Goal: Task Accomplishment & Management: Complete application form

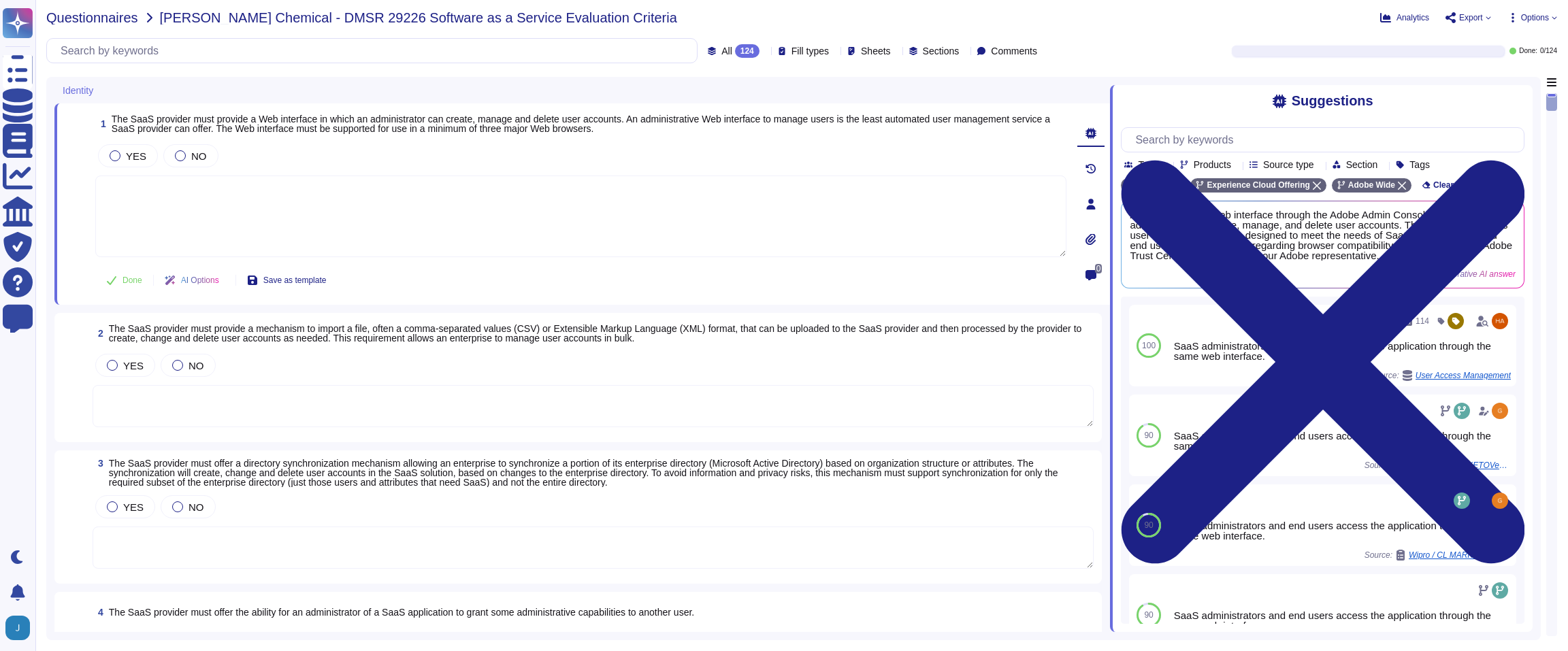
click at [103, 12] on span "Questionnaires" at bounding box center [92, 17] width 92 height 14
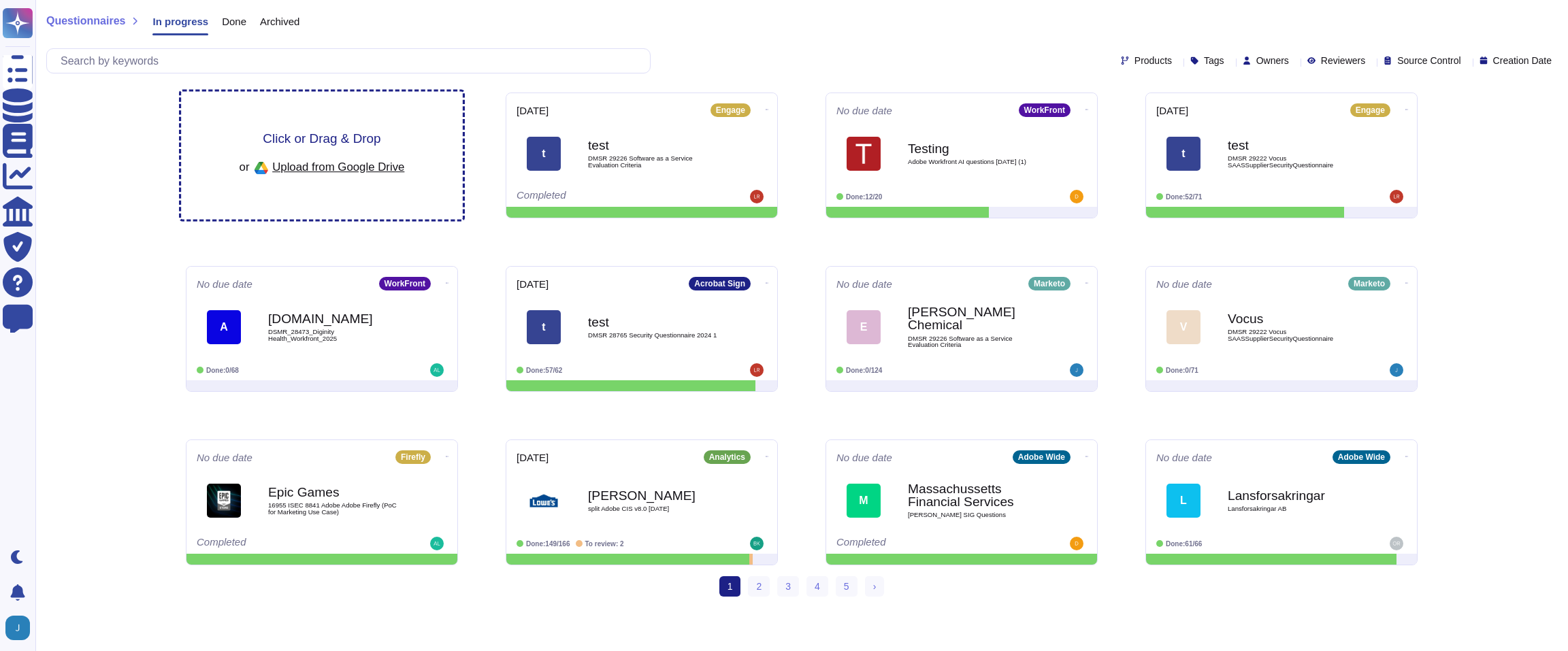
click at [340, 134] on span "Click or Drag & Drop" at bounding box center [322, 139] width 118 height 13
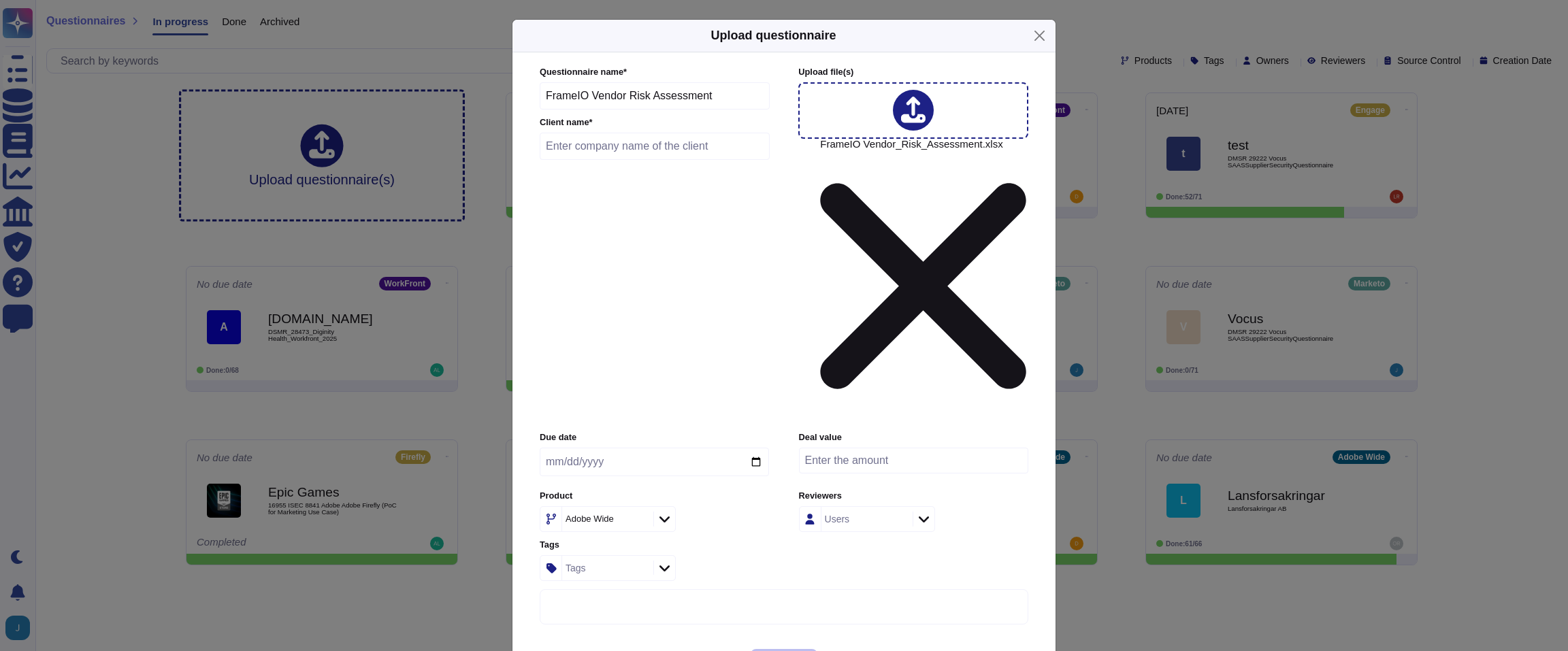
click at [642, 160] on input "text" at bounding box center [655, 146] width 230 height 28
type input "test"
click at [601, 507] on div "Adobe Wide" at bounding box center [605, 519] width 87 height 25
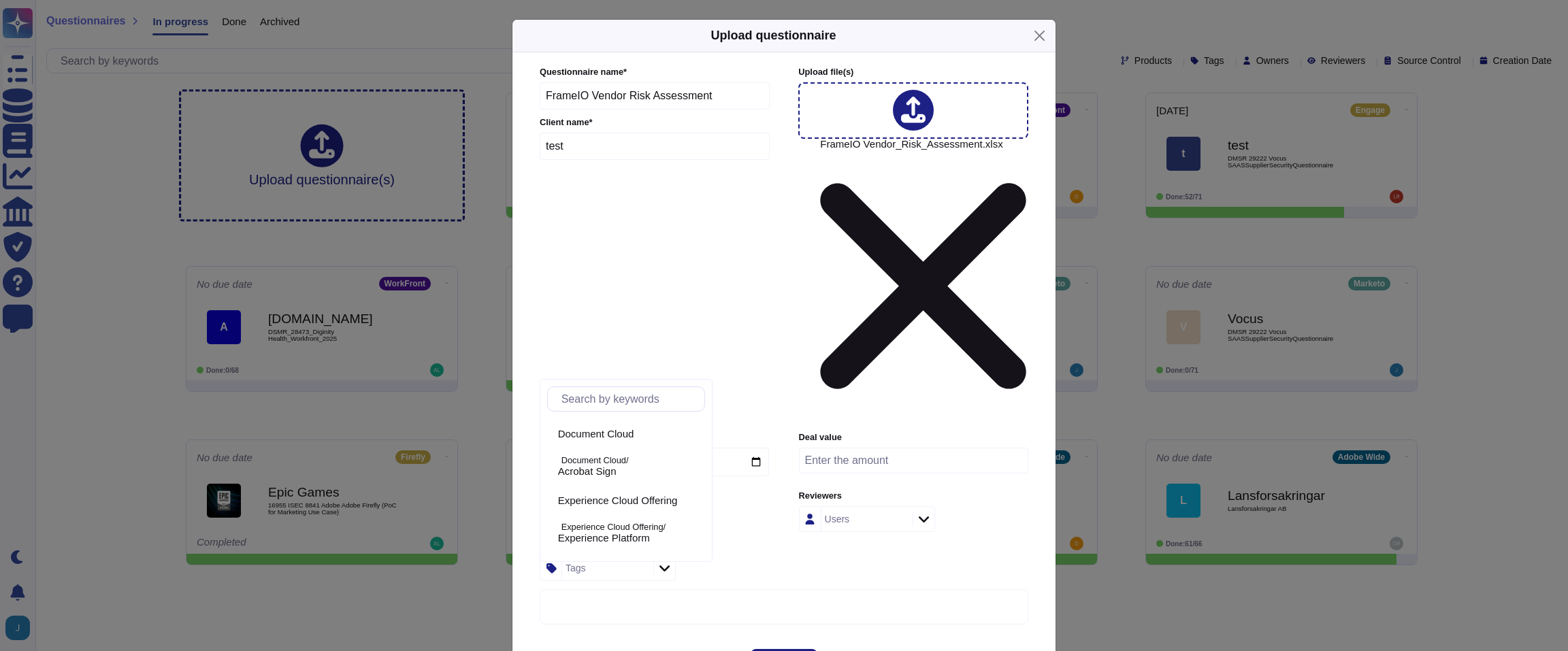
click at [639, 520] on icon at bounding box center [639, 520] width 0 height 0
click at [633, 507] on div "Adobe Wide" at bounding box center [605, 519] width 87 height 25
type input "engage"
click at [593, 433] on span "Engage" at bounding box center [576, 438] width 35 height 12
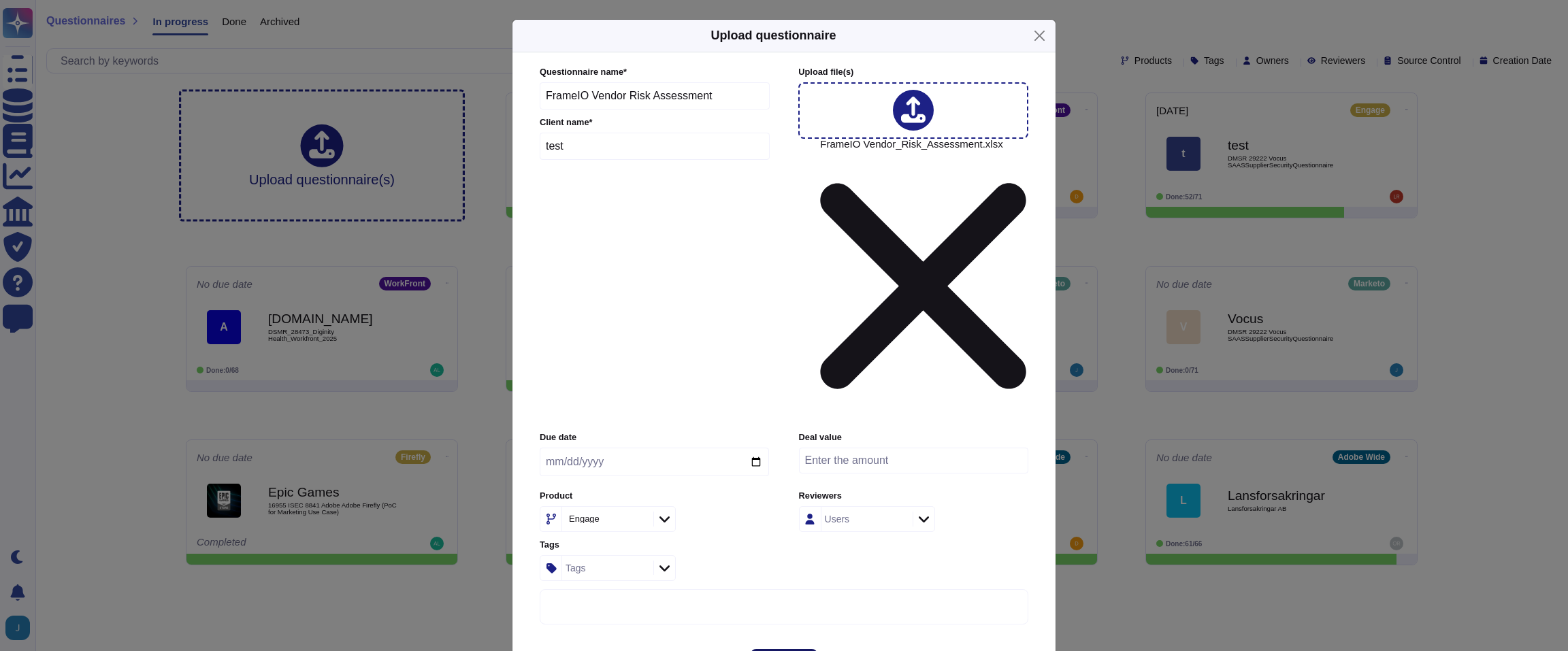
click at [802, 649] on button "Upload" at bounding box center [784, 663] width 67 height 28
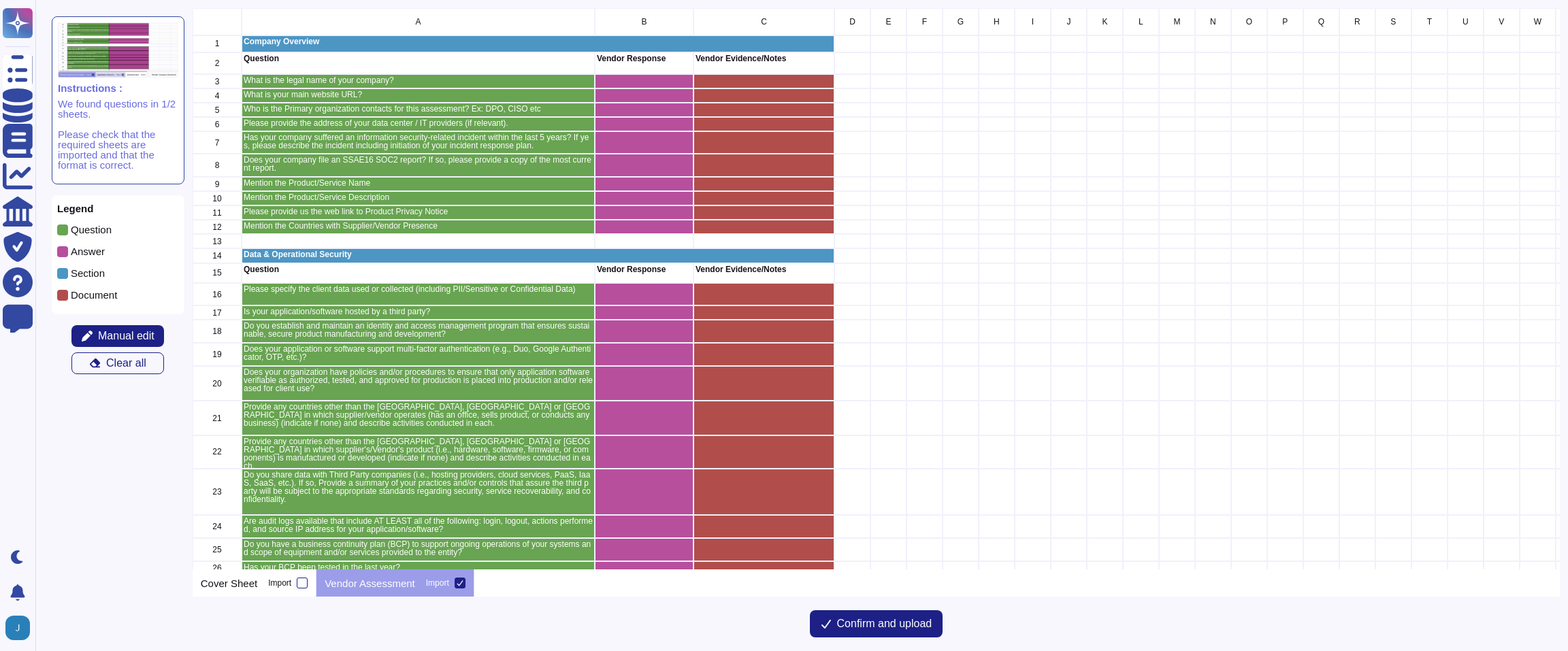
scroll to position [561, 1367]
click at [825, 625] on icon at bounding box center [826, 624] width 11 height 11
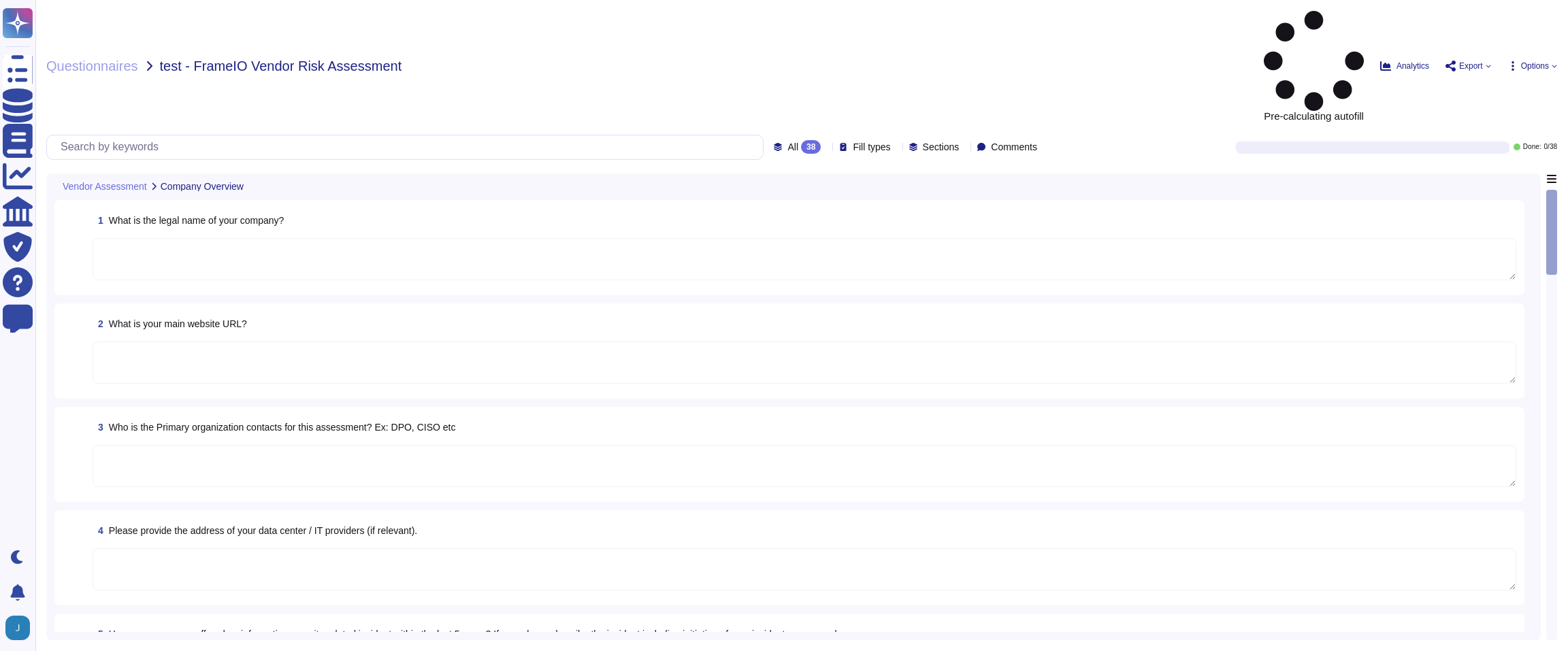
click at [1550, 61] on span "Options" at bounding box center [1532, 66] width 50 height 11
click at [1116, 31] on div "Questionnaires test - FrameIO Vendor Risk Assessment Pre-calculating autofill A…" at bounding box center [801, 326] width 1532 height 651
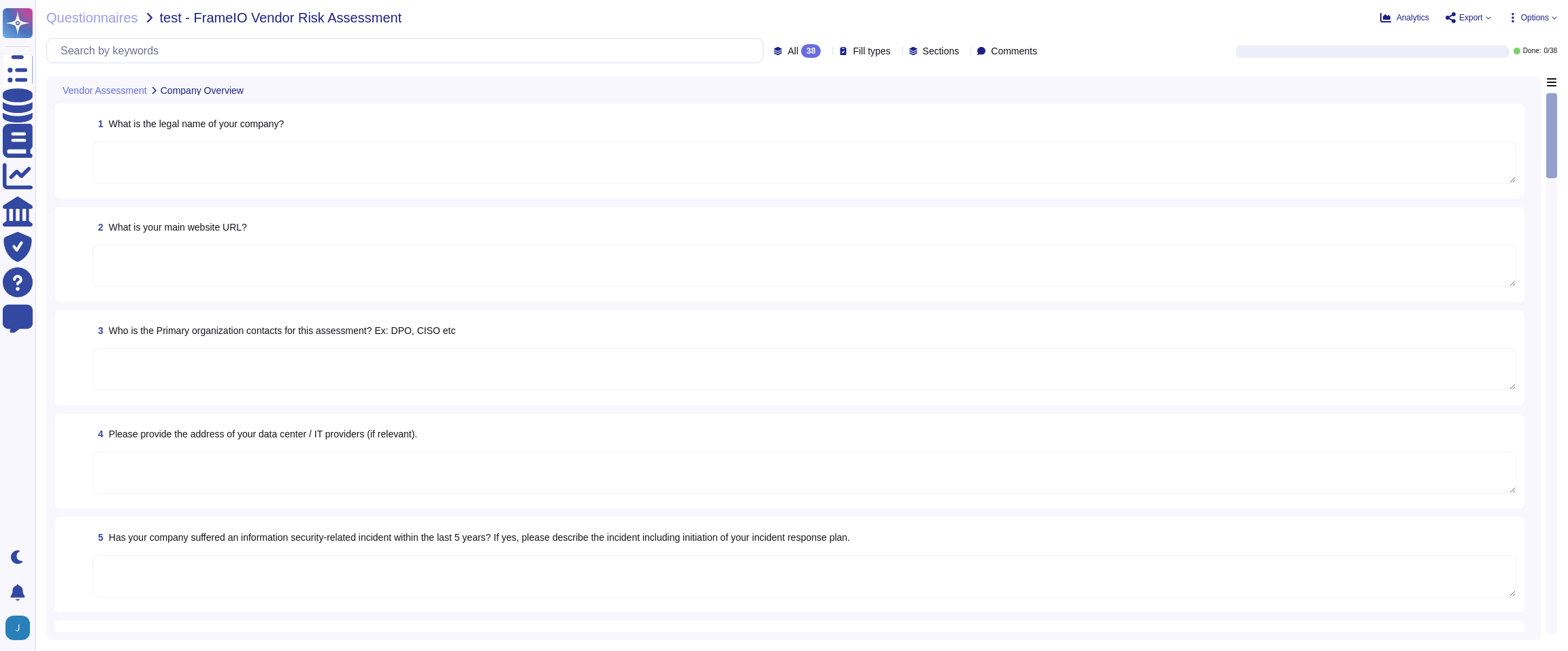
click at [1537, 25] on div "Questionnaires test - FrameIO Vendor Risk Assessment Analytics Export Options A…" at bounding box center [801, 326] width 1532 height 651
click at [1535, 18] on span "Options" at bounding box center [1535, 17] width 28 height 8
click at [1513, 40] on p "Autofill" at bounding box center [1529, 55] width 33 height 43
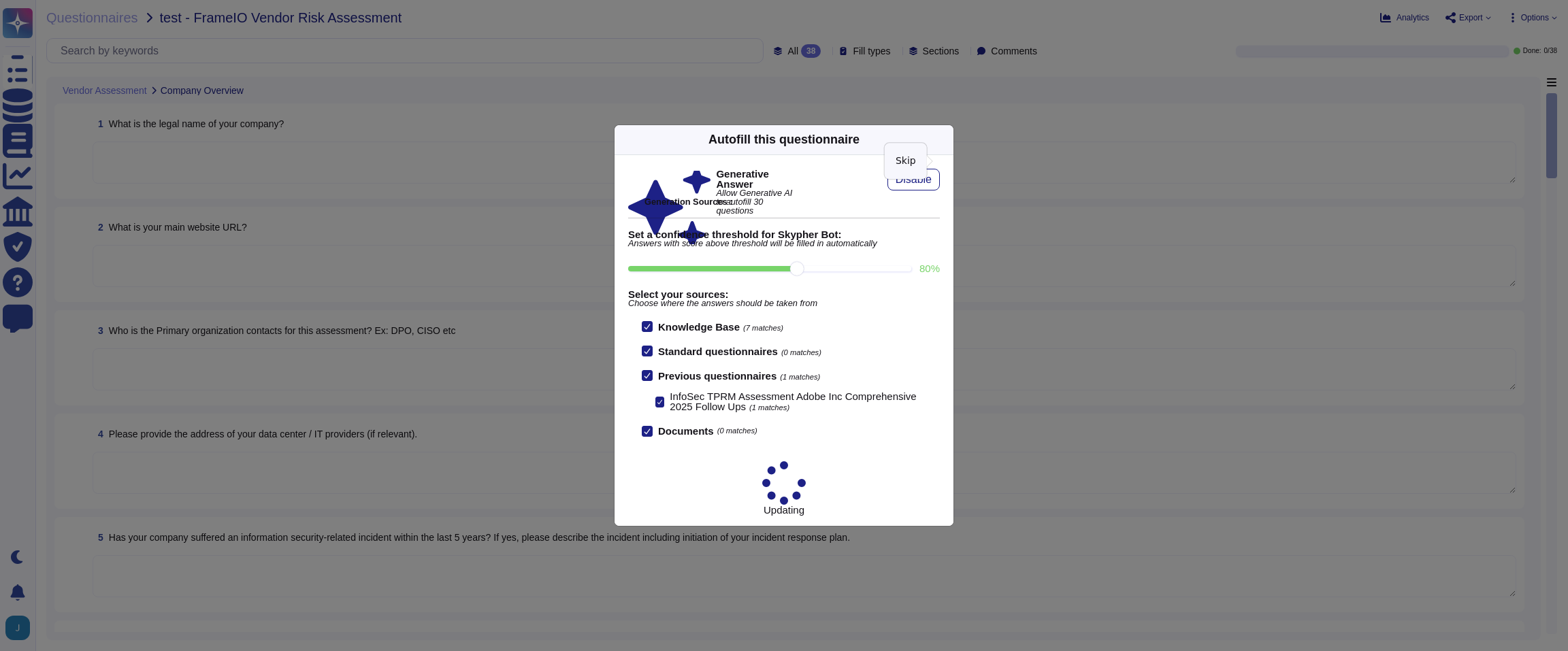
click at [945, 140] on icon at bounding box center [945, 140] width 0 height 0
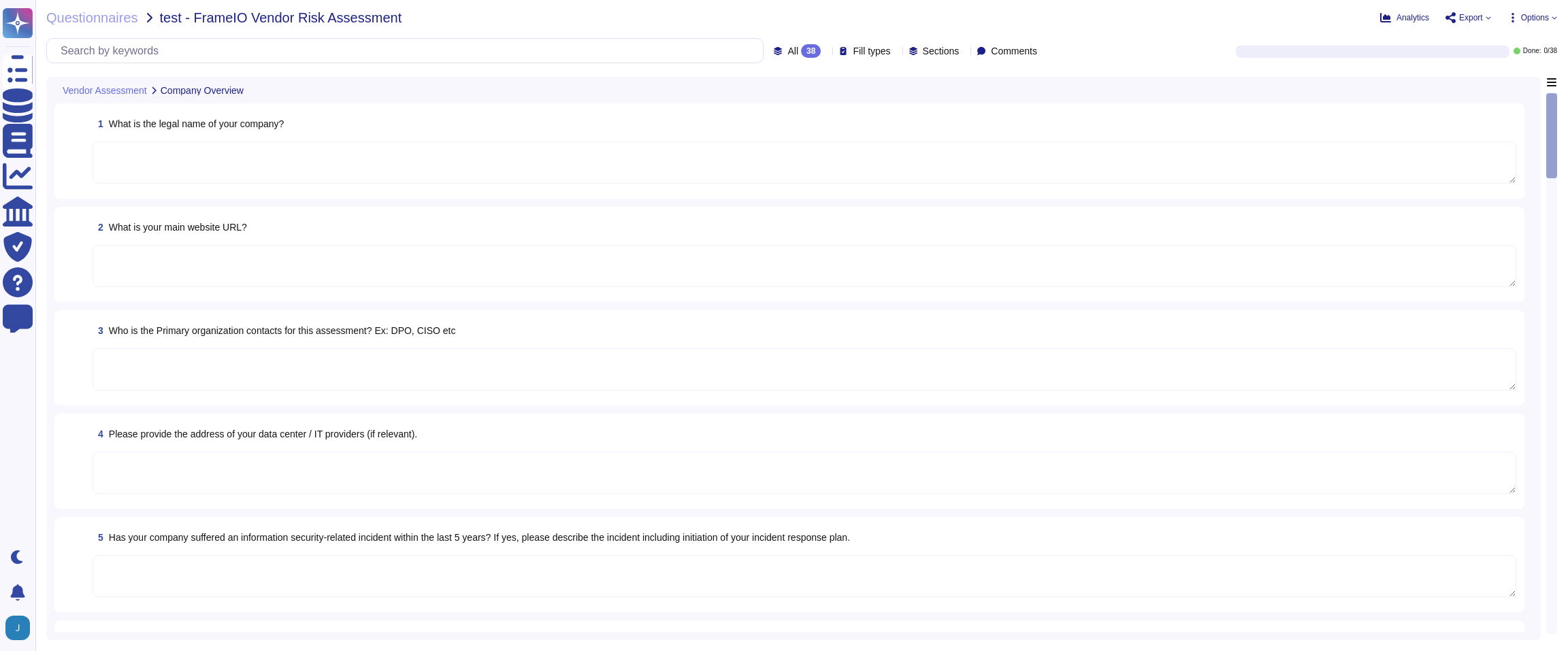
click at [1526, 17] on span "Options" at bounding box center [1535, 17] width 28 height 8
click at [1510, 38] on div "Autofill" at bounding box center [1502, 55] width 86 height 44
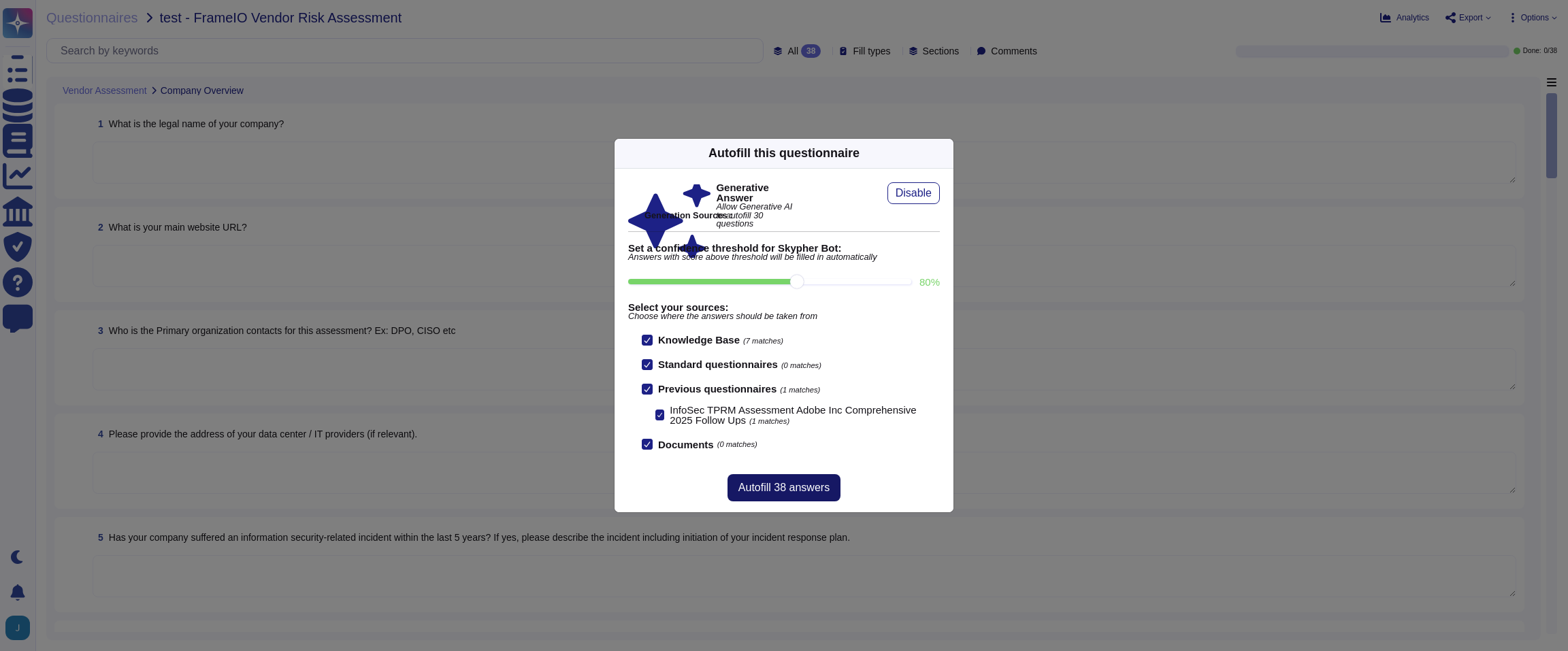
click at [789, 485] on span "Autofill 38 answers" at bounding box center [784, 488] width 91 height 11
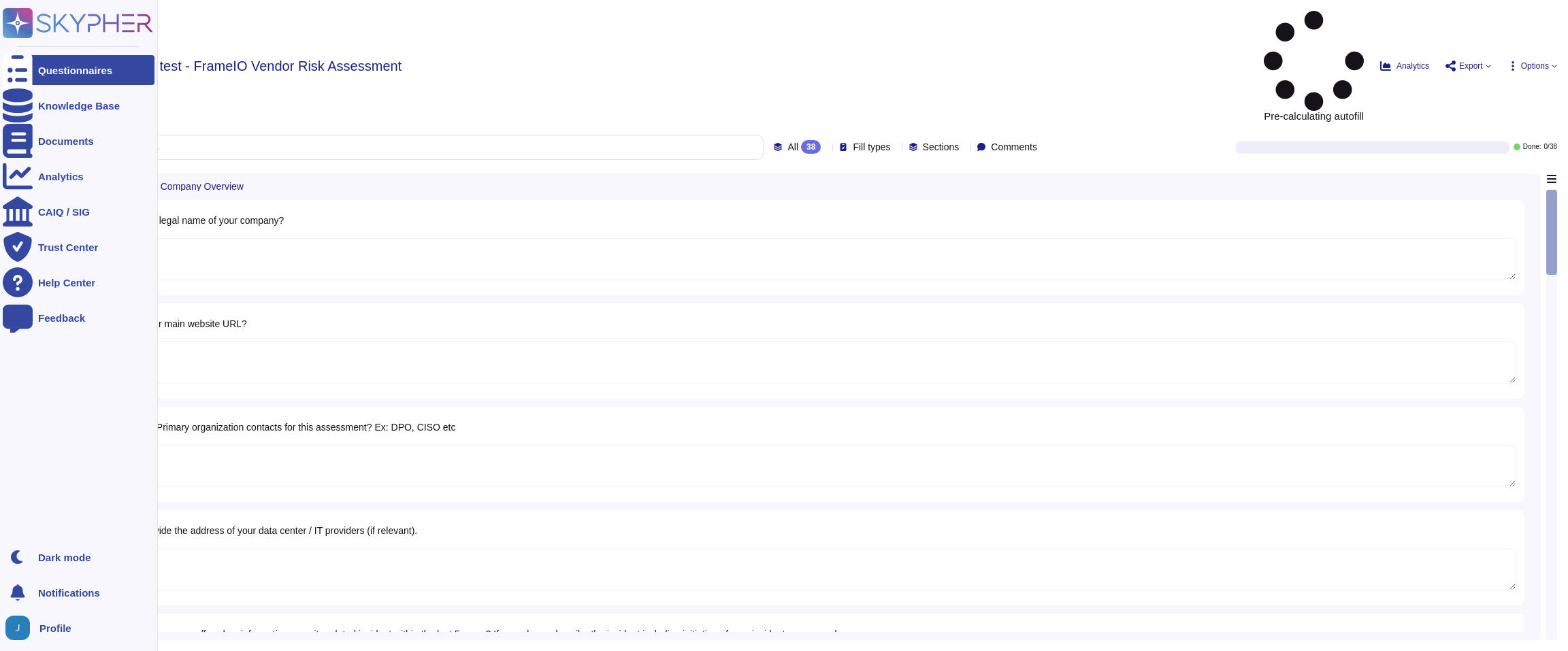
click at [33, 70] on div "Questionnaires" at bounding box center [78, 70] width 152 height 30
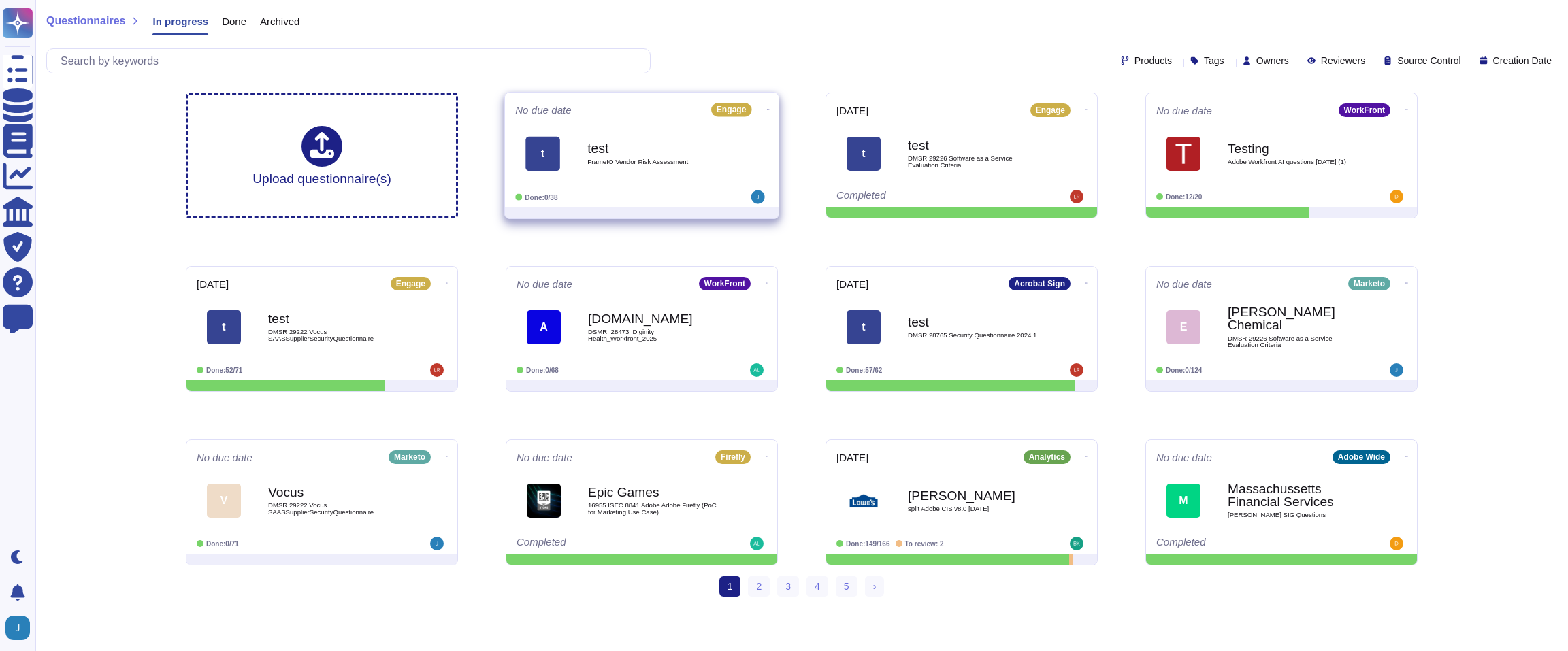
click at [612, 113] on div "No due date Engage" at bounding box center [641, 109] width 253 height 14
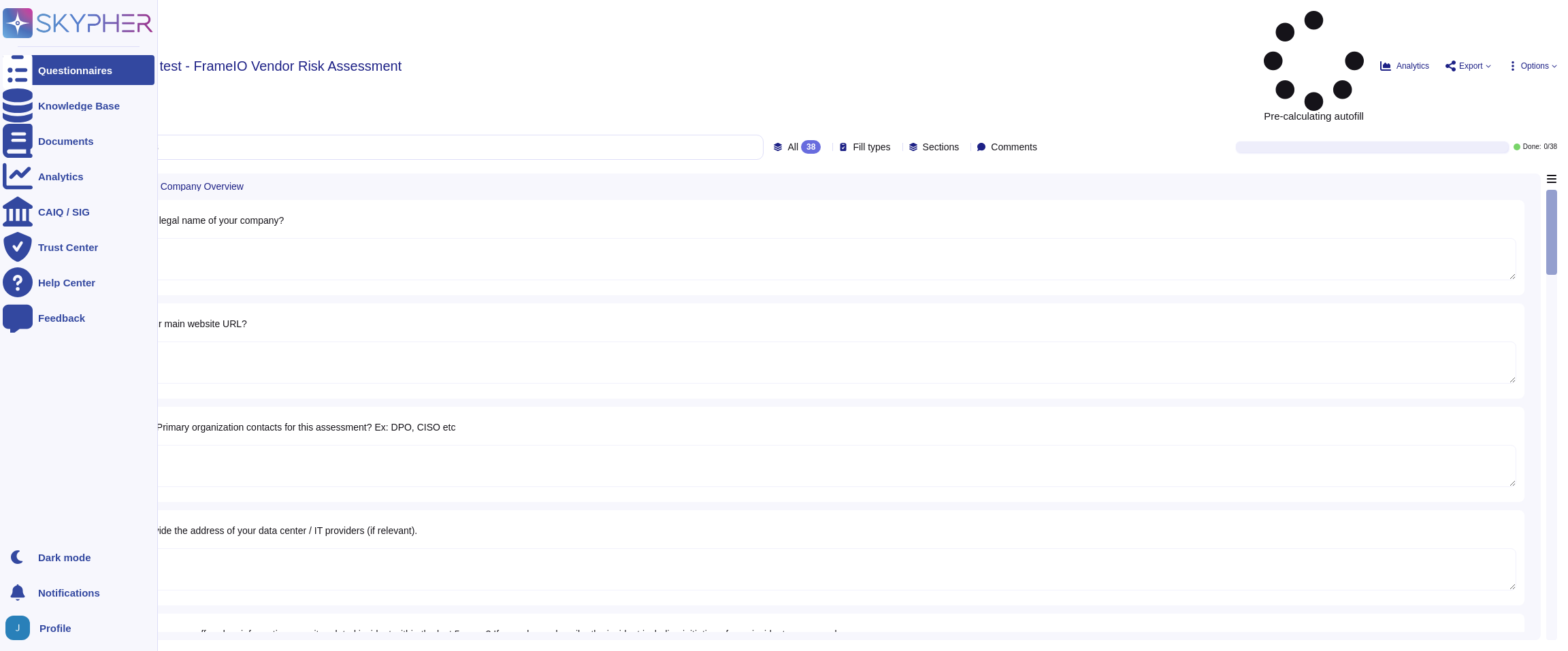
click at [30, 69] on div at bounding box center [17, 70] width 30 height 30
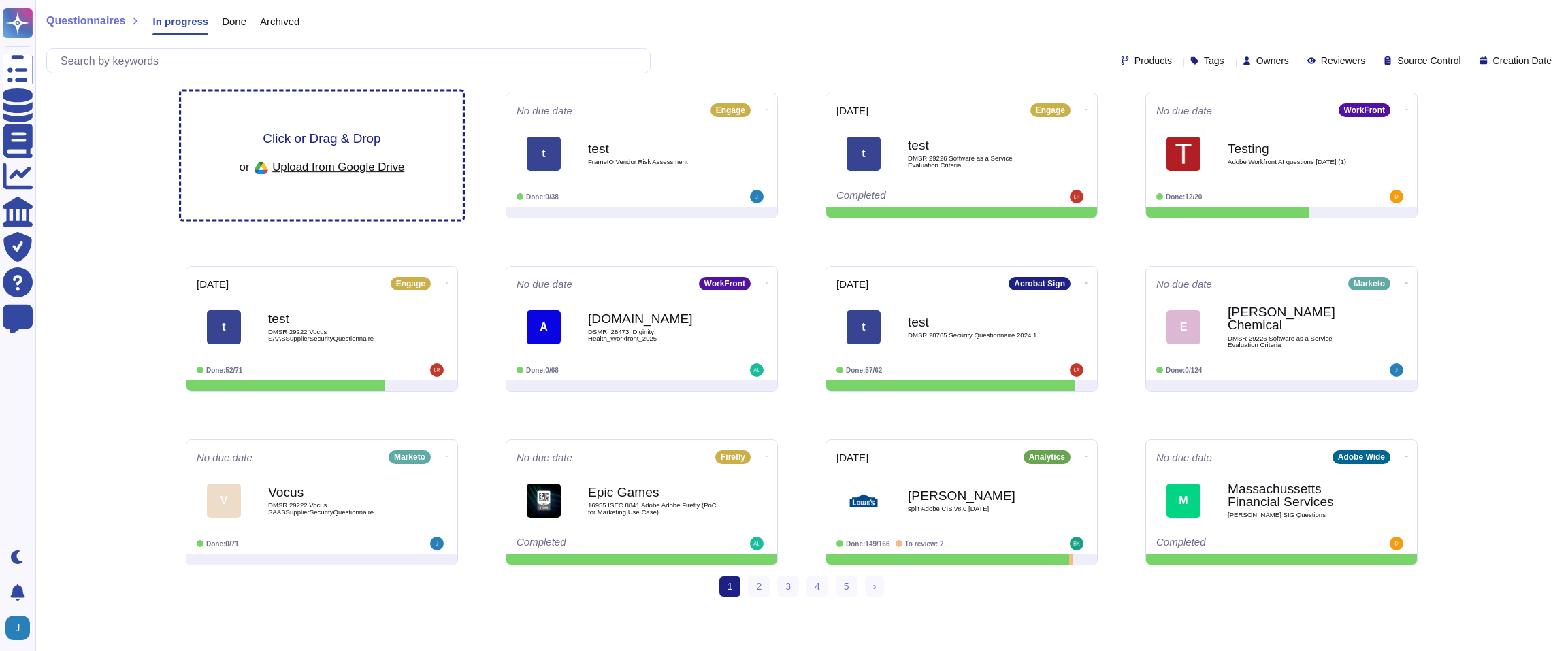
click at [372, 132] on span "Click or Drag & Drop" at bounding box center [322, 139] width 118 height 13
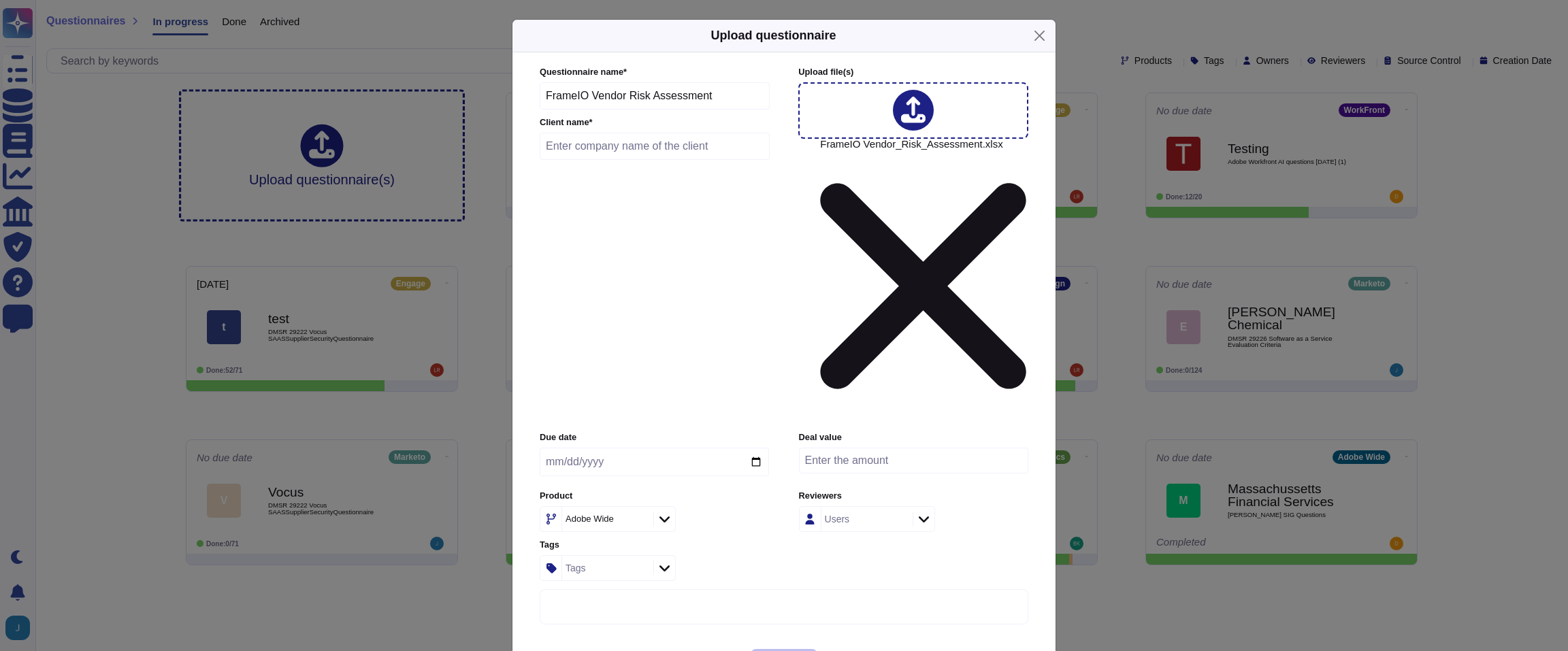
click at [637, 160] on input "text" at bounding box center [655, 146] width 230 height 28
type input "test2"
click at [639, 520] on icon at bounding box center [639, 520] width 0 height 0
click at [616, 514] on div "Adobe Wide" at bounding box center [591, 519] width 52 height 9
type input "fram"
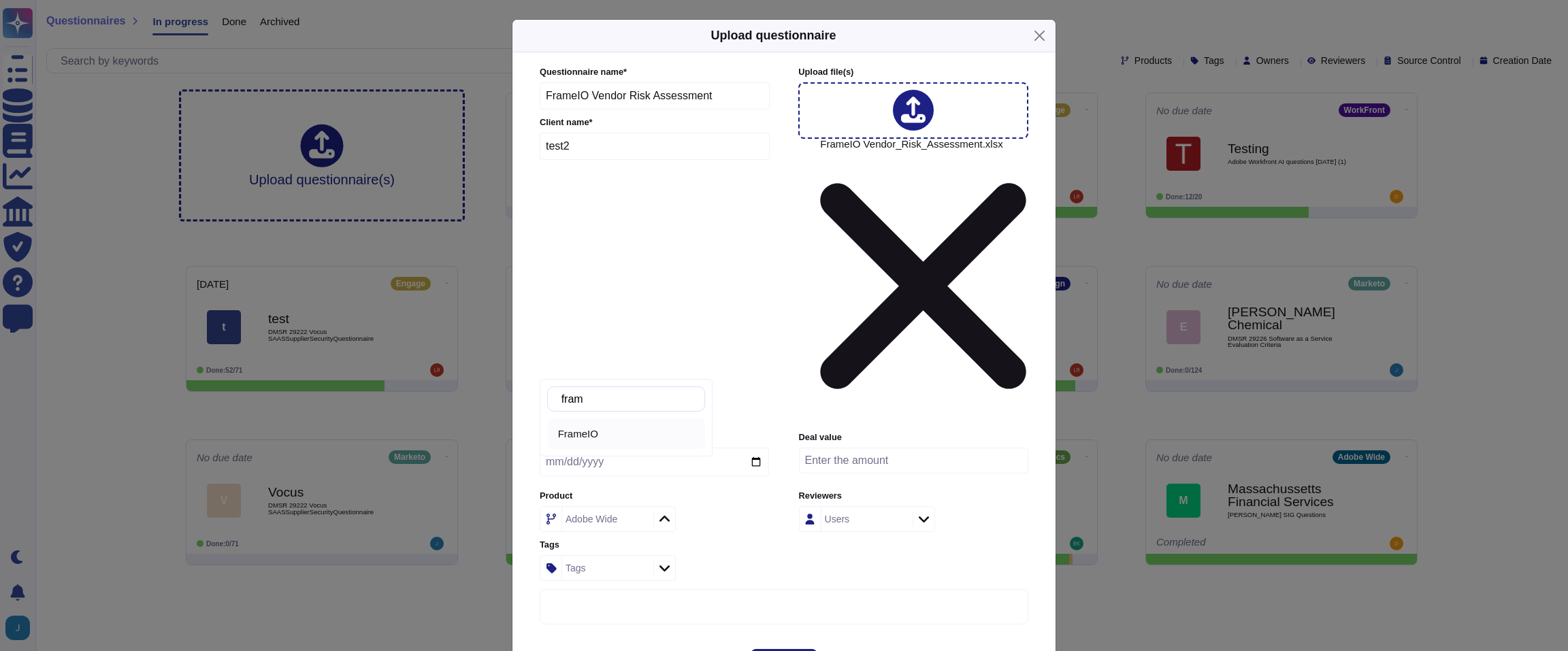
click at [621, 433] on div "FrameIO" at bounding box center [629, 433] width 142 height 12
click at [804, 649] on button "Upload" at bounding box center [784, 663] width 67 height 28
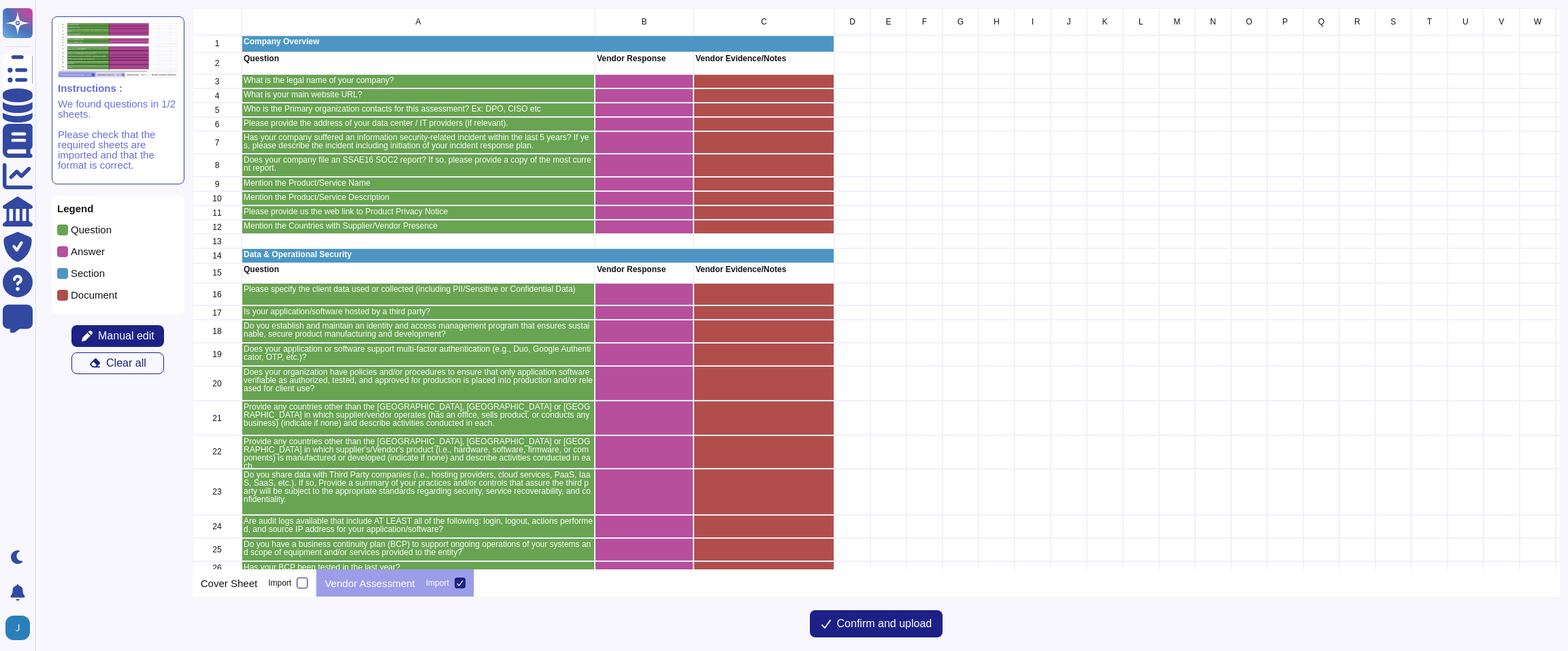
scroll to position [561, 1367]
click at [888, 622] on span "Confirm and upload" at bounding box center [885, 624] width 96 height 11
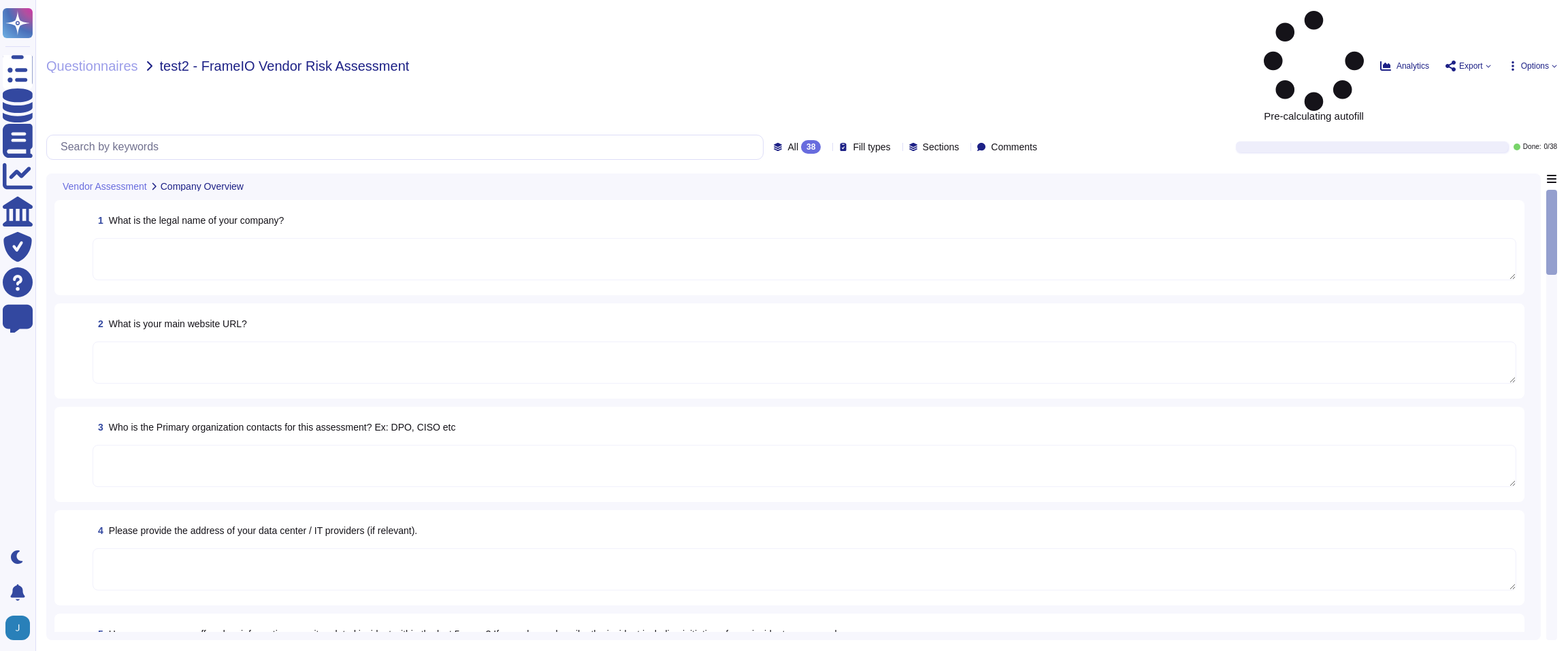
click at [1538, 62] on span "Options" at bounding box center [1535, 65] width 28 height 8
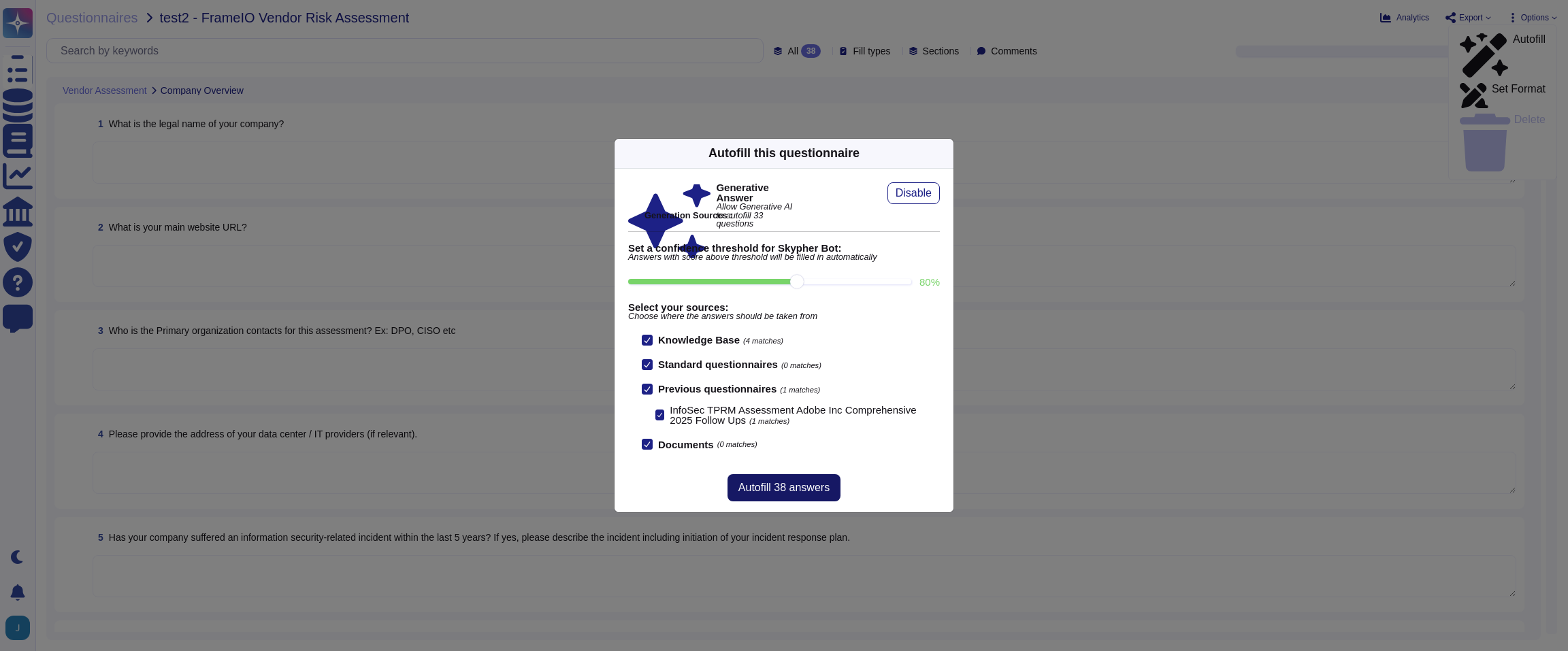
click at [773, 485] on span "Autofill 38 answers" at bounding box center [784, 488] width 91 height 11
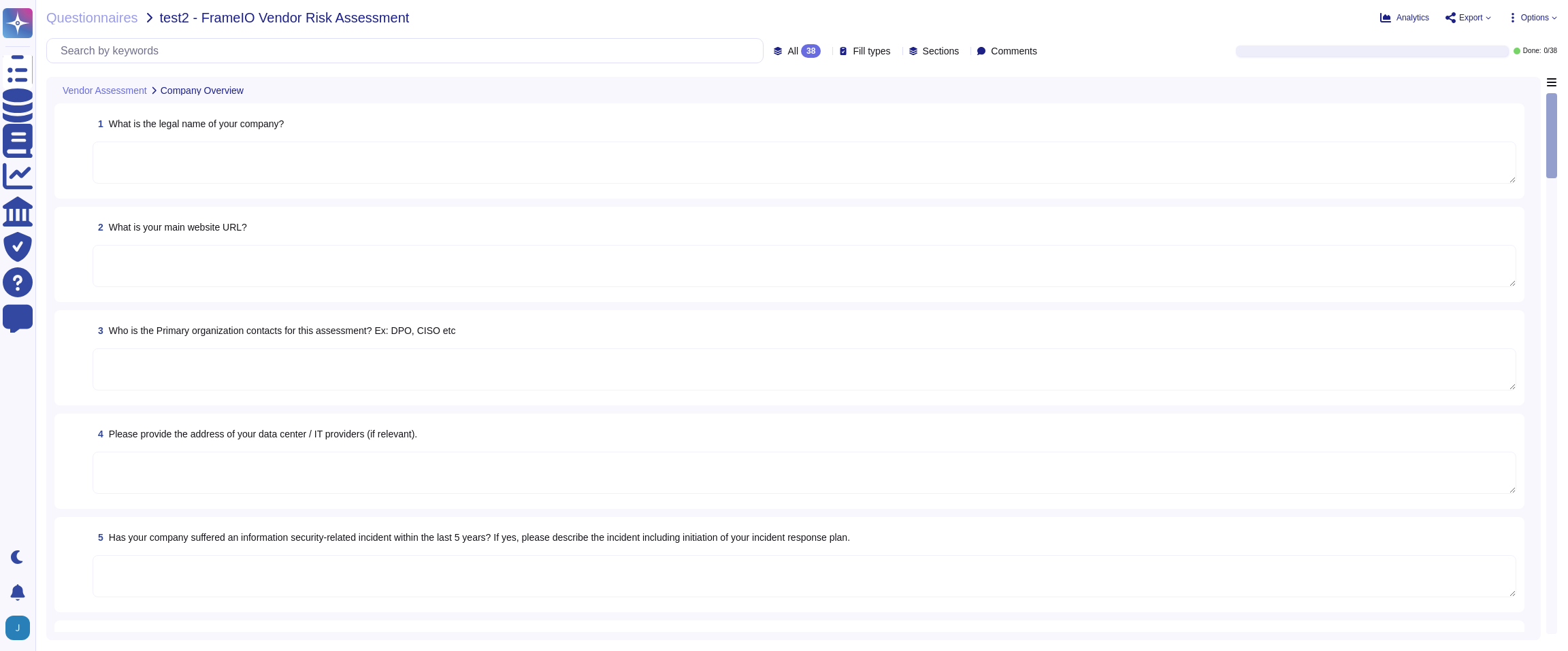
click at [1539, 17] on span "Options" at bounding box center [1535, 17] width 28 height 8
click at [1237, 25] on div "Questionnaires test2 - FrameIO Vendor Risk Assessment Analytics Export Options …" at bounding box center [801, 326] width 1532 height 651
click at [76, 22] on span "Questionnaires" at bounding box center [92, 17] width 92 height 14
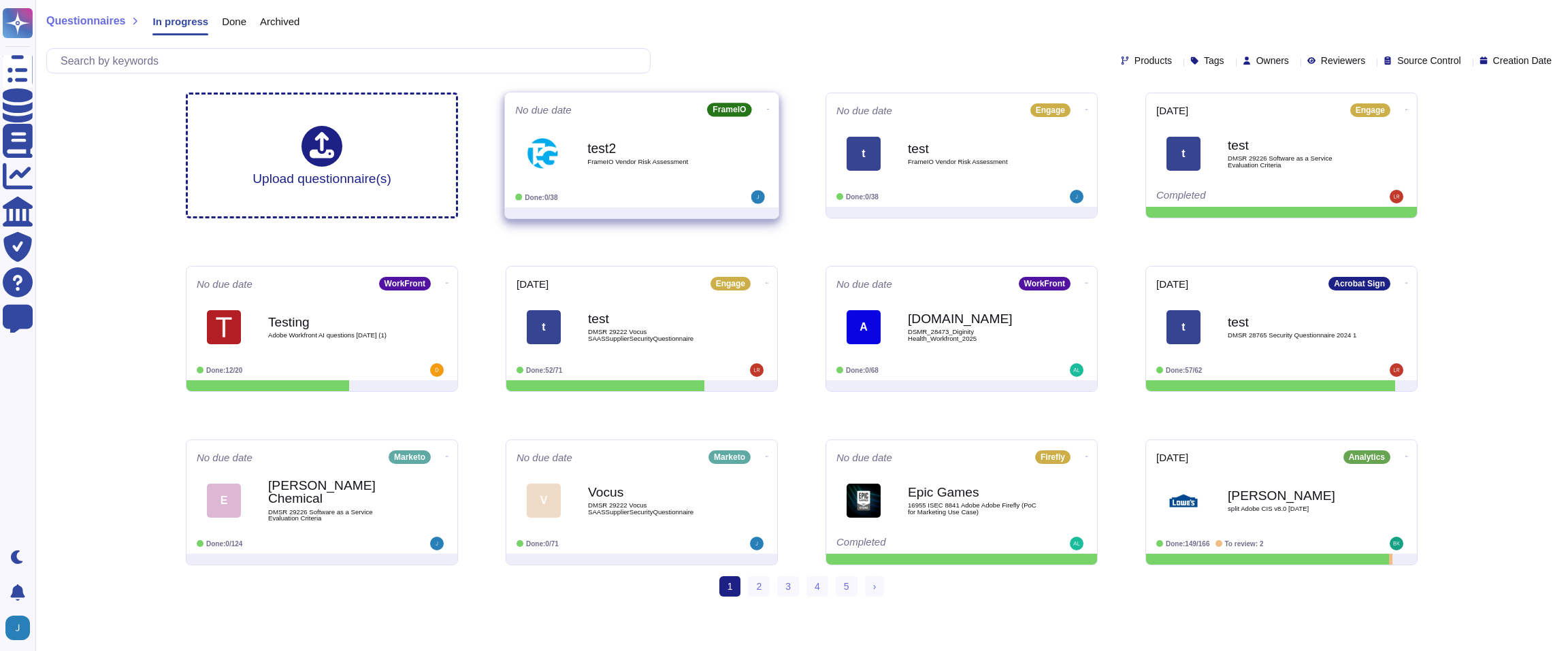
click at [637, 126] on div "test2 FrameIO Vendor Risk Assessment" at bounding box center [655, 154] width 137 height 55
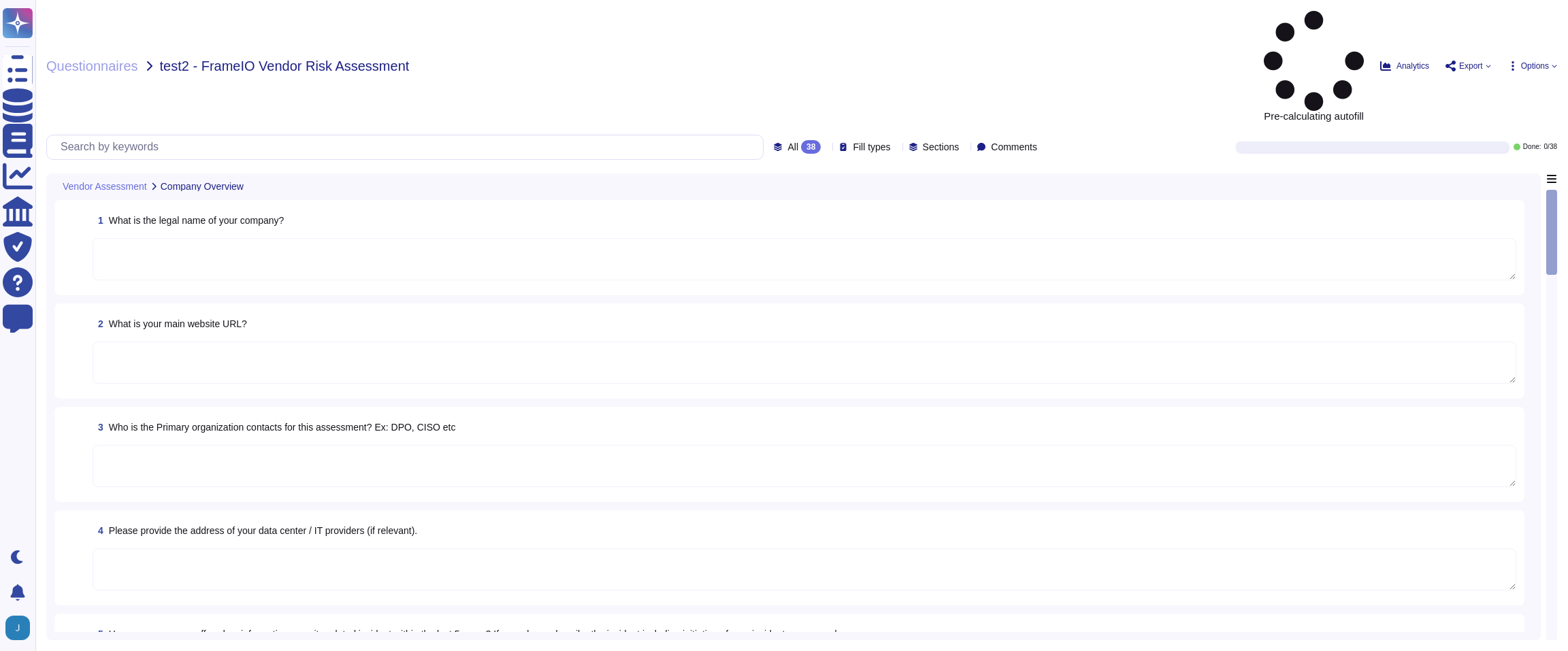
click at [1539, 62] on span "Options" at bounding box center [1535, 65] width 28 height 8
click at [1110, 23] on div "Pre-calculating autofill Analytics Export Options Autofill Set Format Delete" at bounding box center [1273, 66] width 568 height 110
click at [121, 7] on div "Questionnaires test2 - FrameIO Vendor Risk Assessment Pre-calculating autofill …" at bounding box center [801, 326] width 1532 height 651
click at [113, 59] on span "Questionnaires" at bounding box center [92, 65] width 92 height 14
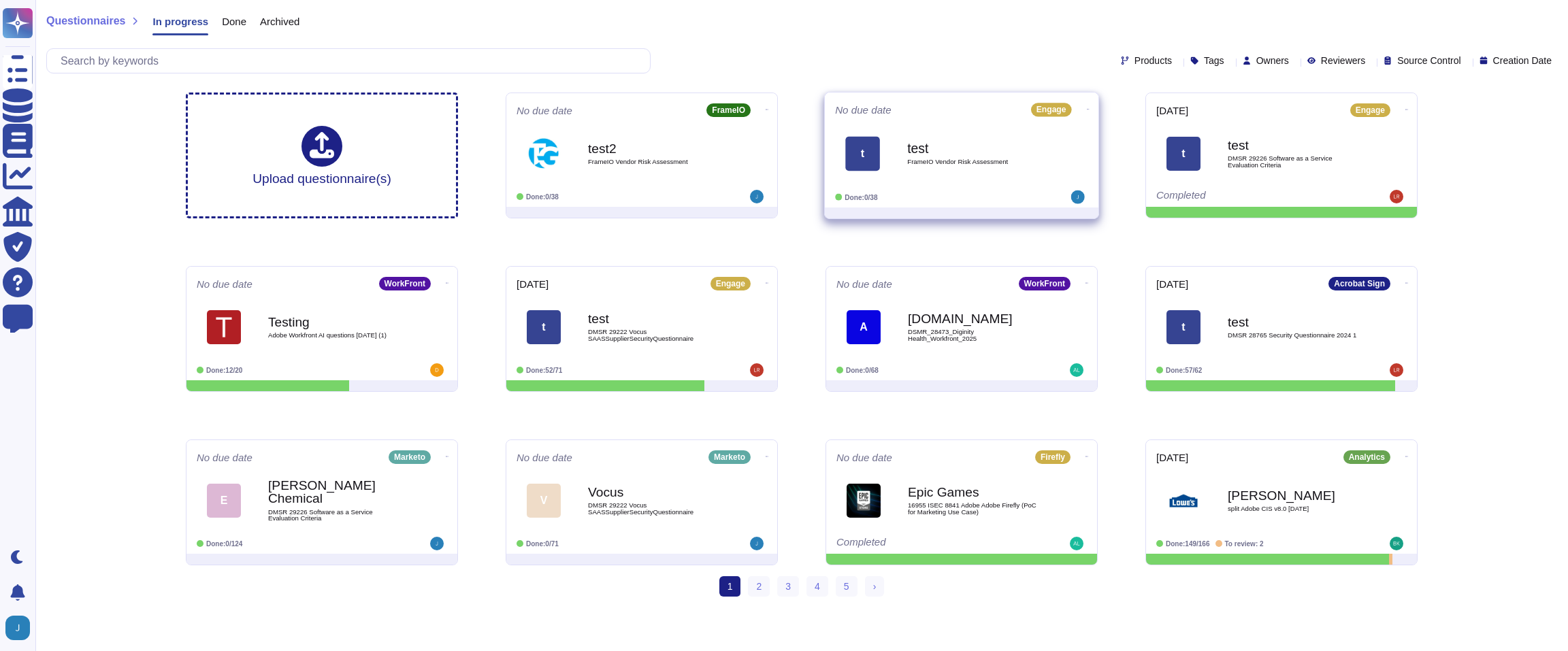
click at [1087, 108] on icon at bounding box center [1088, 109] width 3 height 4
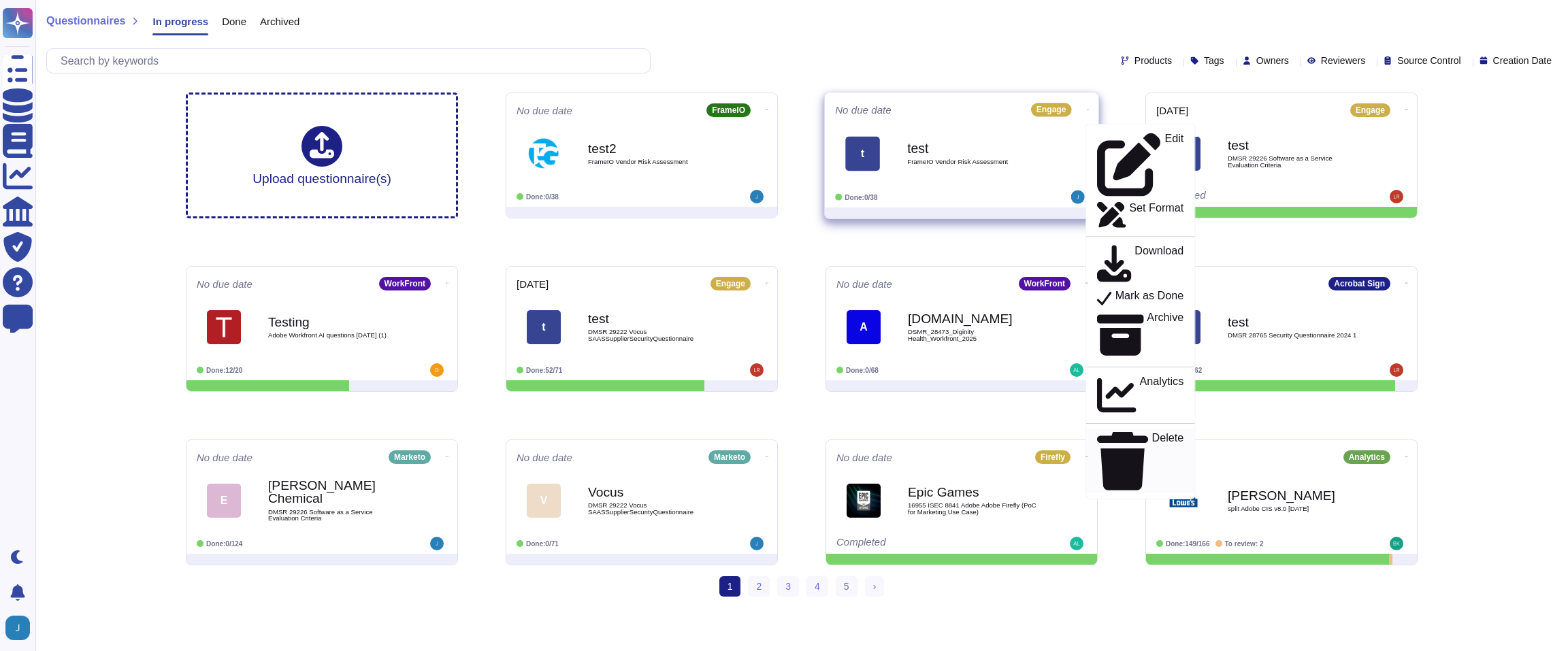
click at [1152, 433] on p "Delete" at bounding box center [1168, 462] width 32 height 58
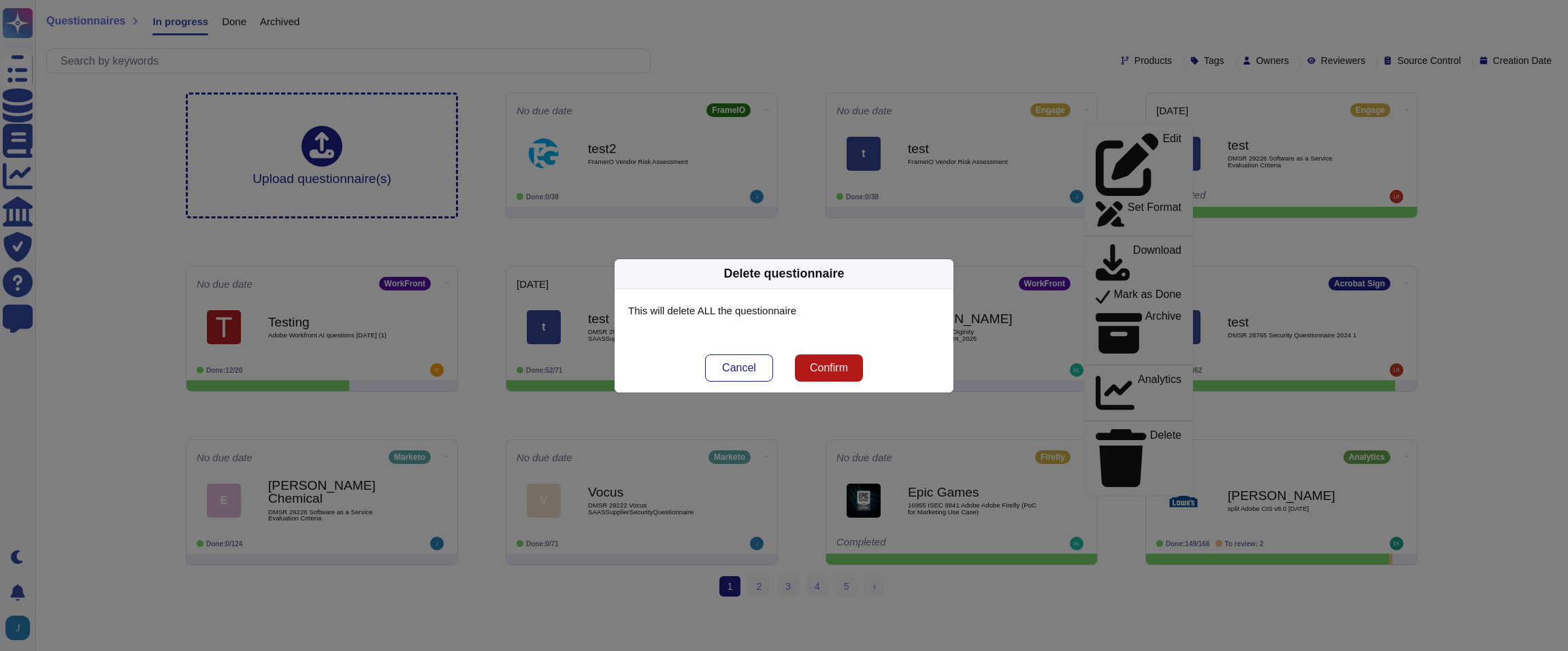
click at [821, 366] on span "Confirm" at bounding box center [828, 368] width 38 height 11
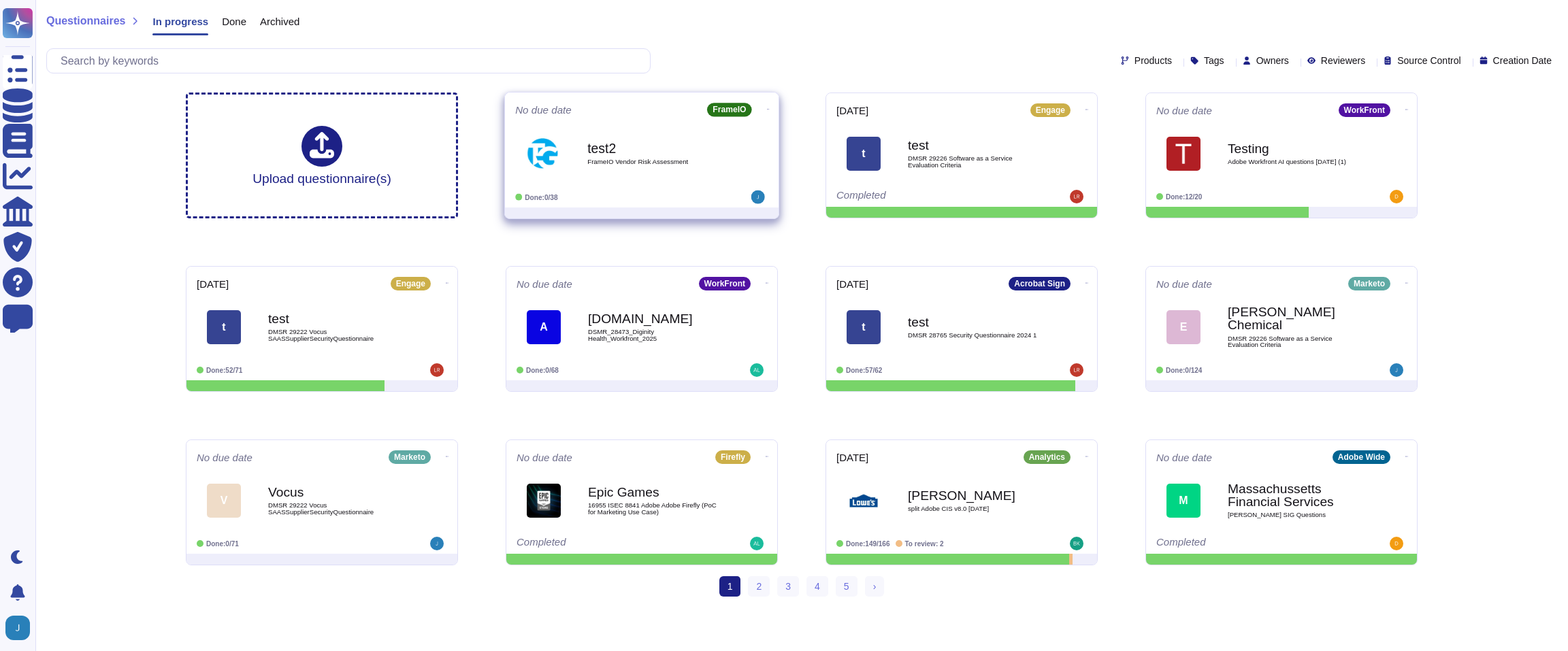
click at [767, 108] on icon at bounding box center [768, 108] width 3 height 1
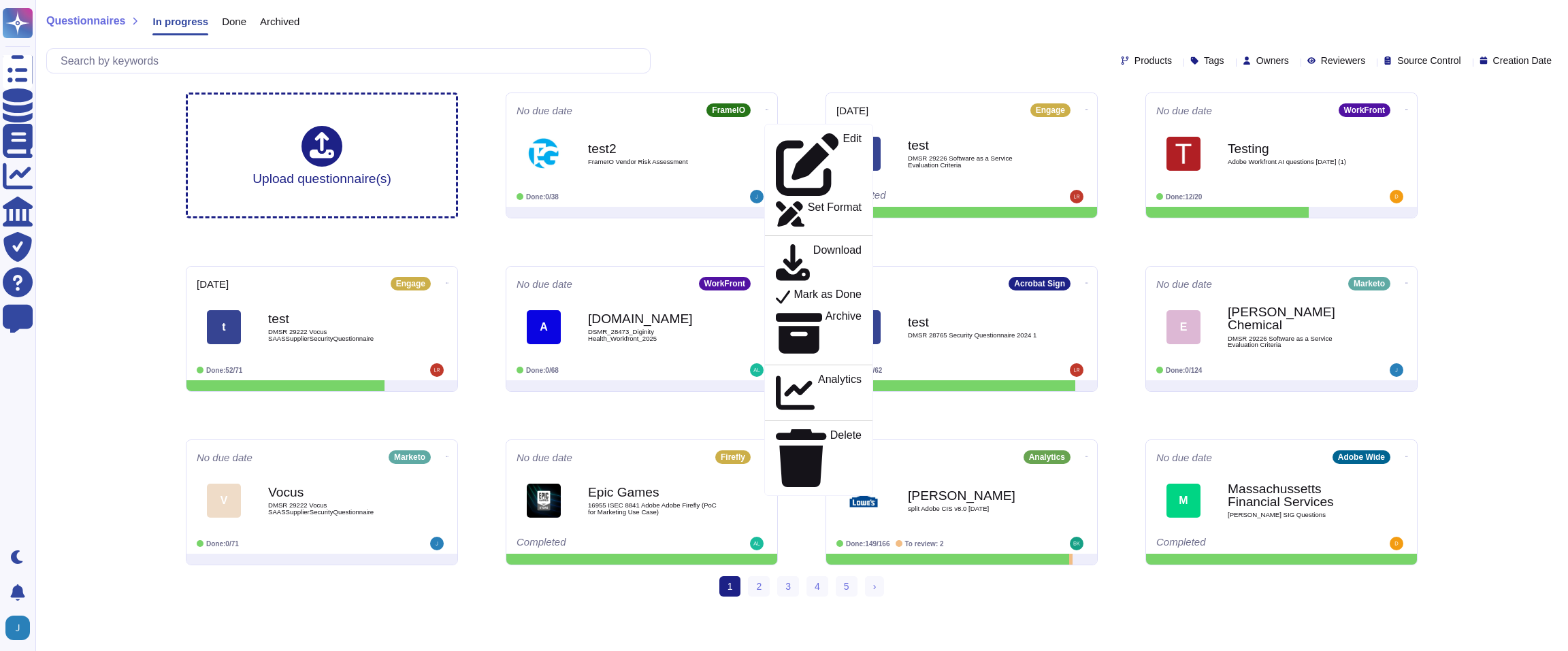
click at [719, 53] on div "Products Tags Owners Reviewers Source Control Creation Date" at bounding box center [801, 61] width 1510 height 25
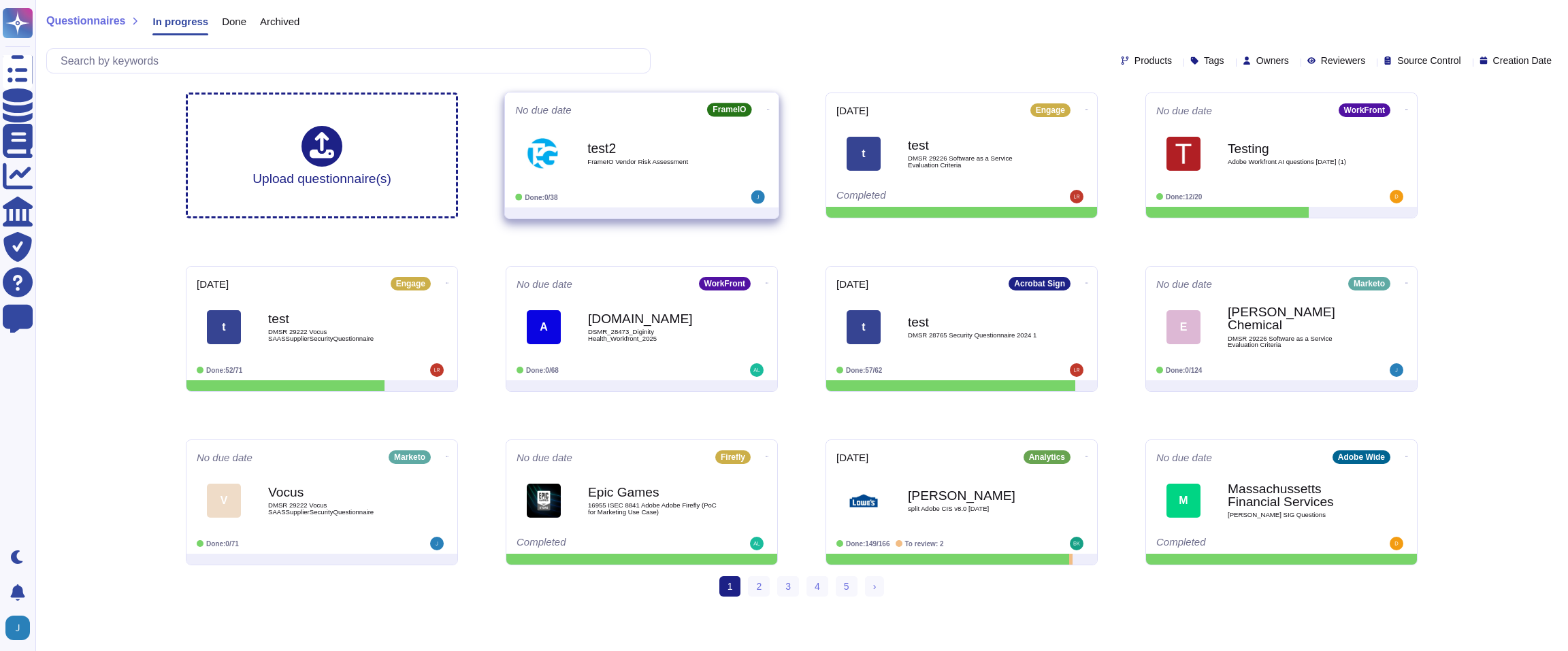
click at [624, 138] on div "test2 FrameIO Vendor Risk Assessment" at bounding box center [655, 154] width 137 height 55
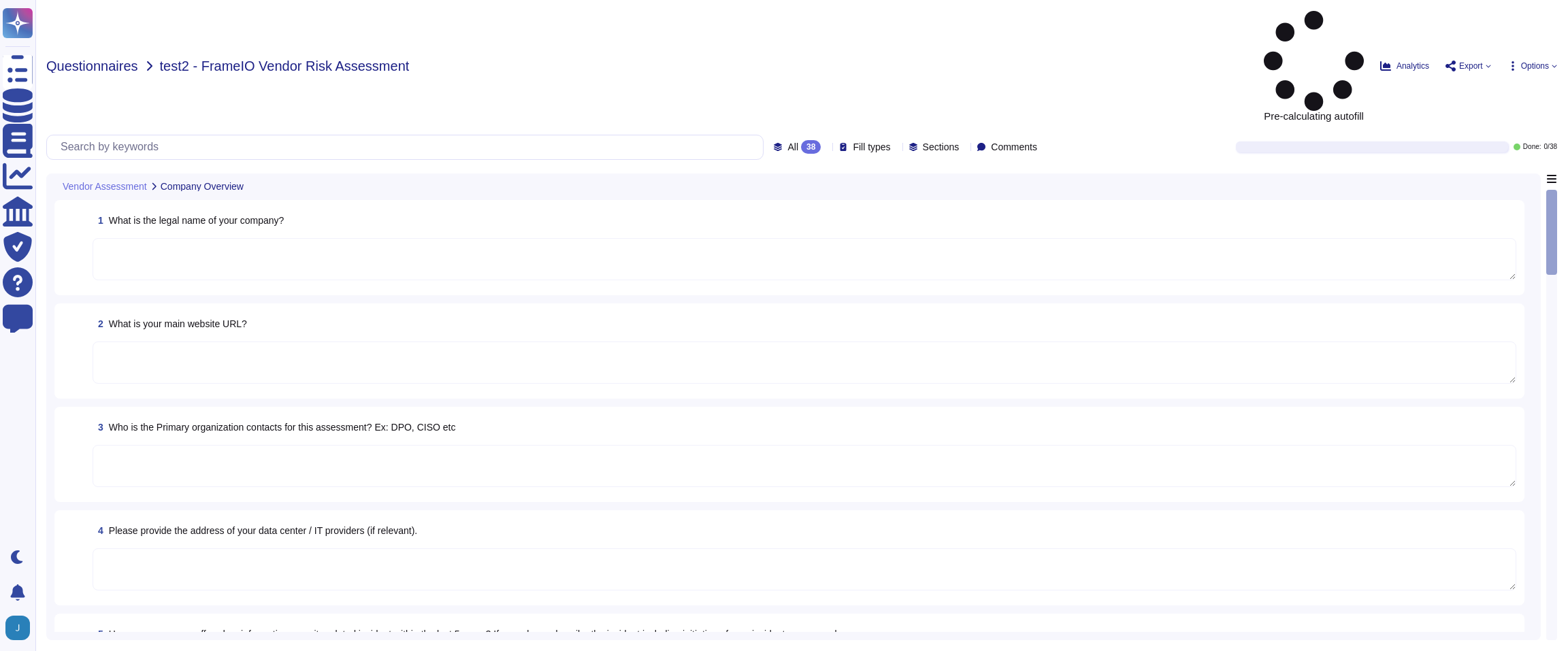
click at [122, 59] on span "Questionnaires" at bounding box center [92, 65] width 92 height 14
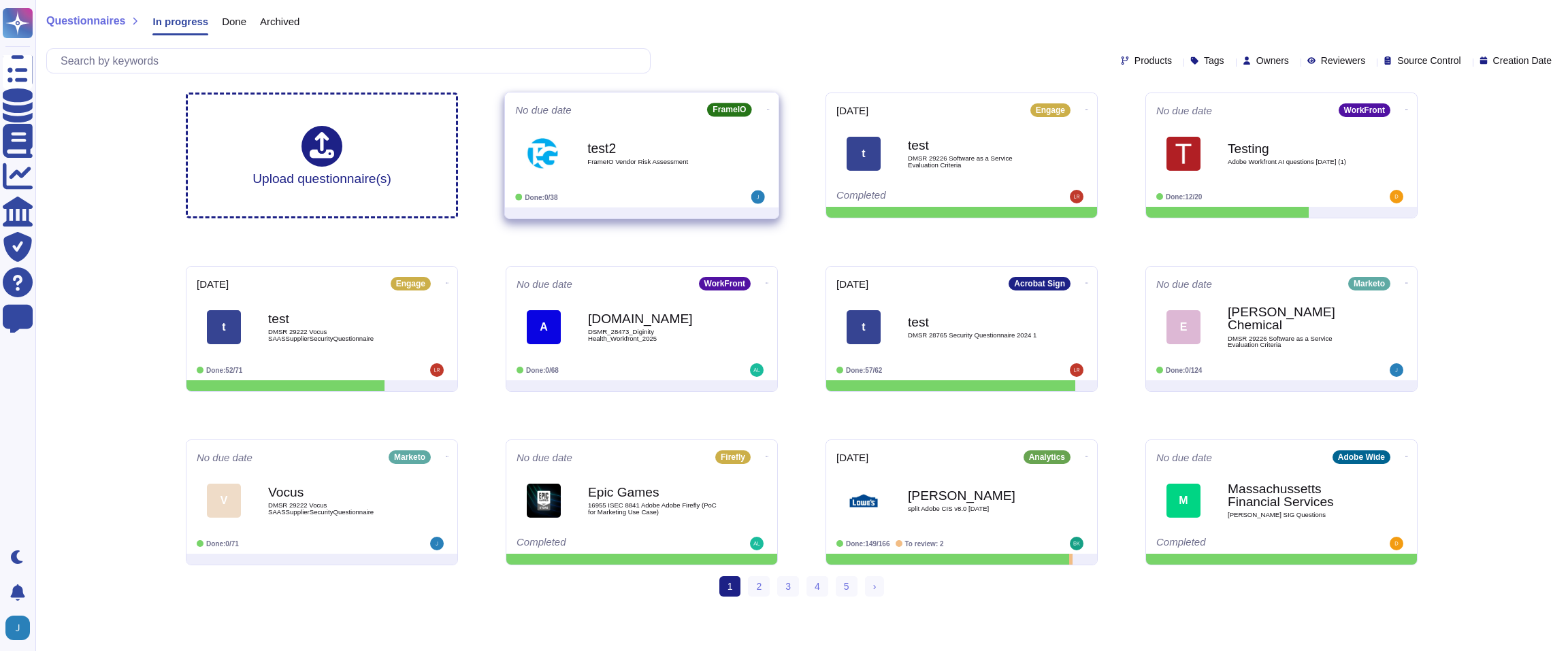
click at [585, 131] on span "test2 FrameIO Vendor Risk Assessment" at bounding box center [641, 154] width 253 height 55
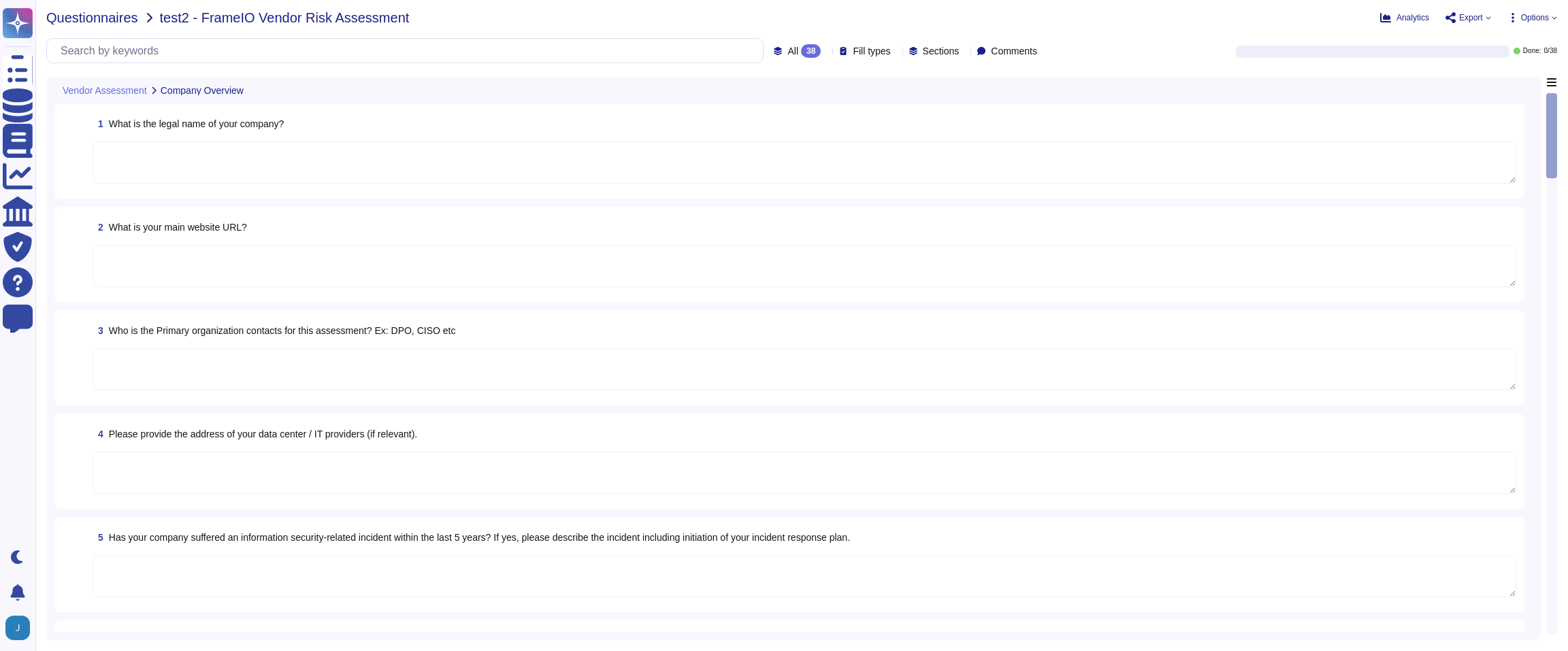
click at [103, 17] on span "Questionnaires" at bounding box center [92, 17] width 92 height 14
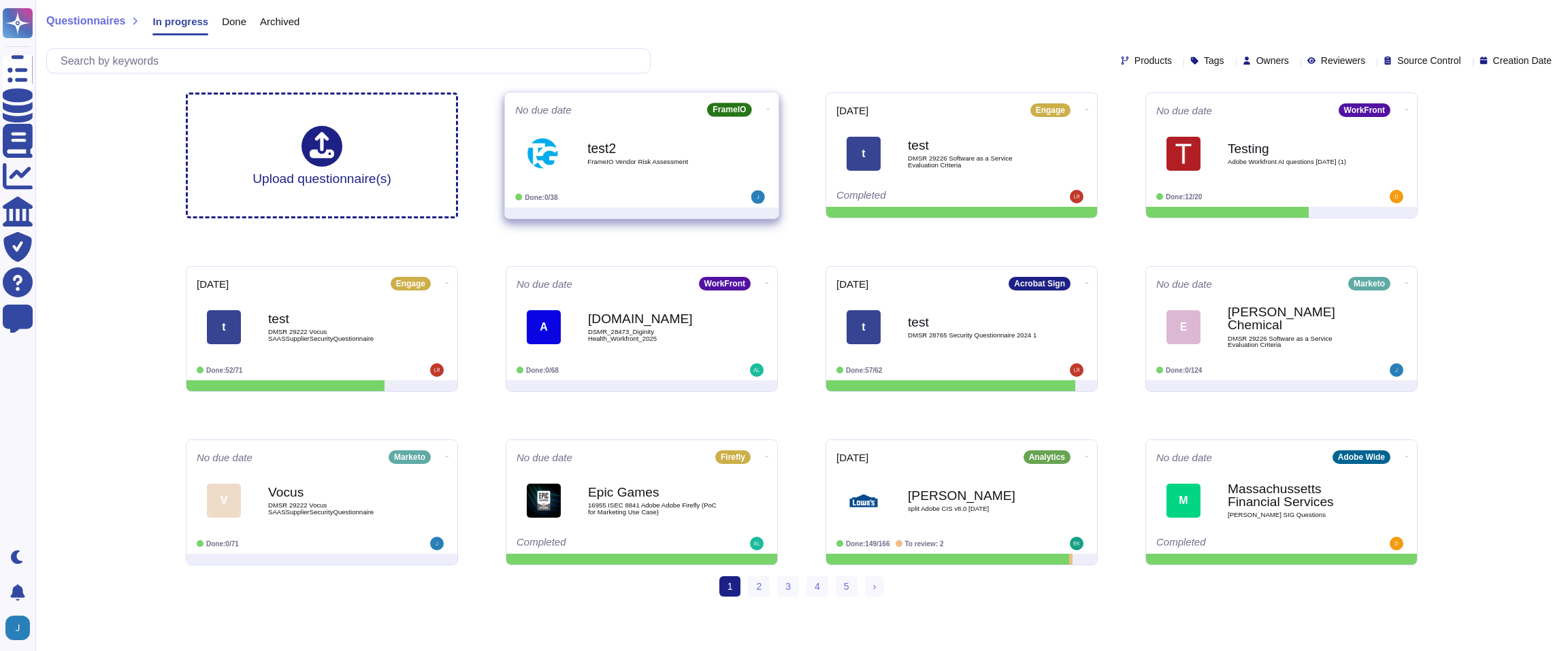
click at [645, 142] on b "test2" at bounding box center [655, 148] width 137 height 13
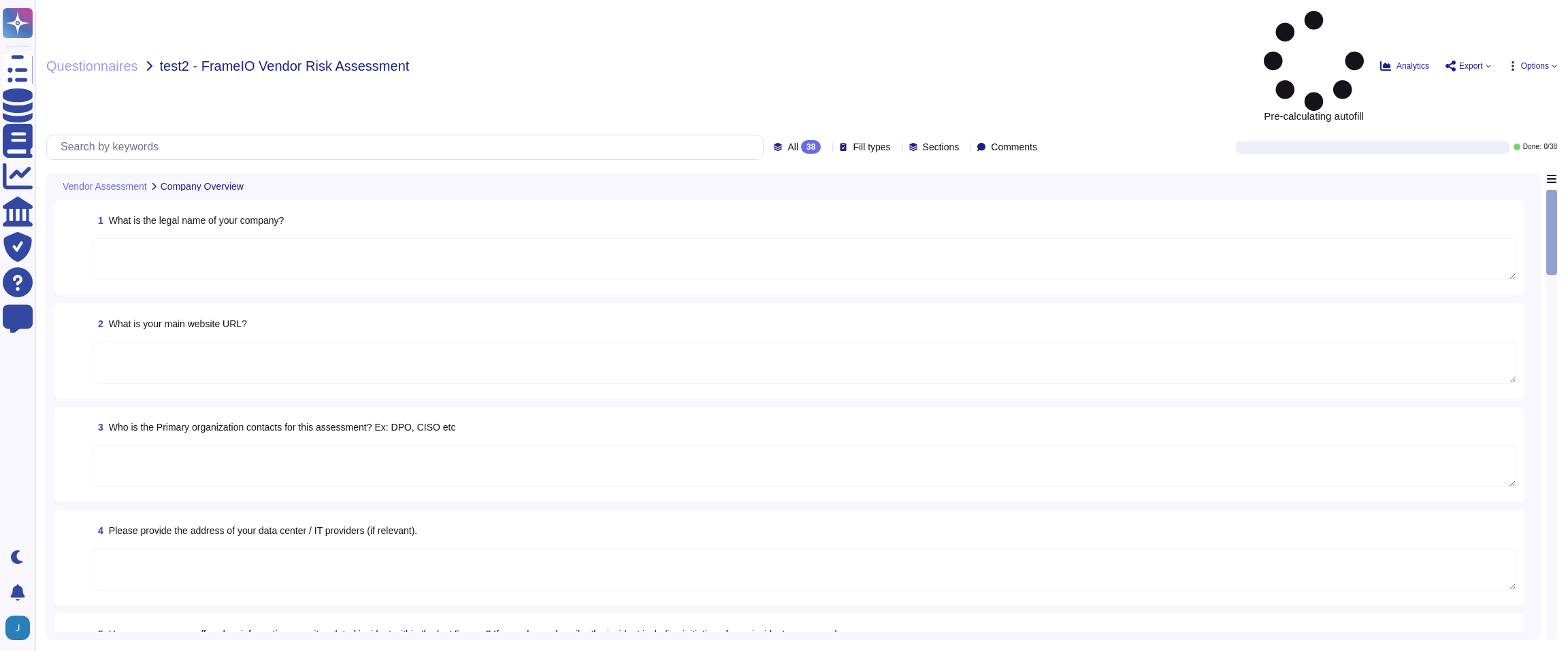
click at [1543, 62] on span "Options" at bounding box center [1535, 65] width 28 height 8
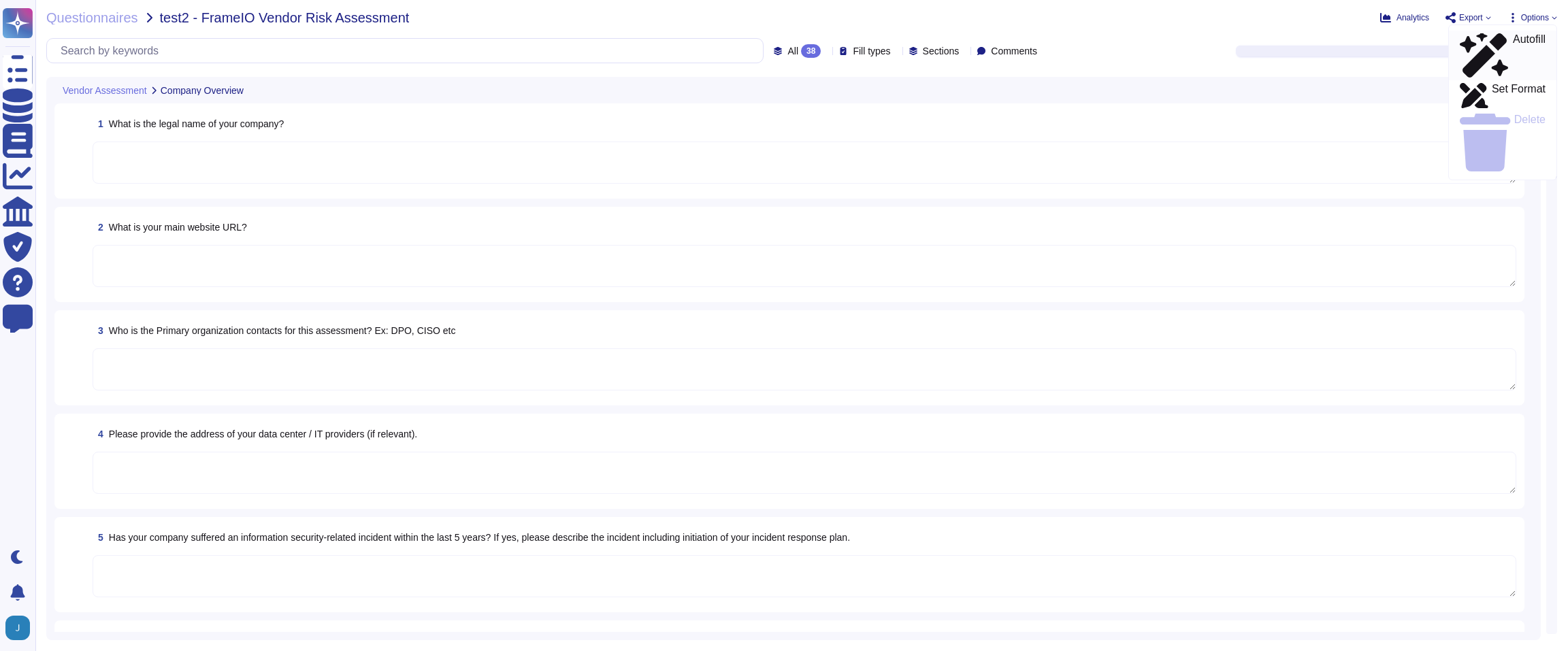
click at [1513, 40] on p "Autofill" at bounding box center [1529, 55] width 33 height 43
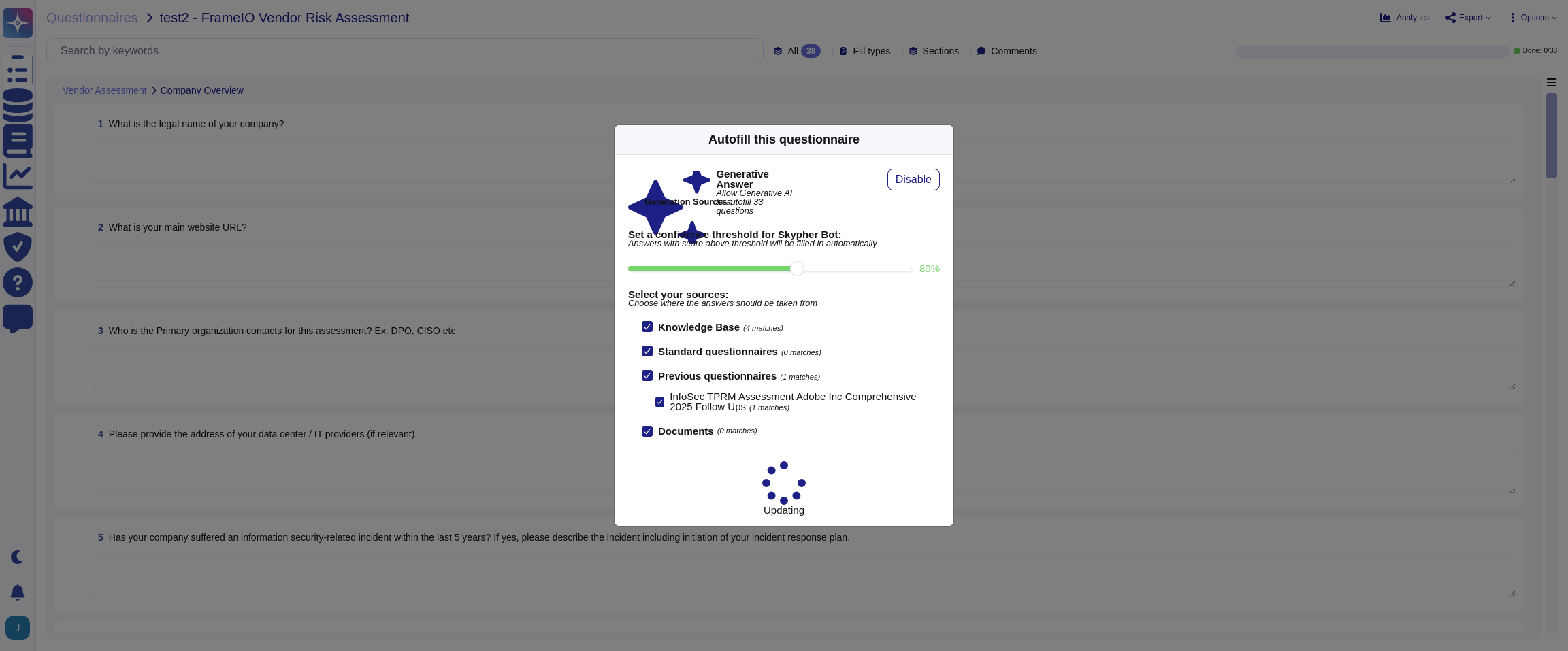
click at [940, 155] on div "Autofill this questionnaire" at bounding box center [784, 140] width 338 height 30
click at [945, 183] on icon at bounding box center [1076, 314] width 261 height 261
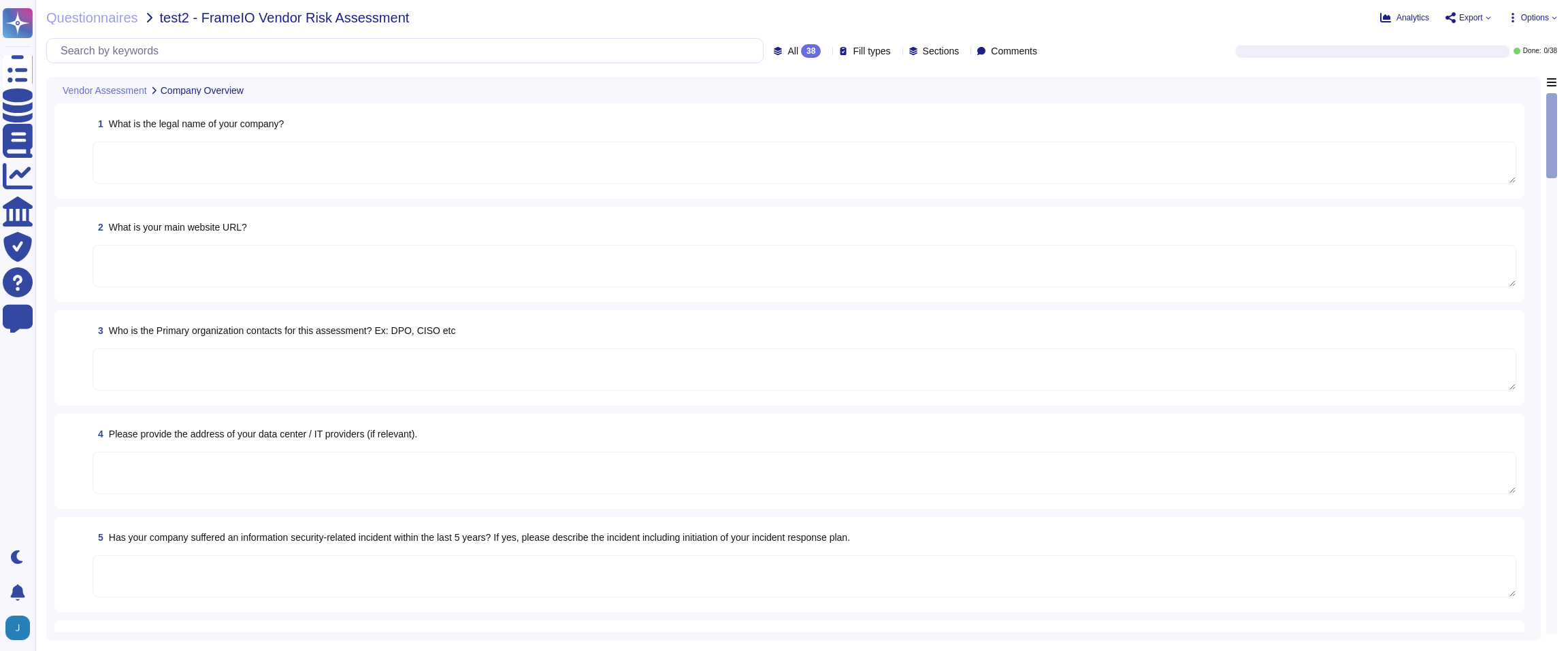
click at [1547, 16] on span "Options" at bounding box center [1535, 17] width 28 height 8
click at [1518, 35] on div "Autofill" at bounding box center [1502, 55] width 86 height 44
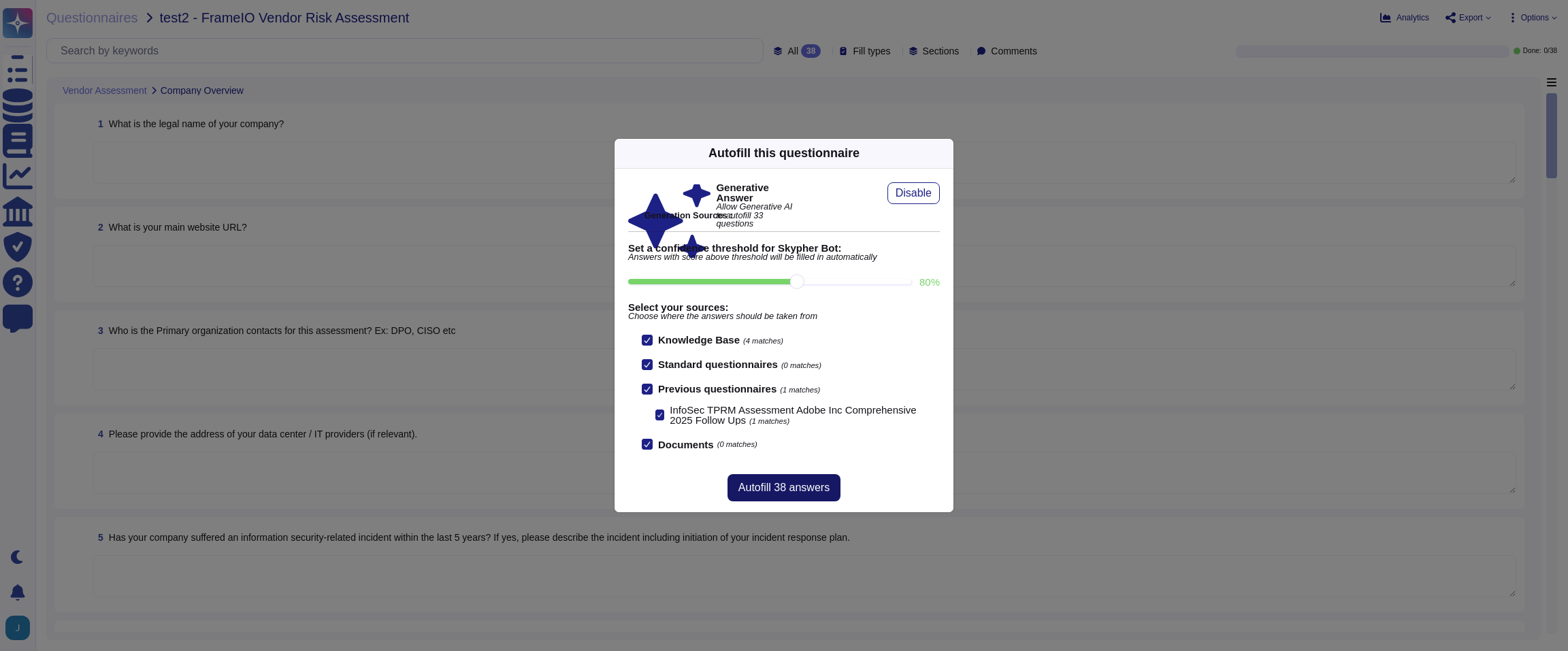
click at [778, 496] on button "Autofill 38 answers" at bounding box center [784, 488] width 113 height 28
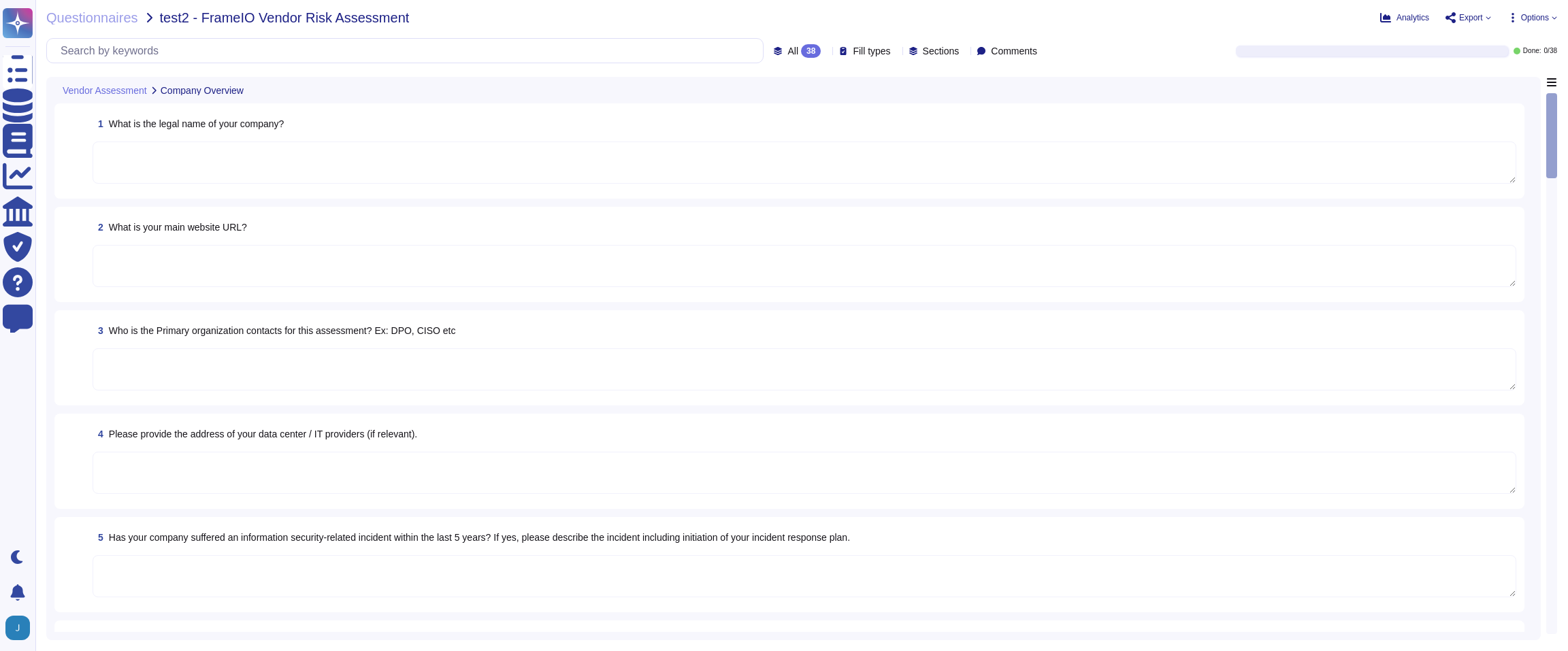
click at [1539, 14] on span "Options" at bounding box center [1535, 17] width 28 height 8
click at [1475, 37] on div "Autofill" at bounding box center [1502, 55] width 86 height 44
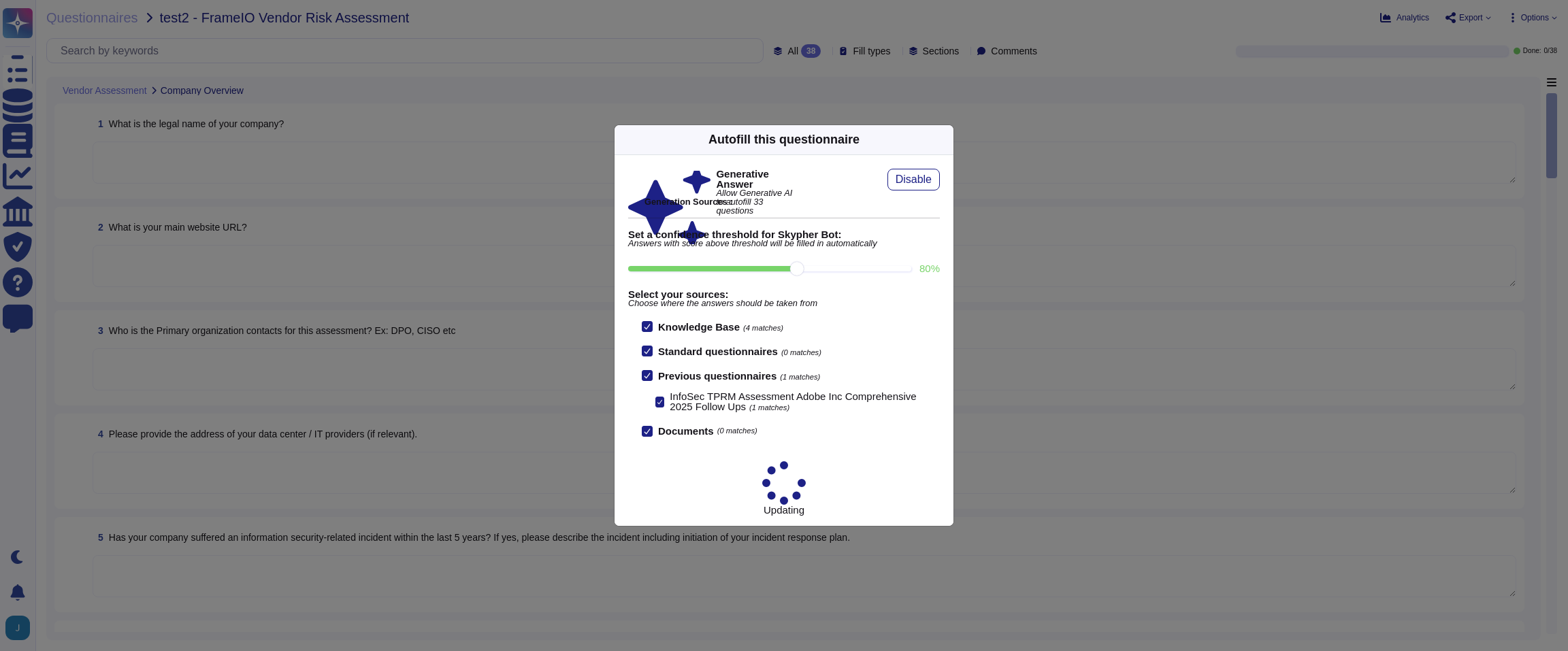
click at [1073, 401] on div "Autofill this questionnaire Generative Answer Allow Generative AI to autofill 3…" at bounding box center [784, 326] width 1568 height 651
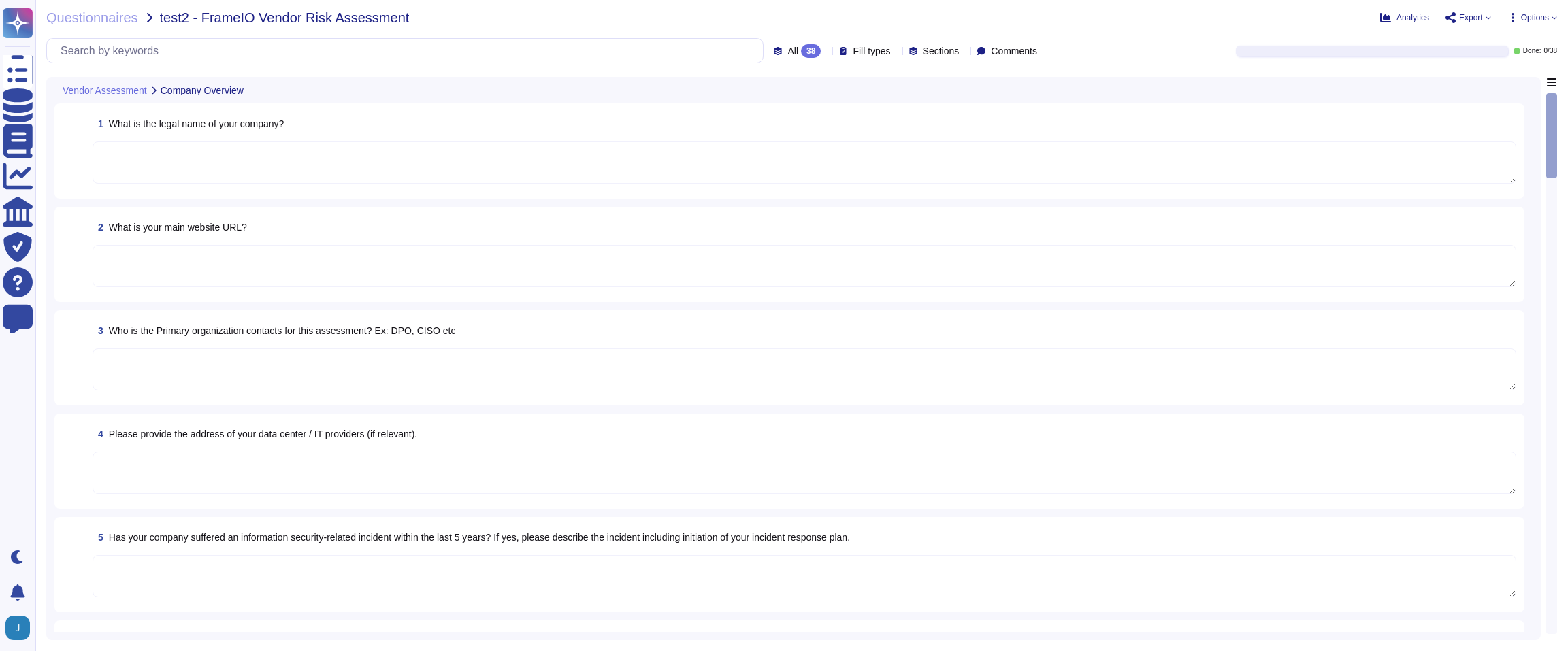
click at [63, 138] on div "1 What is the legal name of your company?" at bounding box center [789, 151] width 1453 height 79
click at [113, 28] on div "Questionnaires test2 - FrameIO Vendor Risk Assessment Analytics Export Options …" at bounding box center [801, 326] width 1532 height 651
click at [103, 21] on span "Questionnaires" at bounding box center [92, 17] width 92 height 14
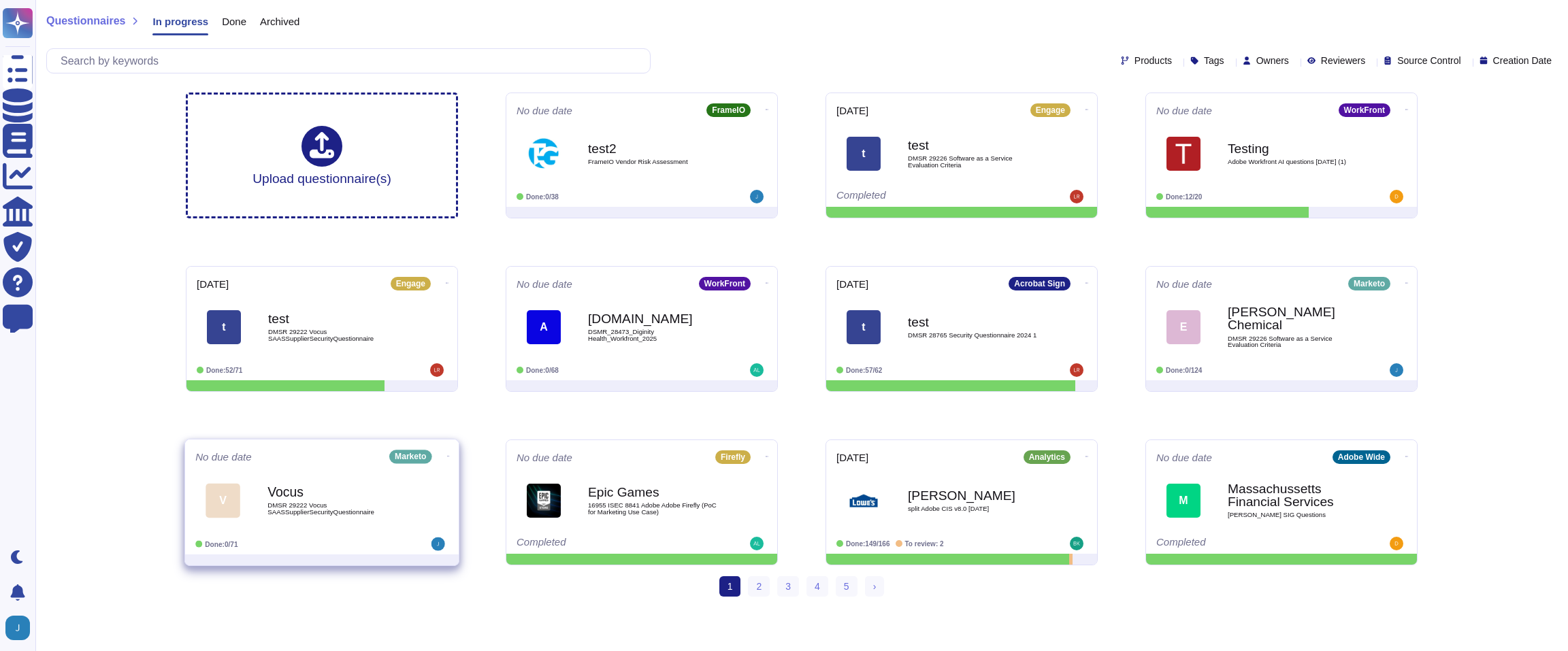
click at [331, 495] on b "Vocus" at bounding box center [336, 492] width 137 height 13
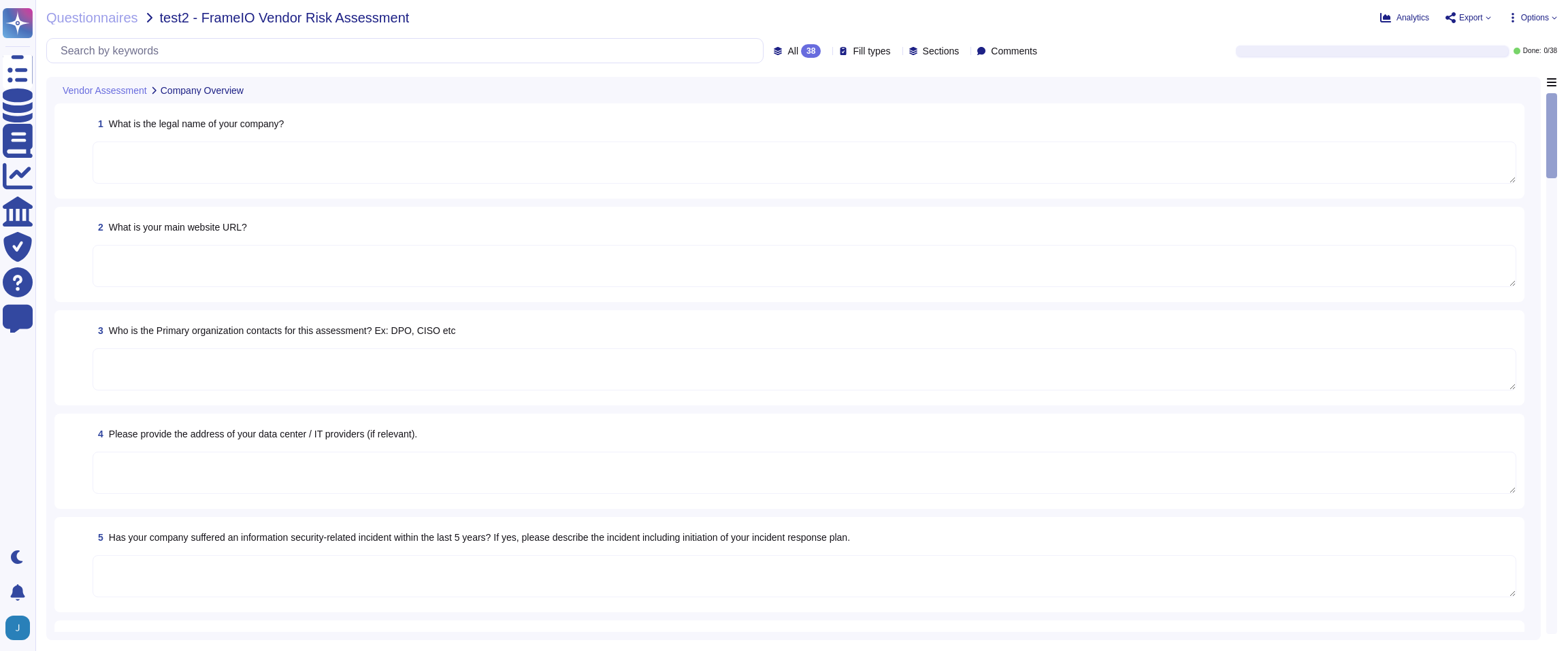
click at [1541, 19] on span "Options" at bounding box center [1535, 17] width 28 height 8
click at [1513, 36] on div "Autofill" at bounding box center [1502, 55] width 86 height 44
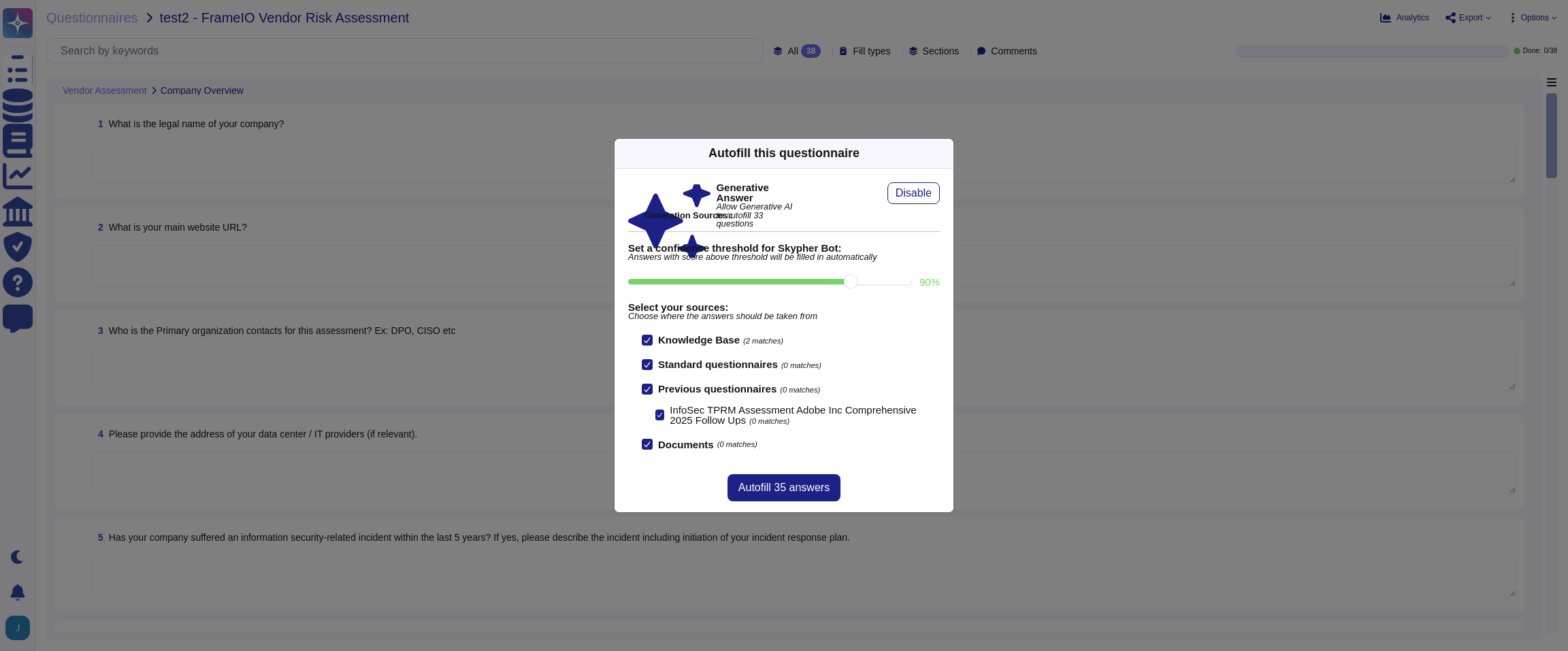
click at [847, 284] on input "90 %" at bounding box center [770, 281] width 283 height 6
type input "90"
click at [782, 485] on span "Autofill 35 answers" at bounding box center [784, 488] width 91 height 11
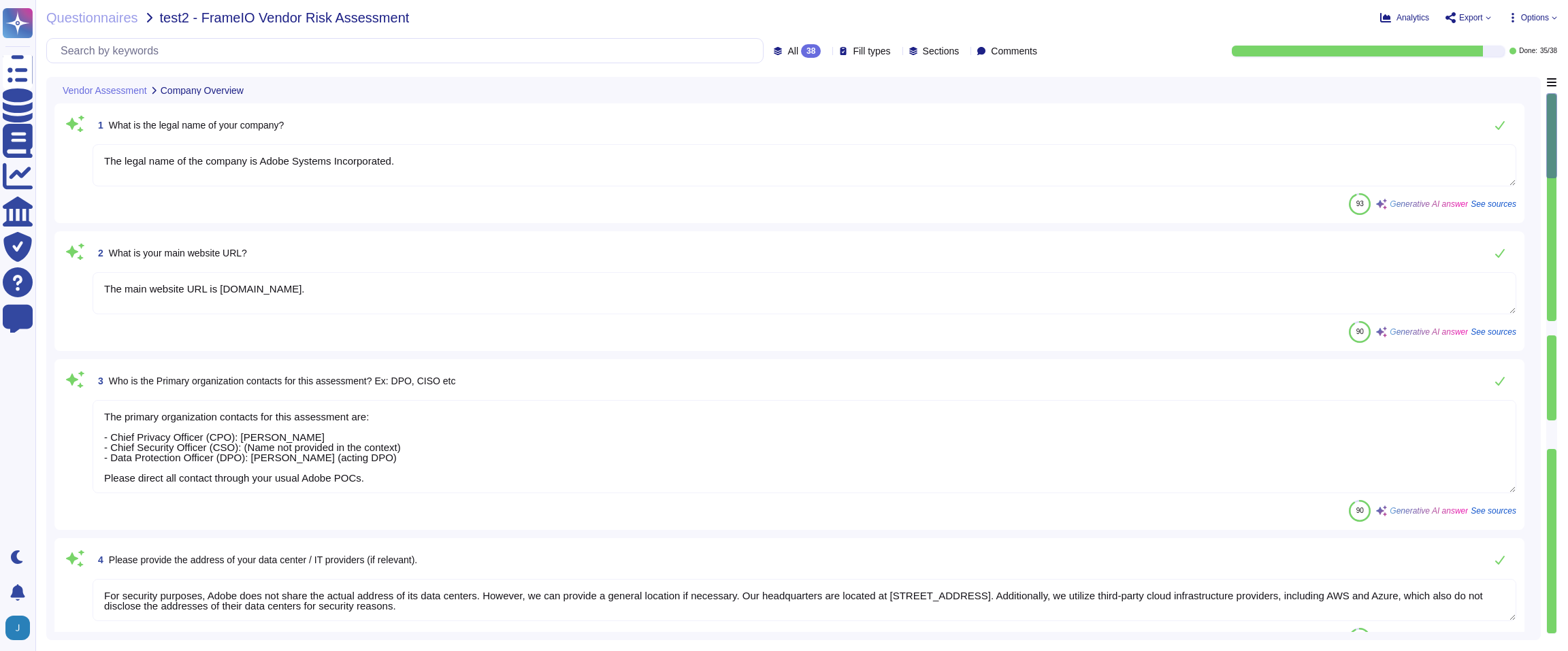
type textarea "The legal name of the company is Adobe Systems Incorporated."
type textarea "The main website URL is www.adobe.com."
type textarea "The primary organization contacts for this assessment are: - Chief Privacy Offi…"
type textarea "For security purposes, Adobe does not share the actual address of its data cent…"
type textarea "Yes, on October 3, 2013, Adobe’s security team publicly reported the discovery …"
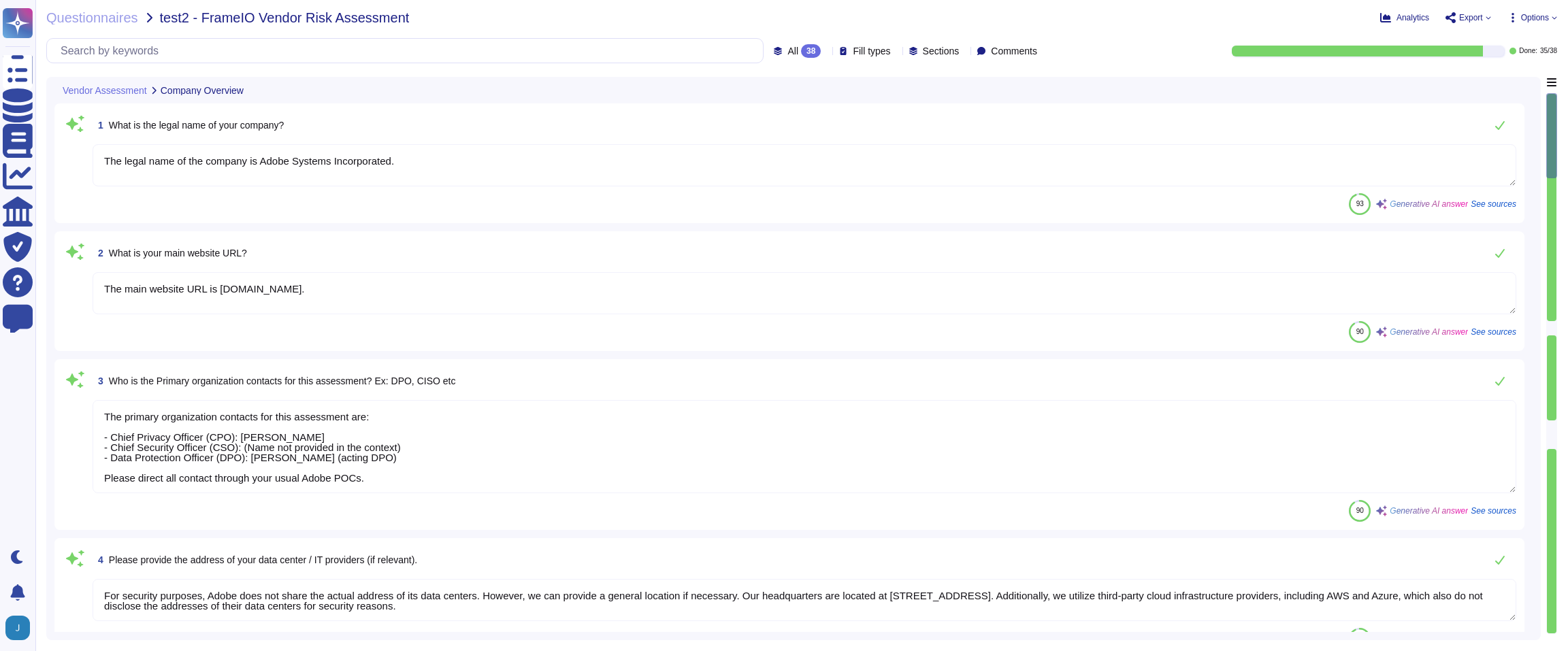
type textarea "All SOC reports dated after May 1, 2017 are governed by SSAE 18. This includes …"
type textarea "- Acrobat Premium - Acrobat Premium for Enterprise - Adobe Experience Cloud - A…"
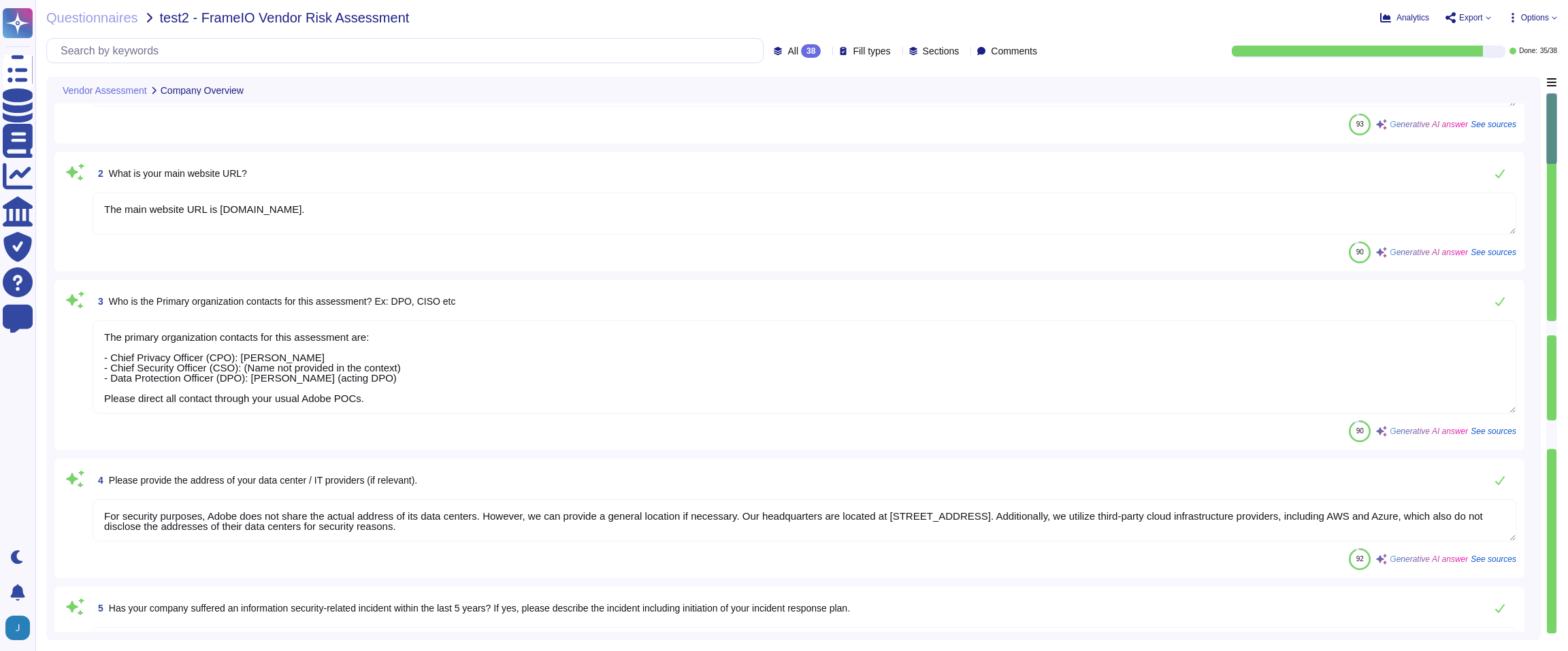
scroll to position [1, 0]
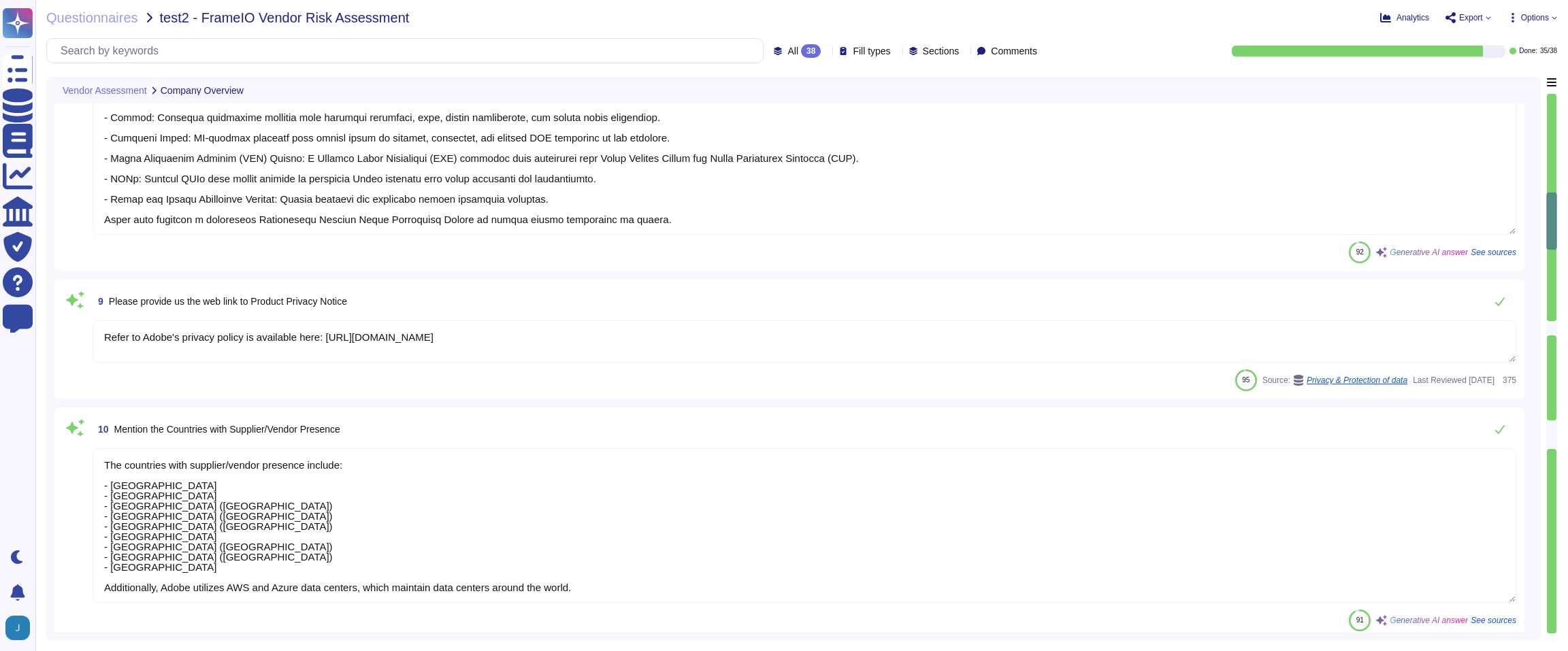
type textarea "Adobe offers a line of products and services used by creative professionals, ma…"
type textarea "Refer to Adobe's privacy policy is available here: http://www.adobe.com/privacy…"
type textarea "The countries with supplier/vendor presence include: - United States - Ireland …"
type textarea "Adobe collects the following client data: 1. Personal Information (PI/PII): Thi…"
type textarea "Yes, our application/software is hosted by third-party cloud infrastructure pro…"
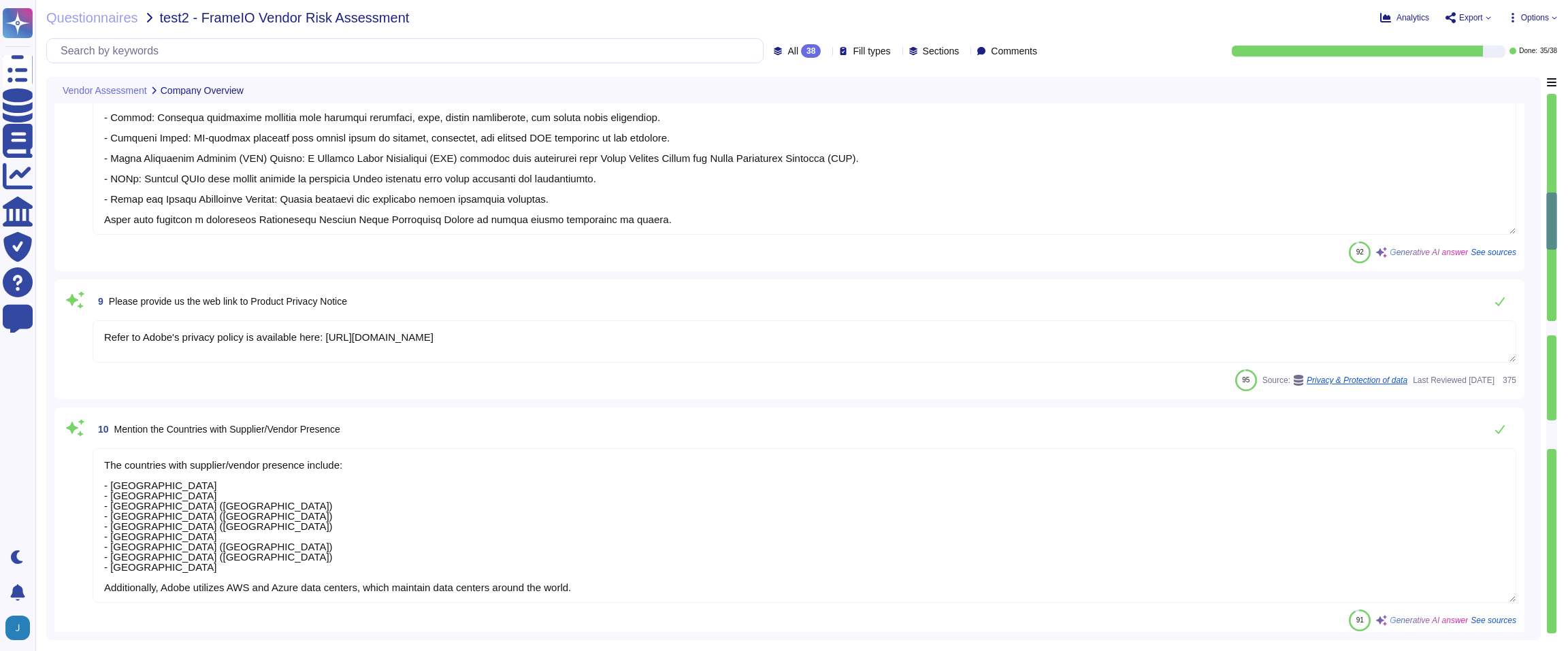
type textarea "Adobe has established an identity and access management program that includes f…"
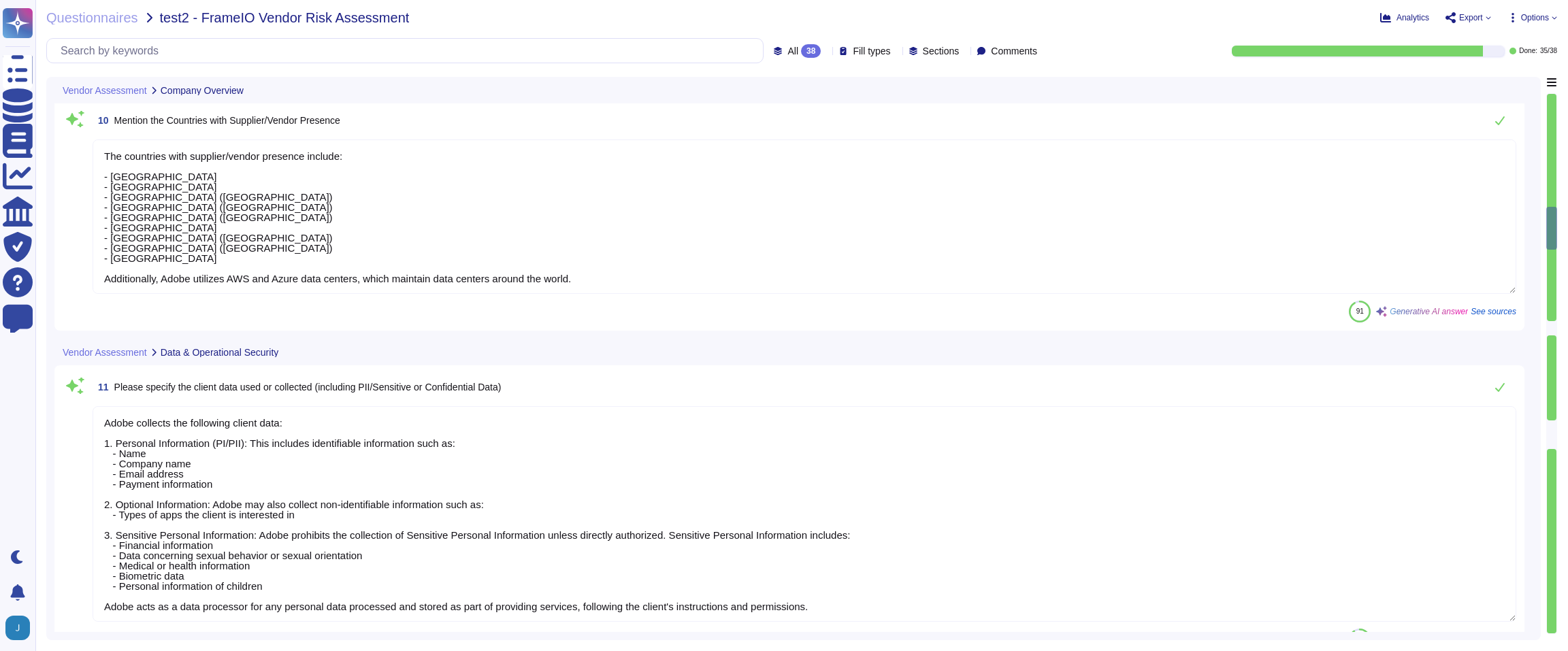
scroll to position [1391, 0]
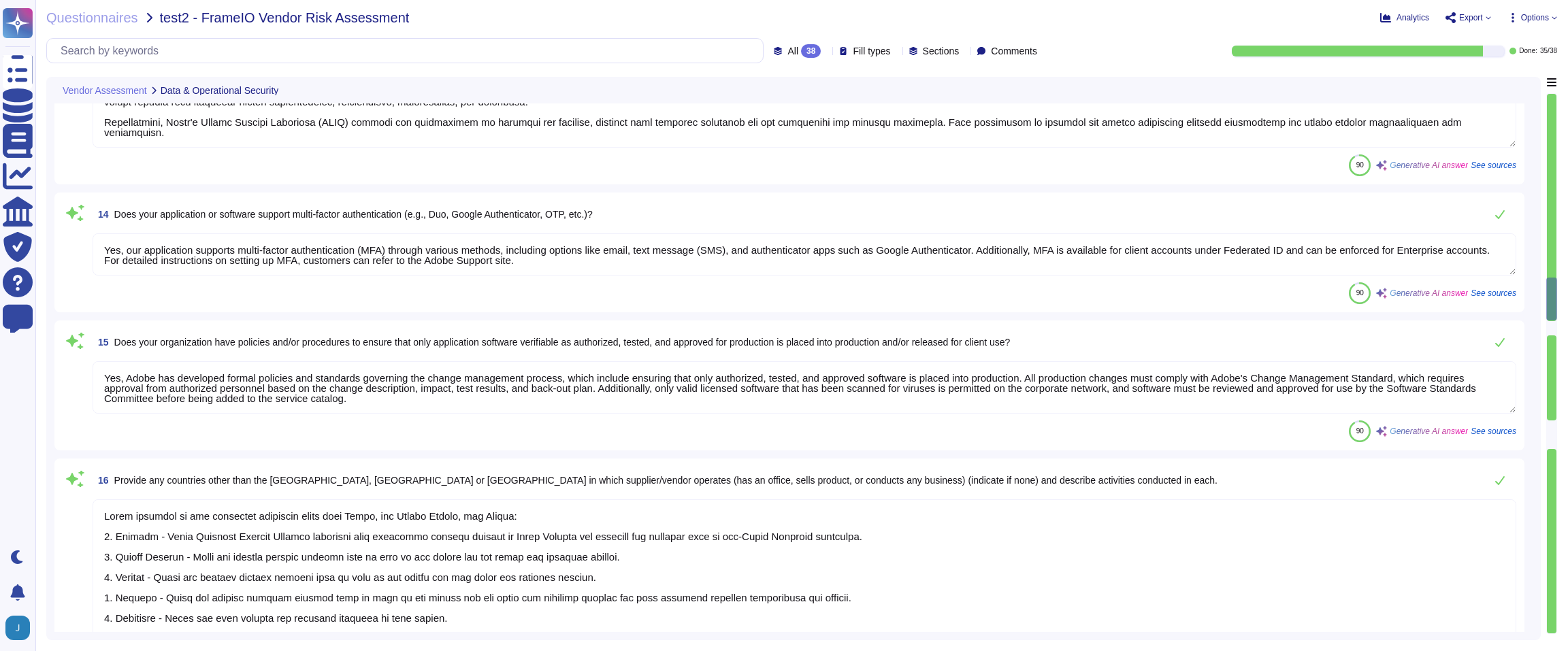
type textarea "Yes, our application supports multi-factor authentication (MFA) through various…"
type textarea "Yes, Adobe has developed formal policies and standards governing the change man…"
type textarea "Adobe operates in the following countries other than India, the United States, …"
type textarea "Adobe does engage with third-party companies, including hosting providers and c…"
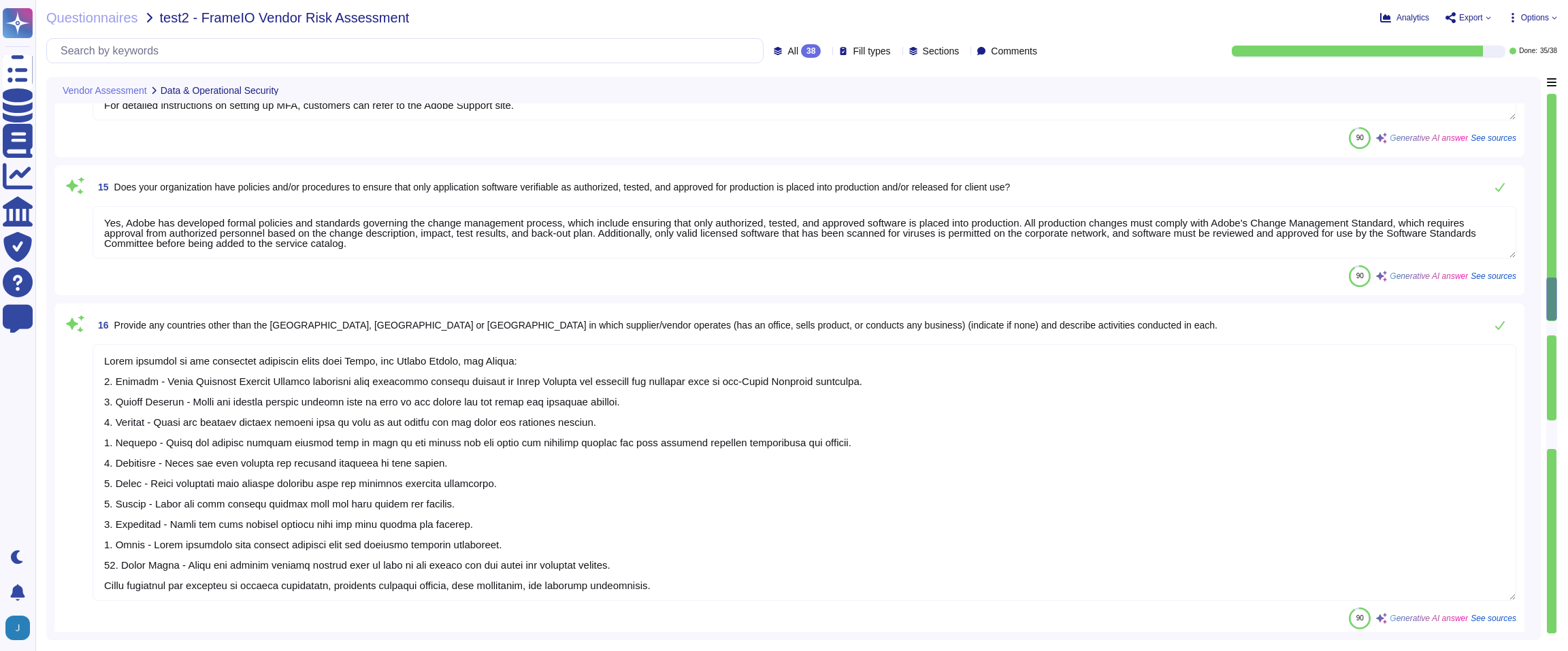
scroll to position [2319, 0]
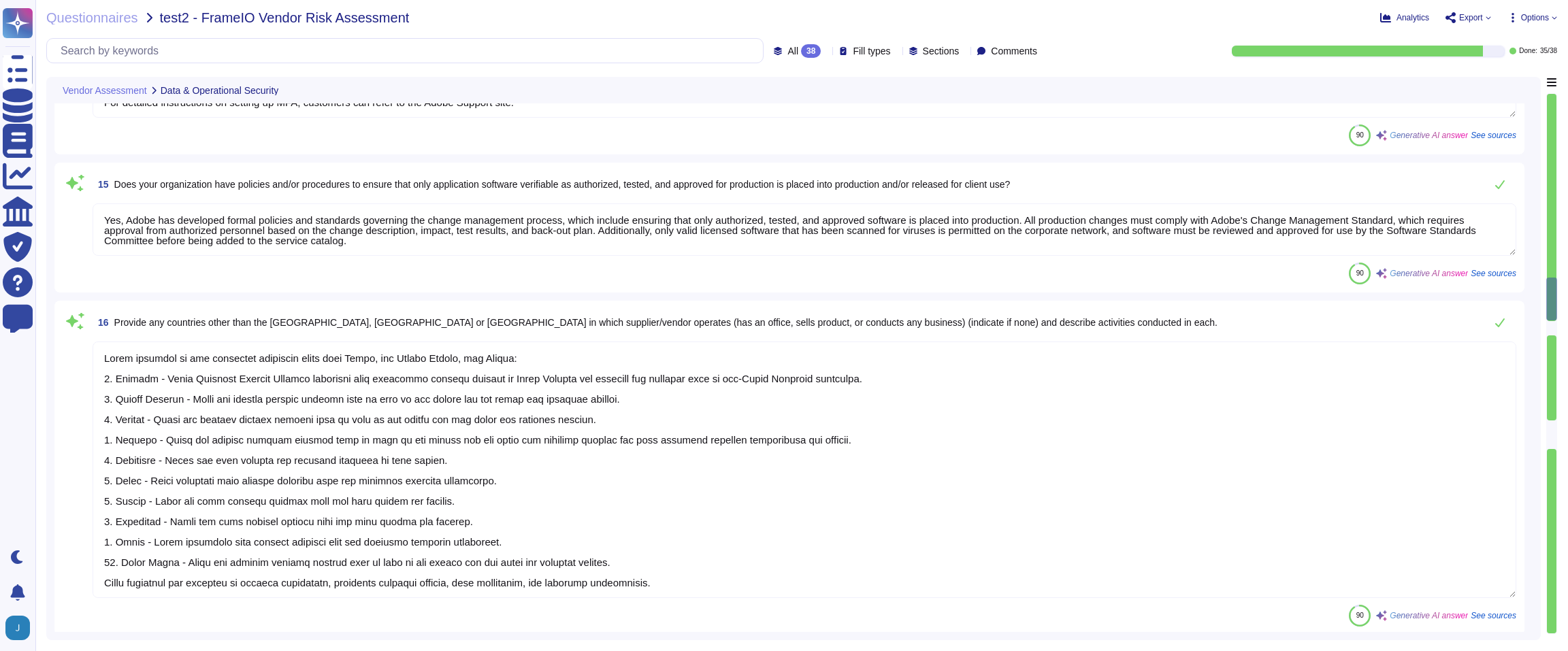
click at [1269, 229] on textarea "Yes, Adobe has developed formal policies and standards governing the change man…" at bounding box center [805, 229] width 1424 height 52
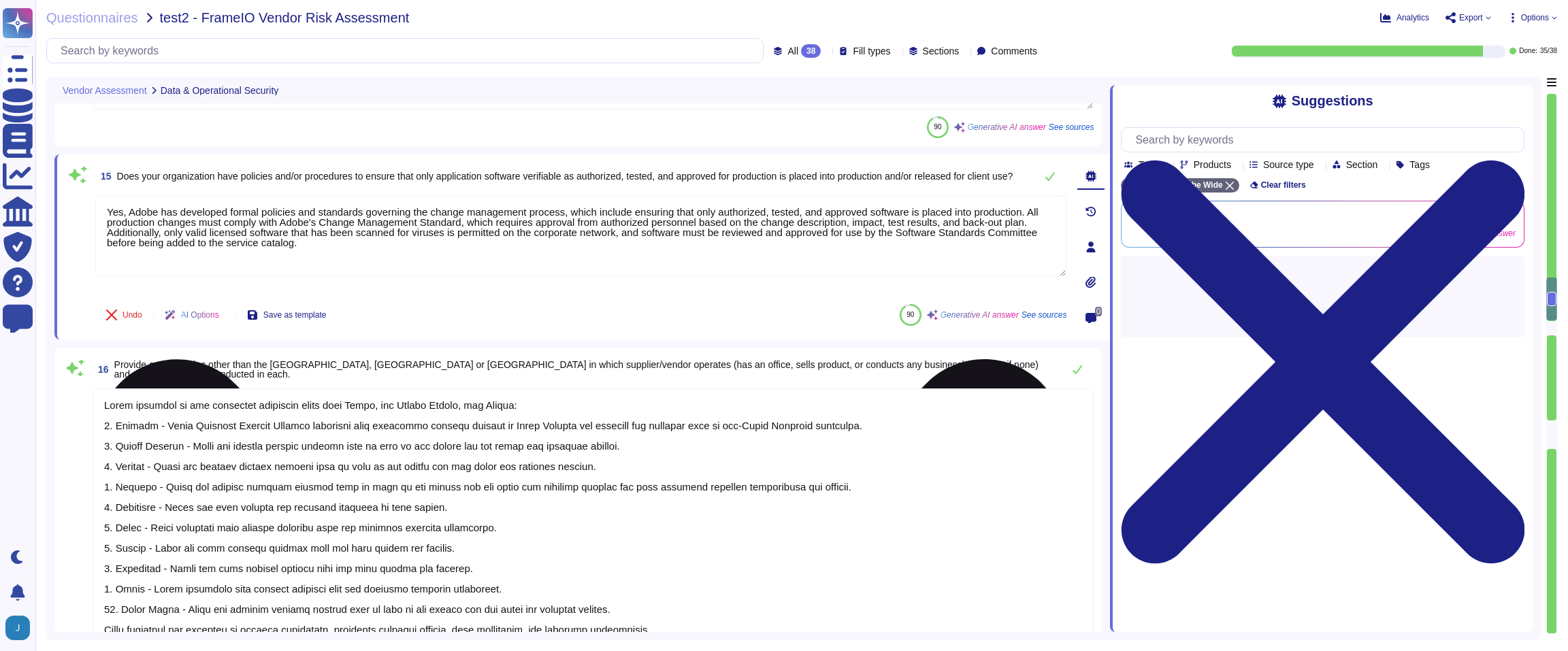
type textarea "Adobe does engage with third-party companies, including hosting providers and c…"
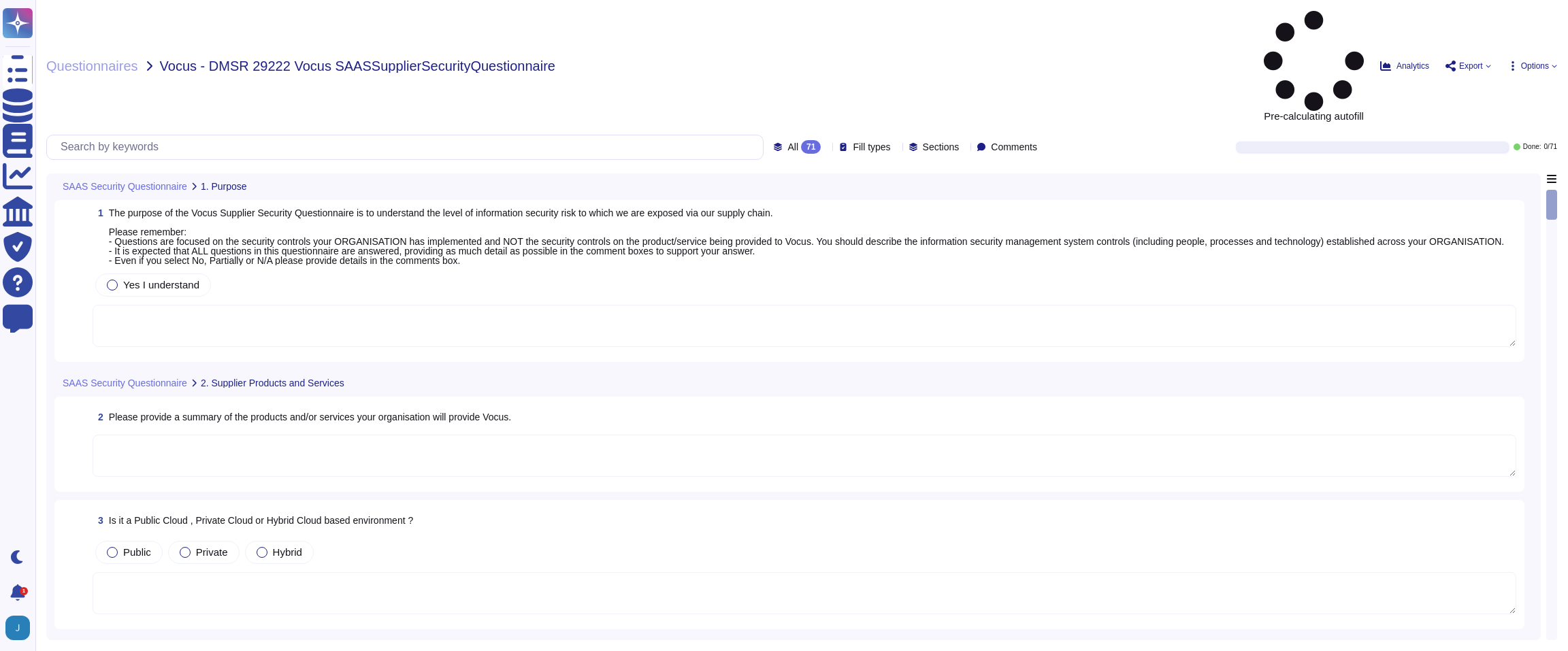
click at [1537, 62] on span "Options" at bounding box center [1535, 65] width 28 height 8
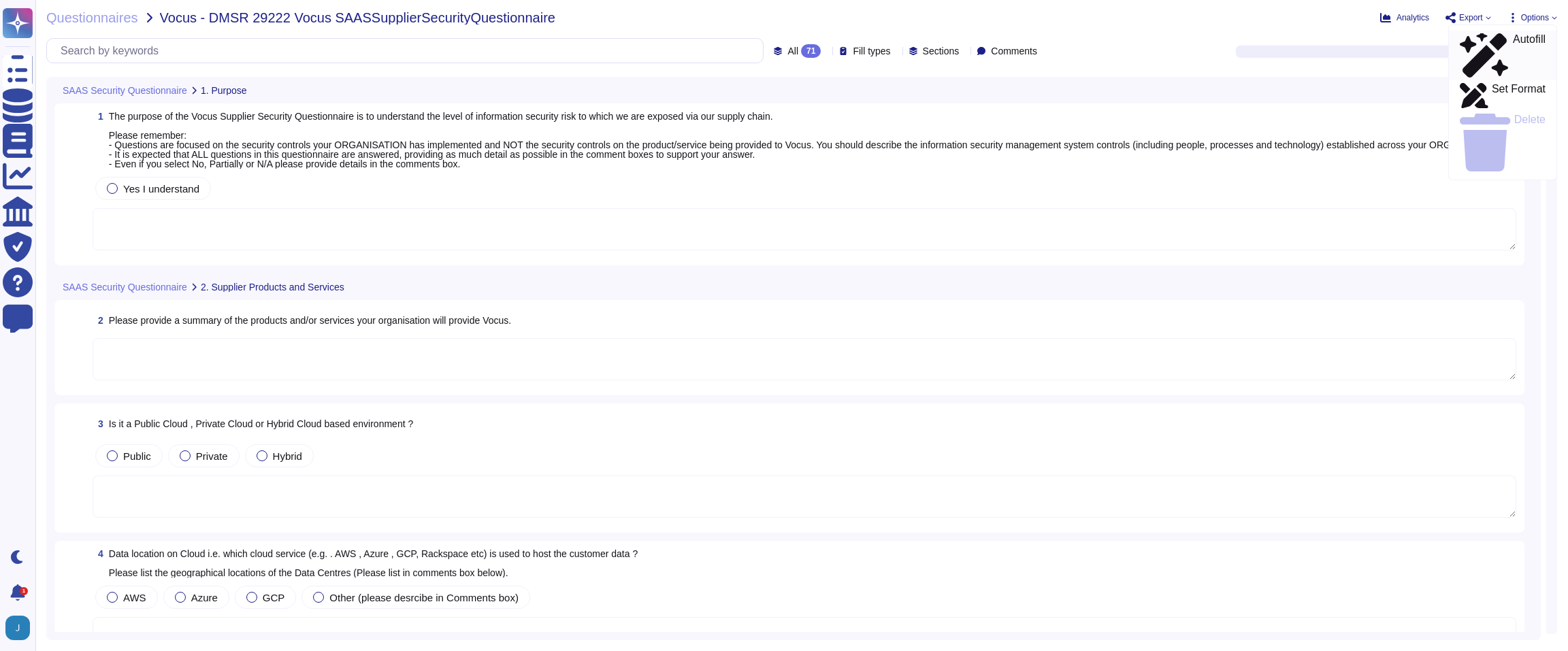
click at [1513, 36] on p "Autofill" at bounding box center [1529, 55] width 33 height 43
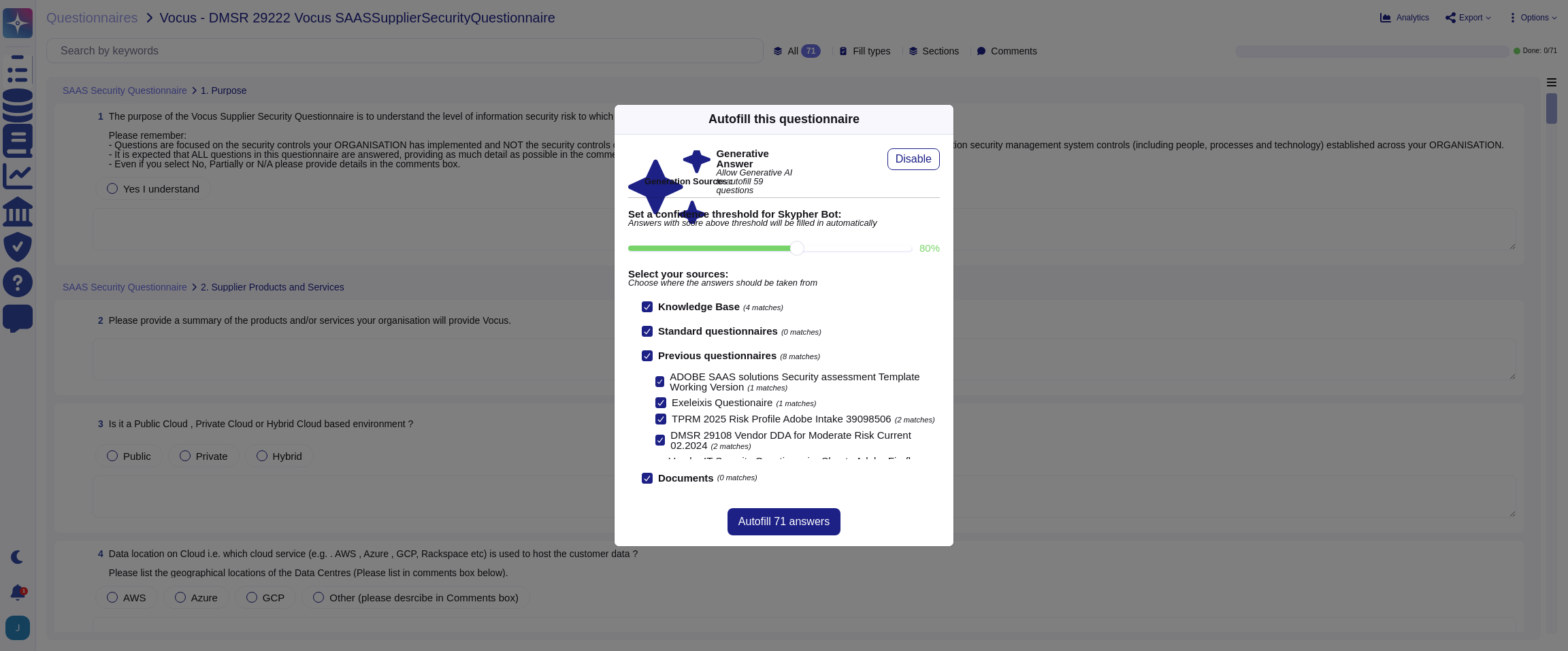
click at [647, 352] on icon at bounding box center [647, 355] width 6 height 6
click at [0, 0] on input "Previous questionnaires (8 matches)" at bounding box center [0, 0] width 0 height 0
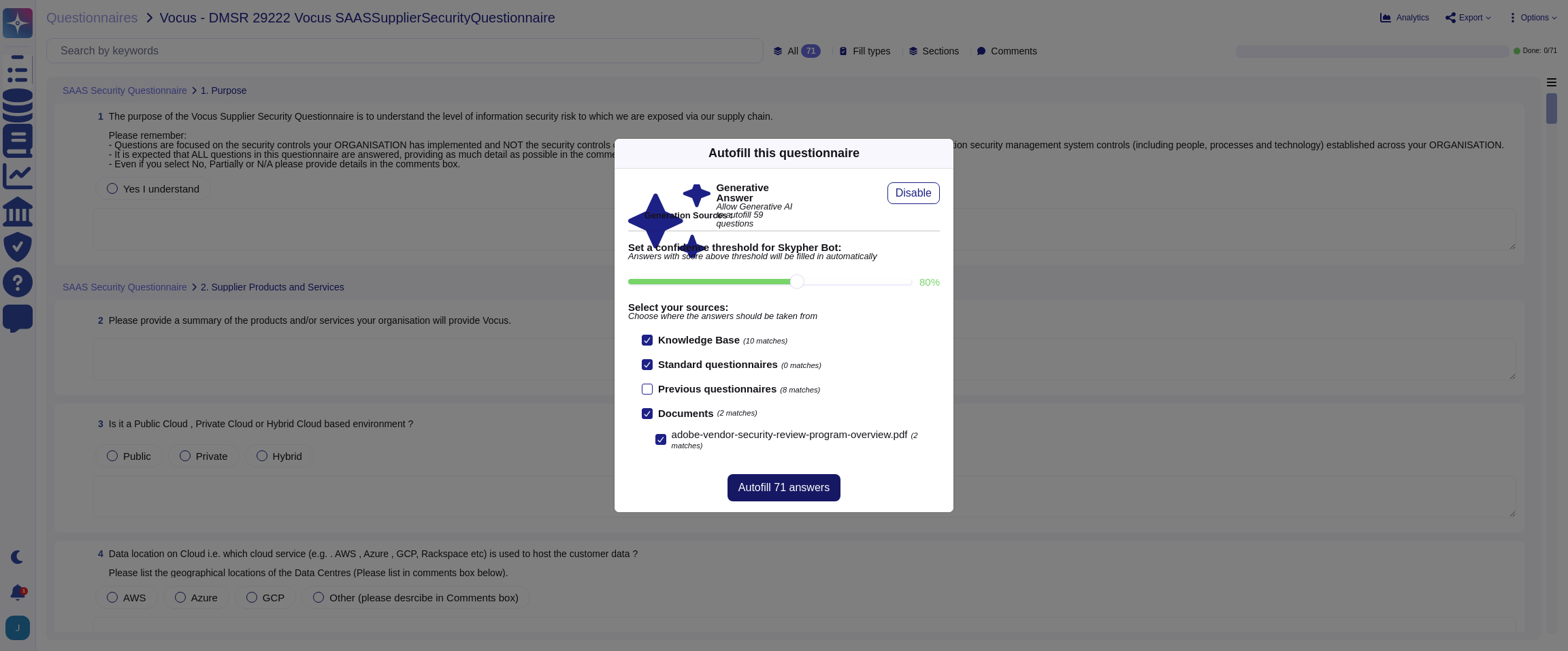
click at [818, 485] on span "Autofill 71 answers" at bounding box center [784, 488] width 91 height 11
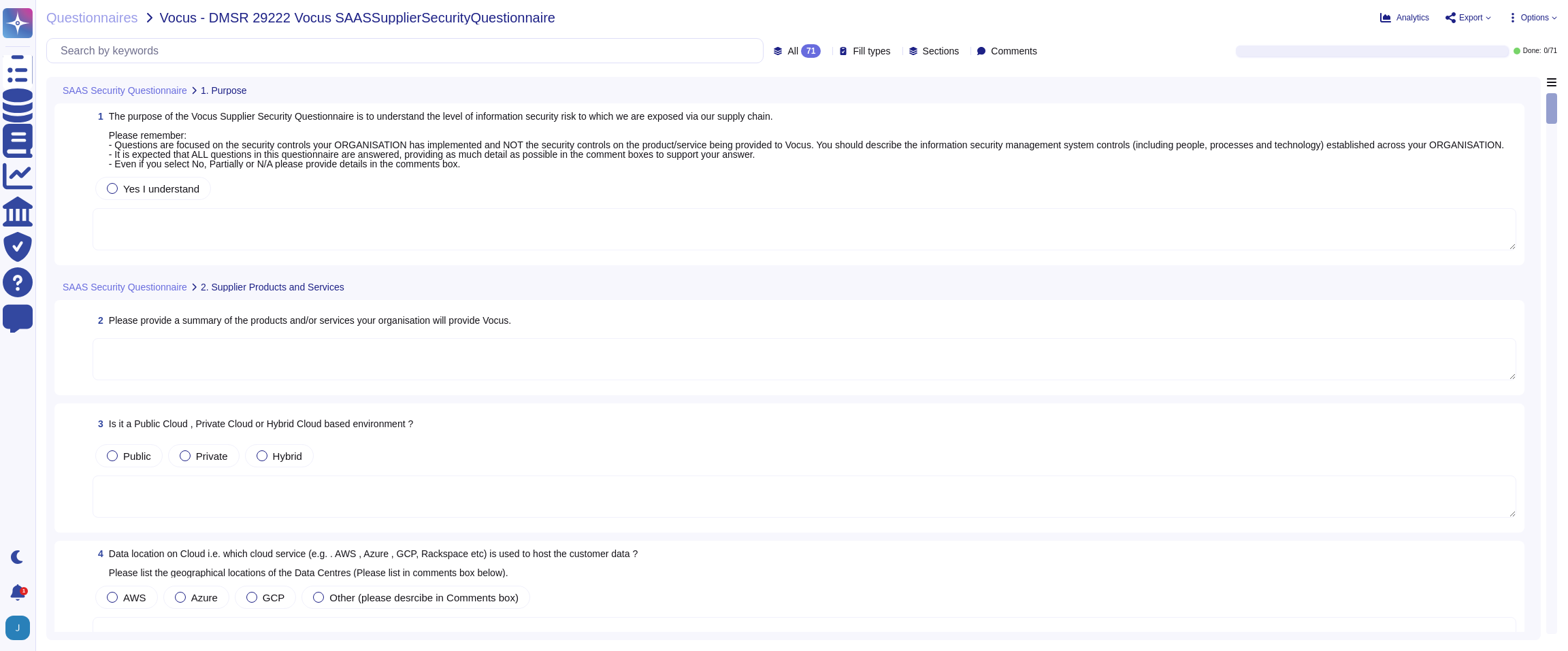
click at [1531, 18] on span "Options" at bounding box center [1535, 17] width 28 height 8
click at [1513, 38] on p "Autofill" at bounding box center [1529, 55] width 33 height 43
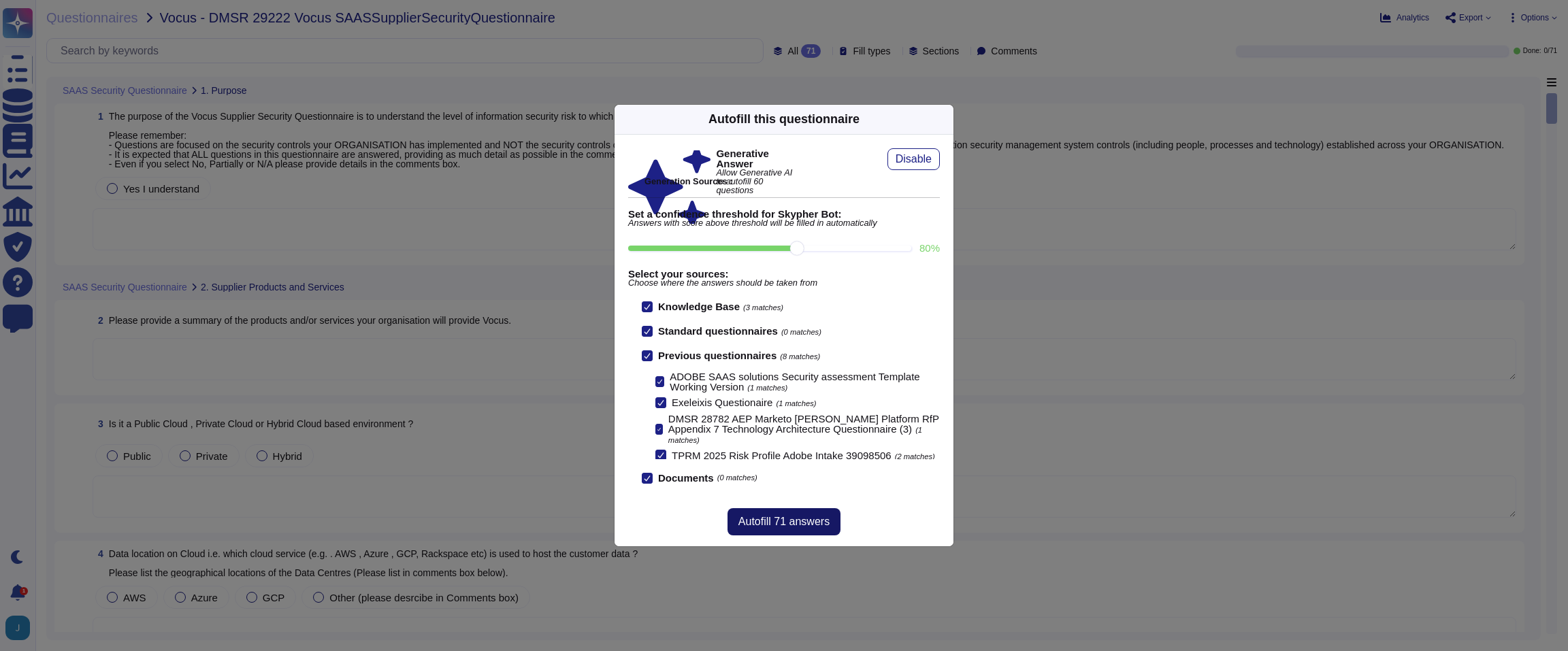
click at [807, 521] on span "Autofill 71 answers" at bounding box center [784, 522] width 91 height 11
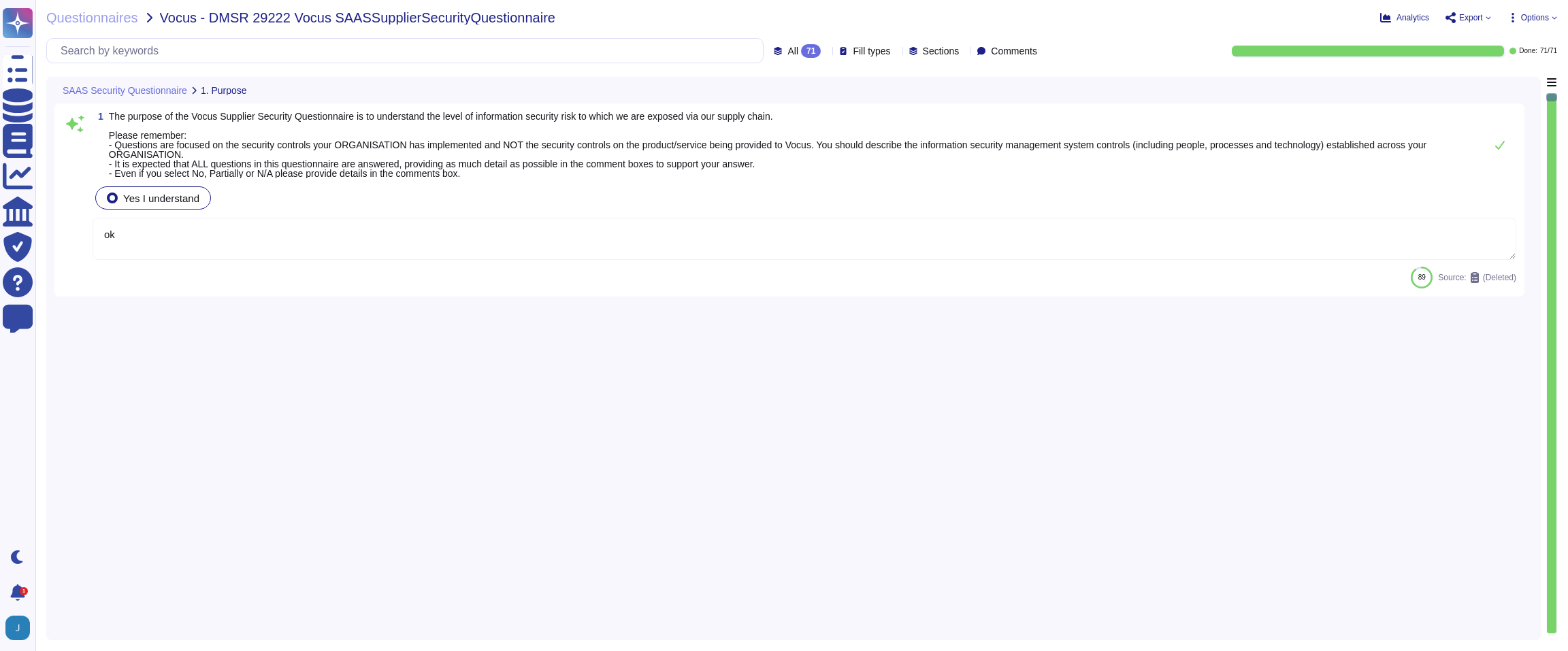
type textarea "ok"
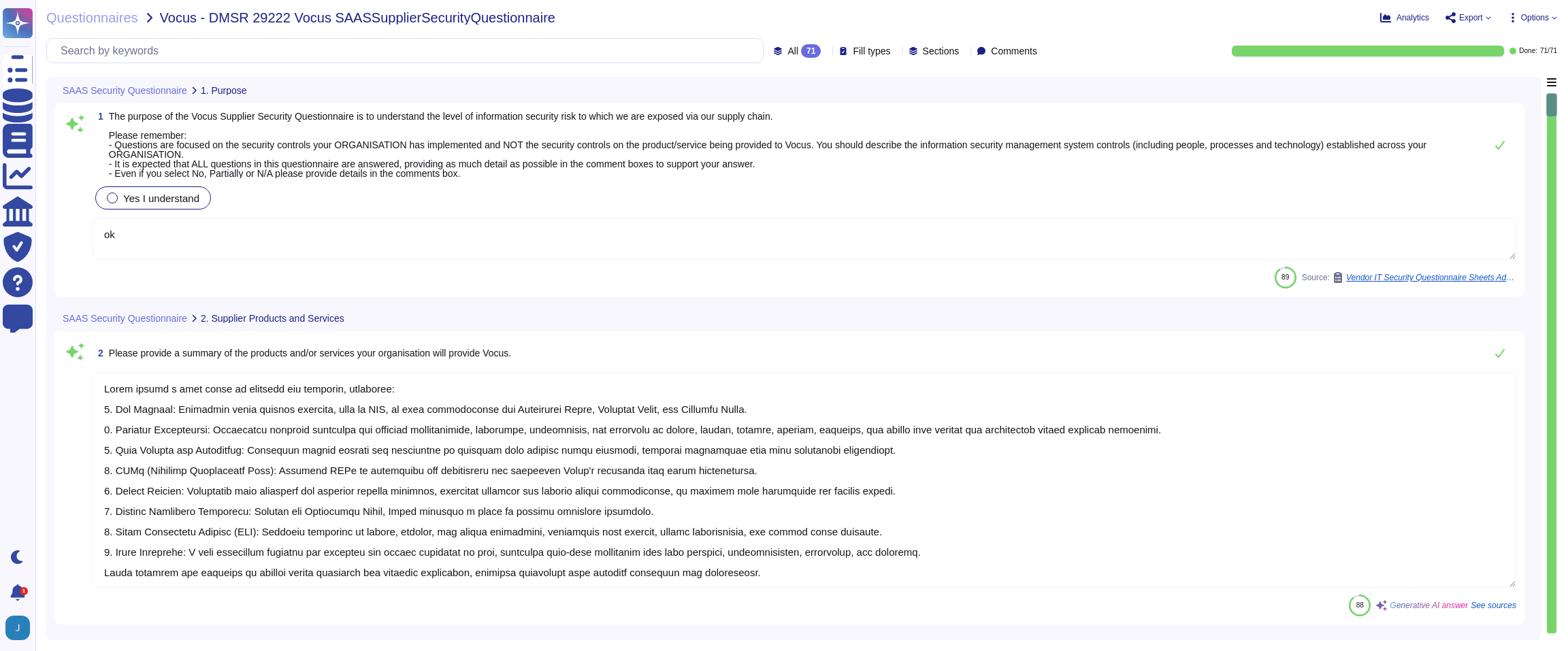
type textarea "Adobe offers a wide range of products and services, including: 1. Web Hosting: …"
type textarea "Adobe products and services are deployed across multiple regions using multiple…"
type textarea "Adobe uses Amazon Web Services (AWS) for hosting customer data, specifically in…"
click at [1390, 277] on span "Vendor IT Security Questionnaire Sheets Adobe Firefly GenAI Add On To Adobe CCE…" at bounding box center [1430, 277] width 170 height 8
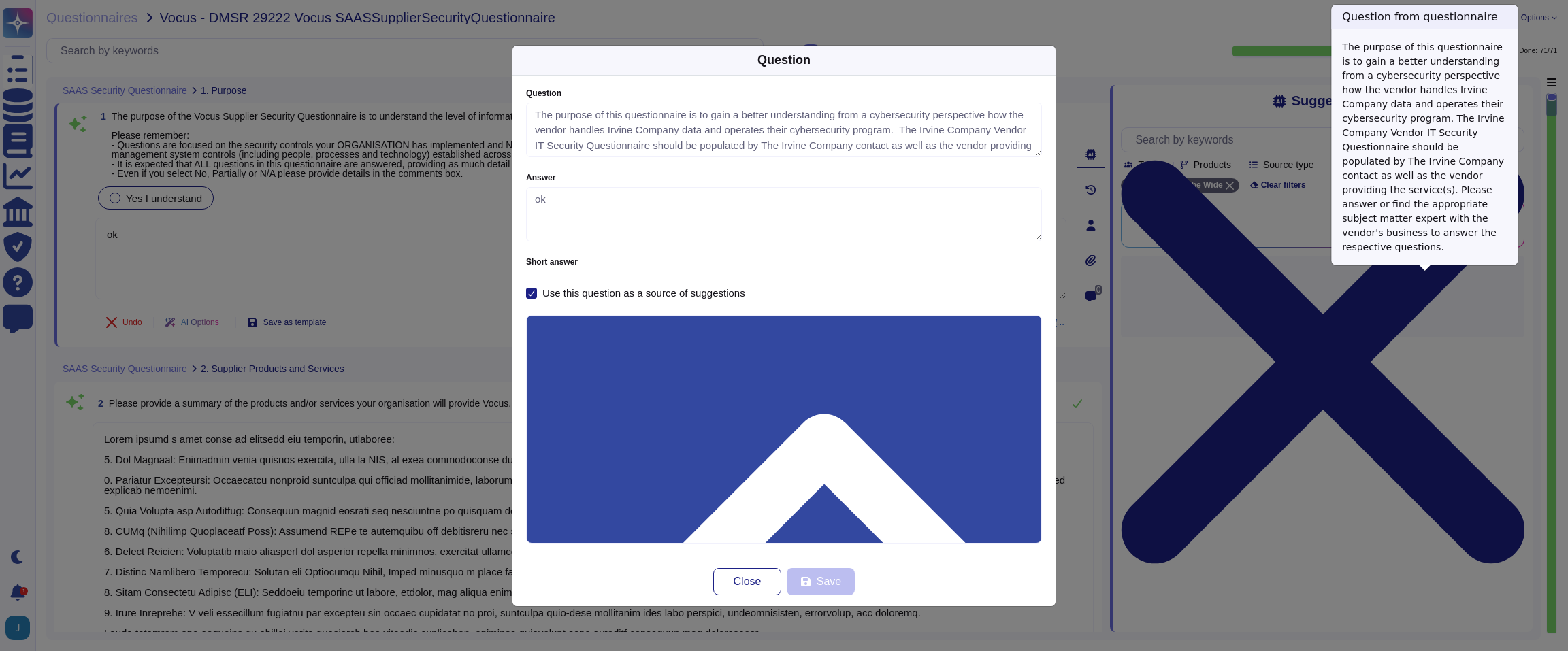
type textarea "The purpose of this questionnaire is to gain a better understanding from a cybe…"
type textarea "ok"
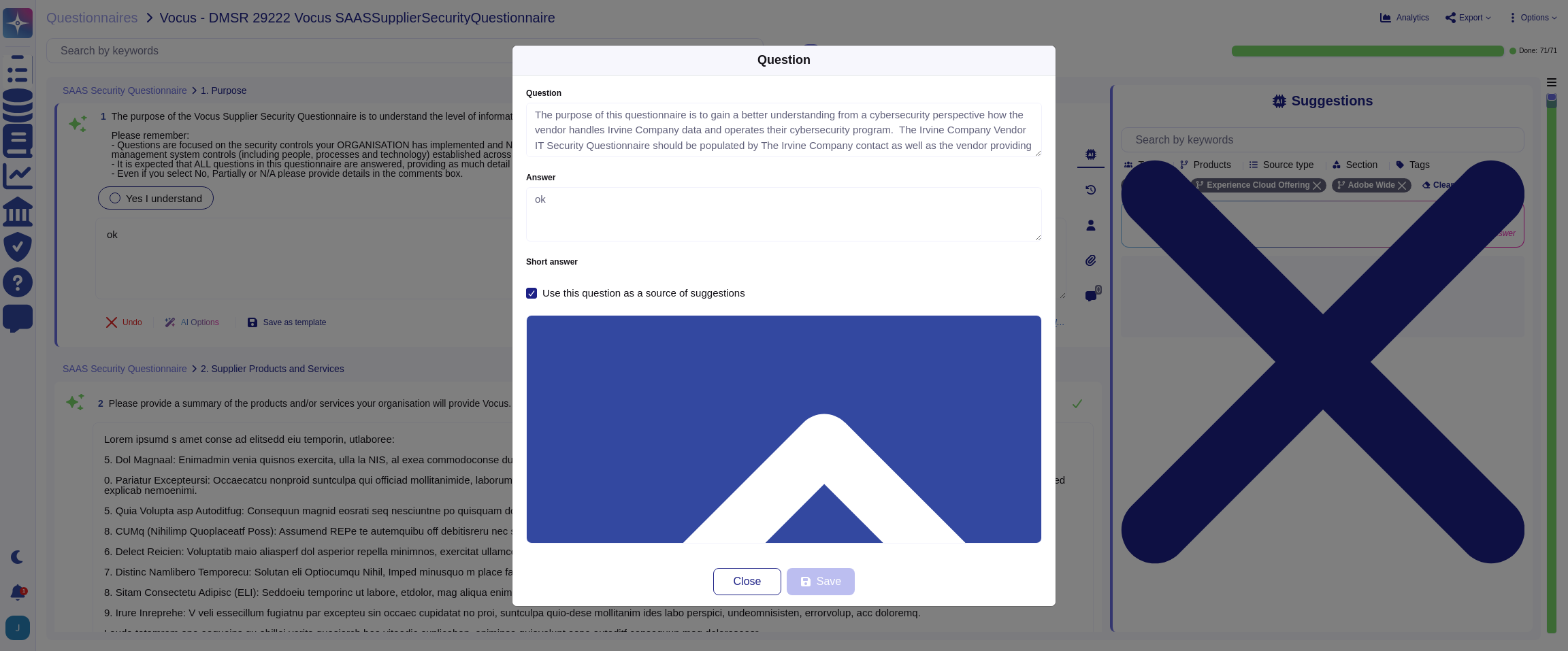
click at [1149, 401] on div "Question Question The purpose of this questionnaire is to gain a better underst…" at bounding box center [784, 326] width 1568 height 651
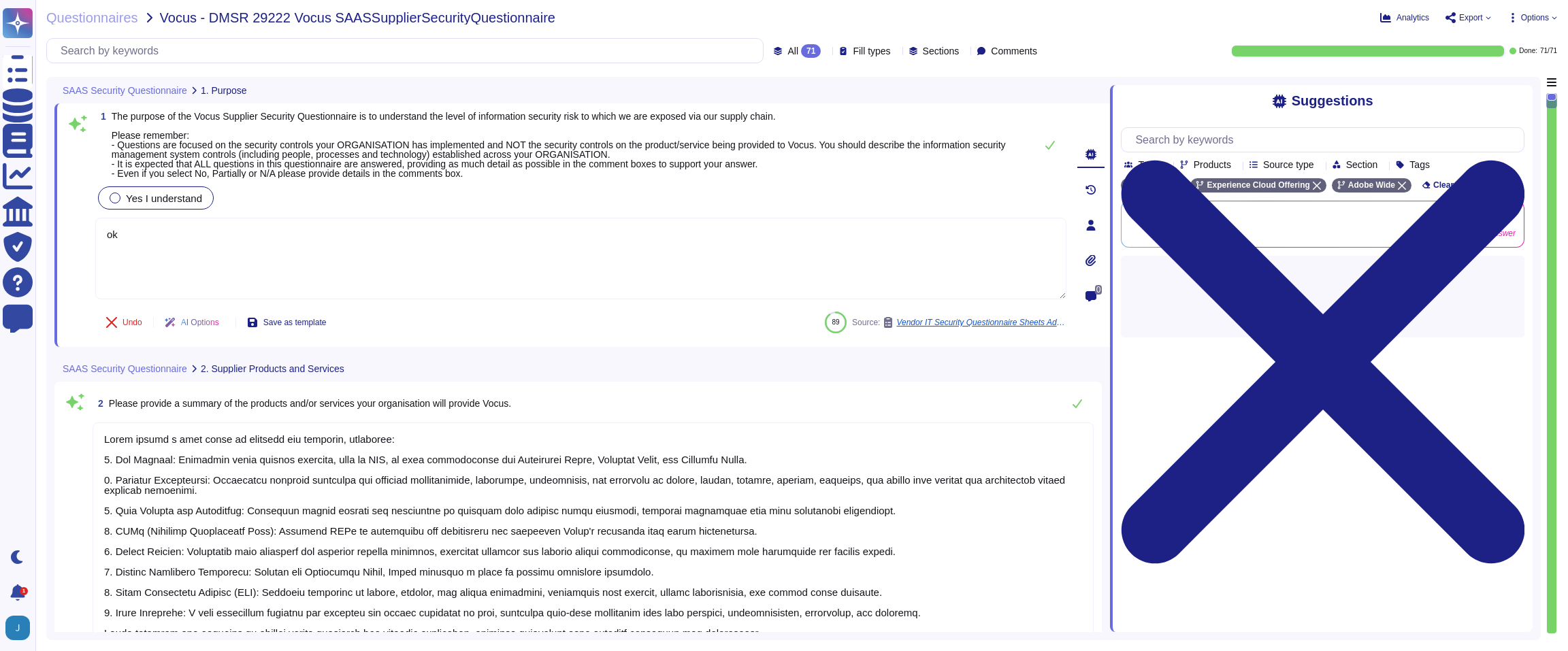
click at [1087, 24] on div "Analytics Export Options" at bounding box center [1309, 17] width 496 height 14
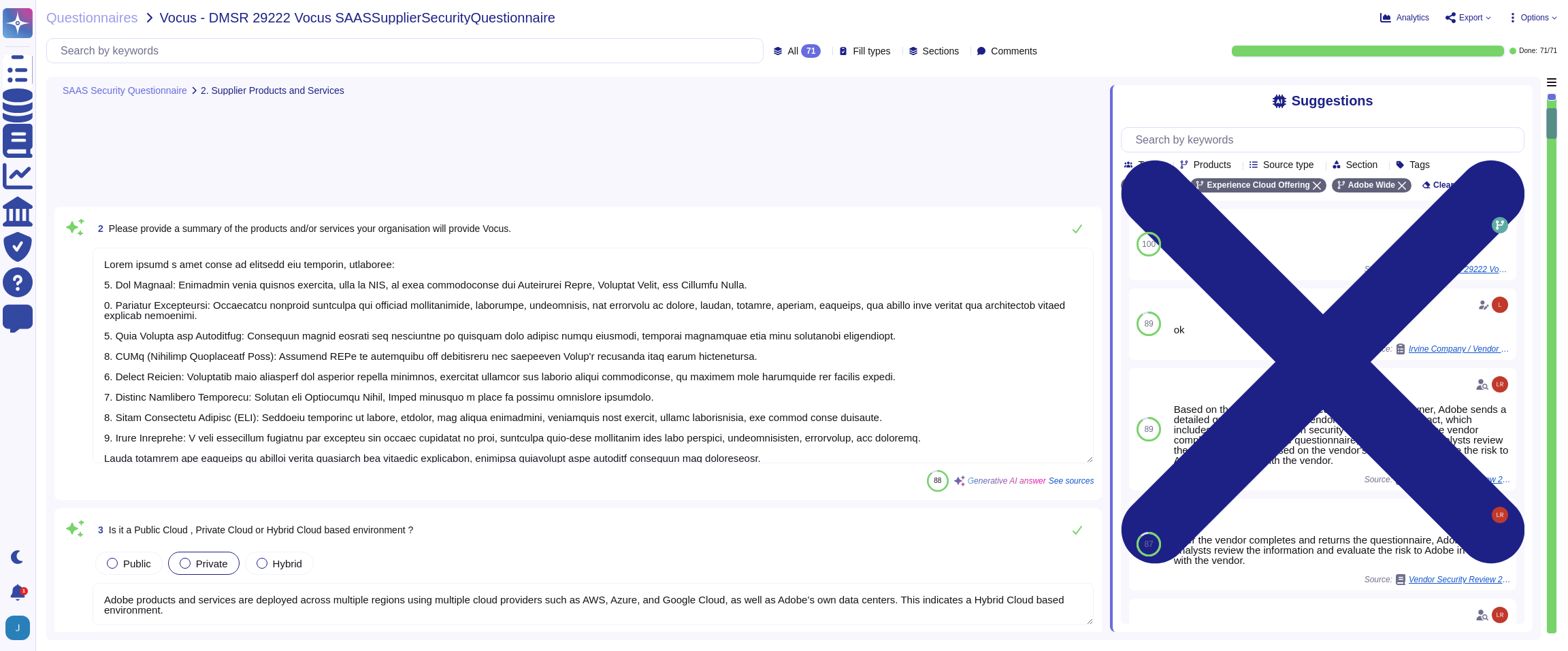
type textarea "Adobe utilizes Infrastructure-as-a-Service (IaaS) through Amazon Web Services (…"
type textarea "Adobe's products and services' architecture diagrams are reviewed and updated, …"
type textarea "Yes, Adobe has a support team located globally, including in regions outside Au…"
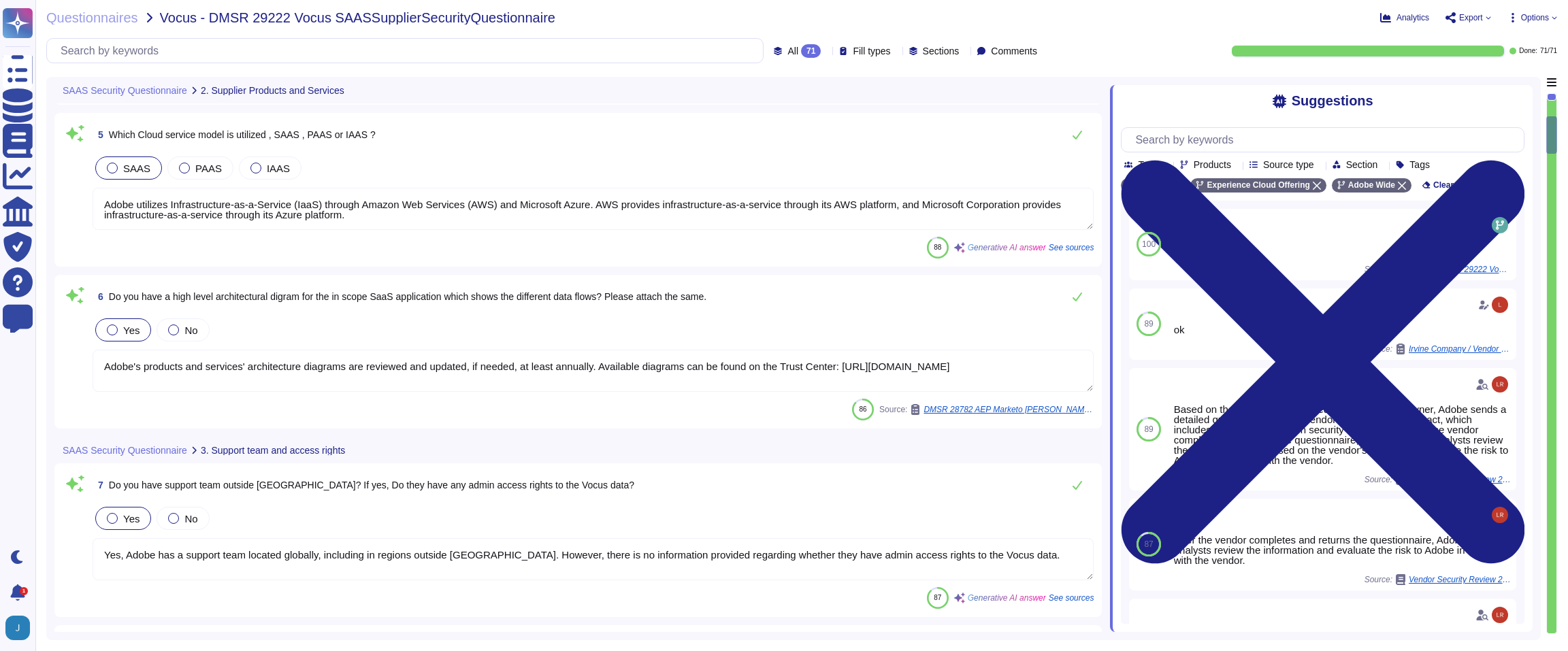
type textarea "Yes, logging and monitoring are in place for third-party vendors. Their activit…"
type textarea "Adobe is certified to the following organization standards: 1. ISO-27001 compli…"
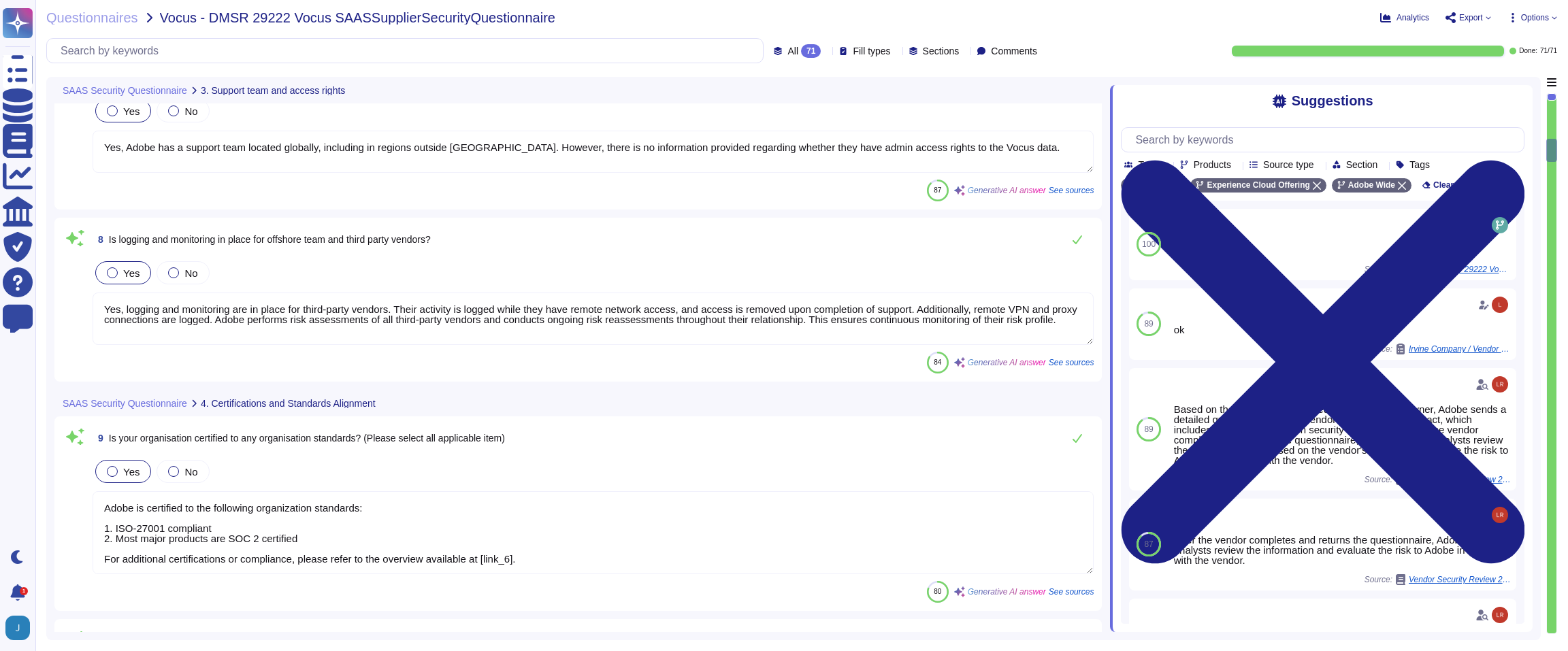
type textarea "Adobe is ISO-27001 certified for their San Jose, California location, which is …"
type textarea "The ISO 9001:2015 Certification is available on the Adobe Trust Center: https:/…"
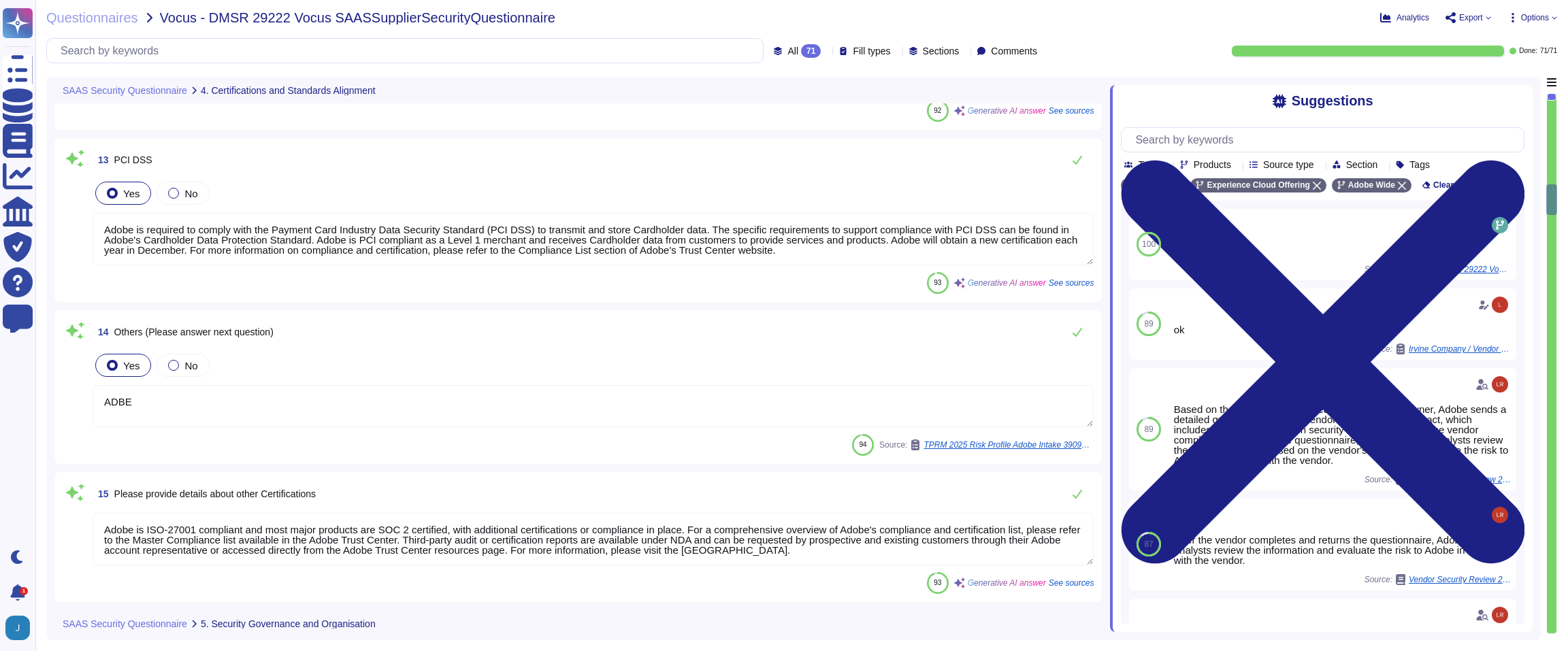
type textarea "Adobe's SOC 2 certification is a security framework developed by the AICPA that…"
type textarea "Adobe is required to comply with the Payment Card Industry Data Security Standa…"
type textarea "ADBE"
type textarea "Adobe is ISO-27001 compliant and most major products are SOC 2 certified, with …"
type textarea "Adobe has a dedicated Chief Security Officer (CSO) who is responsible for the I…"
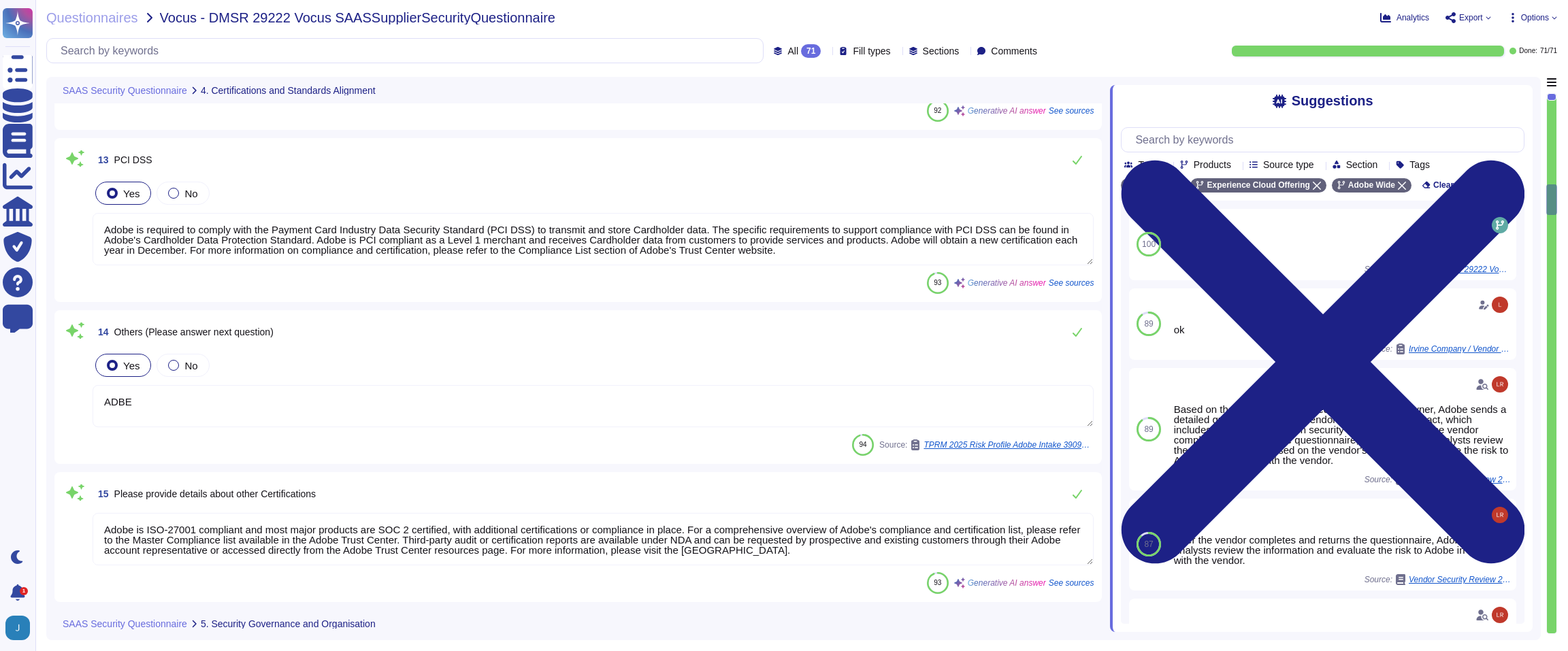
type textarea "Yes, Adobe has a formal documented Information Security policy, which is compri…"
type textarea "Adobe maintains insurance coverage for IT Security related claims, including cy…"
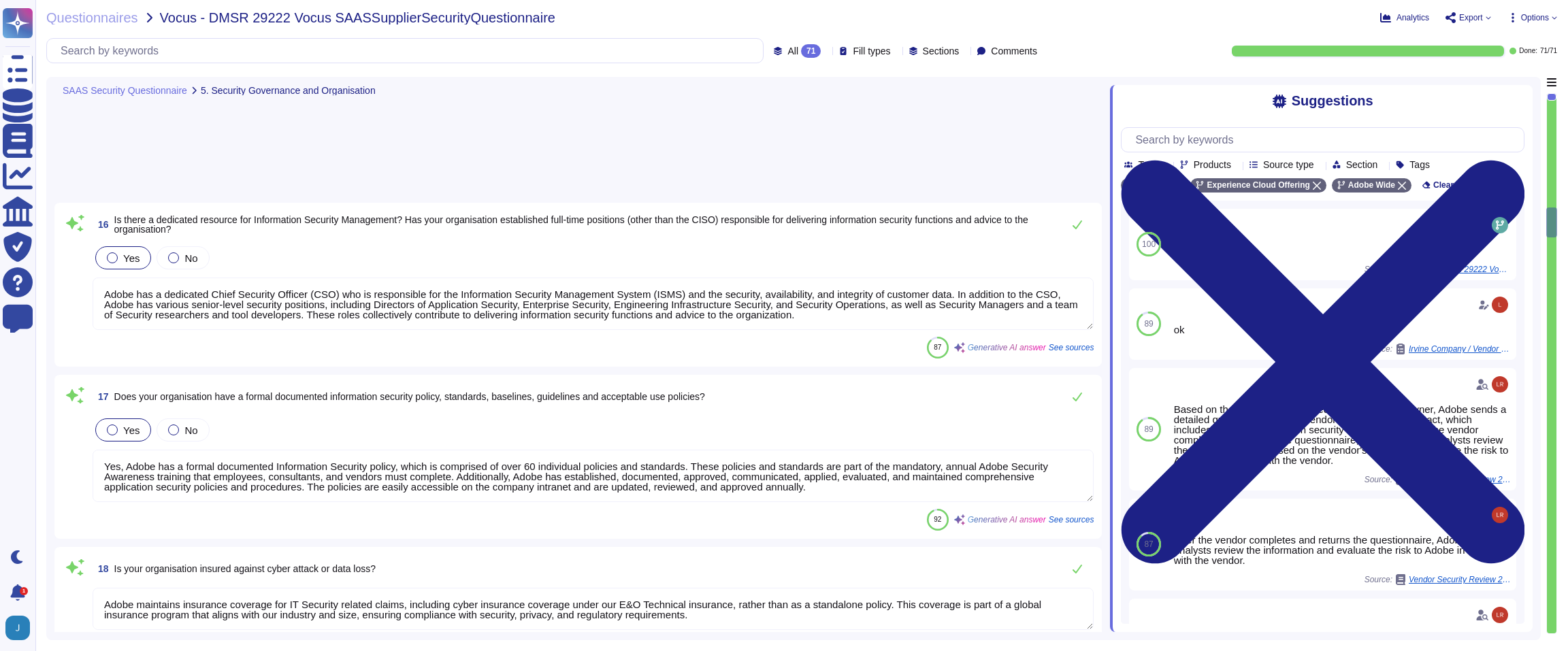
type textarea "For information on physical security controls in our public and private cloud h…"
type textarea "Adobe conducts background checks on new hire employees, vendor contractors, and…"
type textarea "Adobe conducts reference checks as part of the background check process for pro…"
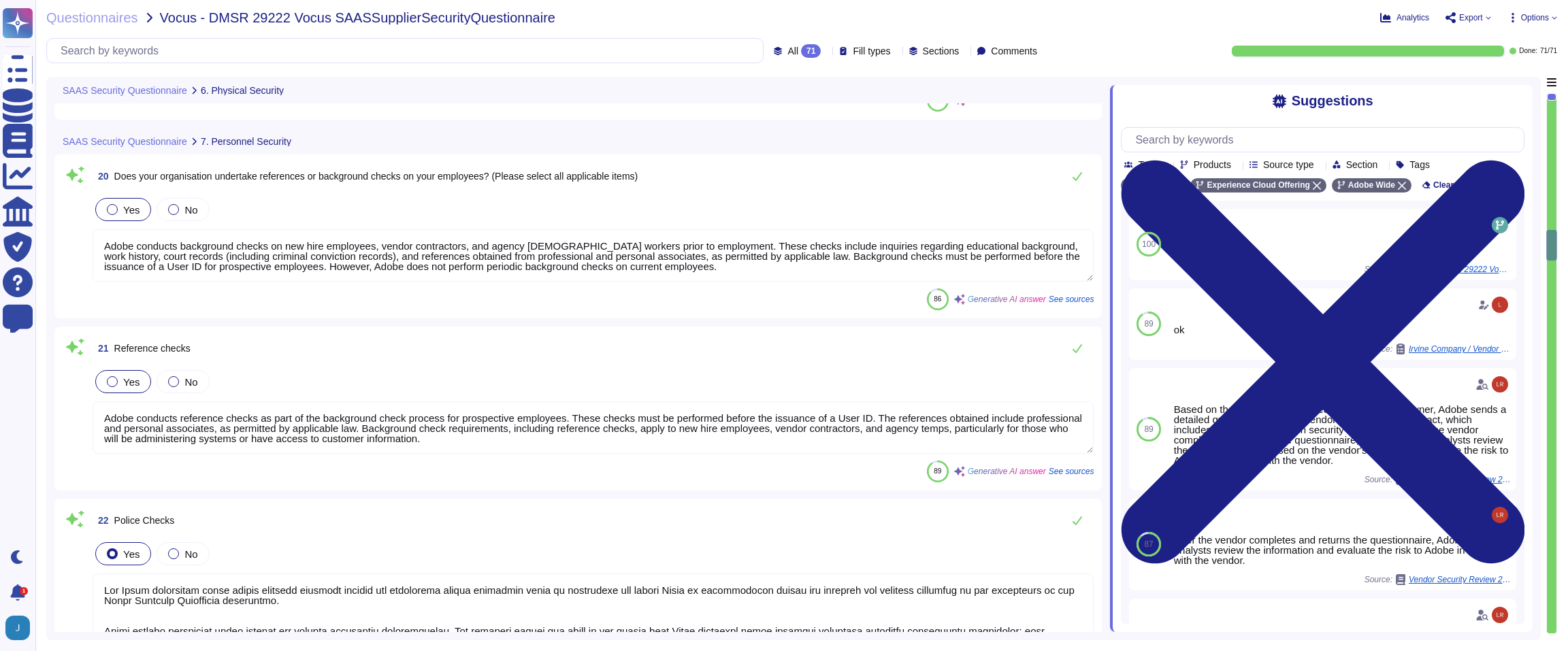
type textarea "The Adobe background check policy outlines specific details for background chec…"
type textarea "To protect from the physical layer up, Adobe has implemented a foundational fra…"
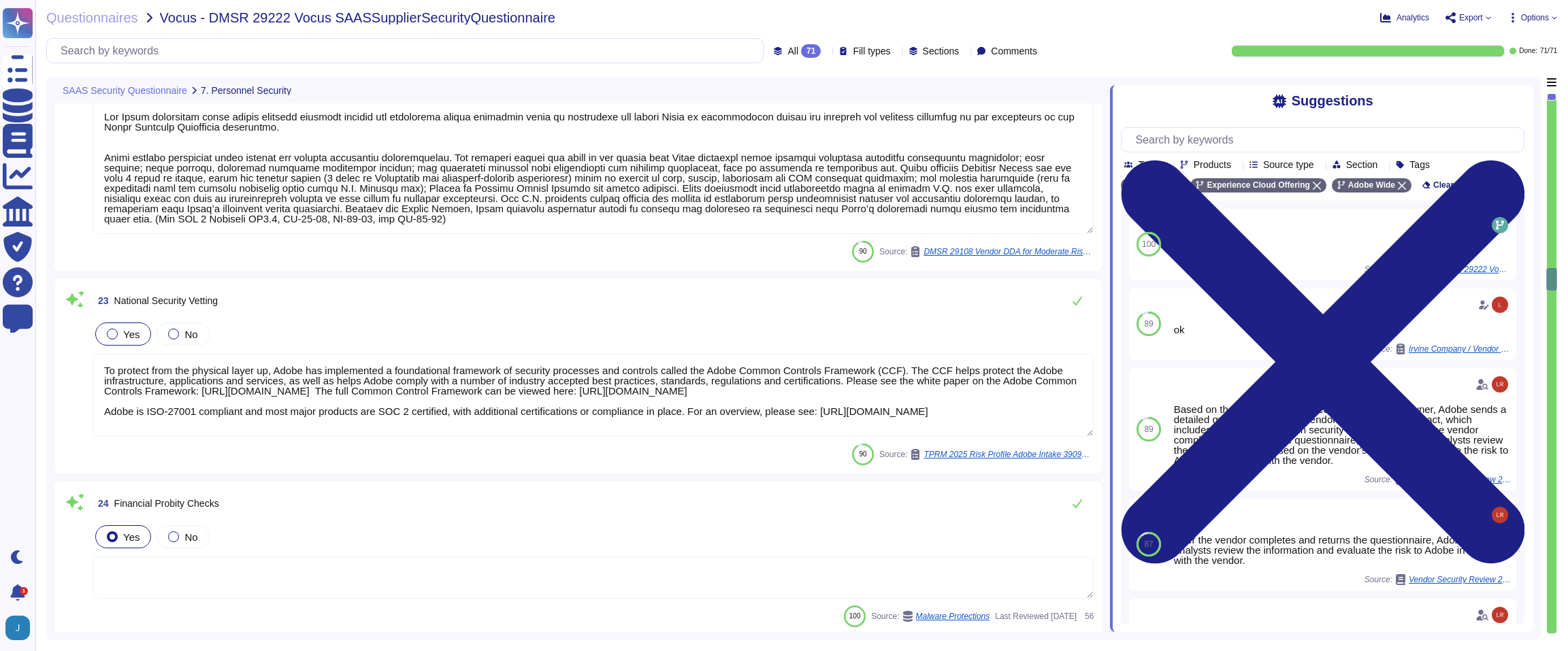
type textarea "ADBE"
type textarea "The Adobe background check policy outlines specific details for background chec…"
type textarea "Yes, Adobe performs internal and external vulnerability scanning on critical ap…"
type textarea "Yes, we have comprehensive controls in place to detect, contain, and eradicate …"
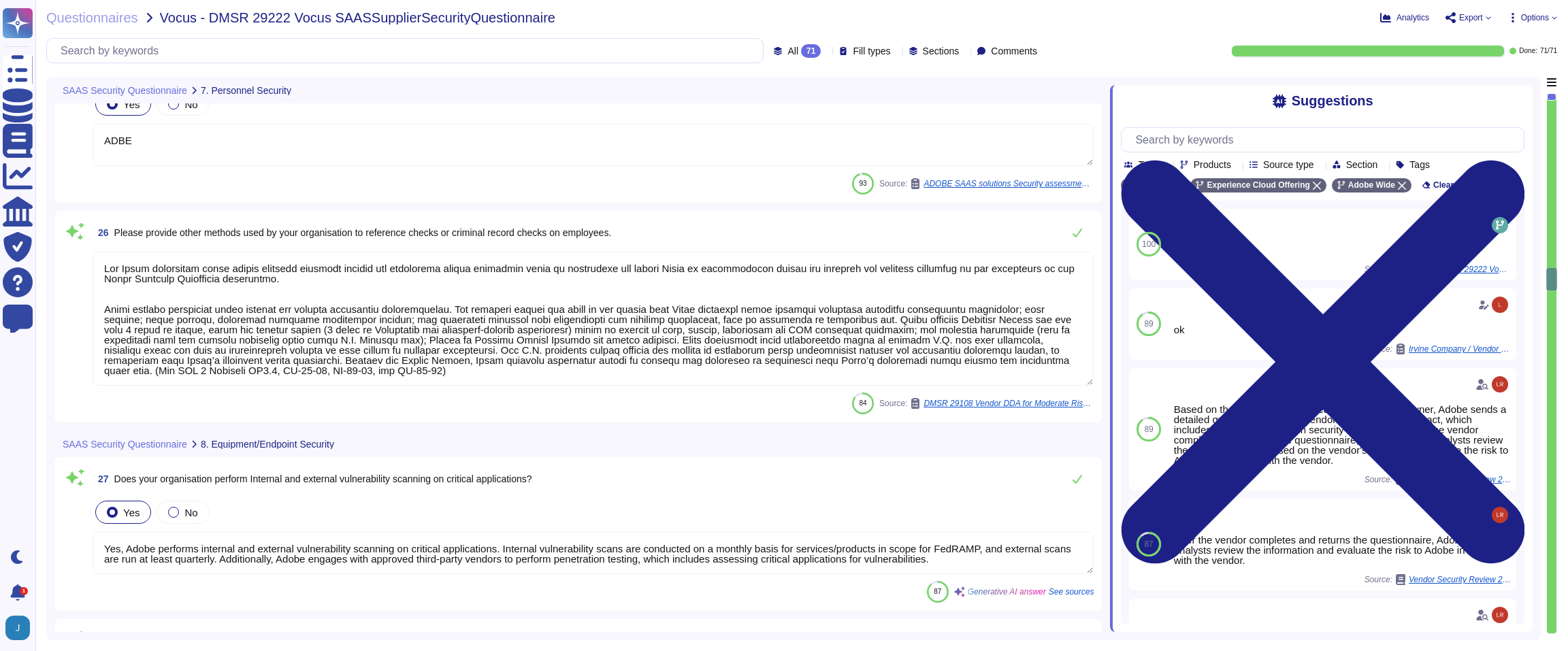
scroll to position [5137, 0]
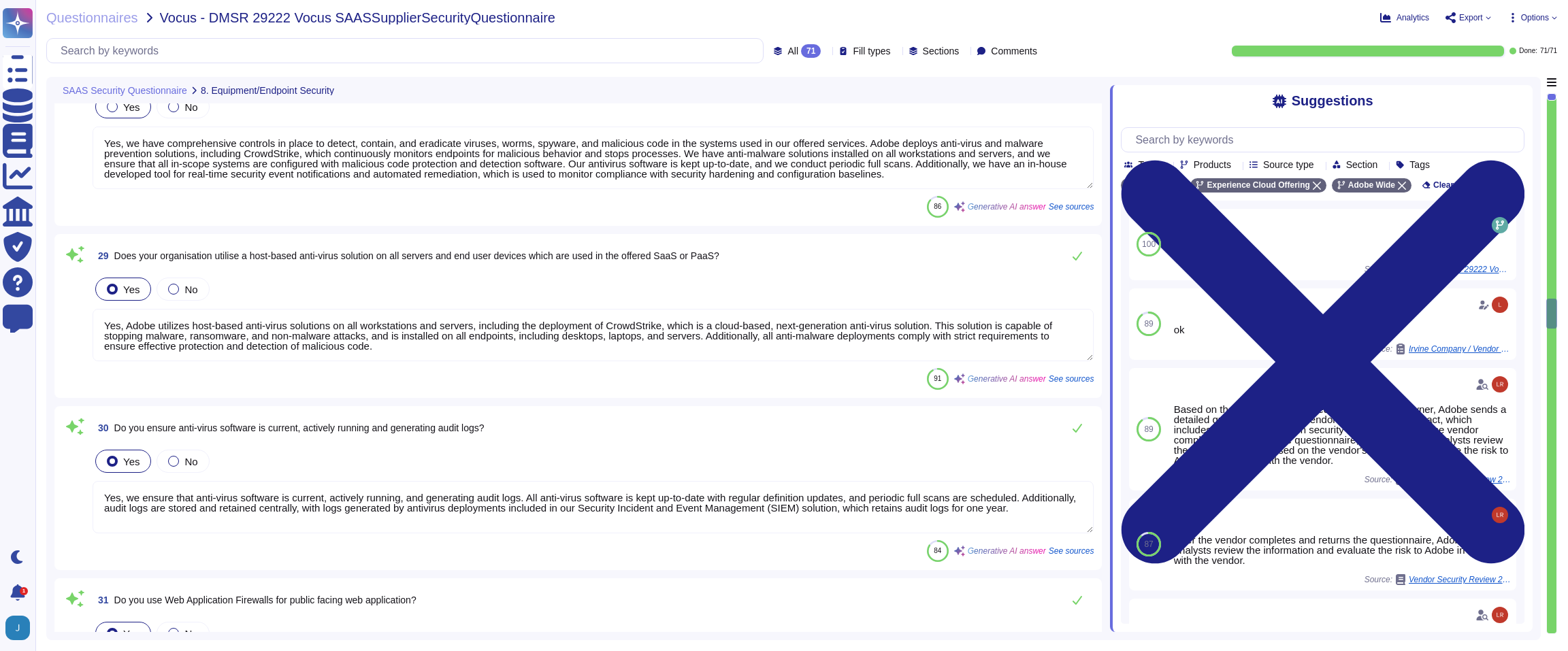
type textarea "Yes, Adobe utilizes host-based anti-virus solutions on all workstations and ser…"
type textarea "Yes, we ensure that anti-virus software is current, actively running, and gener…"
type textarea "Adobe does not implement Web Application Firewalls on most of its solutions. In…"
type textarea "Adobe has a formal patch management process implemented, governed by the Vulner…"
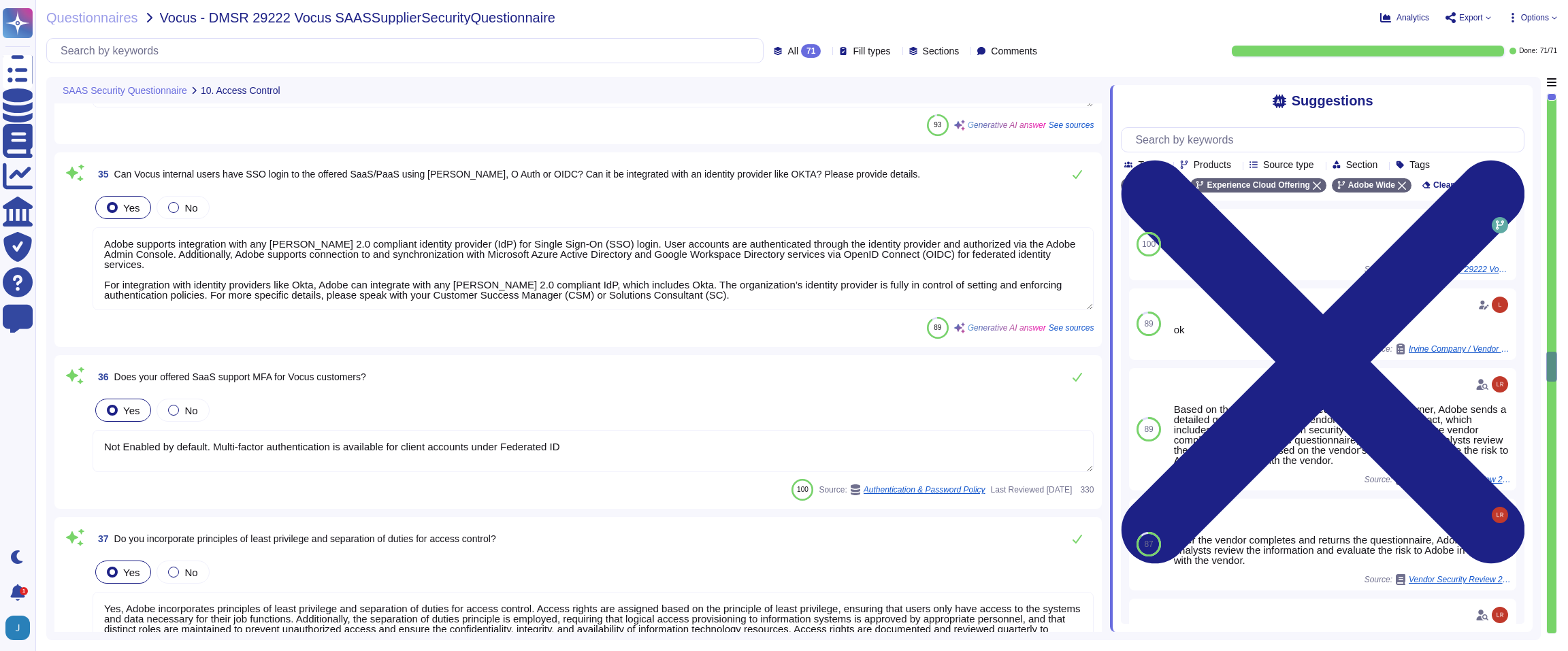
type textarea "Multi-factor authentication (MFA) is required for remote access by Adobe Employ…"
type textarea "Adobe supports integration with any SAML 2.0 compliant identity provider (IdP) …"
type textarea "Not Enabled by default. Multi-factor authentication is available for client acc…"
type textarea "Yes, Adobe incorporates principles of least privilege and separation of duties …"
type textarea "Yes, Adobe performs reviews and revalidation of user access, including access r…"
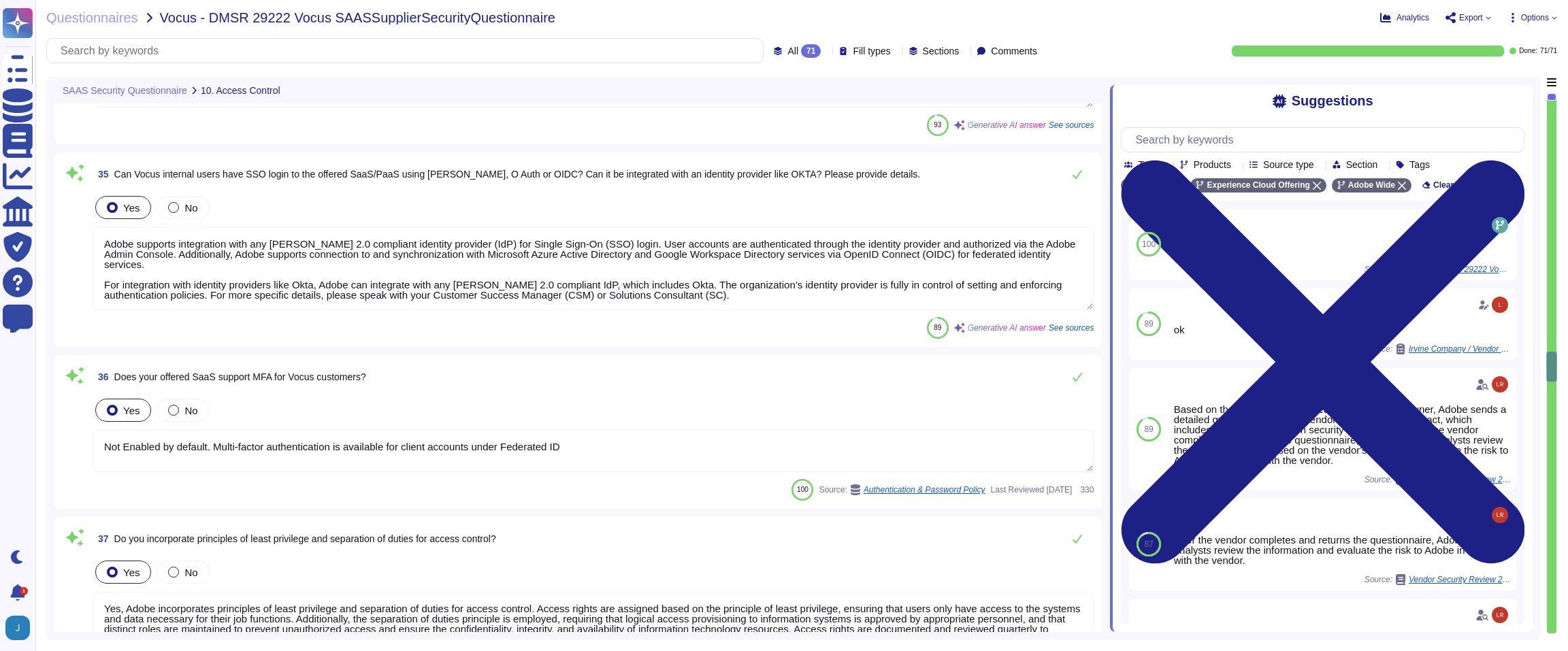
type textarea "Yes, Adobe has a document password policy and an access control policy. However…"
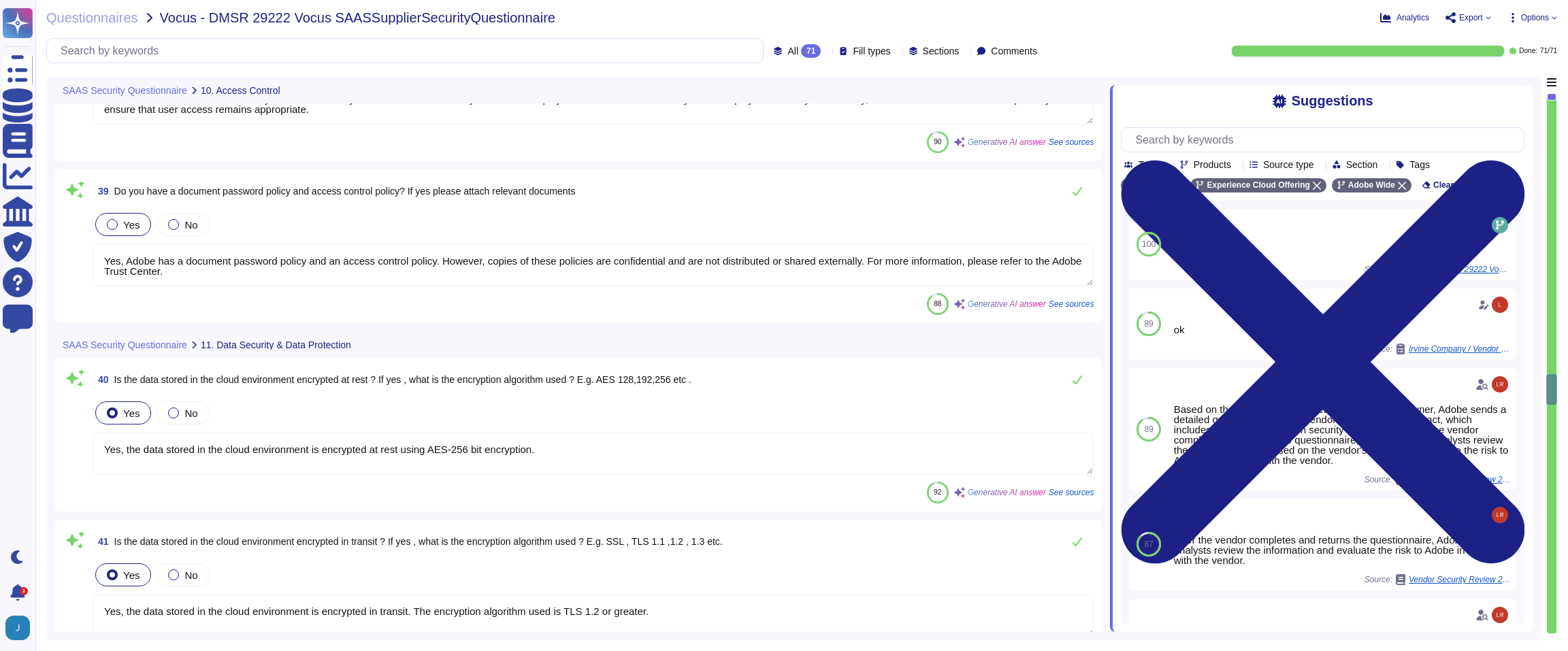
type textarea "Yes, the data stored in the cloud environment is encrypted at rest using AES-25…"
type textarea "Yes, the data stored in the cloud environment is encrypted in transit. The encr…"
type textarea "Encryption keys are stored securely in approved vaults such as HashiCorp Vault …"
type textarea "Data is stored in both single tenant and multi-tenant environments. In a multi-…"
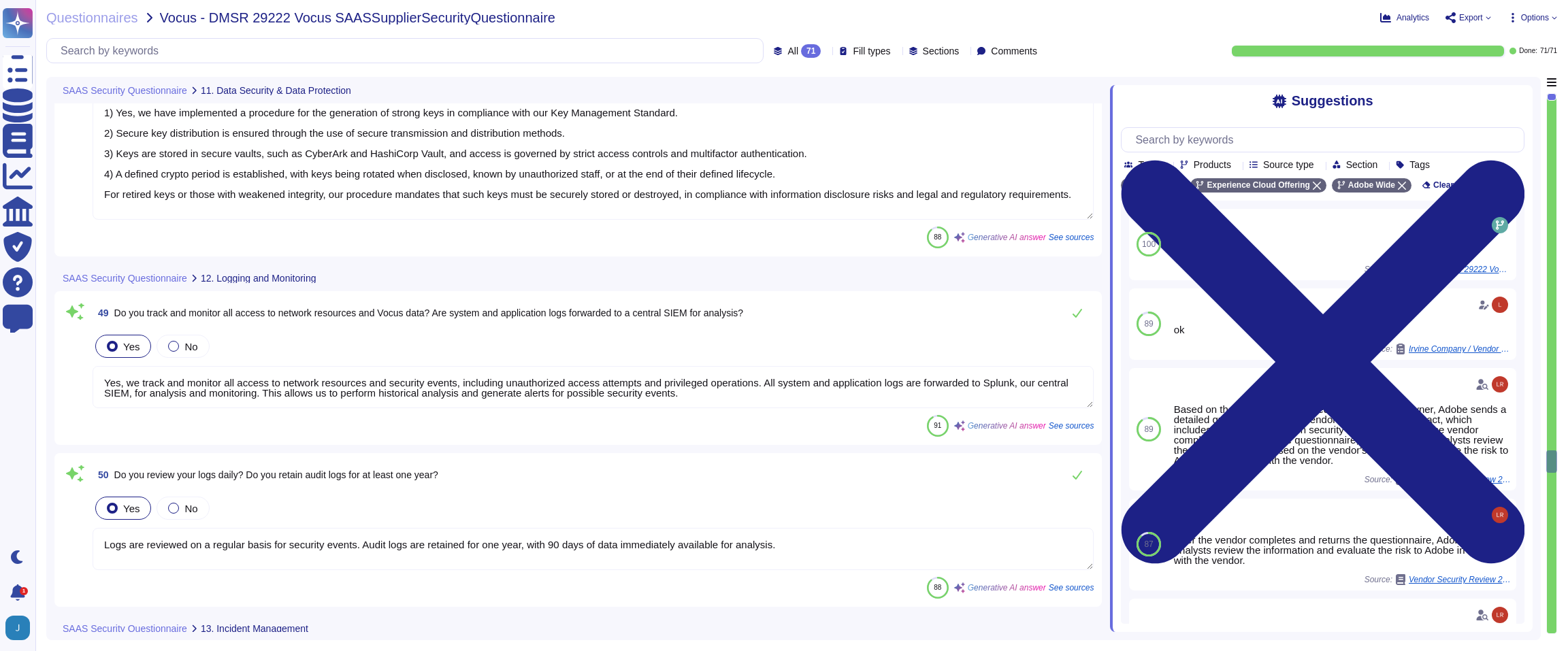
type textarea "Yes, Adobe has established processes for the secure deletion and destruction of…"
type textarea "Adobe has established processes for securely deleting customer data. Data reten…"
type textarea "1) Yes, we have implemented a procedure for the generation of strong keys in co…"
type textarea "Yes, we track and monitor all access to network resources and security events, …"
type textarea "Logs are reviewed on a regular basis for security events. Audit logs are retain…"
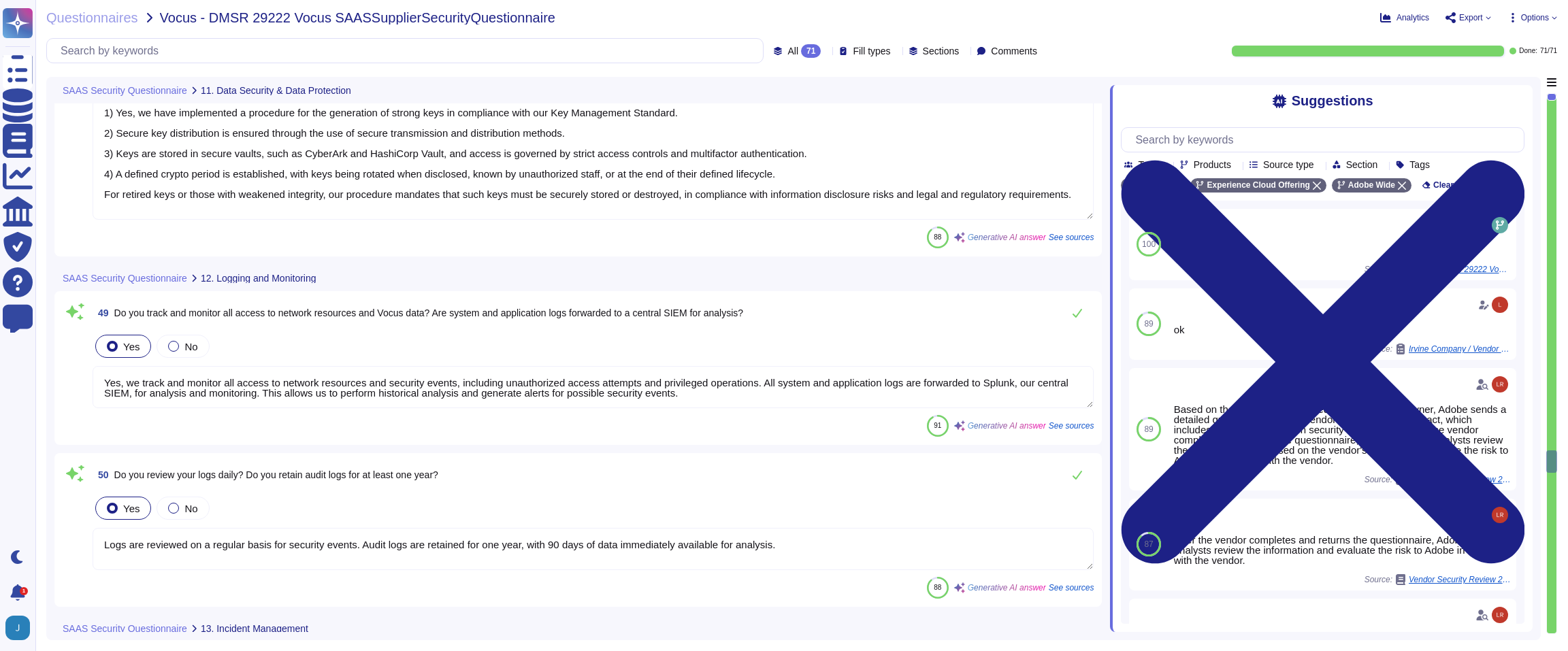
type textarea "Yes, Adobe has a documented and approved Incident Response Plan in place to ass…"
type textarea "Adobe employs several methods for Incident Response, including: 1. Tabletop Exe…"
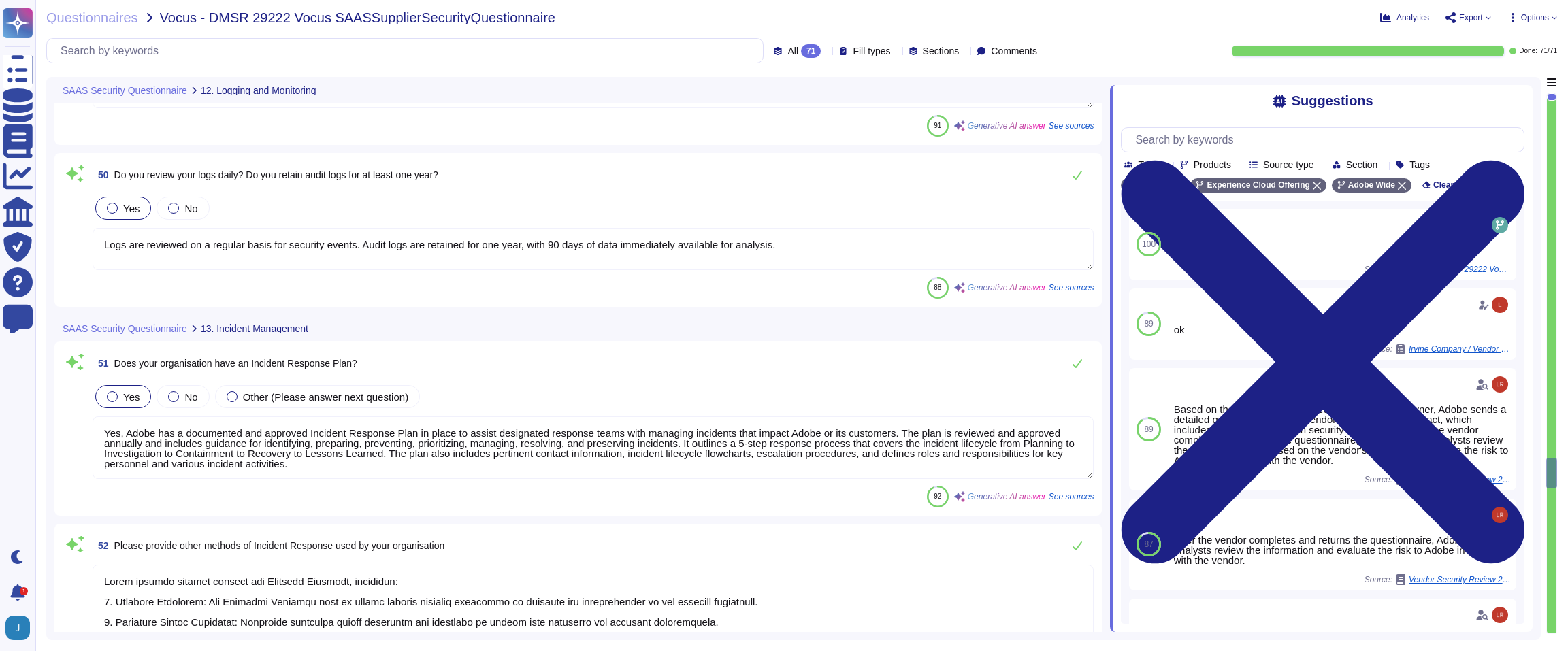
type textarea "Yes, Adobe conducts annual tests on its information security incident response …"
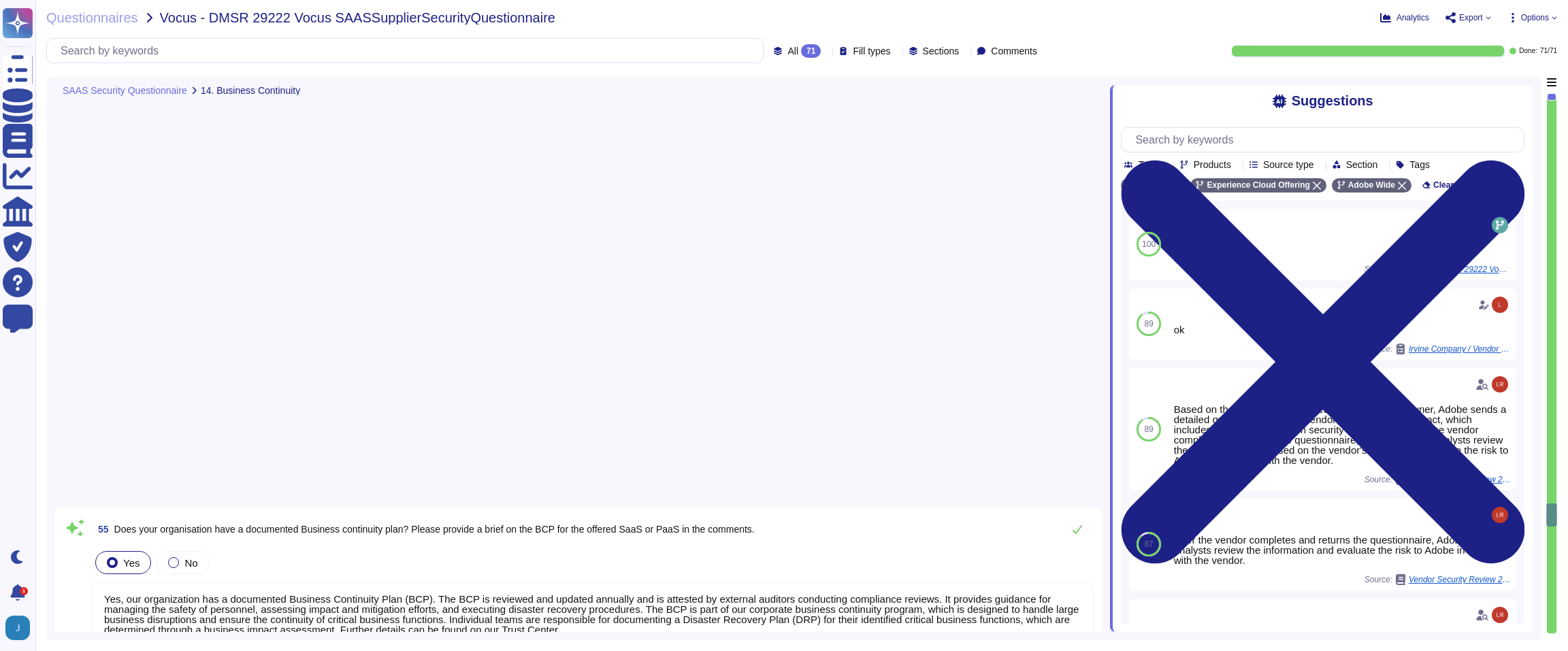
type textarea "Yes, our organization has a documented Business Continuity Plan (BCP). The BCP …"
type textarea "Yes, the Adobe Incident Response Plan is tested regularly, including tabletop e…"
type textarea "Adobe employs several methods to ensure Business Continuity, including: 1. Cris…"
type textarea "Yes, Adobe backs up customer data regularly and validates restoration of data p…"
type textarea "Yes, there is a formal change control and configuration management process in p…"
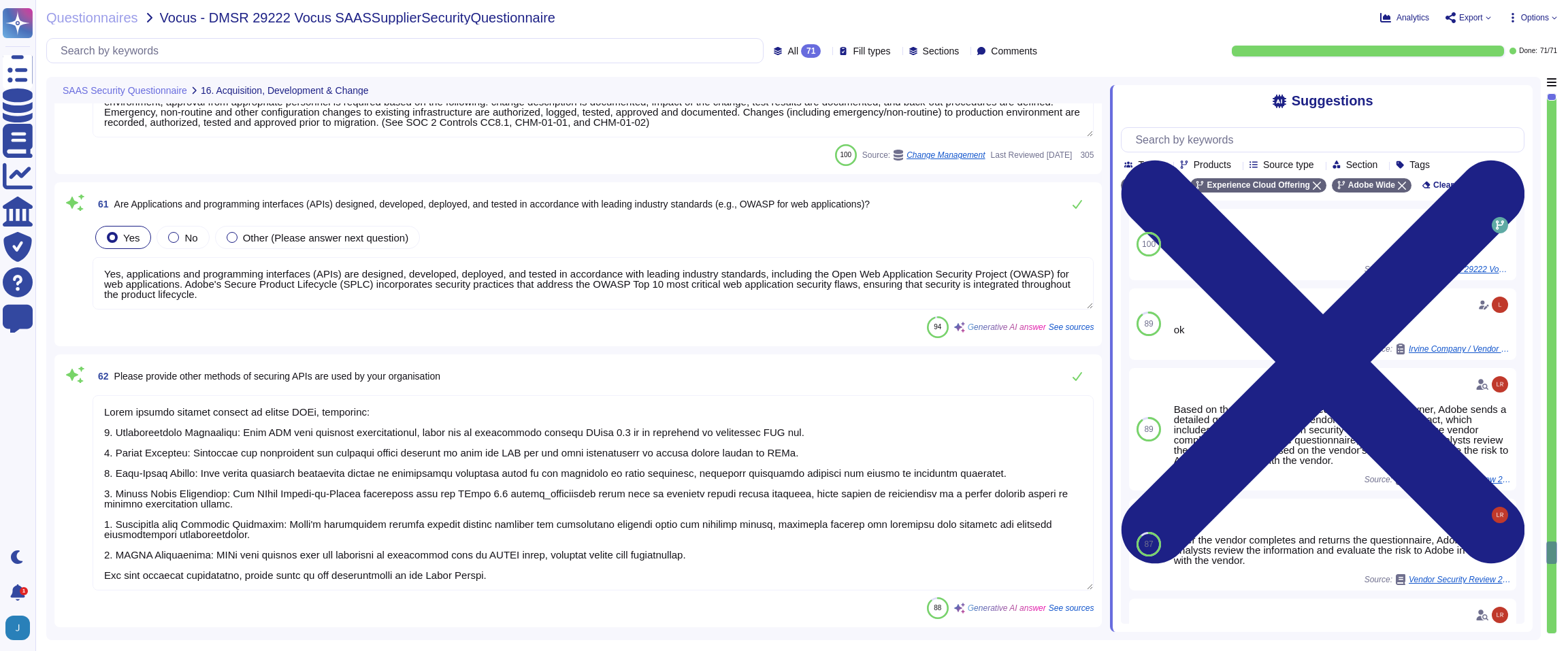
type textarea "A systematic approach to managing change is followed where changes are reviewed…"
type textarea "Yes, applications and programming interfaces (APIs) are designed, developed, de…"
type textarea "Adobe employs several methods to secure APIs, including: 1. Authentication Mech…"
type textarea "Adobe utilizes automated source code analysis tools, specifically Kodiak, as pa…"
type textarea "Adobe utilizes several tools for automation of security within the CI/CD pipeli…"
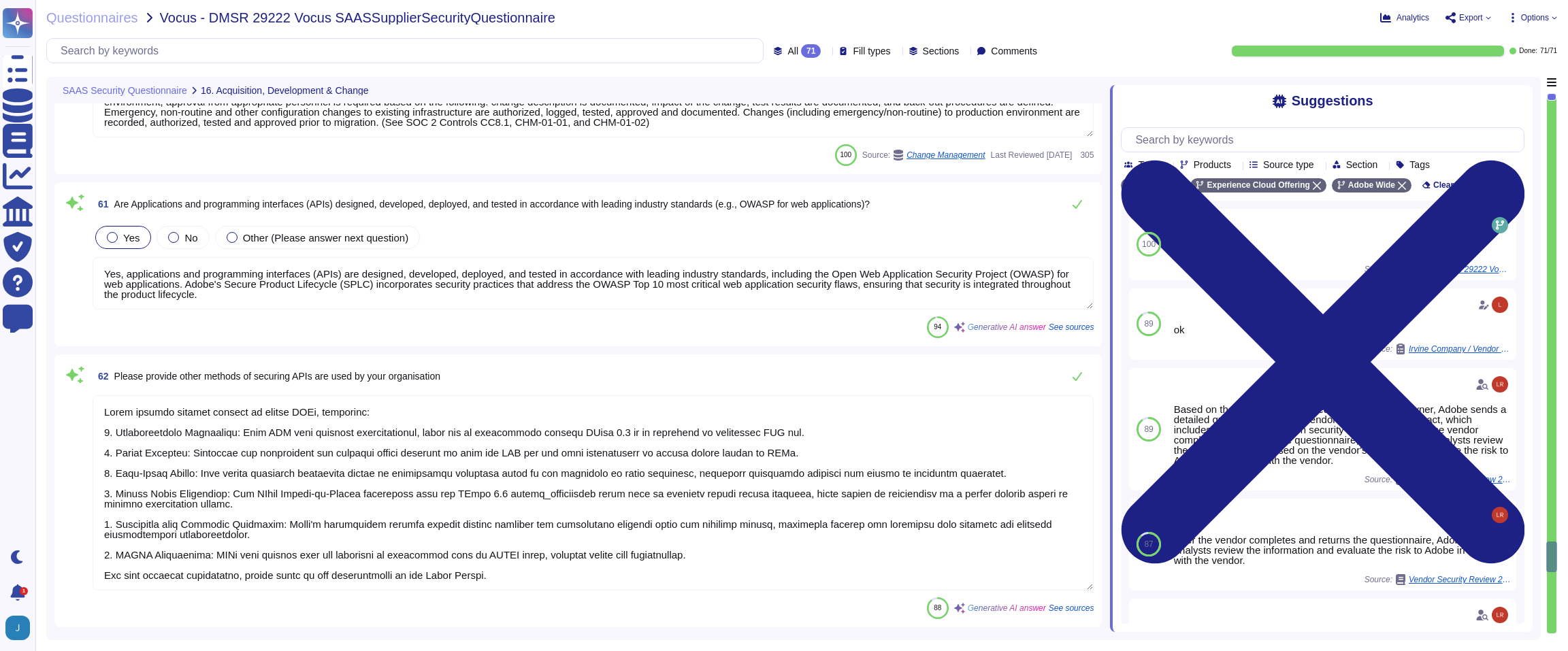
type textarea "We provide two mobile applications: an event check-in app and a campaign monito…"
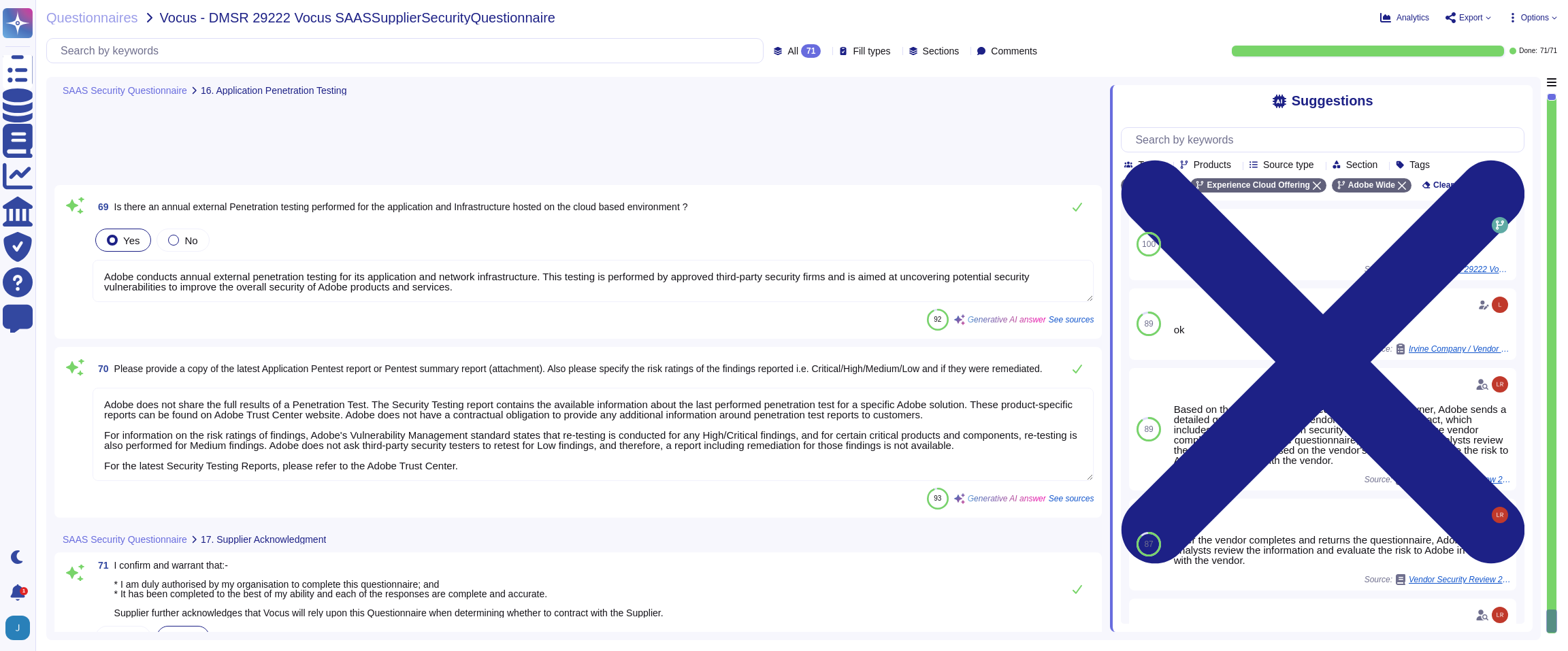
type textarea "Adobe conducts annual external penetration testing for its application and netw…"
type textarea "Adobe does not share the full results of a Penetration Test. The Security Testi…"
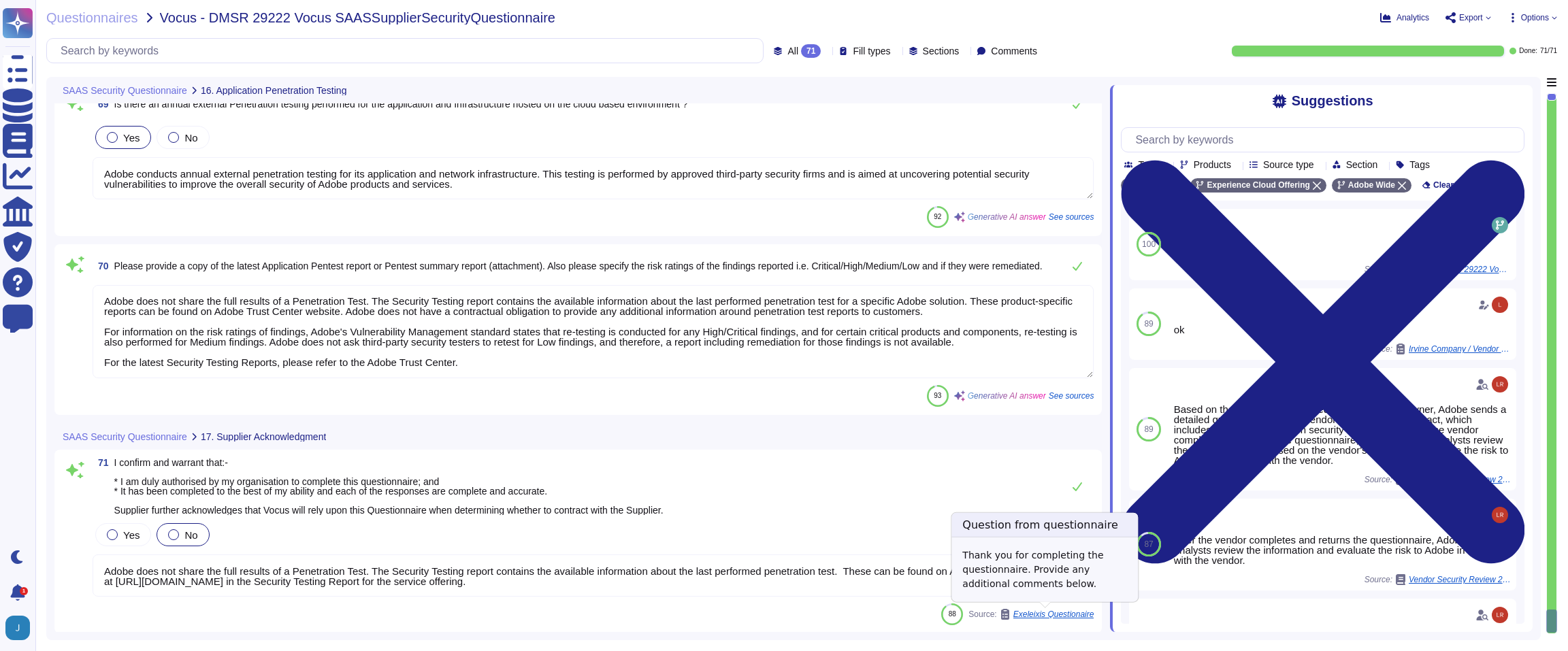
click at [1015, 616] on span "Exeleixis Questionaire" at bounding box center [1054, 614] width 81 height 8
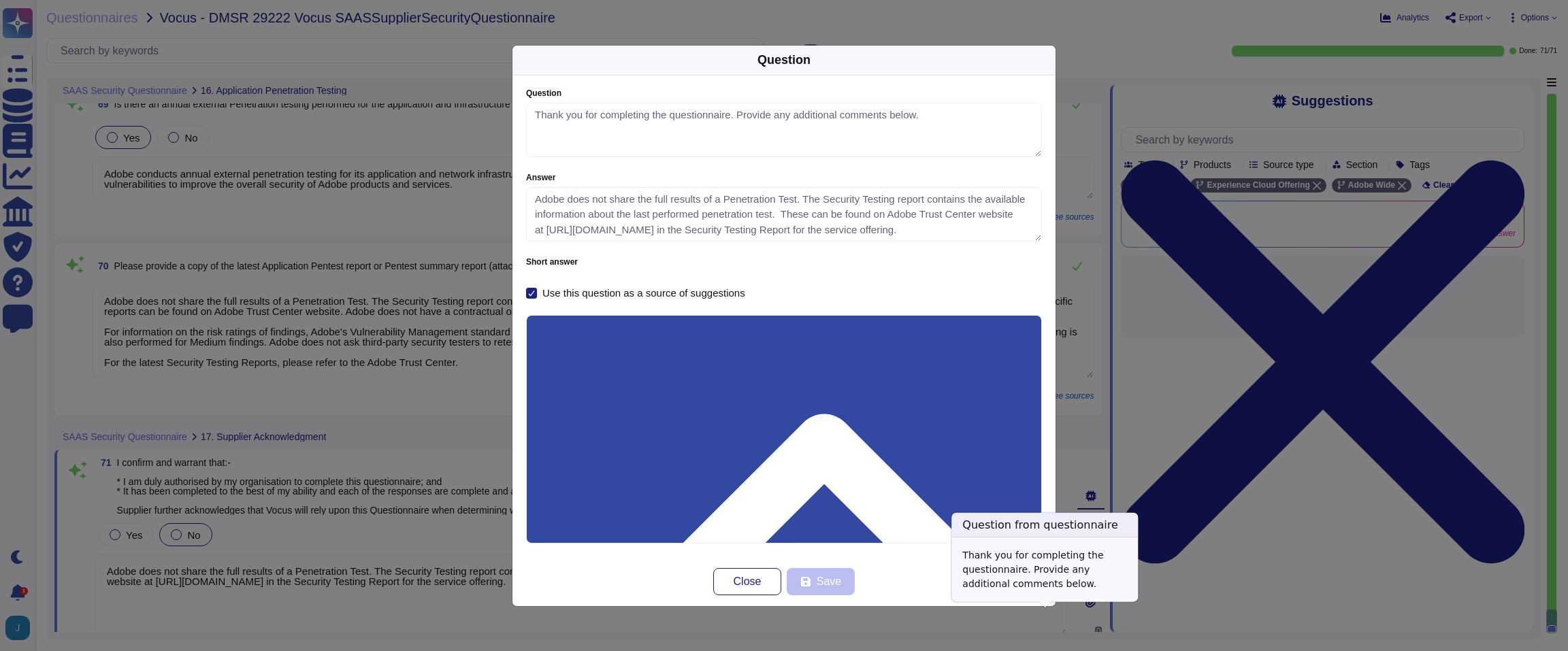
type textarea "Thank you for completing the questionnaire. Provide any additional comments bel…"
type textarea "Adobe does not share the full results of a Penetration Test. The Security Testi…"
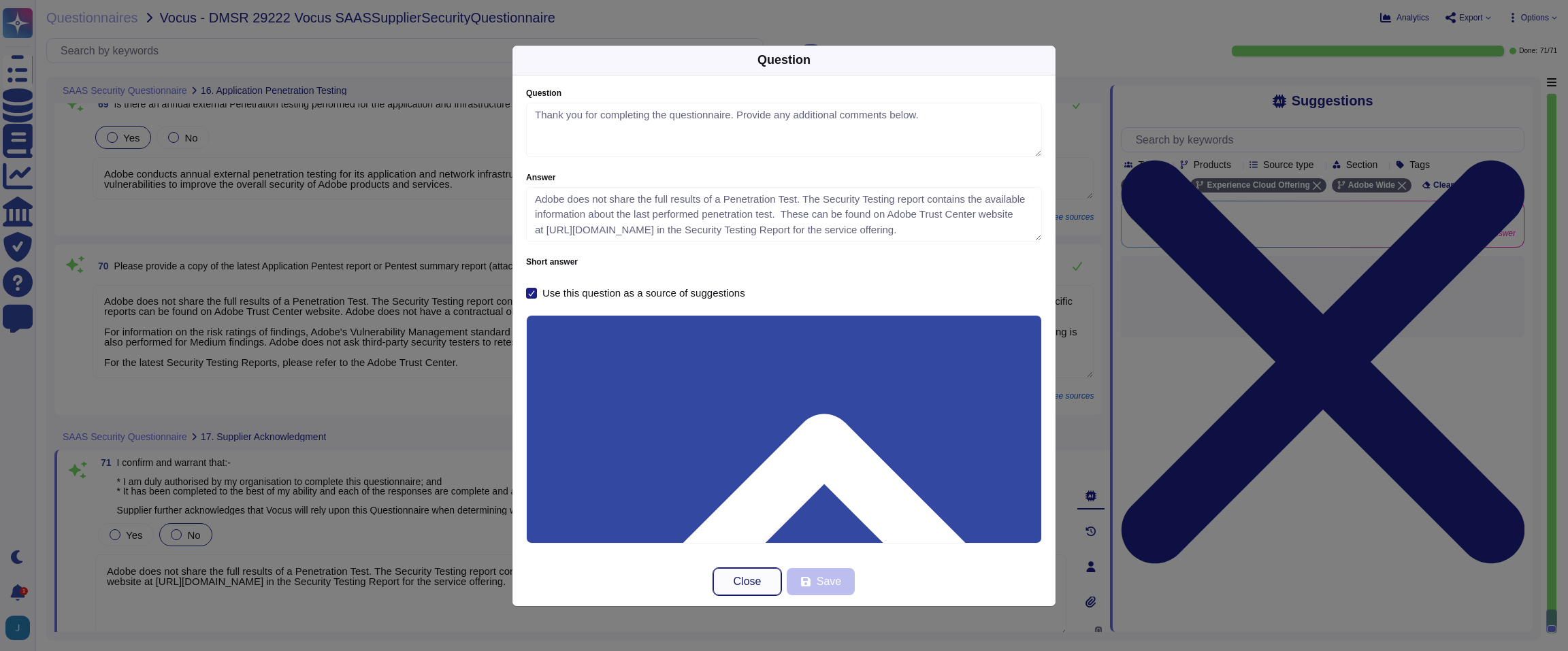
click at [747, 577] on span "Close" at bounding box center [748, 582] width 28 height 11
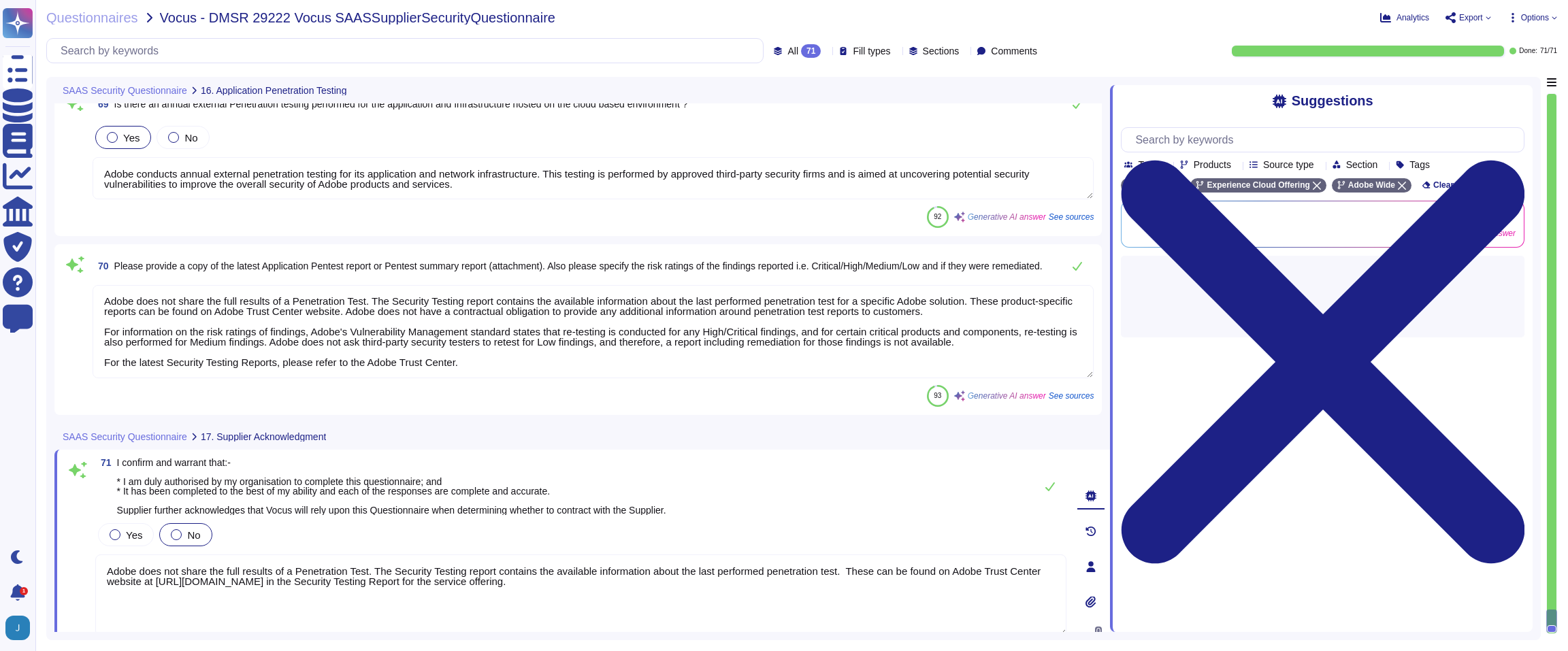
click at [1539, 16] on span "Options" at bounding box center [1535, 17] width 28 height 8
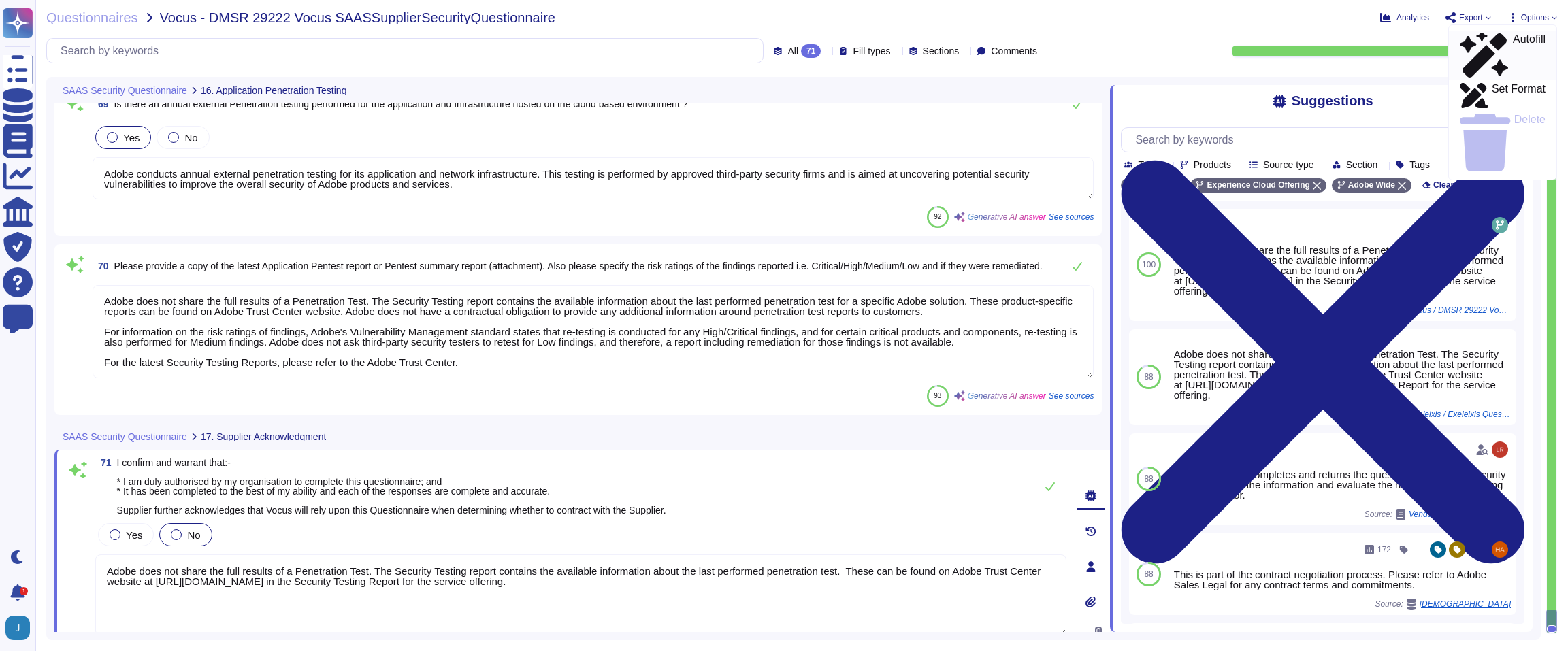
click at [1513, 35] on p "Autofill" at bounding box center [1529, 55] width 33 height 43
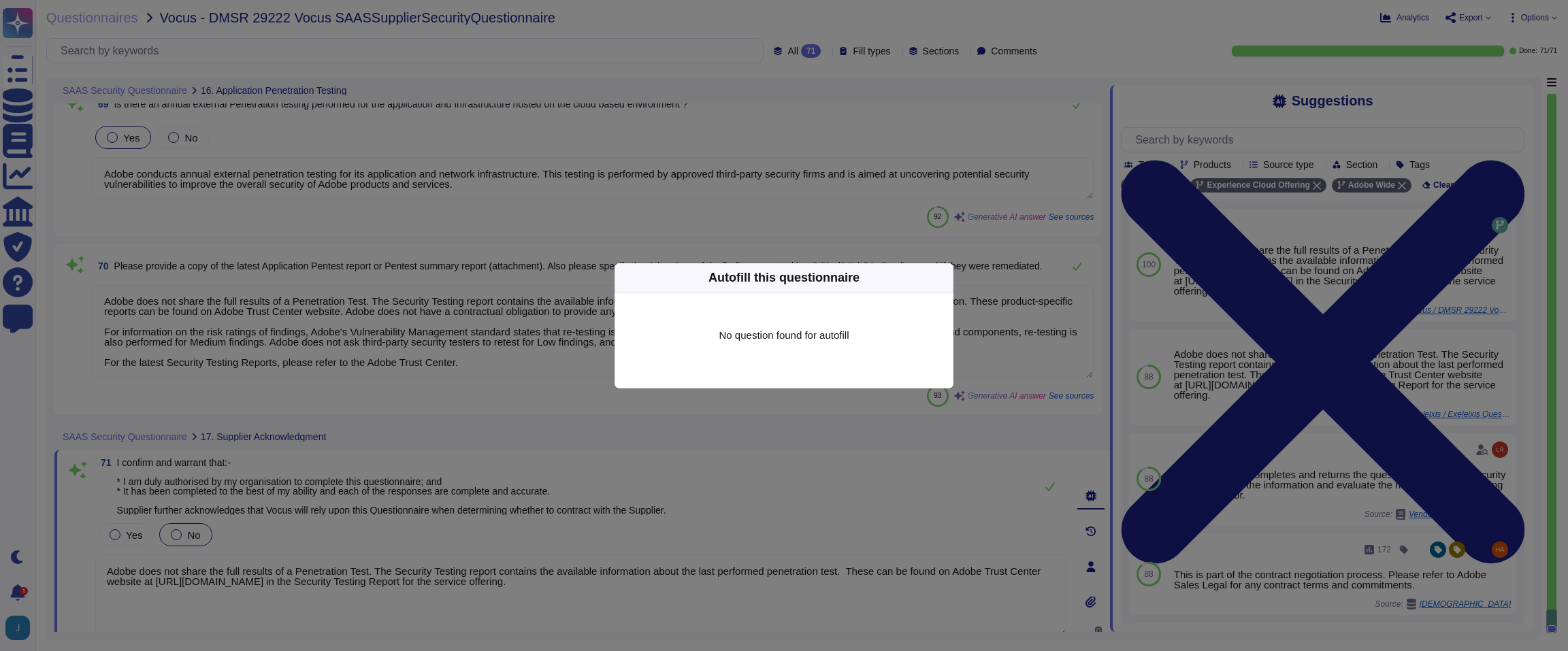
click at [945, 278] on icon at bounding box center [945, 278] width 0 height 0
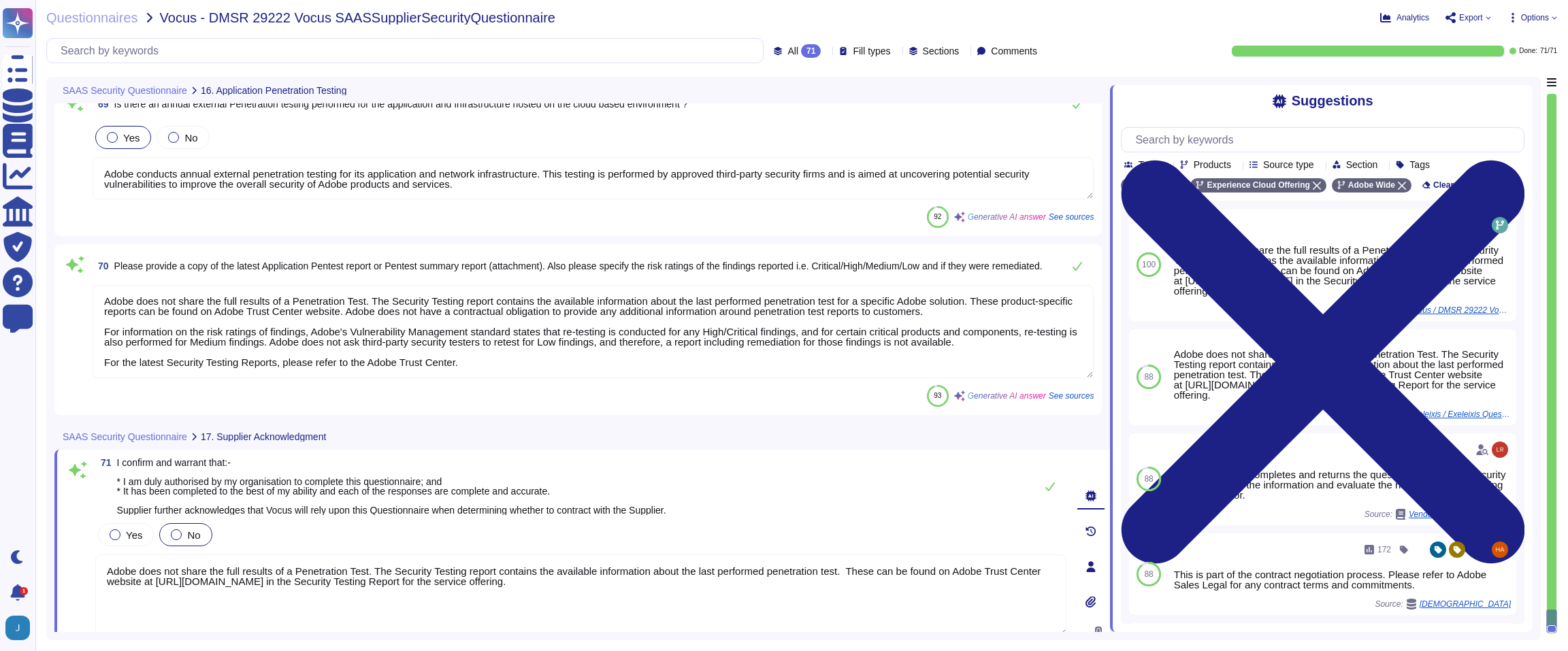
click at [853, 52] on span "Fill types" at bounding box center [871, 51] width 38 height 9
click at [815, 15] on div "Questionnaires Vocus - DMSR 29222 Vocus SAASSupplierSecurityQuestionnaire" at bounding box center [548, 17] width 1004 height 14
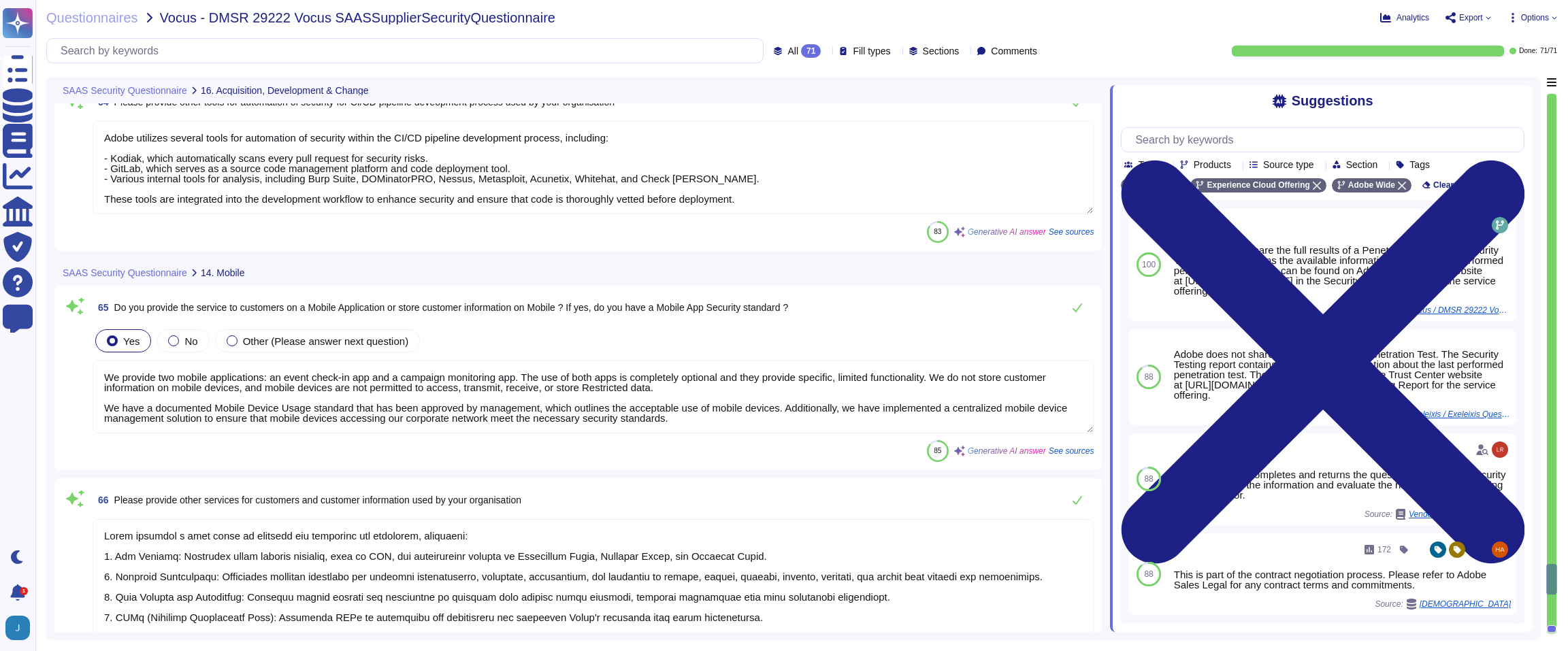
type textarea "Adobe employs several methods to secure APIs, including: 1. Authentication Mech…"
type textarea "Adobe utilizes automated source code analysis tools, specifically Kodiak, as pa…"
type textarea "Adobe utilizes several tools for automation of security within the CI/CD pipeli…"
type textarea "We provide two mobile applications: an event check-in app and a campaign monito…"
type textarea "Adobe provides a wide range of services and solutions for customers, including:…"
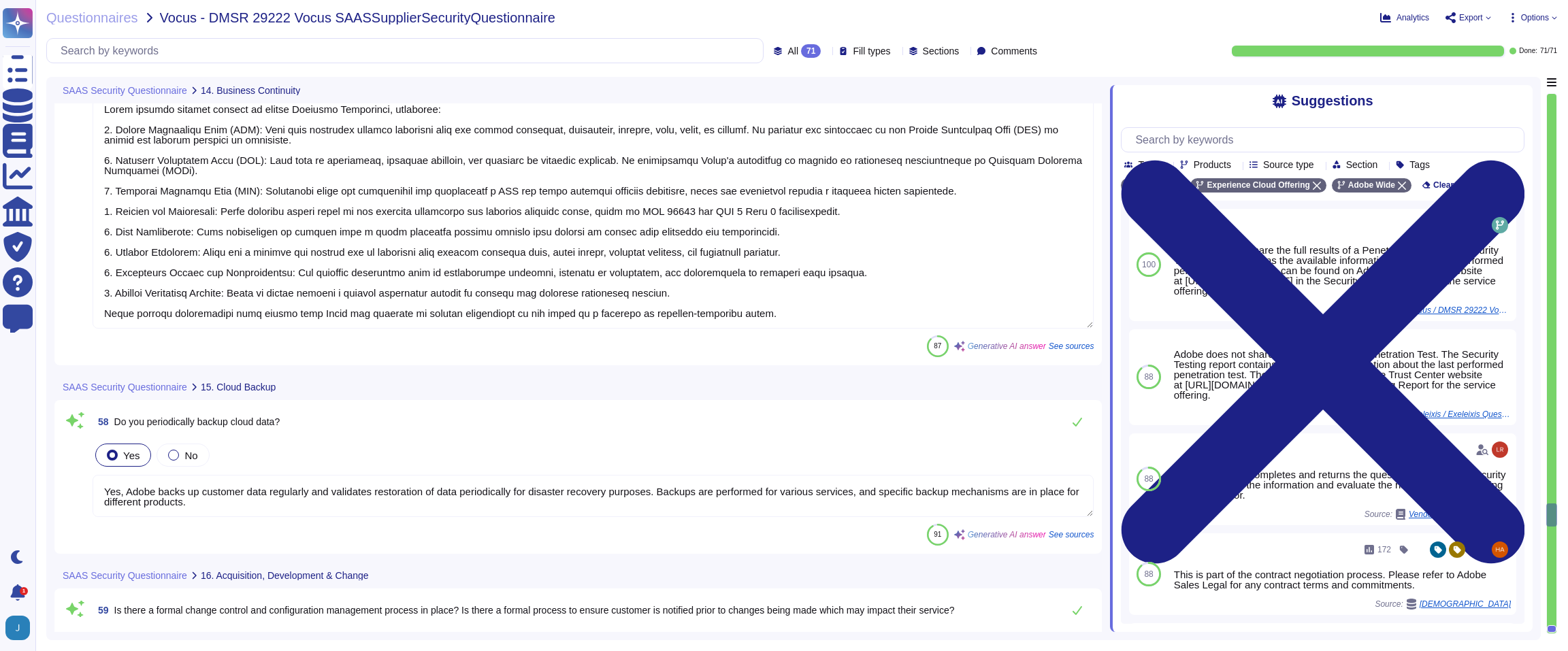
type textarea "Yes, our organization has a documented Business Continuity Plan (BCP). The BCP …"
type textarea "Yes, the Adobe Incident Response Plan is tested regularly, including tabletop e…"
type textarea "Adobe employs several methods to ensure Business Continuity, including: 1. Cris…"
type textarea "Yes, Adobe backs up customer data regularly and validates restoration of data p…"
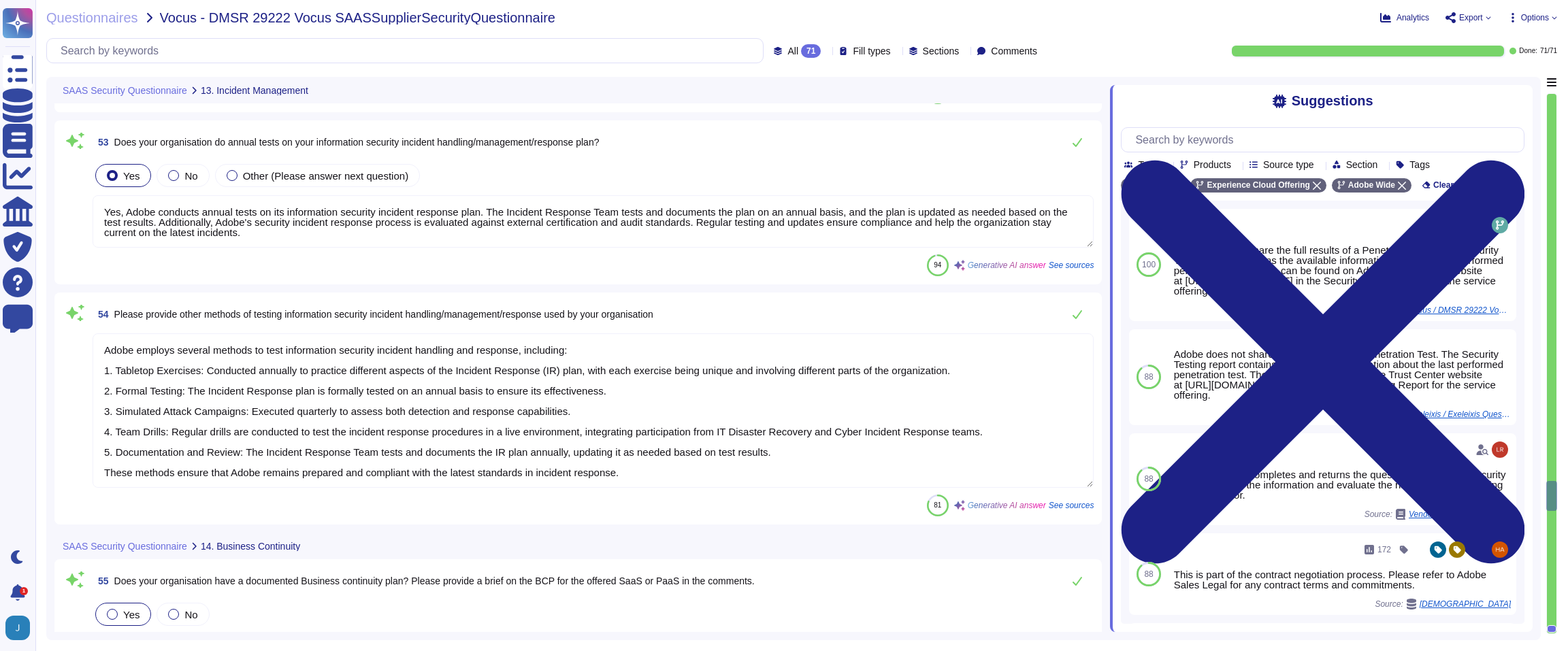
type textarea "Adobe employs several methods for Incident Response, including: 1. Tabletop Exe…"
type textarea "Yes, Adobe conducts annual tests on its information security incident response …"
type textarea "Adobe employs several methods to test information security incident handling an…"
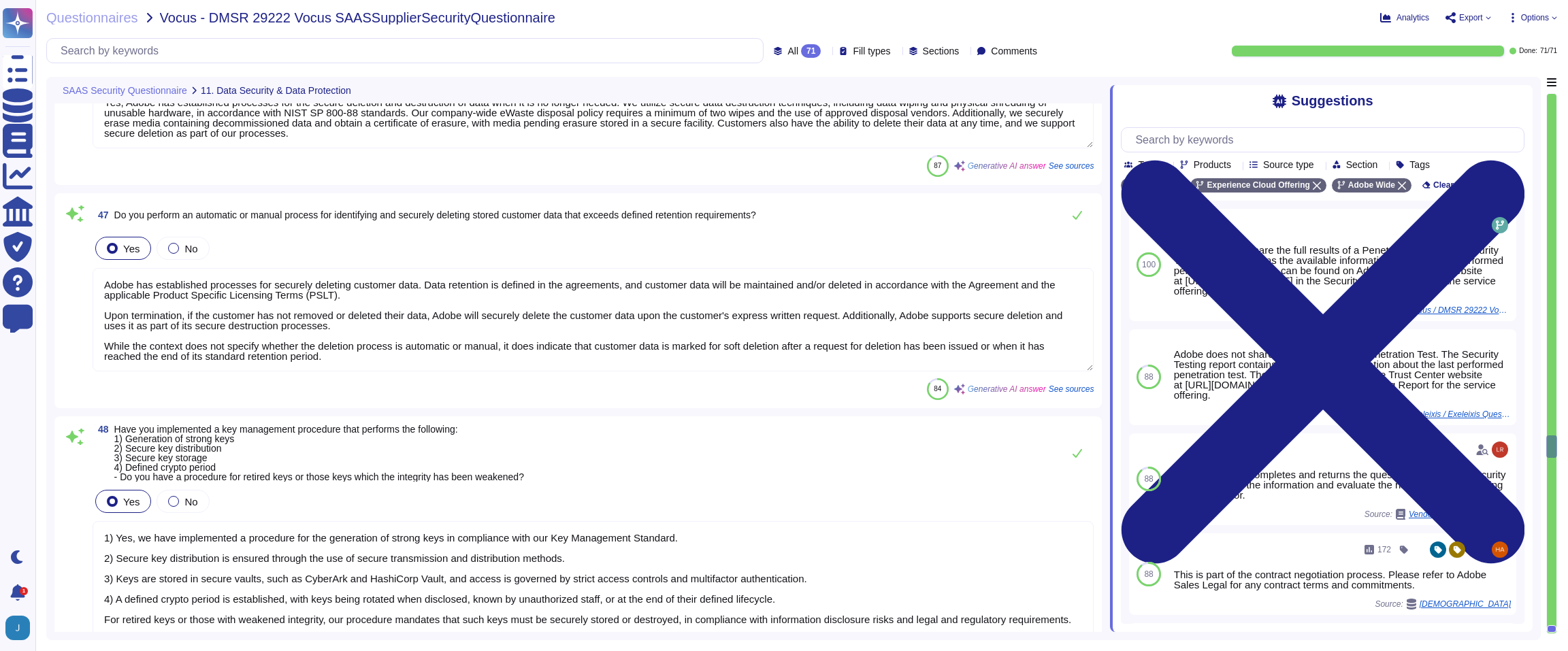
type textarea "Yes, we maintain a data retention and disposal policy. Our data retention is in…"
type textarea "Adobe complies with legal, regulatory, and contractual requirements regarding t…"
type textarea "Yes, Adobe has established processes for the secure deletion and destruction of…"
type textarea "Adobe has established processes for securely deleting customer data. Data reten…"
type textarea "1) Yes, we have implemented a procedure for the generation of strong keys in co…"
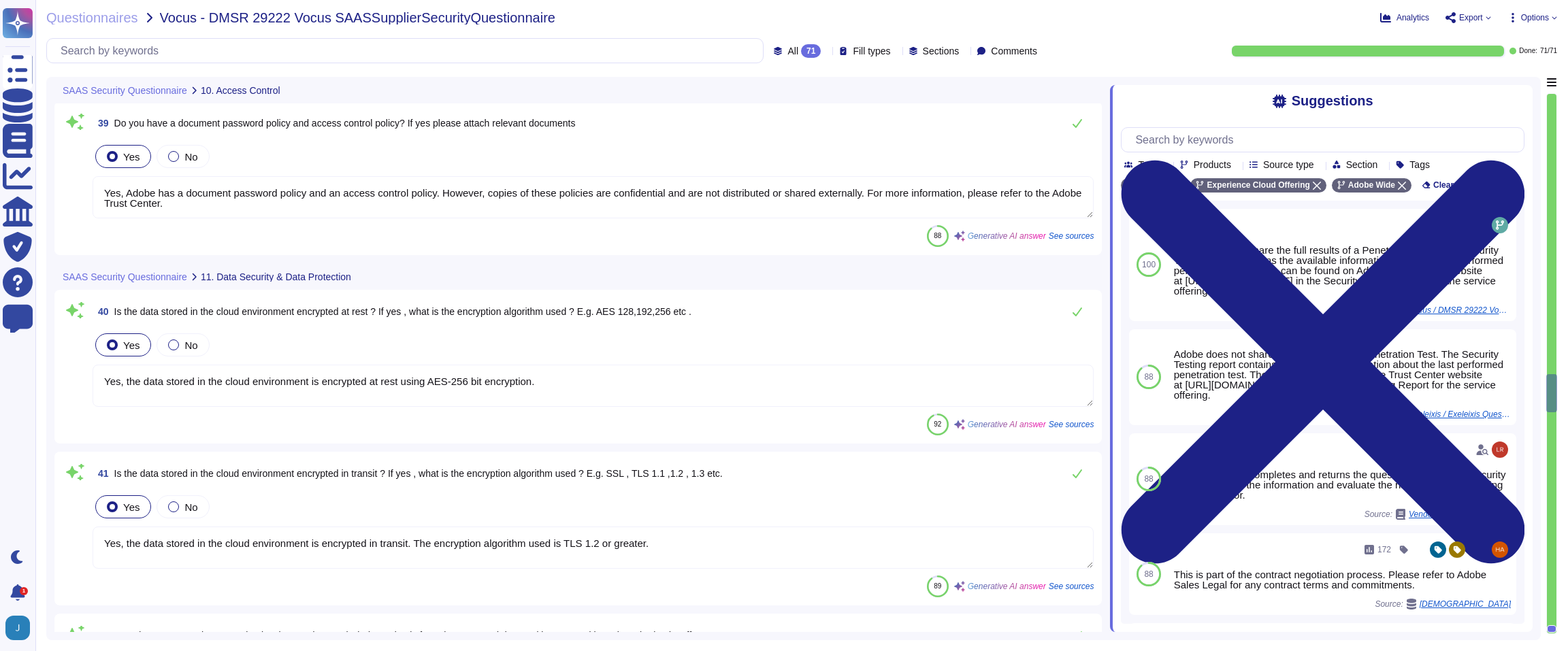
type textarea "Yes, Adobe incorporates principles of least privilege and separation of duties …"
type textarea "Yes, Adobe performs reviews and revalidation of user access, including access r…"
type textarea "Yes, Adobe has a document password policy and an access control policy. However…"
type textarea "Yes, the data stored in the cloud environment is encrypted at rest using AES-25…"
type textarea "Yes, the data stored in the cloud environment is encrypted in transit. The encr…"
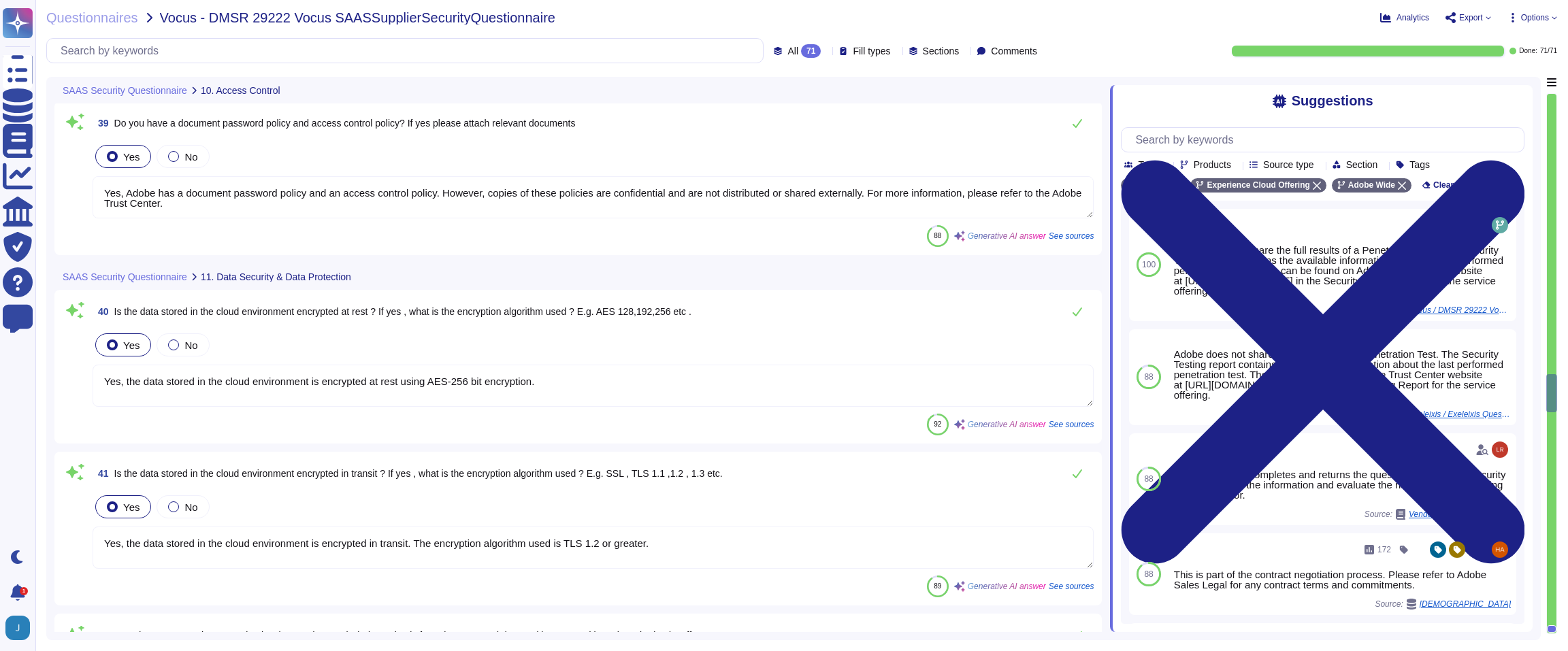
type textarea "Encryption keys are stored securely in approved vaults such as HashiCorp Vault …"
type textarea "Data is stored in both single tenant and multi-tenant environments. In a multi-…"
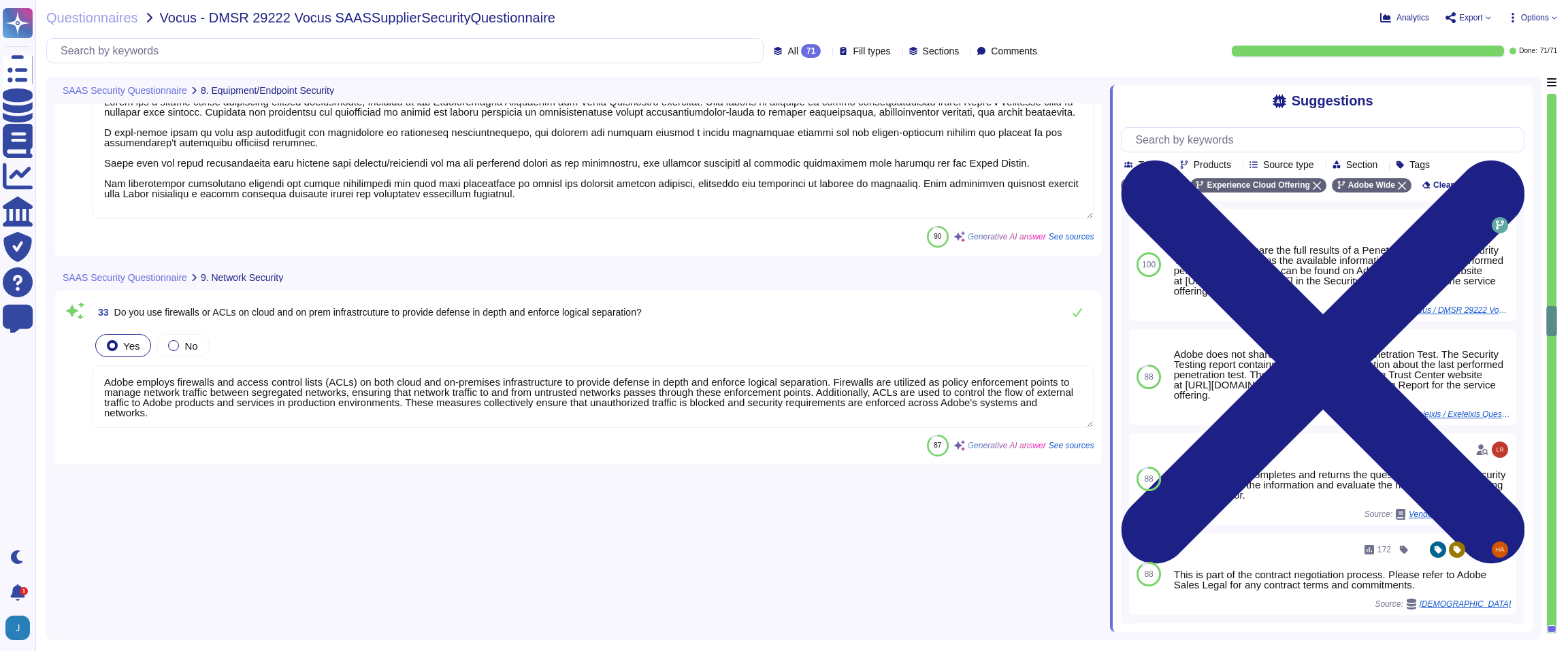
type textarea "Yes, Adobe performs internal and external vulnerability scanning on critical ap…"
type textarea "Yes, we have comprehensive controls in place to detect, contain, and eradicate …"
type textarea "Yes, Adobe utilizes host-based anti-virus solutions on all workstations and ser…"
type textarea "Yes, we ensure that anti-virus software is current, actively running, and gener…"
type textarea "Adobe does not implement Web Application Firewalls on most of its solutions. In…"
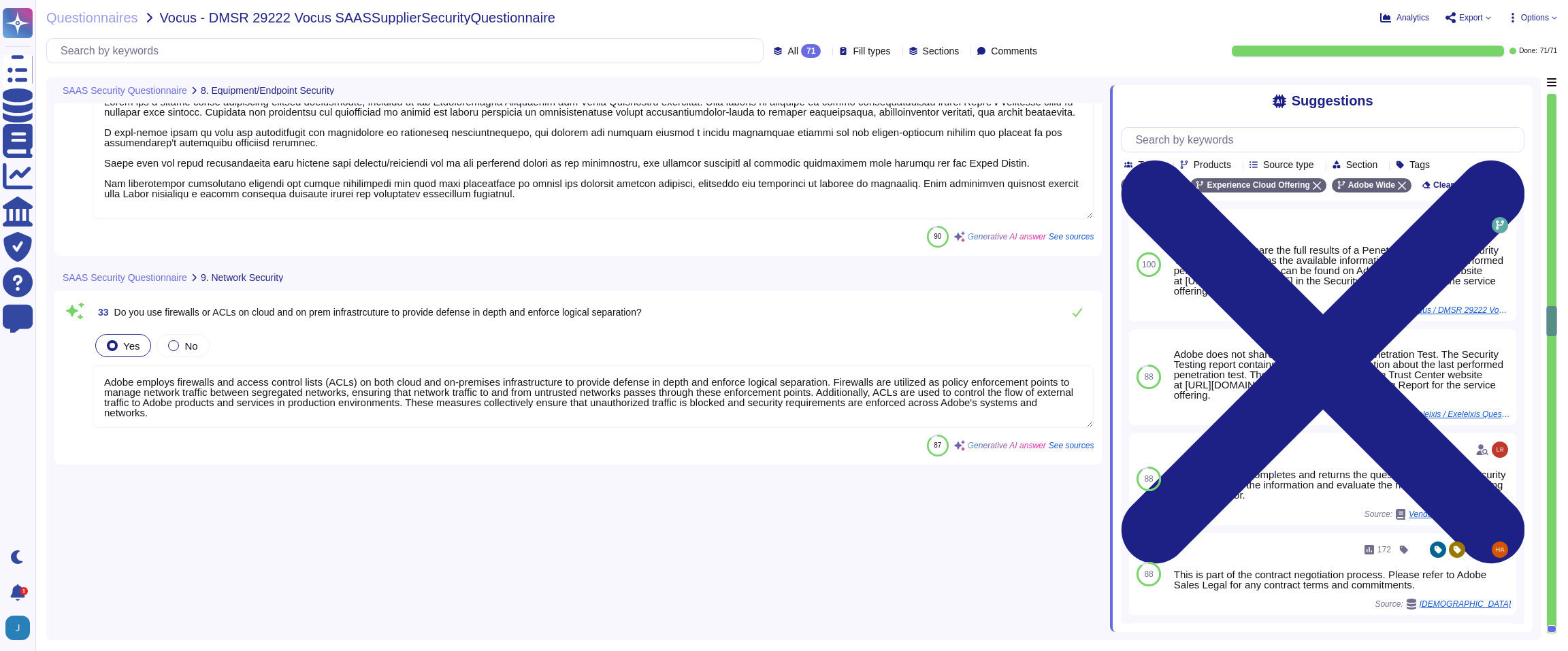
type textarea "Adobe has a formal patch management process implemented, governed by the Vulner…"
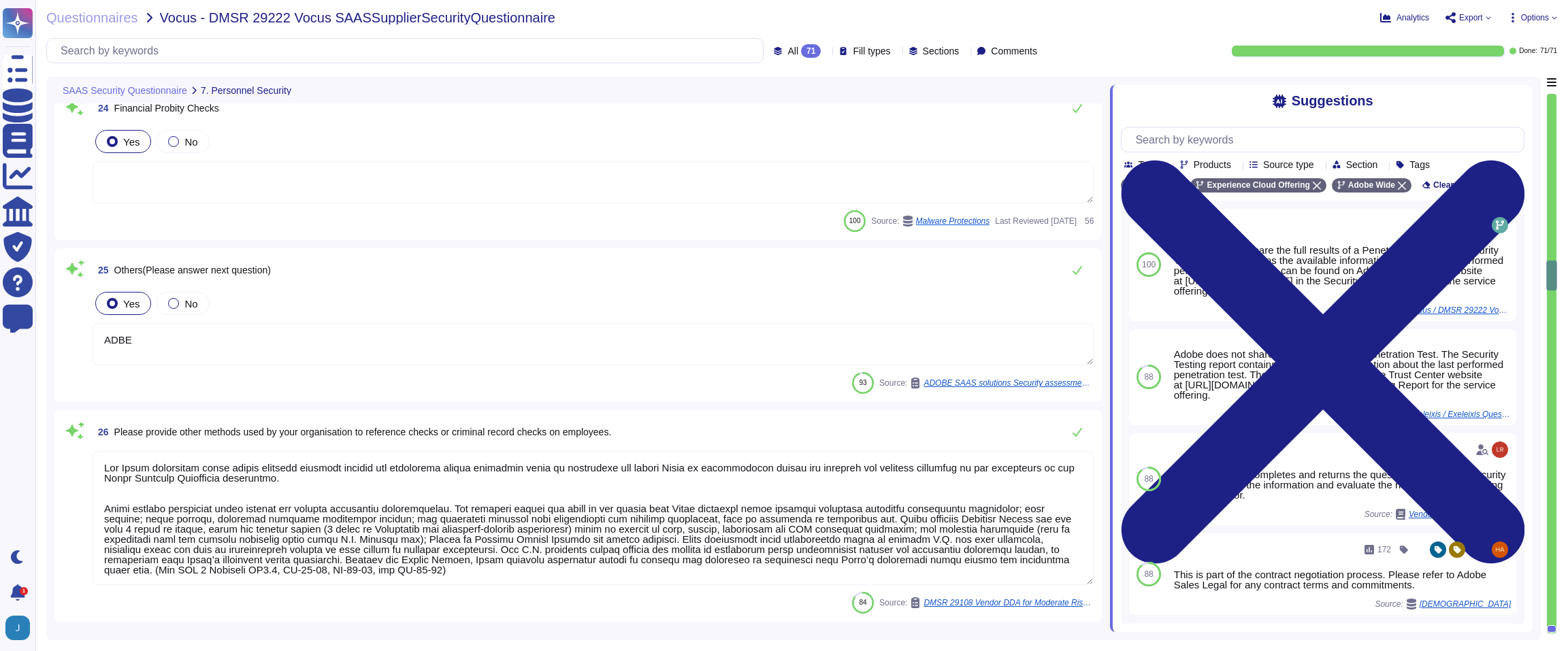
type textarea "The Adobe background check policy outlines specific details for background chec…"
type textarea "To protect from the physical layer up, Adobe has implemented a foundational fra…"
type textarea "ADBE"
type textarea "The Adobe background check policy outlines specific details for background chec…"
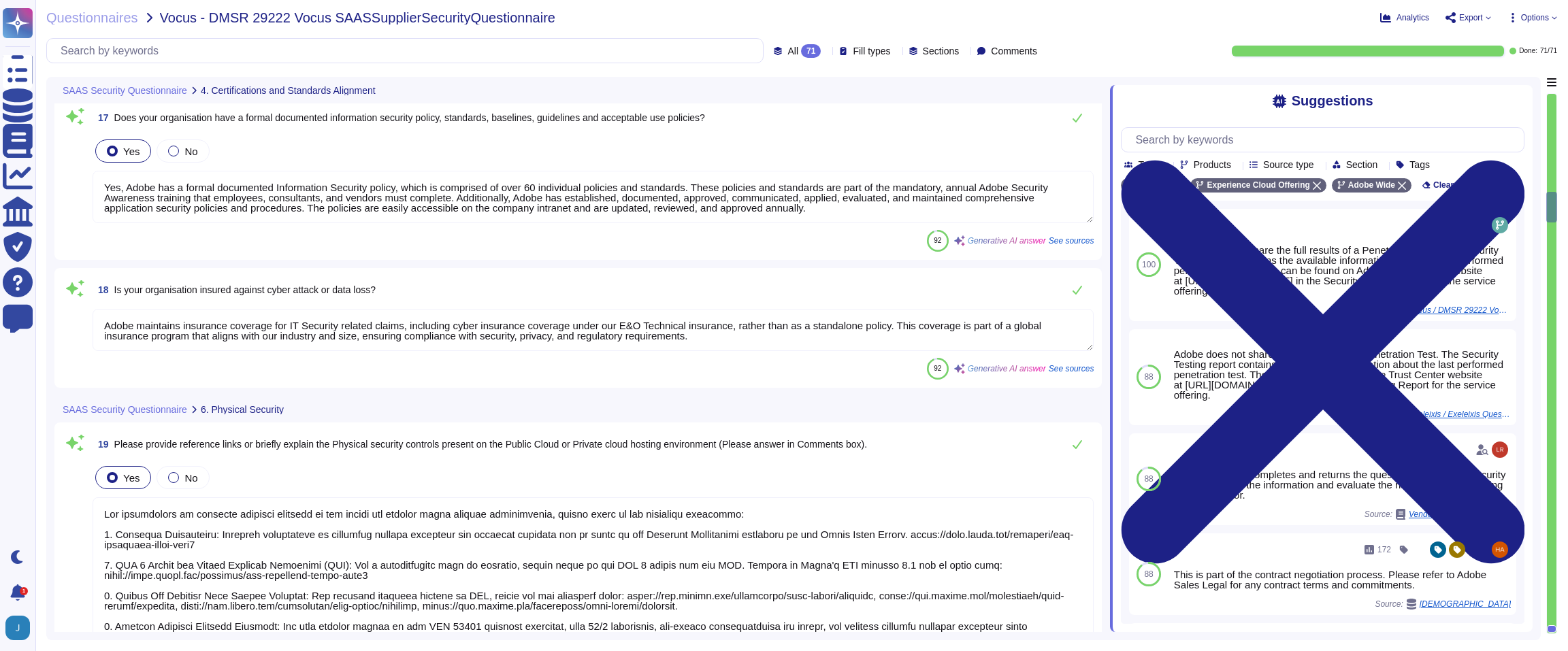
type textarea "Adobe's SOC 2 certification is a security framework developed by the AICPA that…"
type textarea "Adobe is required to comply with the Payment Card Industry Data Security Standa…"
type textarea "ADBE"
type textarea "Adobe is ISO-27001 compliant and most major products are SOC 2 certified, with …"
type textarea "Adobe has a dedicated Chief Security Officer (CSO) who is responsible for the I…"
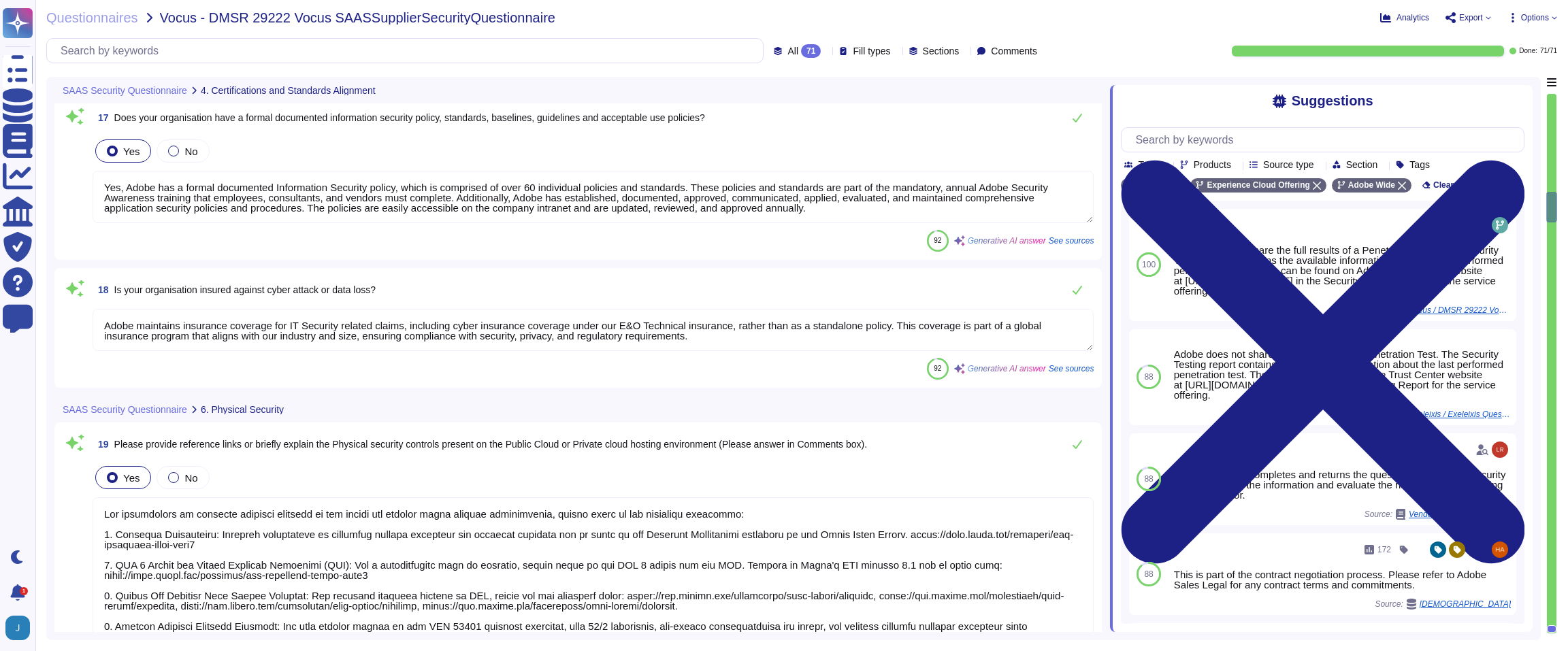
type textarea "Yes, Adobe has a formal documented Information Security policy, which is compri…"
type textarea "Adobe maintains insurance coverage for IT Security related claims, including cy…"
type textarea "For information on physical security controls in our public and private cloud h…"
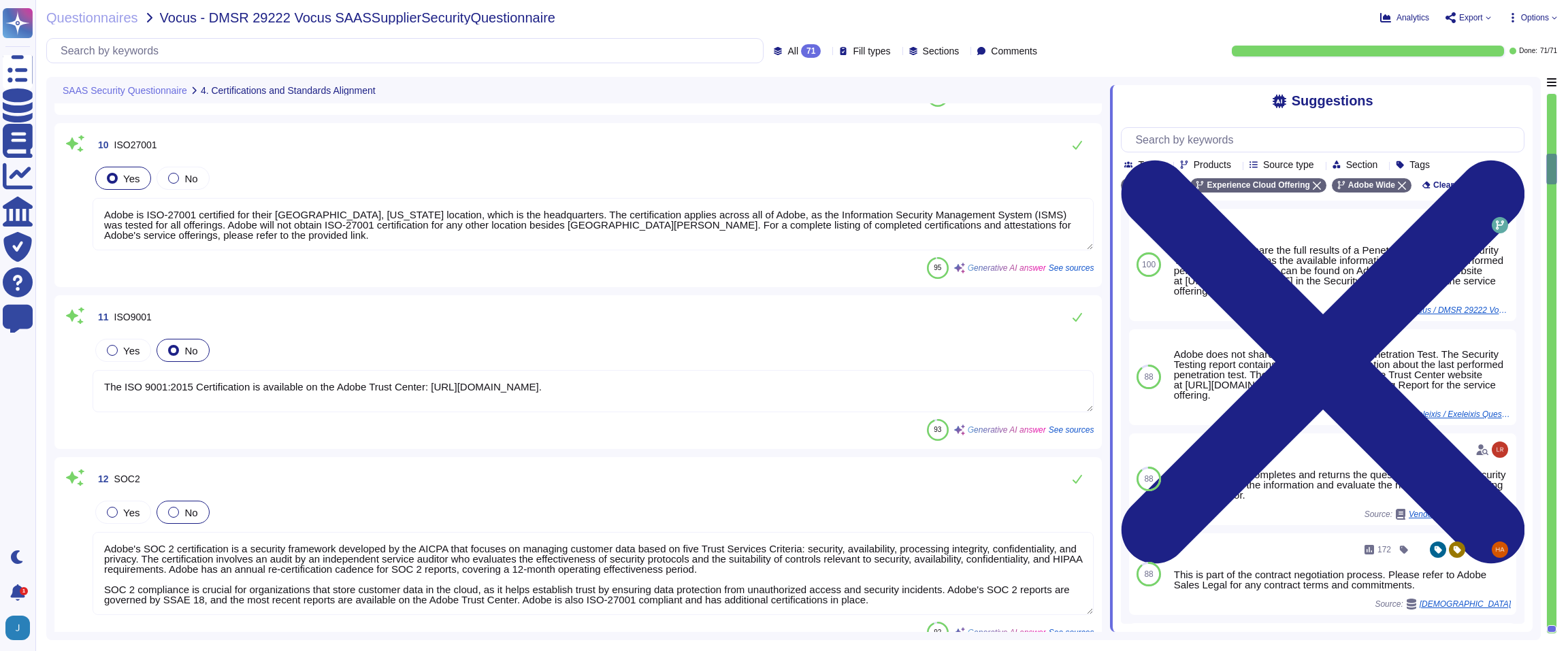
scroll to position [758, 0]
type textarea "Adobe is certified to the following organization standards: 1. ISO-27001 compli…"
type textarea "Adobe is ISO-27001 certified for their San Jose, California location, which is …"
type textarea "The ISO 9001:2015 Certification is available on the Adobe Trust Center: https:/…"
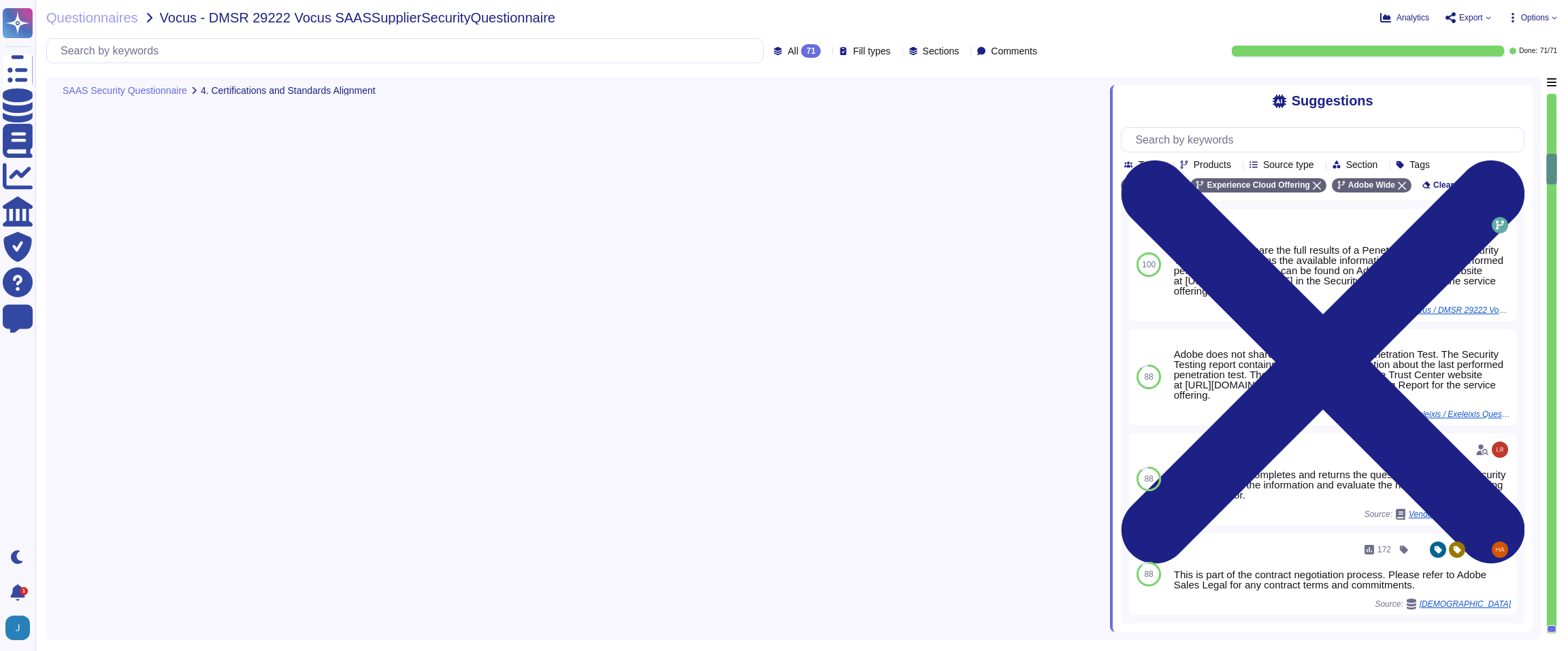
scroll to position [0, 0]
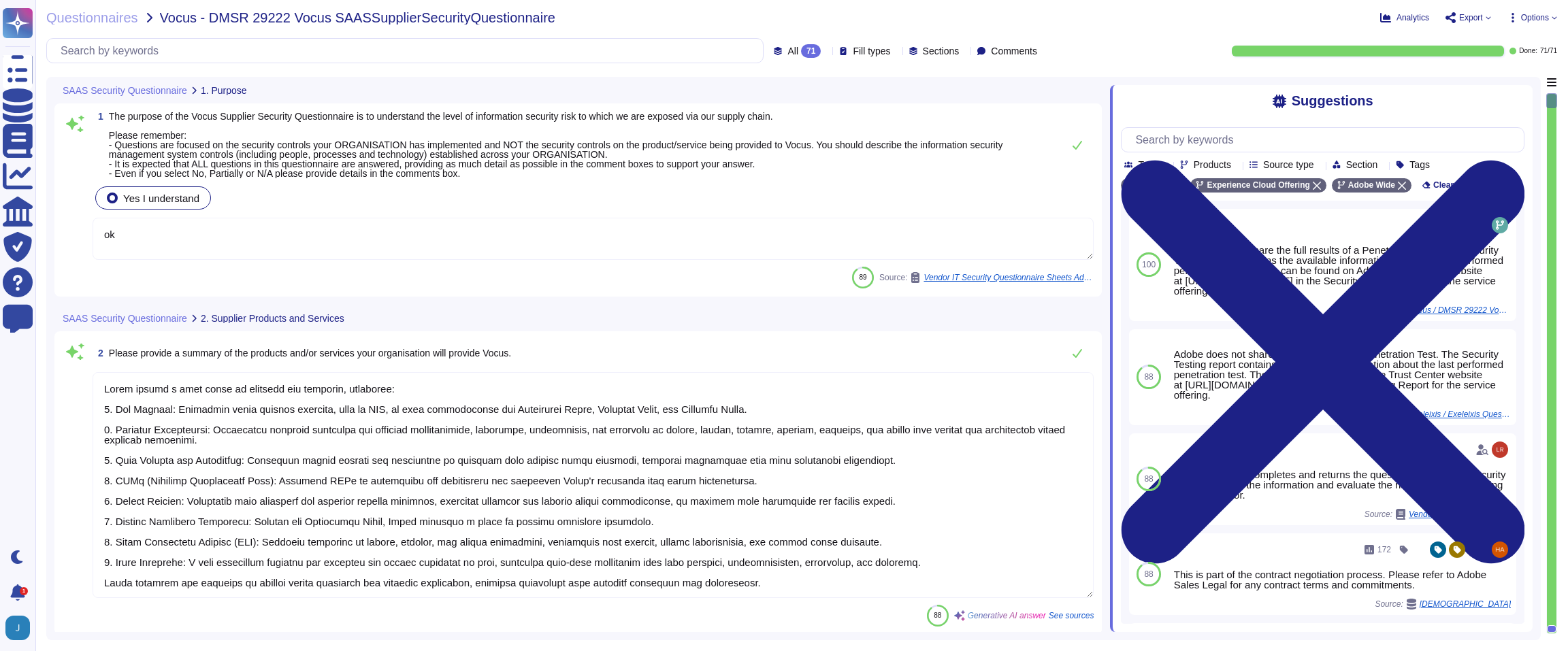
type textarea "ok"
type textarea "Adobe offers a wide range of products and services, including: 1. Web Hosting: …"
type textarea "Adobe products and services are deployed across multiple regions using multiple…"
type textarea "Adobe uses Amazon Web Services (AWS) for hosting customer data, specifically in…"
click at [1535, 15] on span "Options" at bounding box center [1535, 17] width 28 height 8
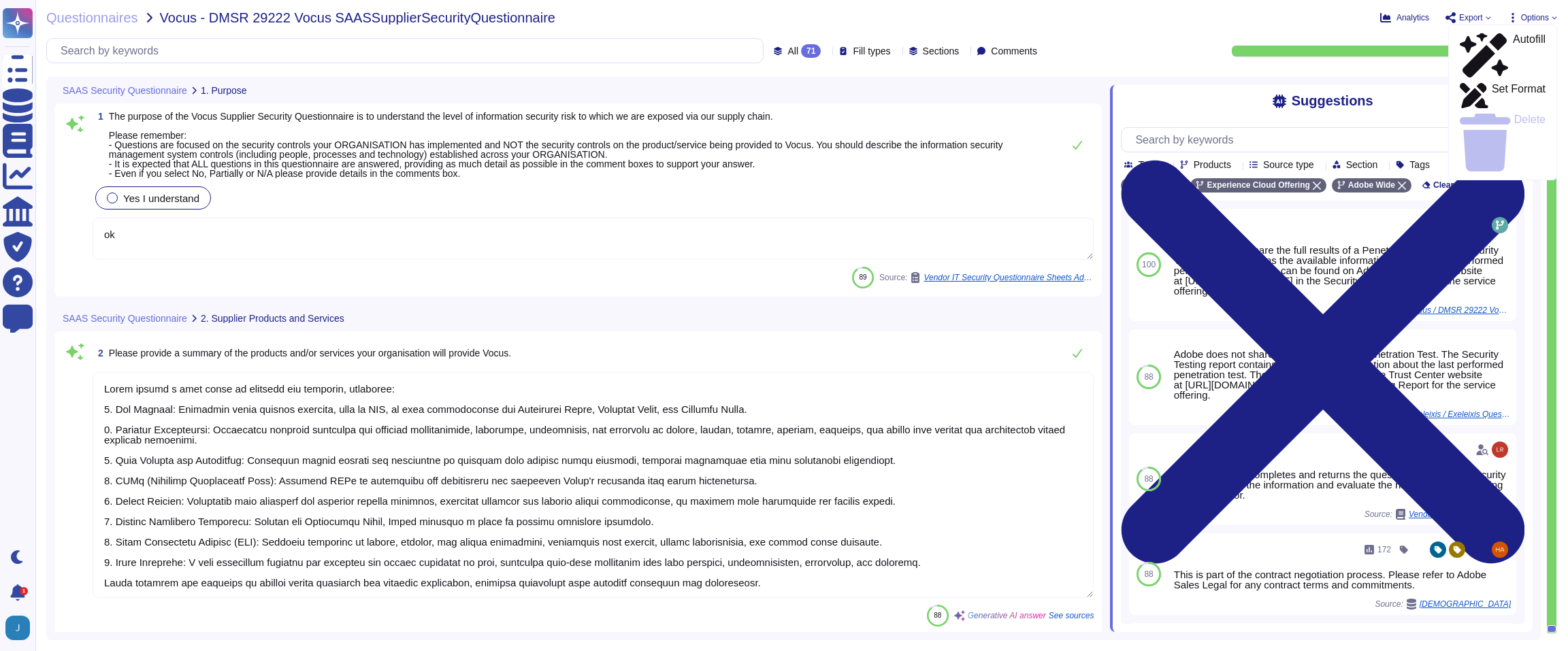
click at [1152, 58] on div "All 71 Fill types Sections Comments Done: 71 / 71" at bounding box center [801, 50] width 1510 height 25
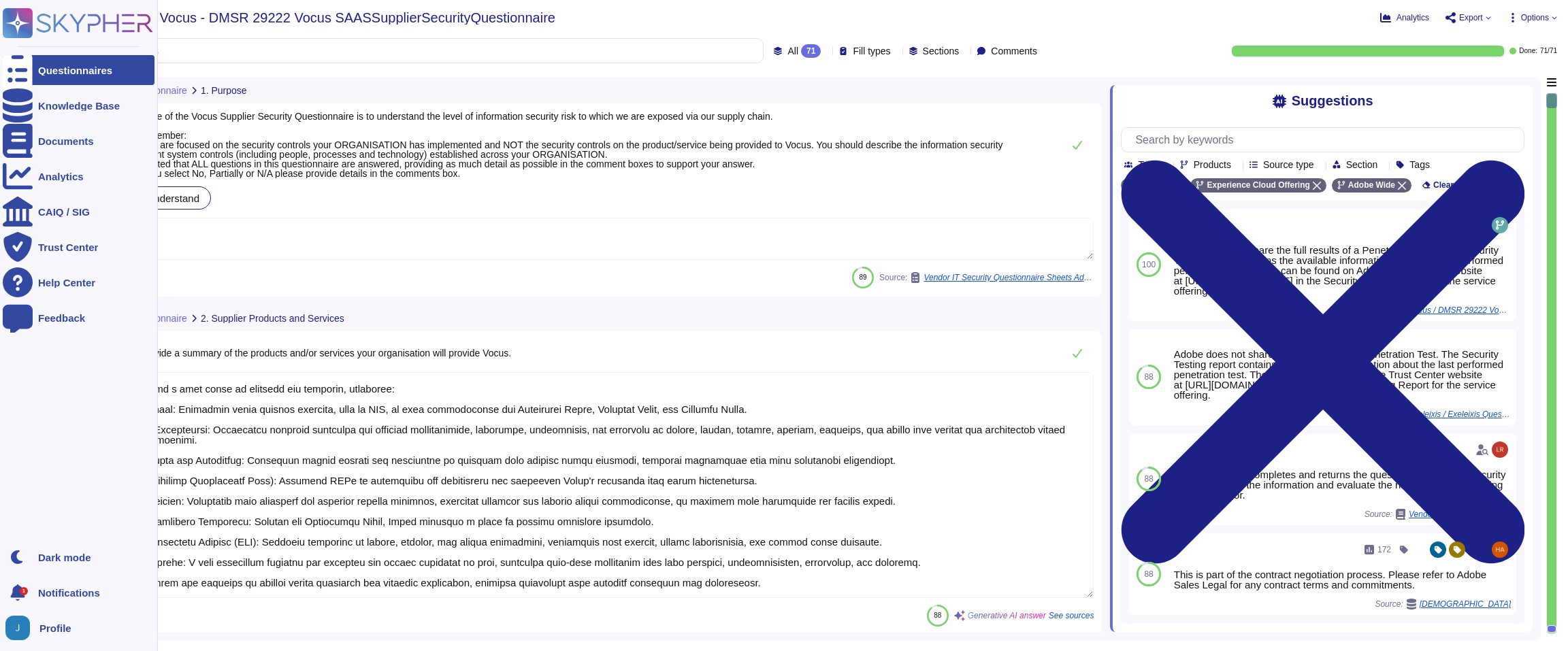
click at [62, 69] on div "Questionnaires" at bounding box center [74, 70] width 74 height 10
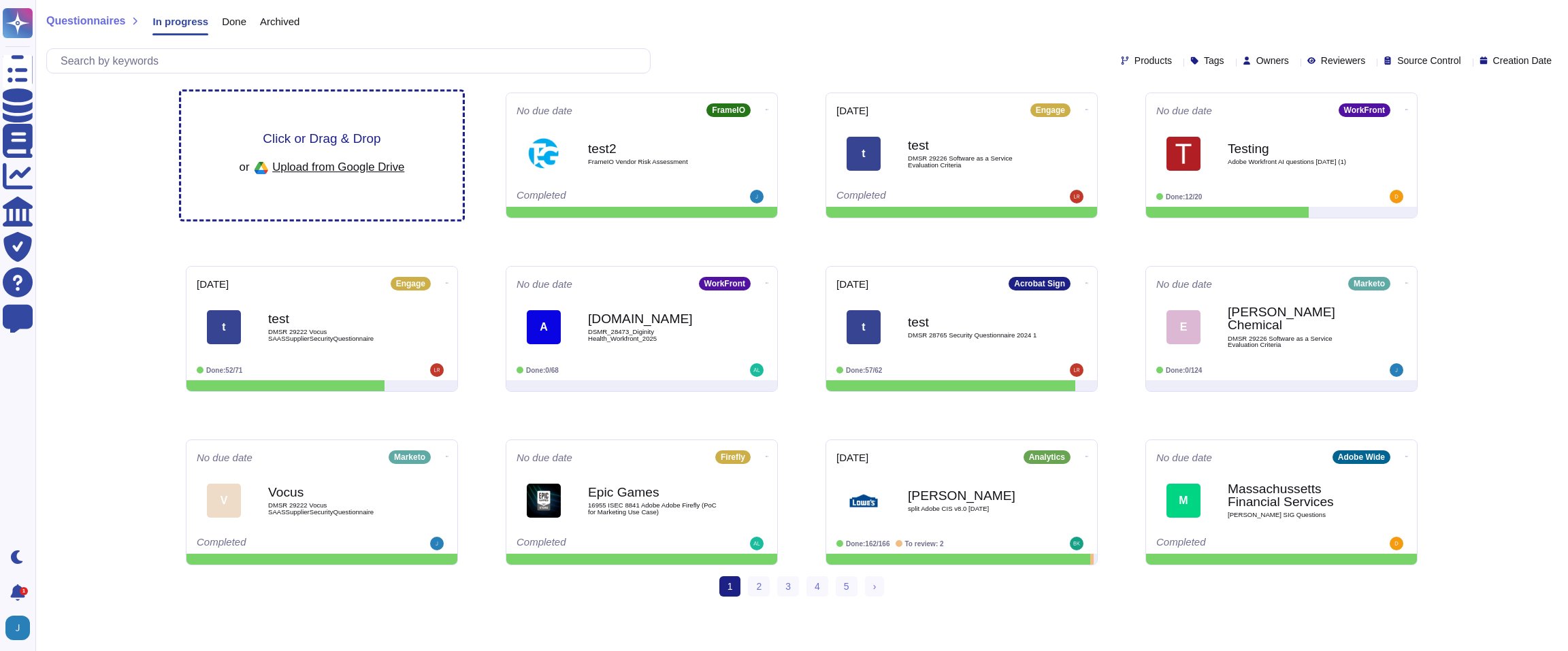
click at [373, 182] on div "Click or Drag & Drop or Upload from Google Drive" at bounding box center [322, 155] width 281 height 128
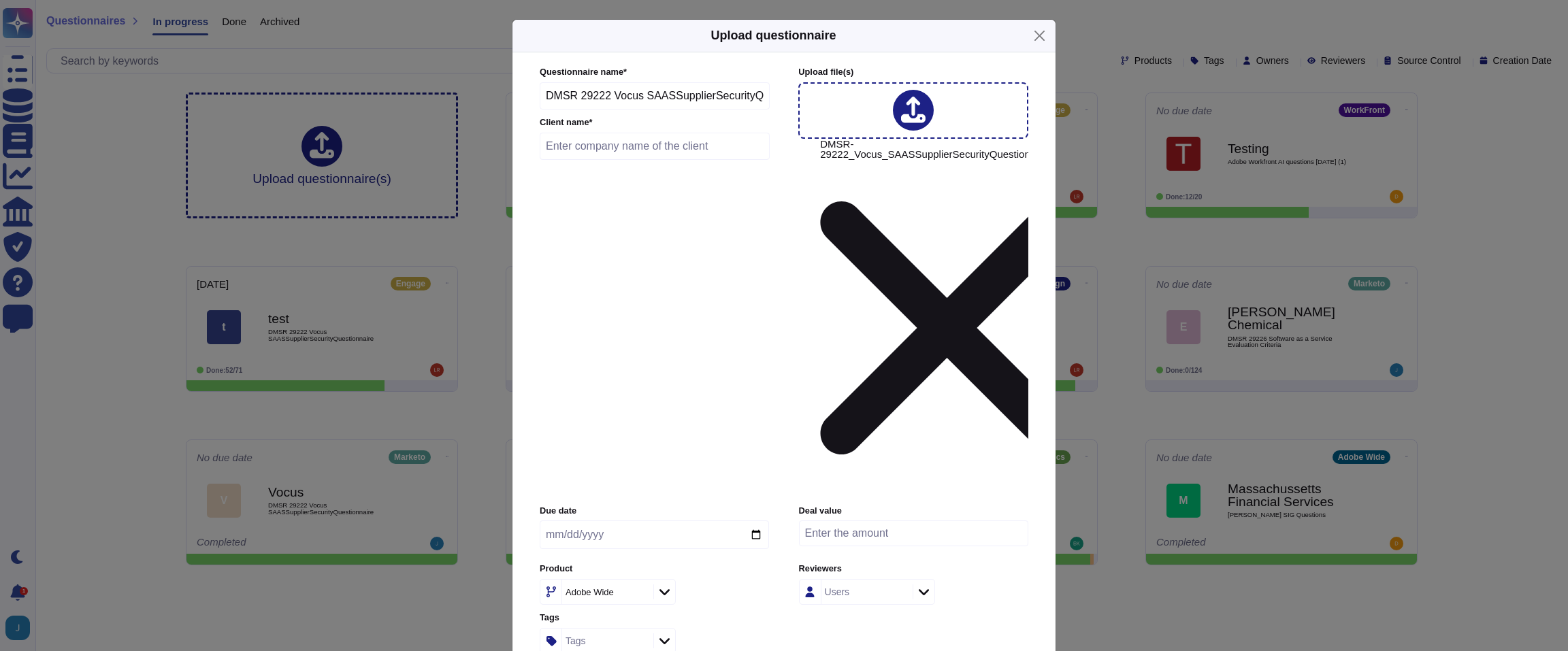
click at [654, 160] on input "text" at bounding box center [655, 146] width 230 height 28
type input "Vocus 2"
click at [639, 593] on icon at bounding box center [639, 593] width 0 height 0
click at [601, 587] on div "Adobe Wide" at bounding box center [591, 591] width 52 height 9
type input "marke"
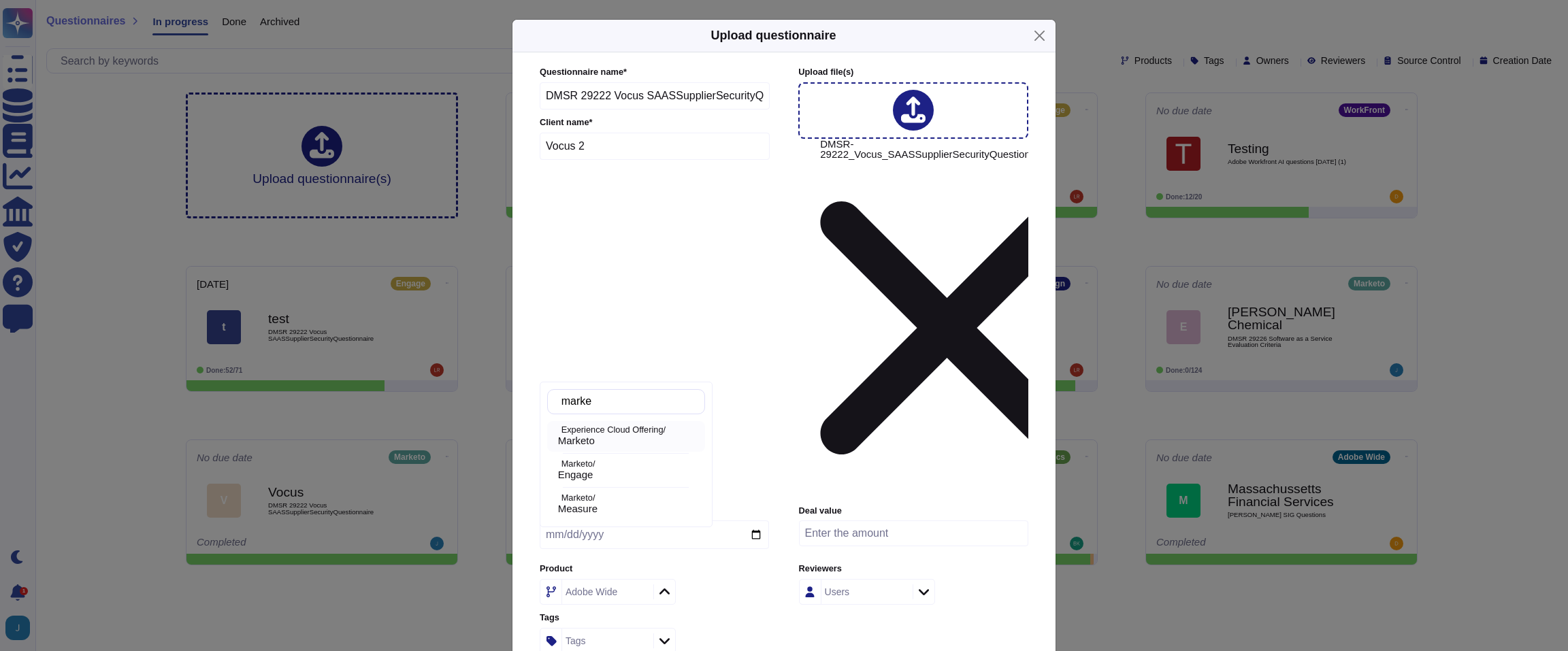
click at [608, 434] on div "Experience Cloud Offering/ Marketo" at bounding box center [629, 436] width 153 height 21
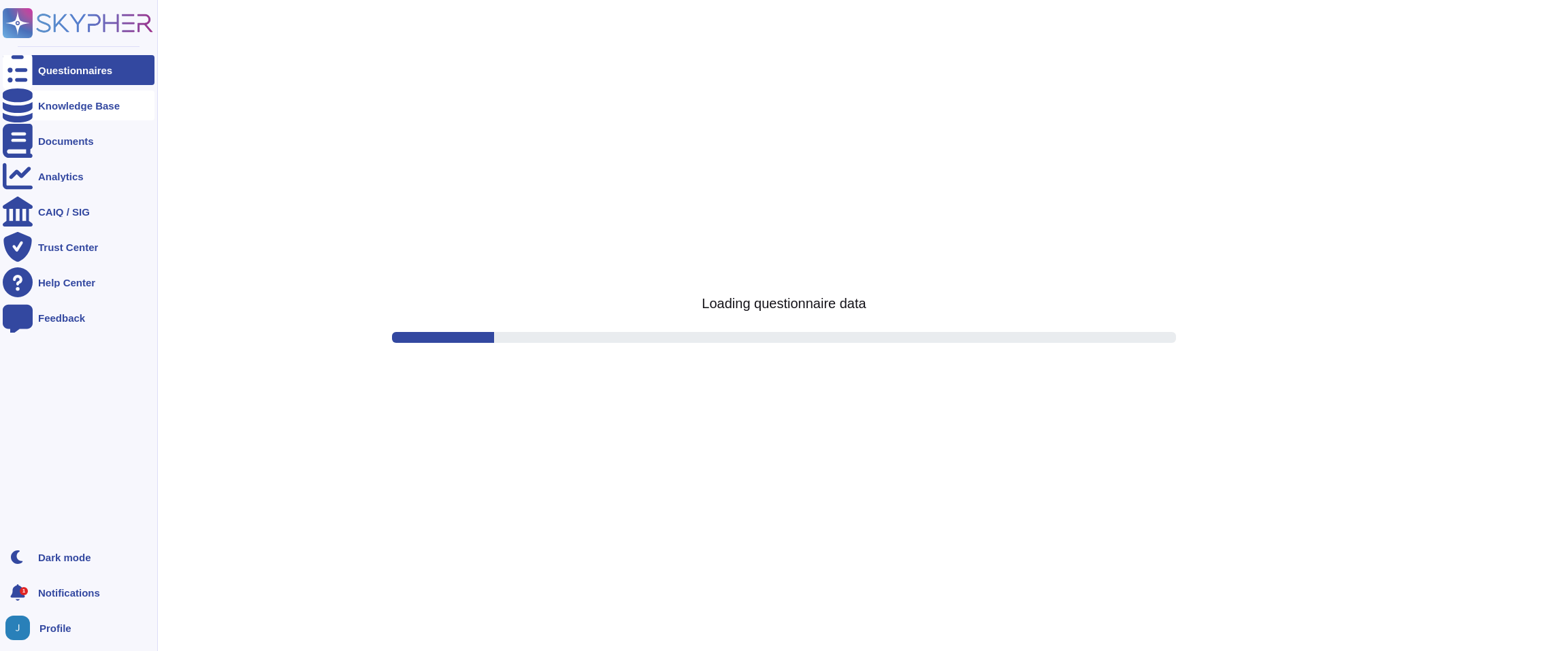
click at [16, 100] on icon at bounding box center [17, 105] width 30 height 34
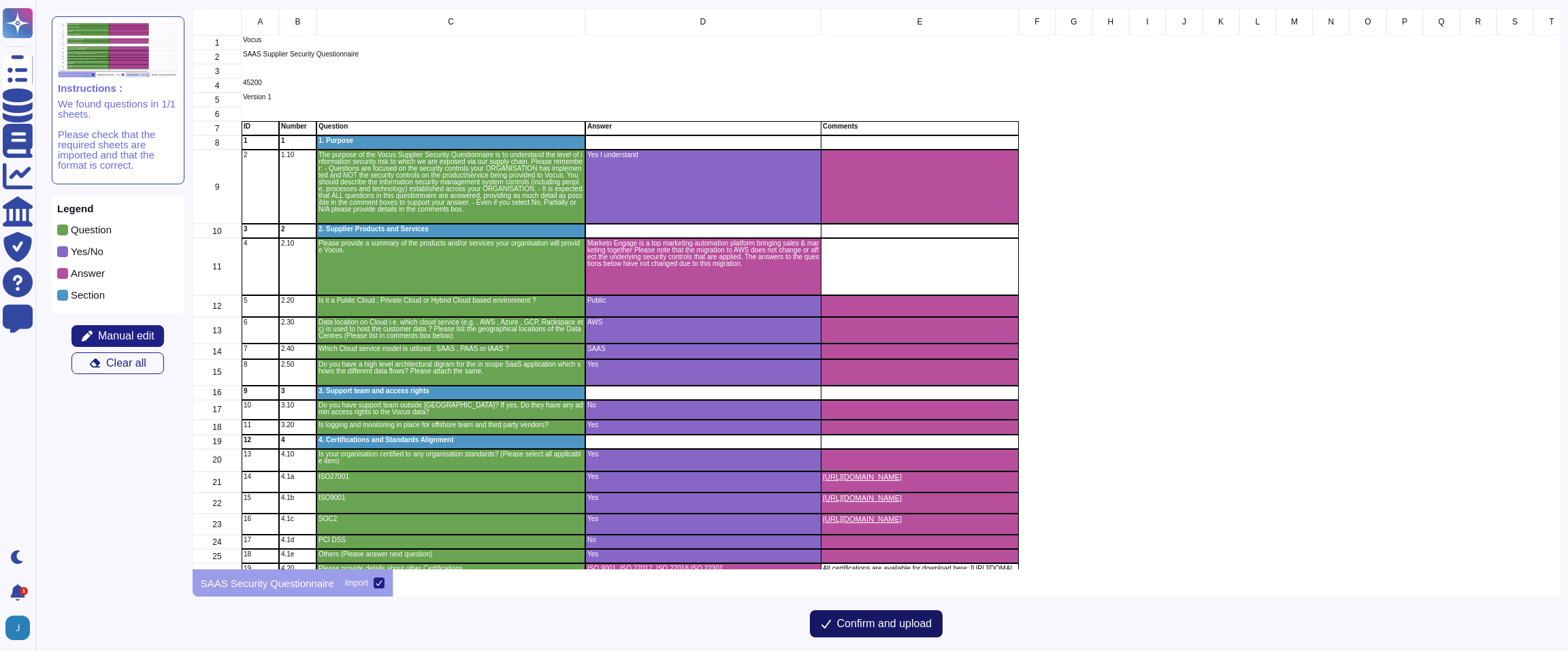
click at [869, 628] on span "Confirm and upload" at bounding box center [885, 624] width 96 height 11
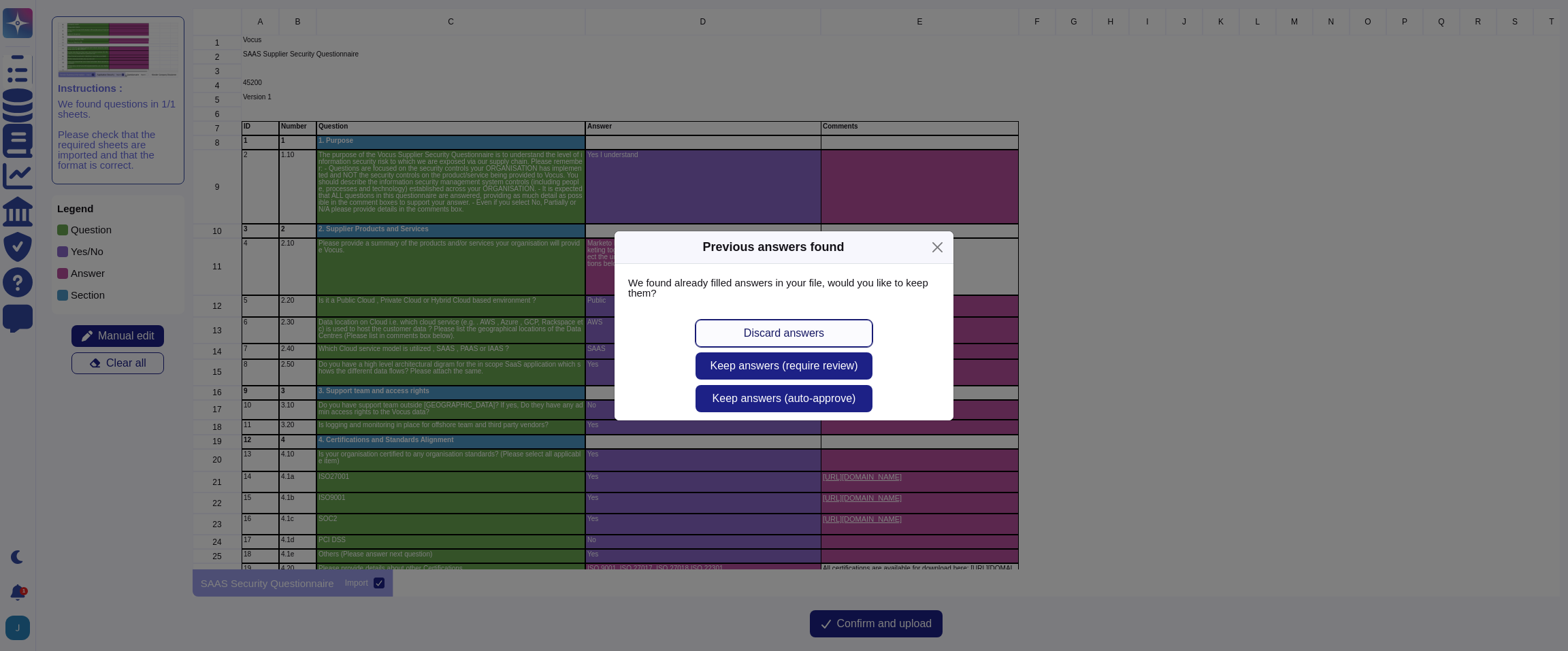
click at [763, 338] on span "Discard answers" at bounding box center [784, 334] width 80 height 11
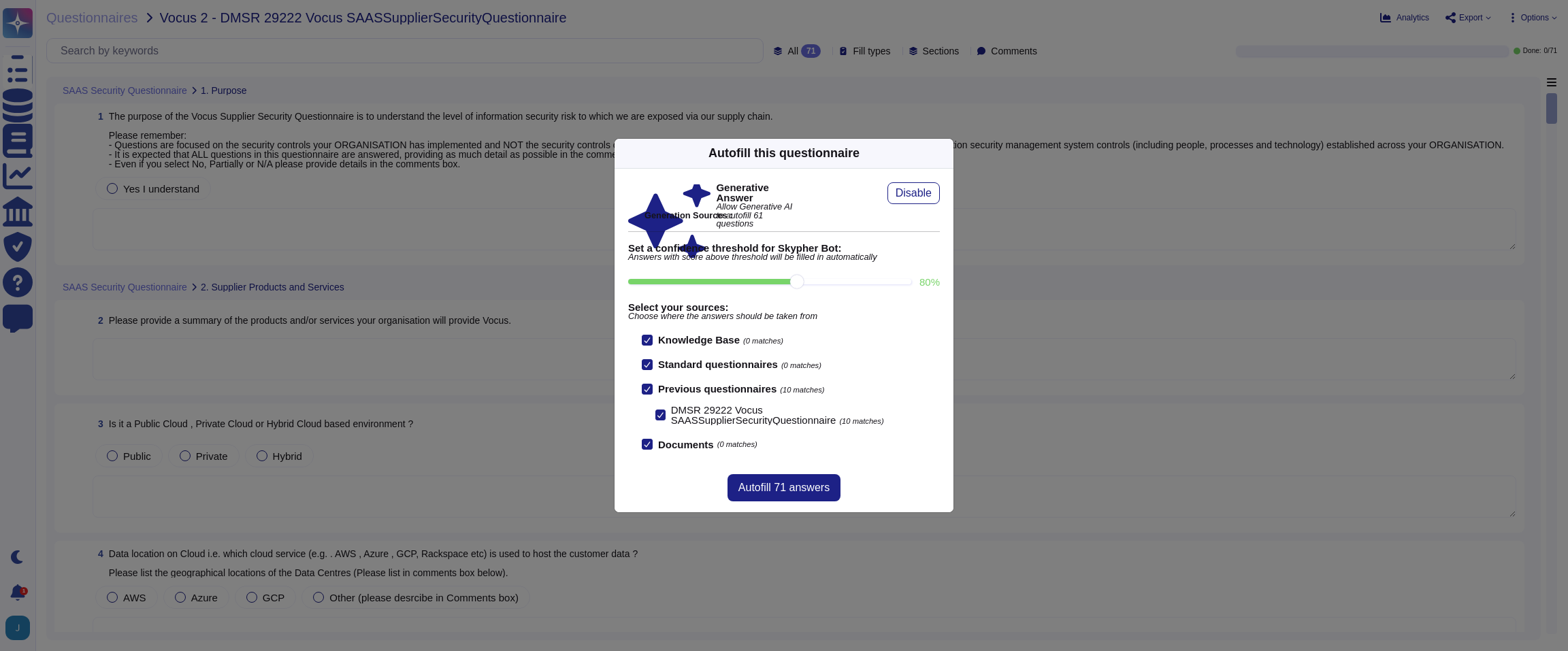
click at [945, 153] on icon at bounding box center [945, 153] width 0 height 0
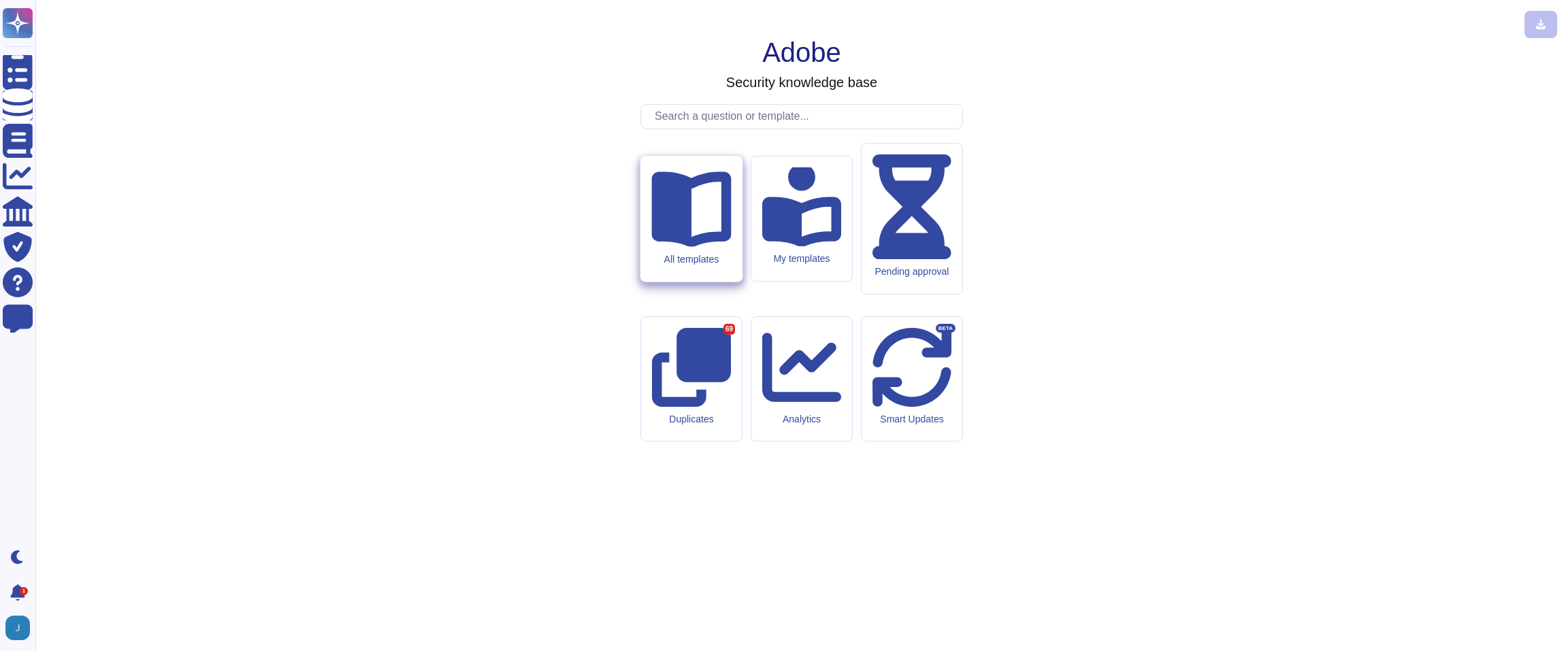
click at [674, 246] on icon at bounding box center [691, 206] width 80 height 80
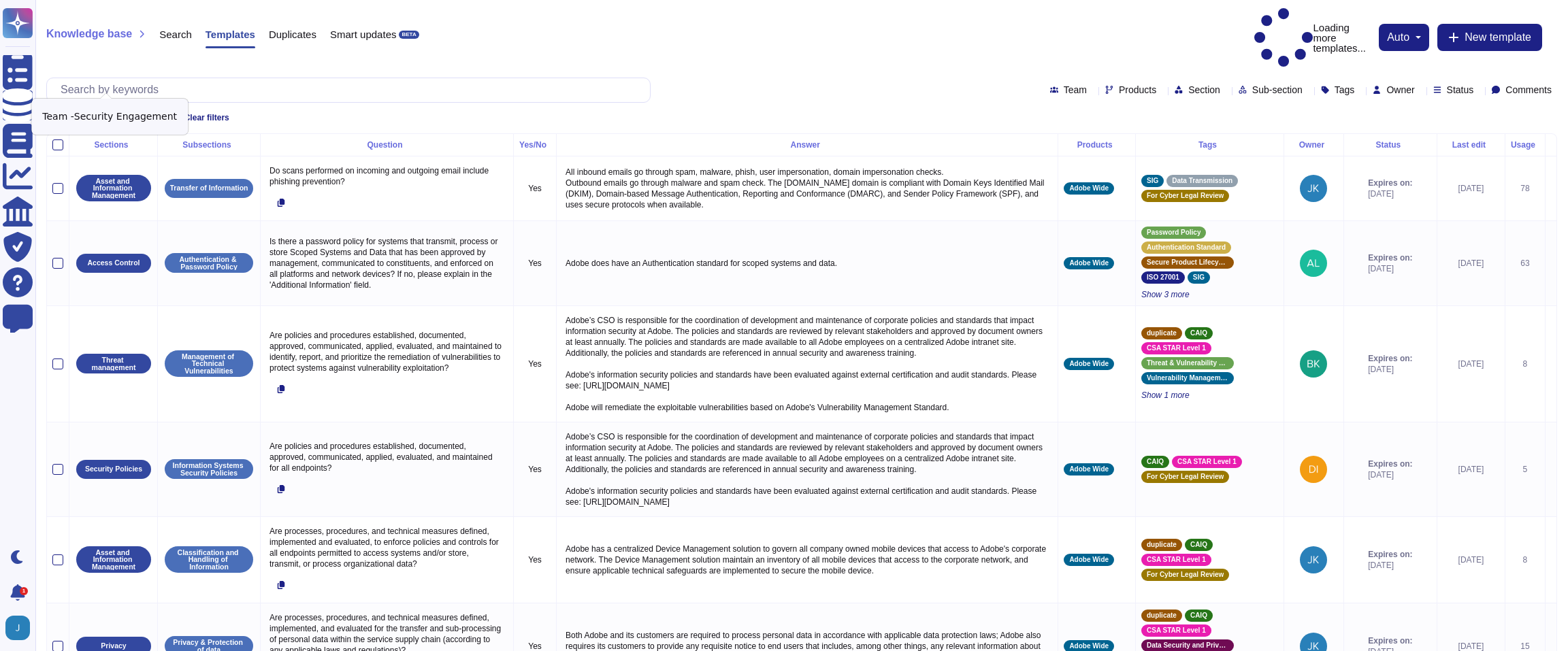
click at [151, 114] on icon at bounding box center [153, 118] width 8 height 8
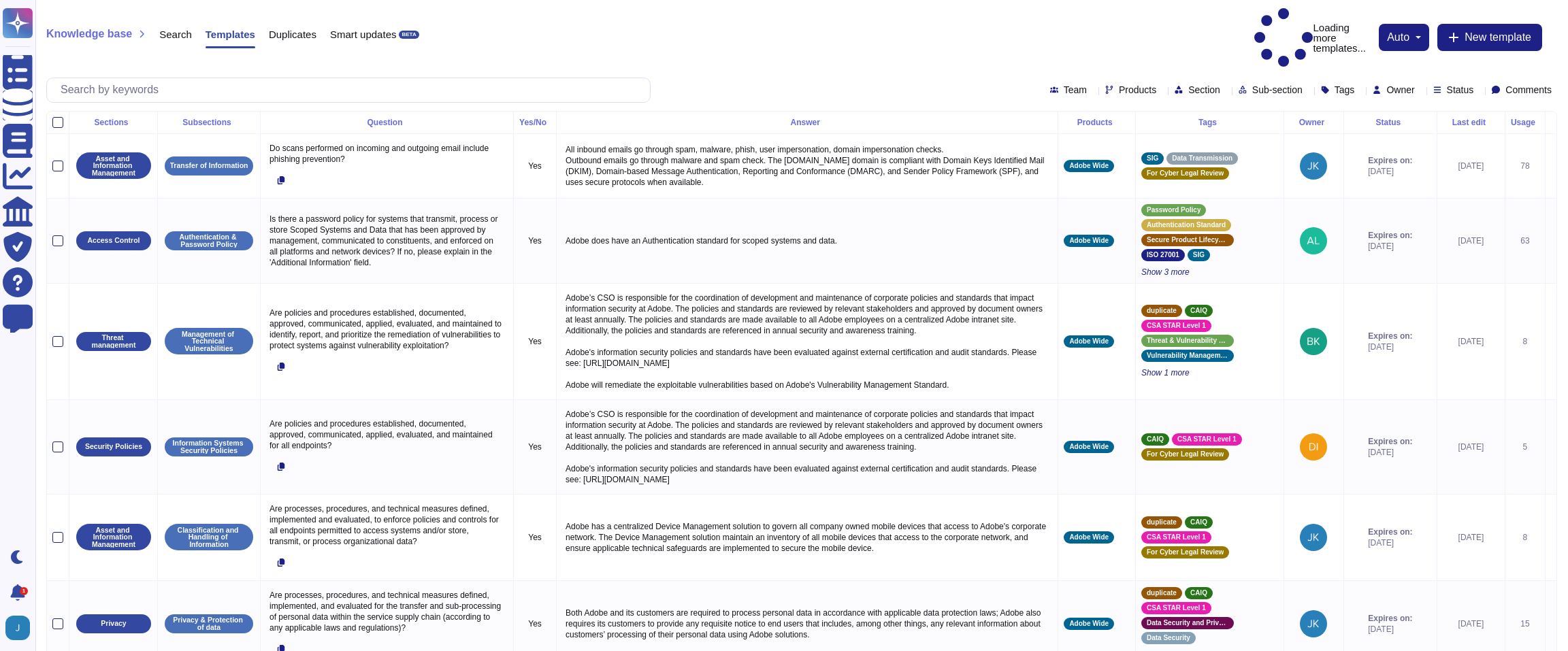
click at [1118, 85] on span "Products" at bounding box center [1137, 89] width 38 height 9
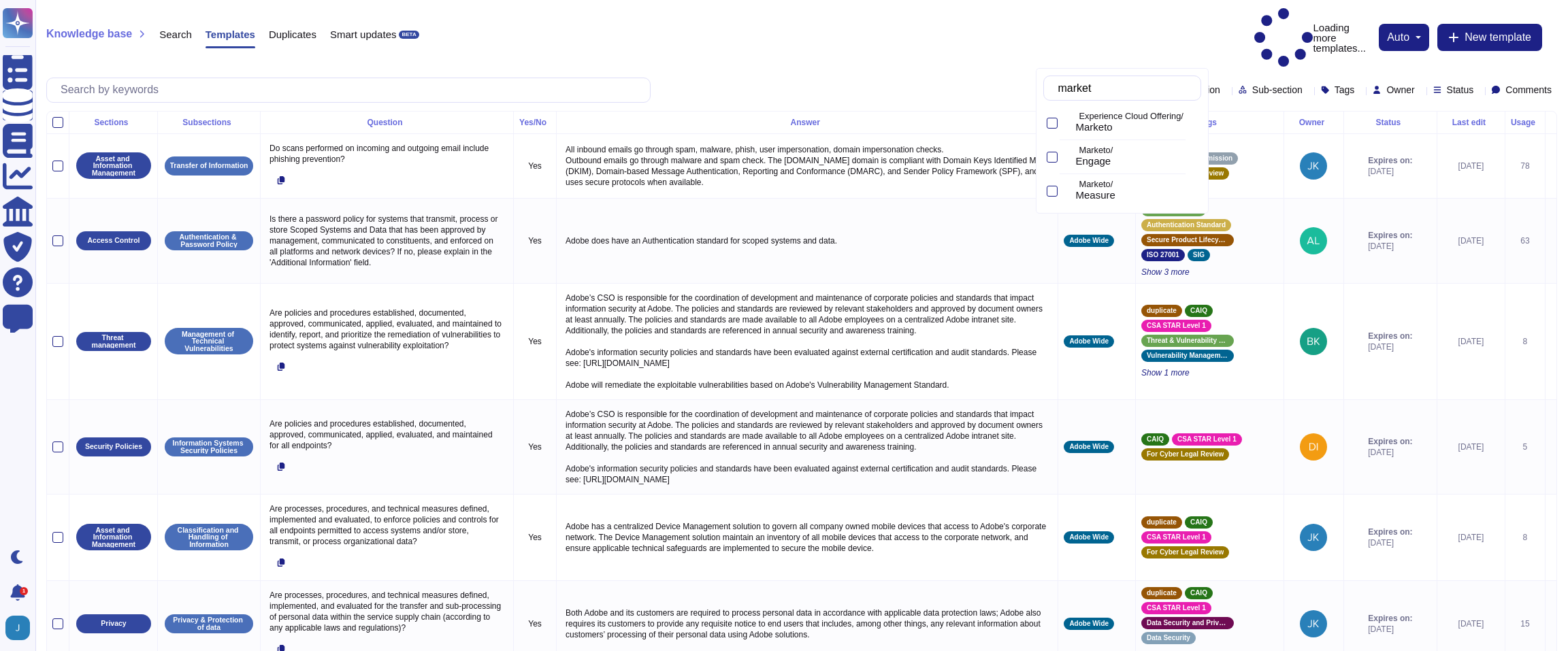
type input "marketo"
click at [1067, 124] on icon at bounding box center [1067, 124] width 0 height 0
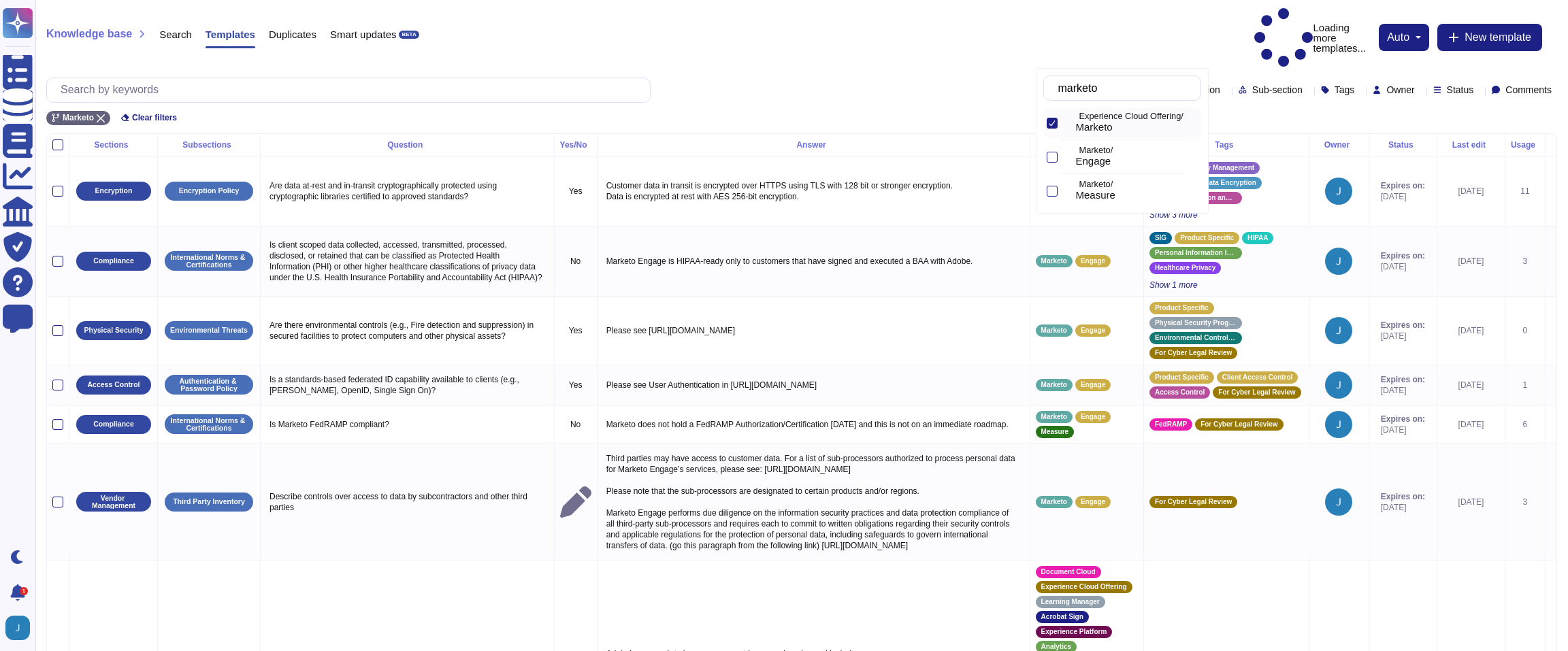
click at [1159, 38] on div "Knowledge base Search Templates Duplicates Smart updates BETA Loading more temp…" at bounding box center [801, 66] width 1532 height 133
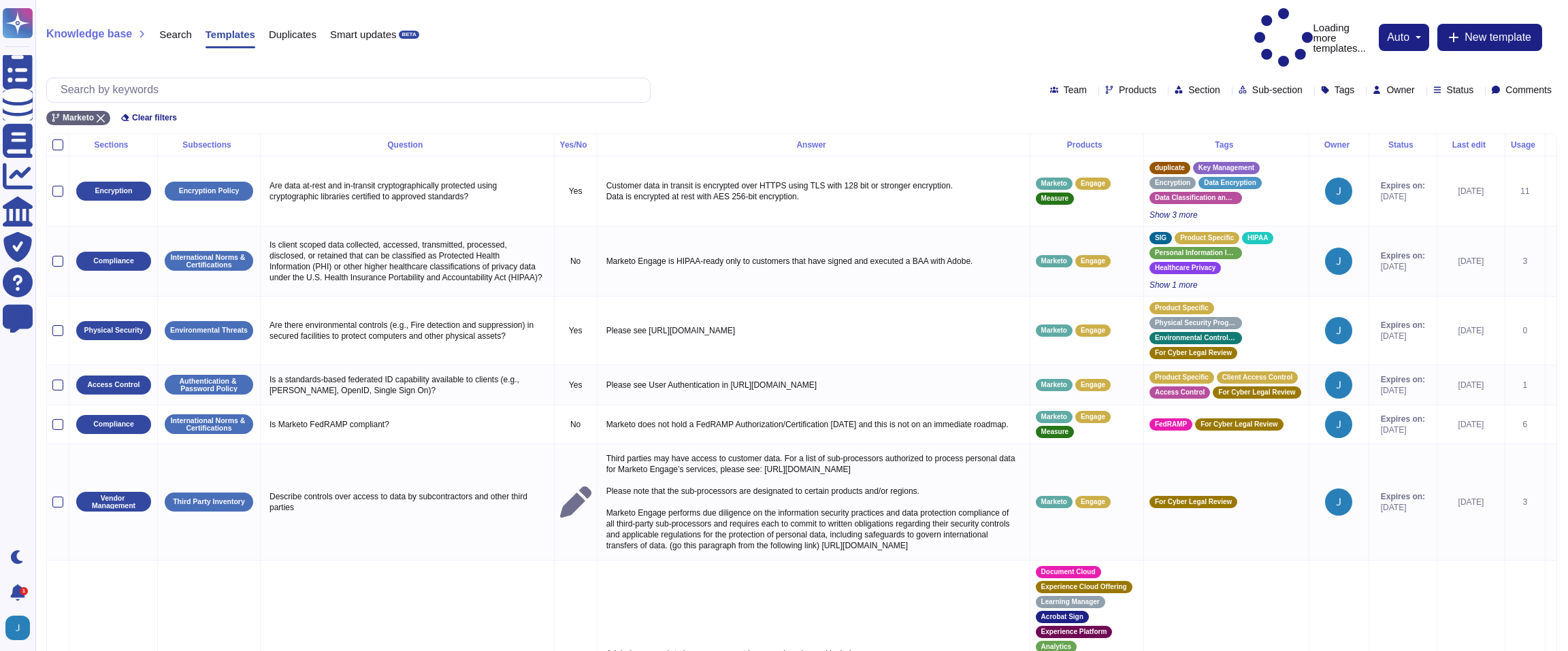
click at [1447, 85] on span "Status" at bounding box center [1460, 89] width 28 height 9
click at [1416, 166] on div at bounding box center [1418, 158] width 15 height 30
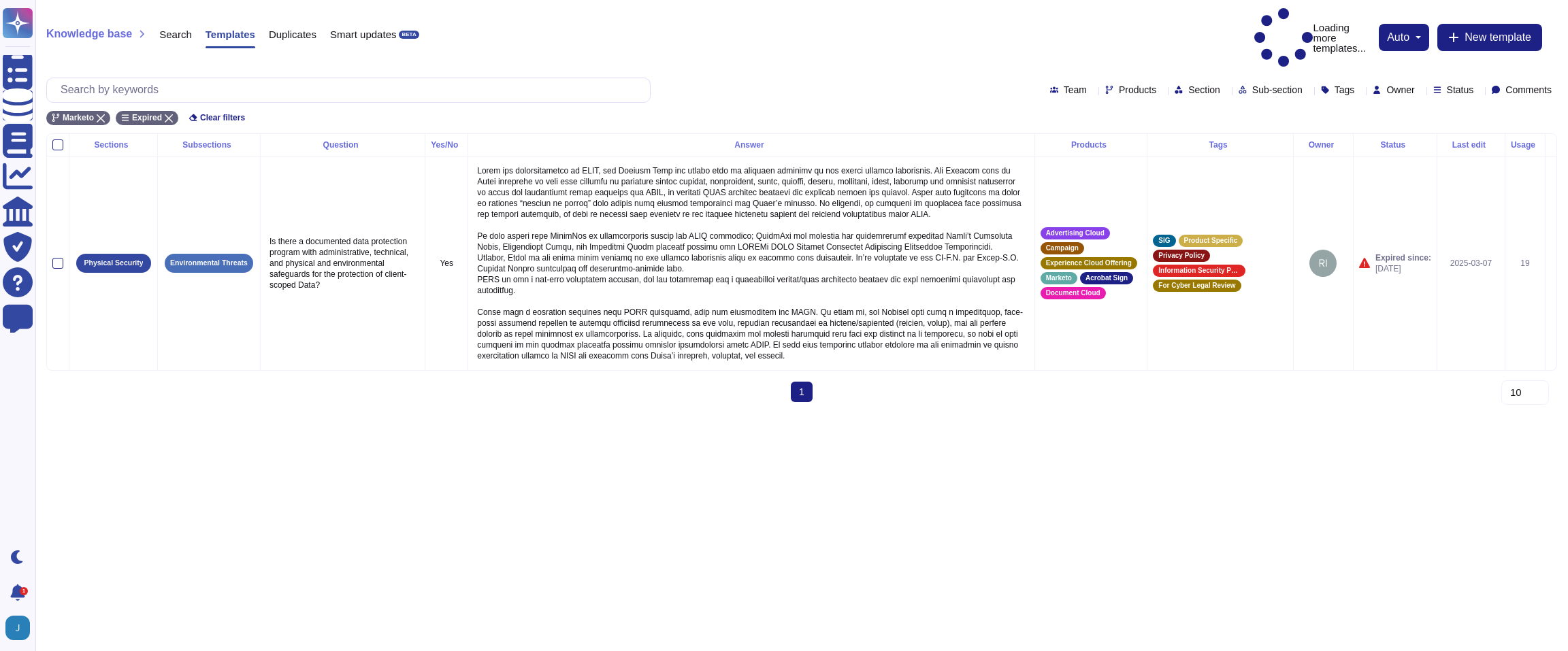
click at [920, 25] on div "Knowledge base Search Templates Duplicates Smart updates BETA Loading more temp…" at bounding box center [801, 38] width 1510 height 59
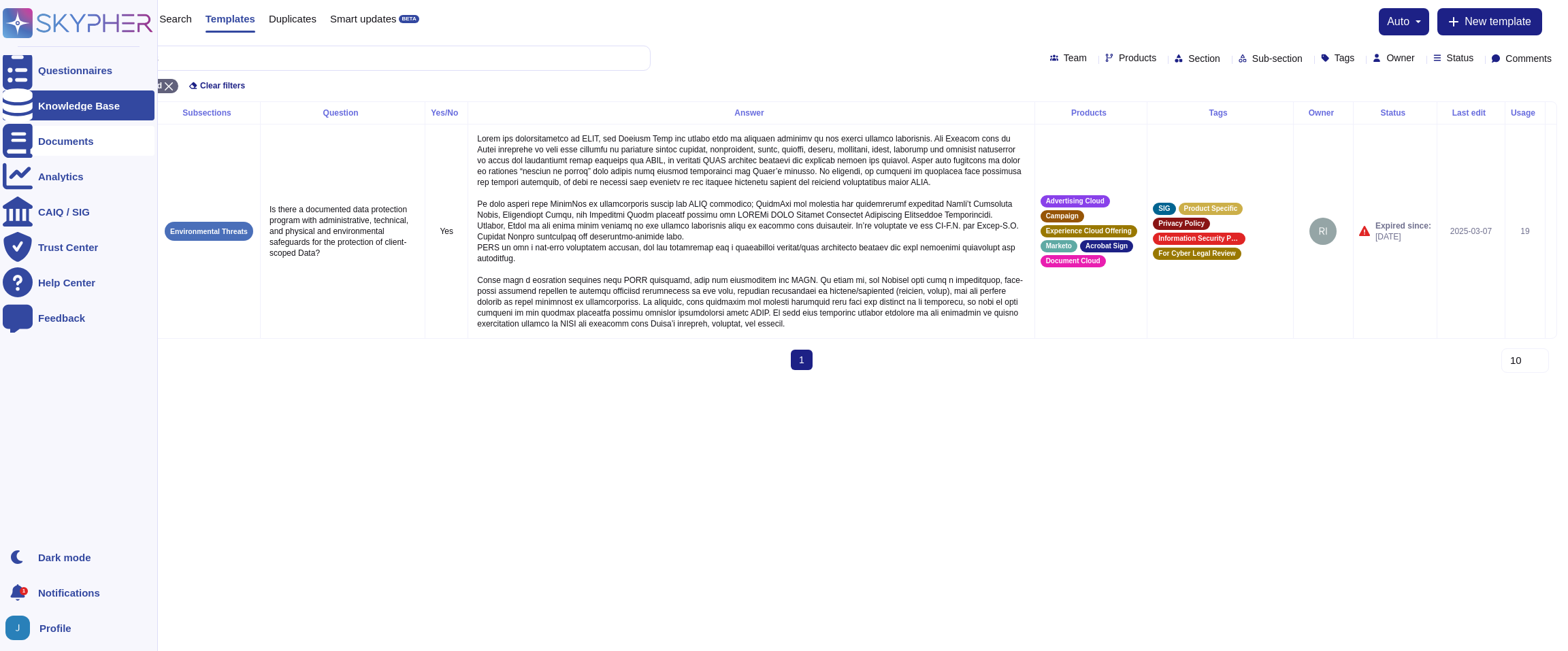
click at [20, 142] on icon at bounding box center [17, 141] width 30 height 34
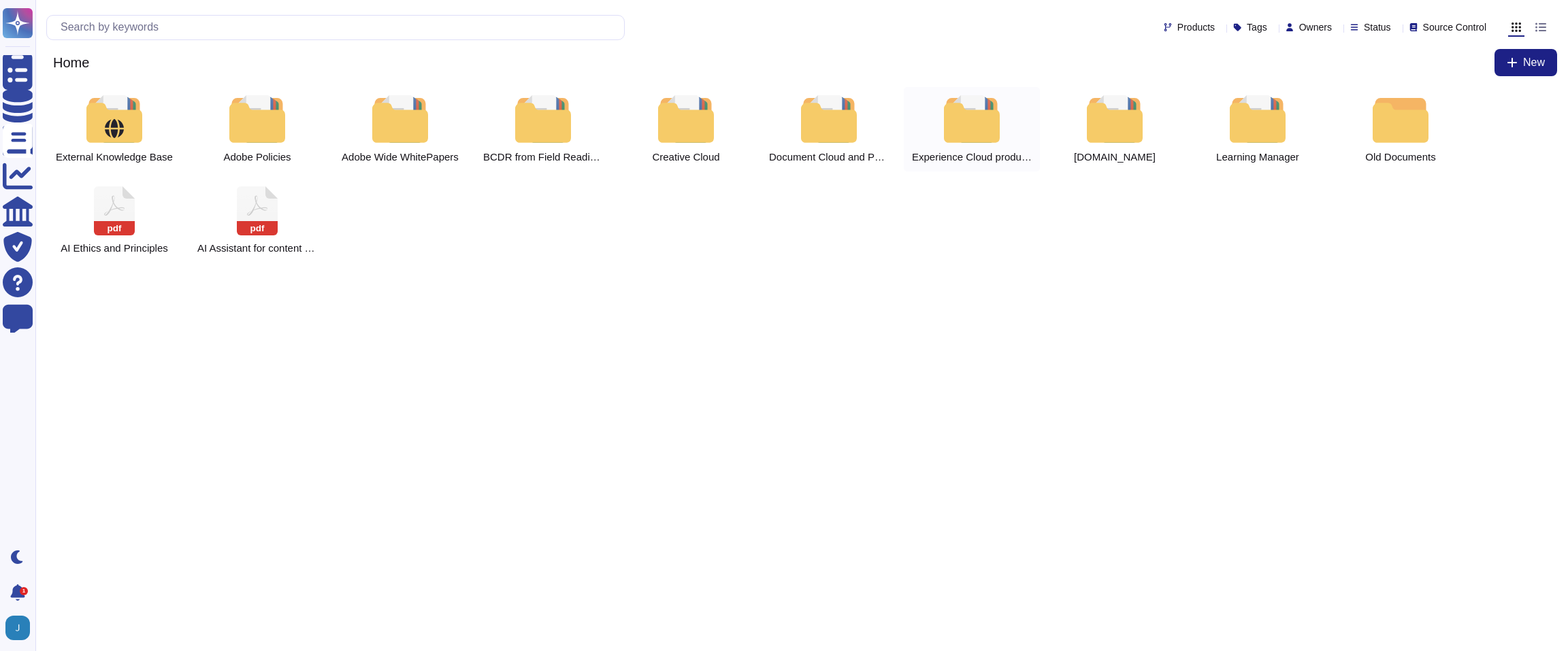
click at [982, 137] on div at bounding box center [971, 120] width 60 height 48
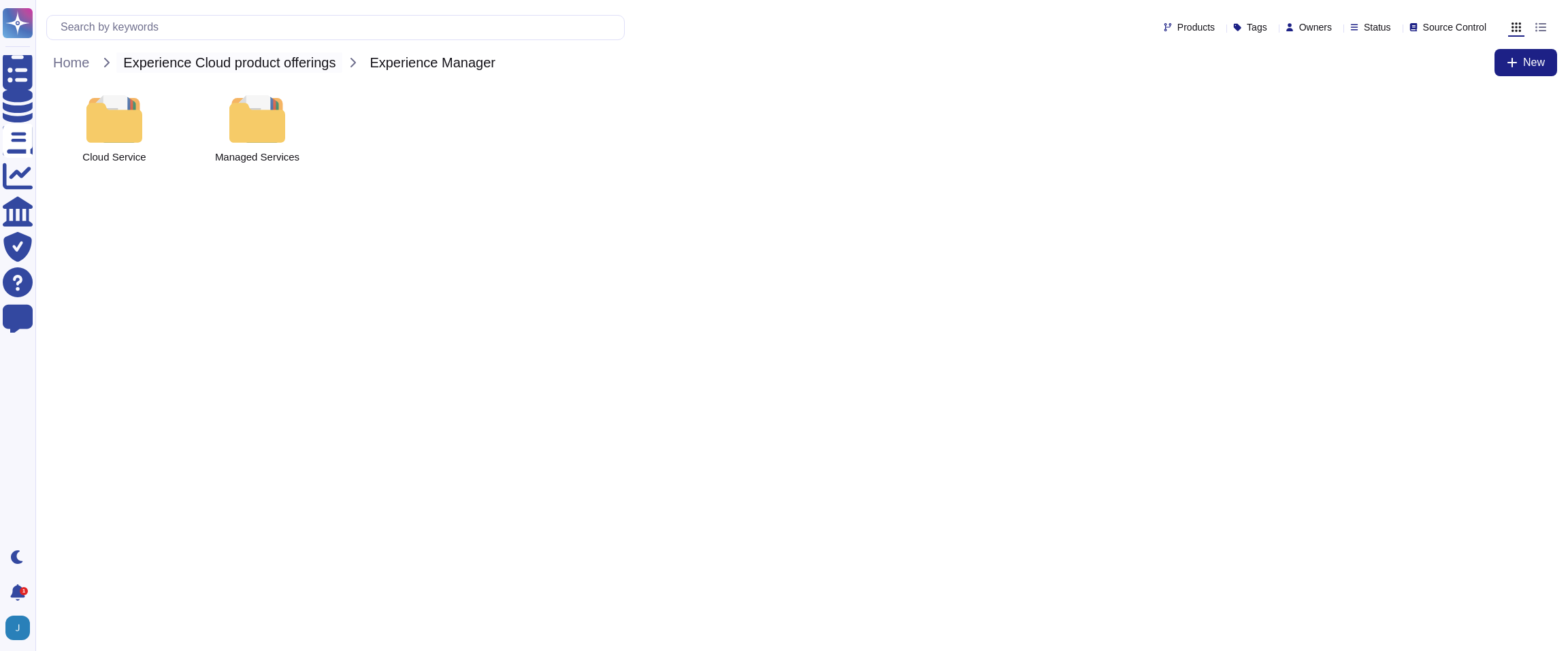
click at [248, 58] on span "Experience Cloud product offerings" at bounding box center [230, 63] width 226 height 20
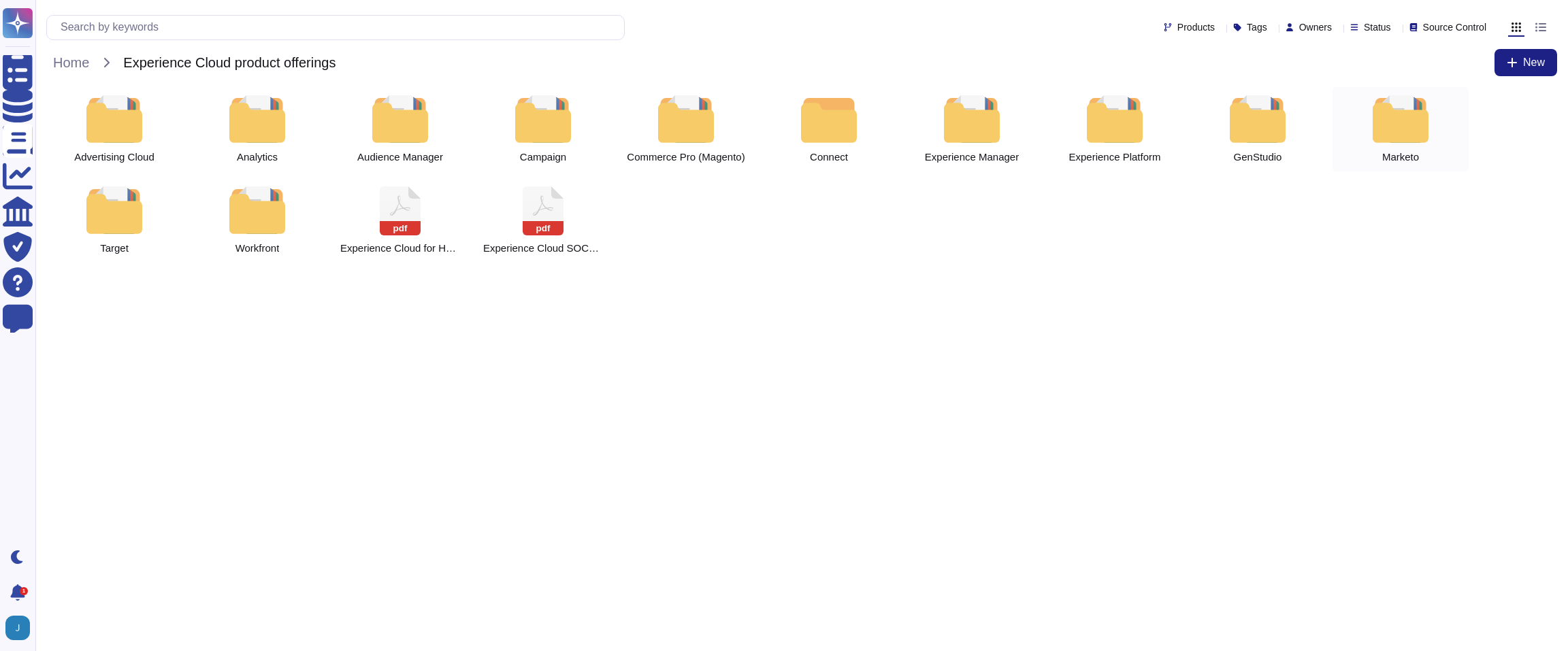
click at [1413, 121] on div at bounding box center [1400, 120] width 60 height 48
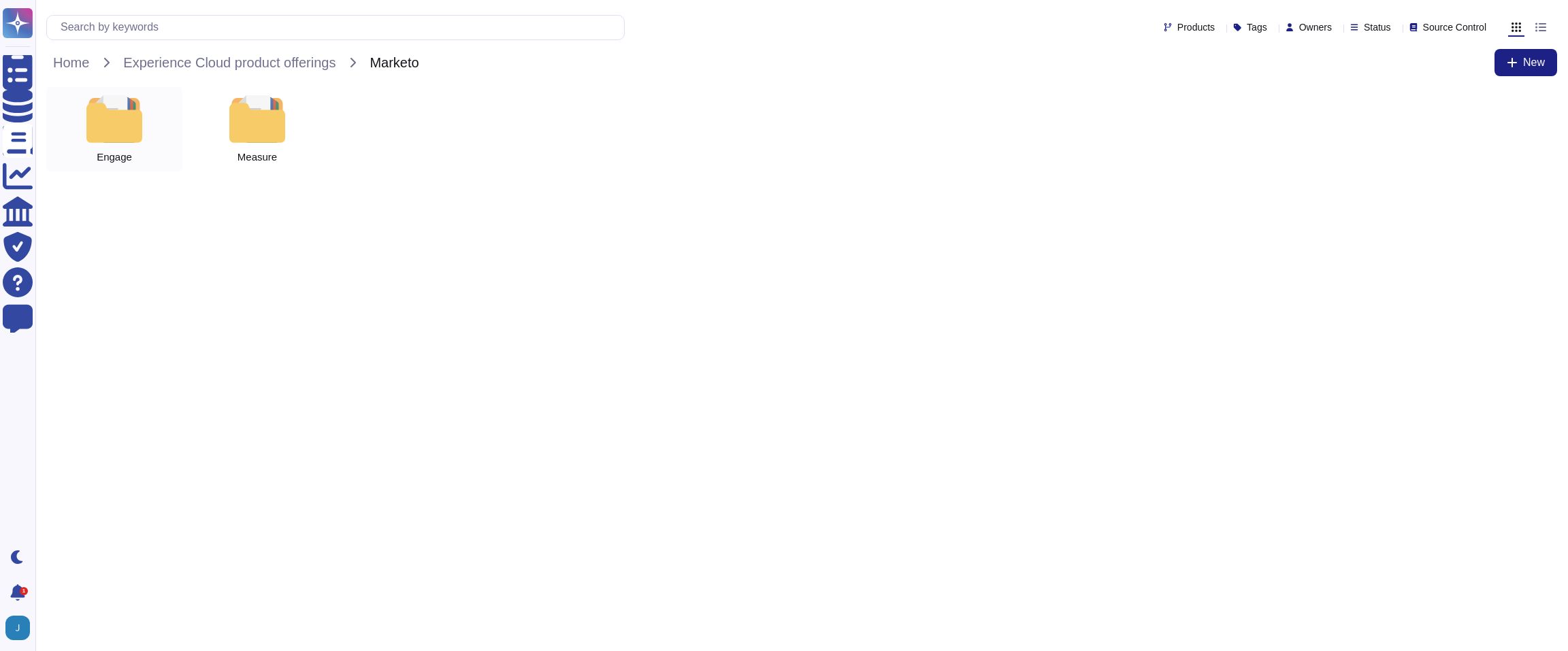
click at [111, 112] on div at bounding box center [114, 120] width 60 height 48
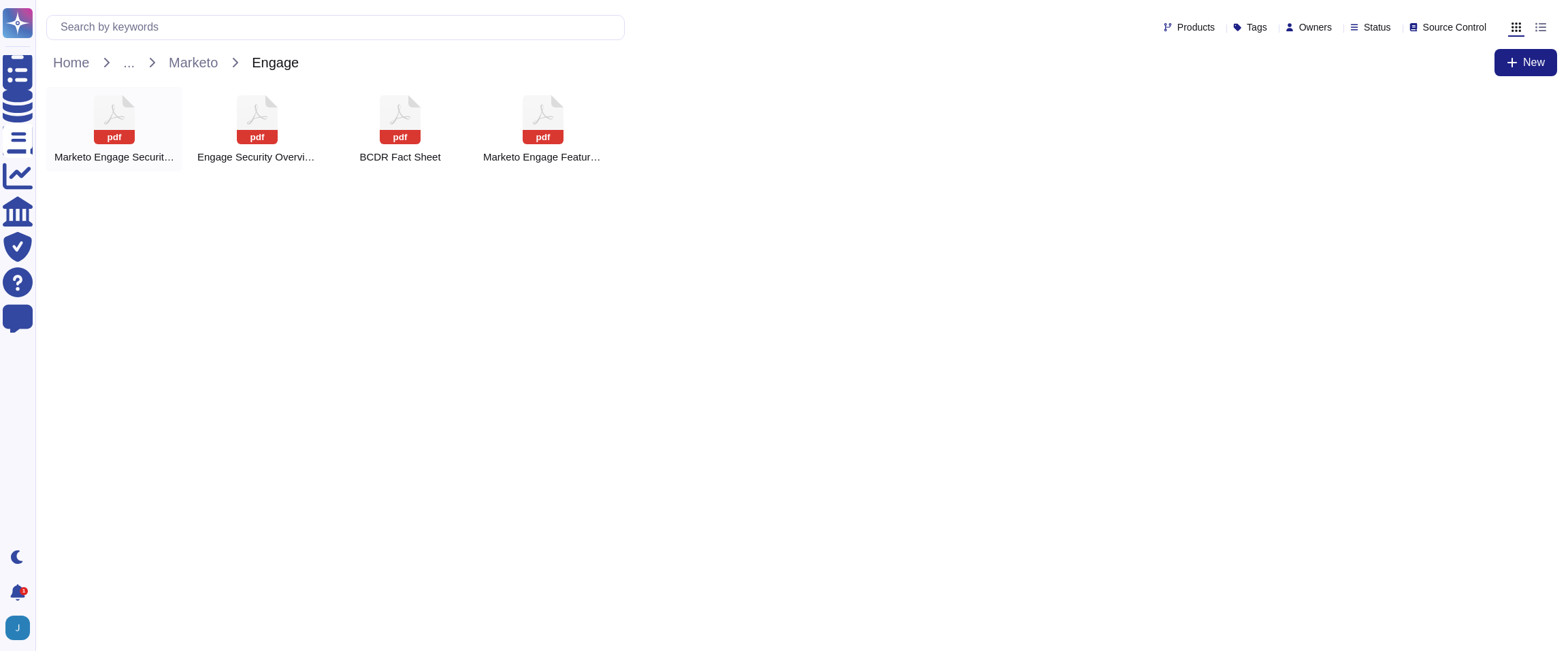
click at [114, 138] on rect at bounding box center [114, 137] width 40 height 15
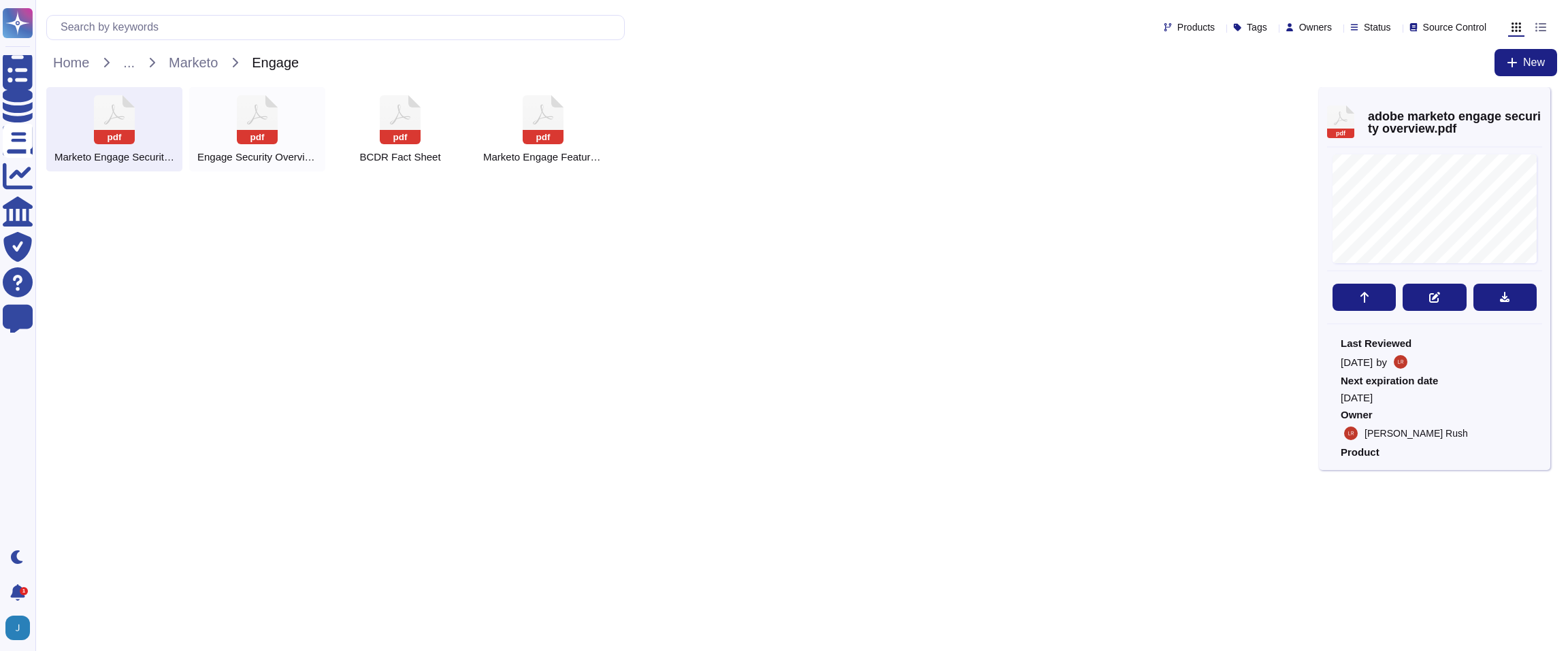
click at [264, 131] on rect at bounding box center [257, 137] width 40 height 15
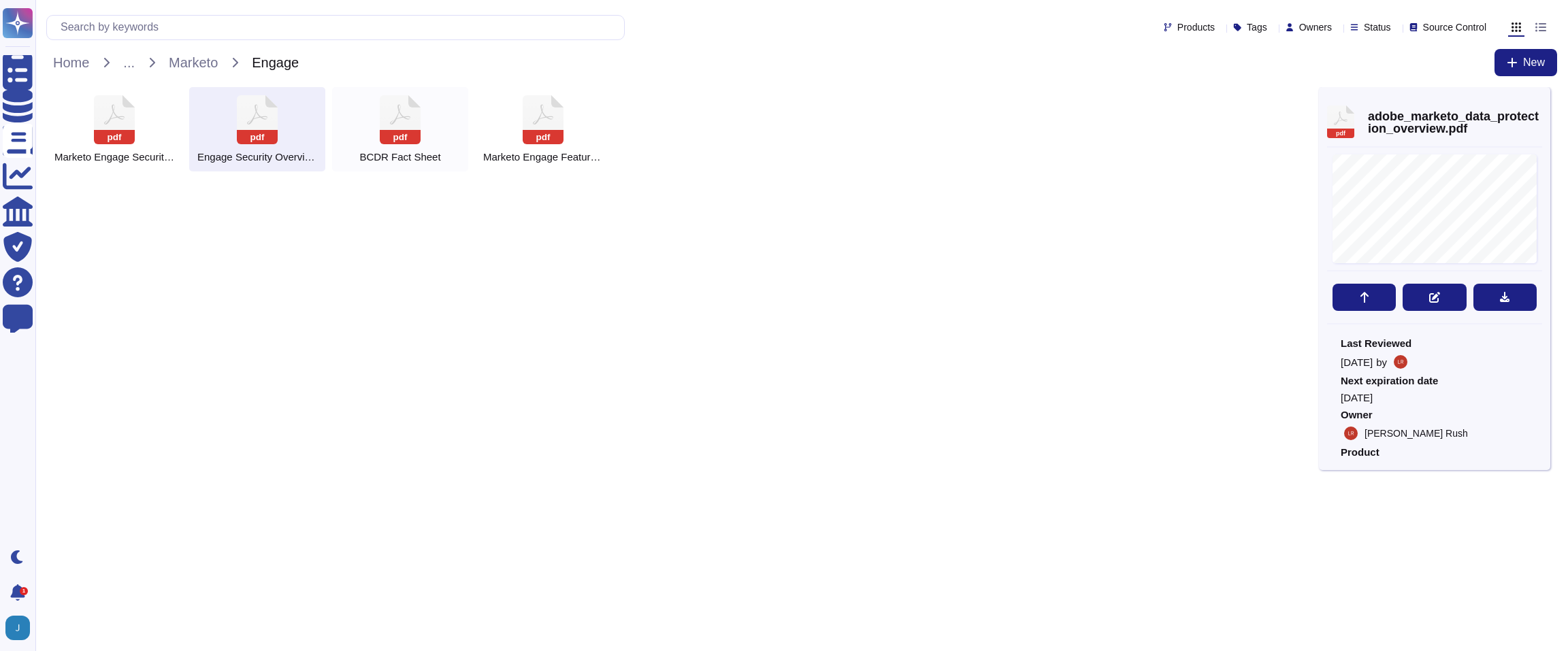
click at [407, 136] on rect at bounding box center [400, 137] width 40 height 15
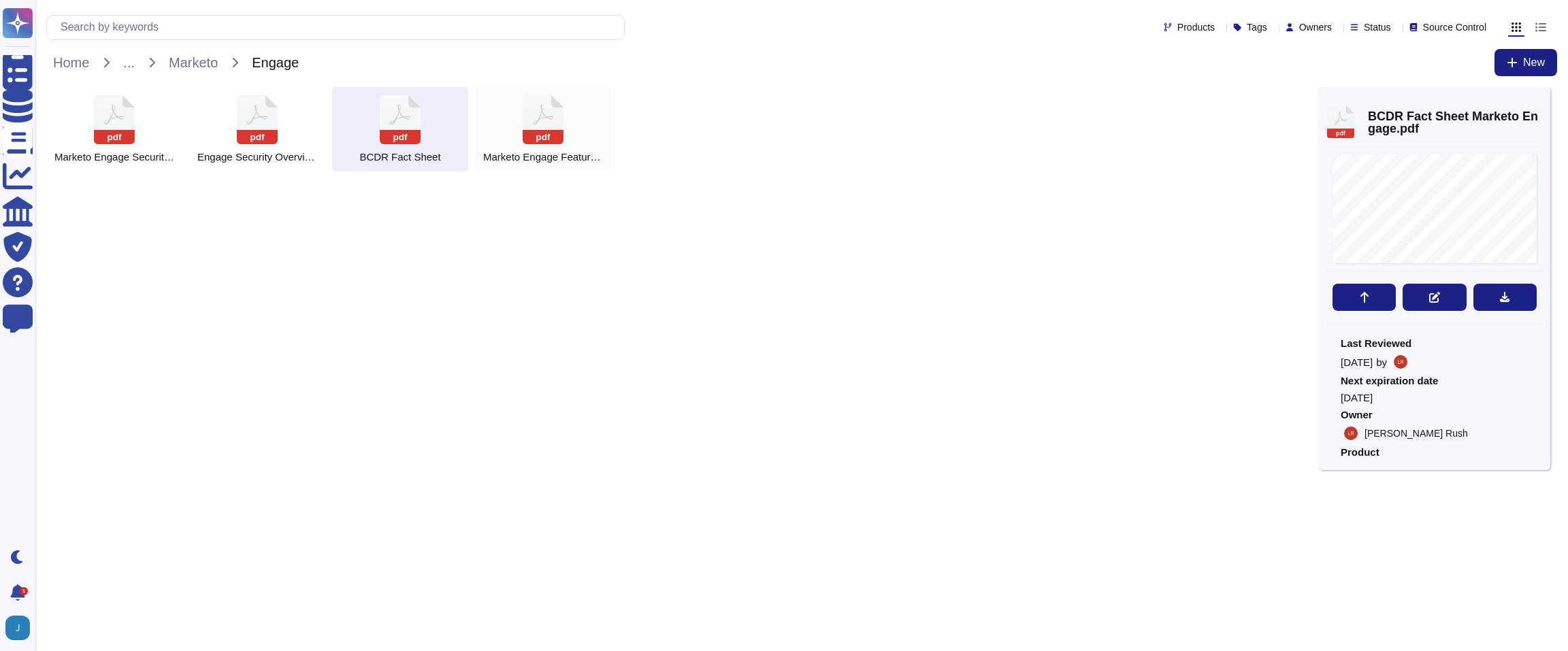
click at [533, 144] on div "pdf Marketo Engage Features Powered by Adobe Sensei" at bounding box center [543, 130] width 136 height 85
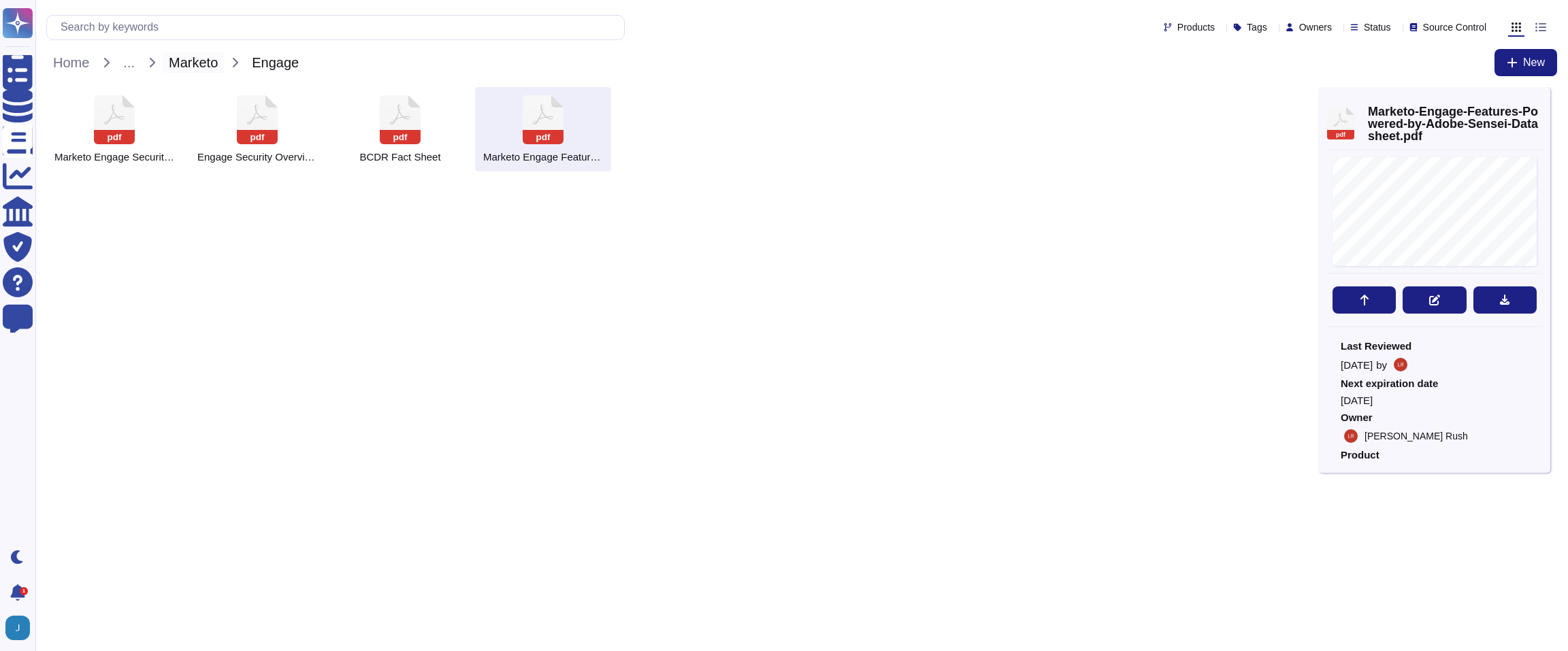
click at [224, 60] on span "Marketo" at bounding box center [193, 63] width 63 height 20
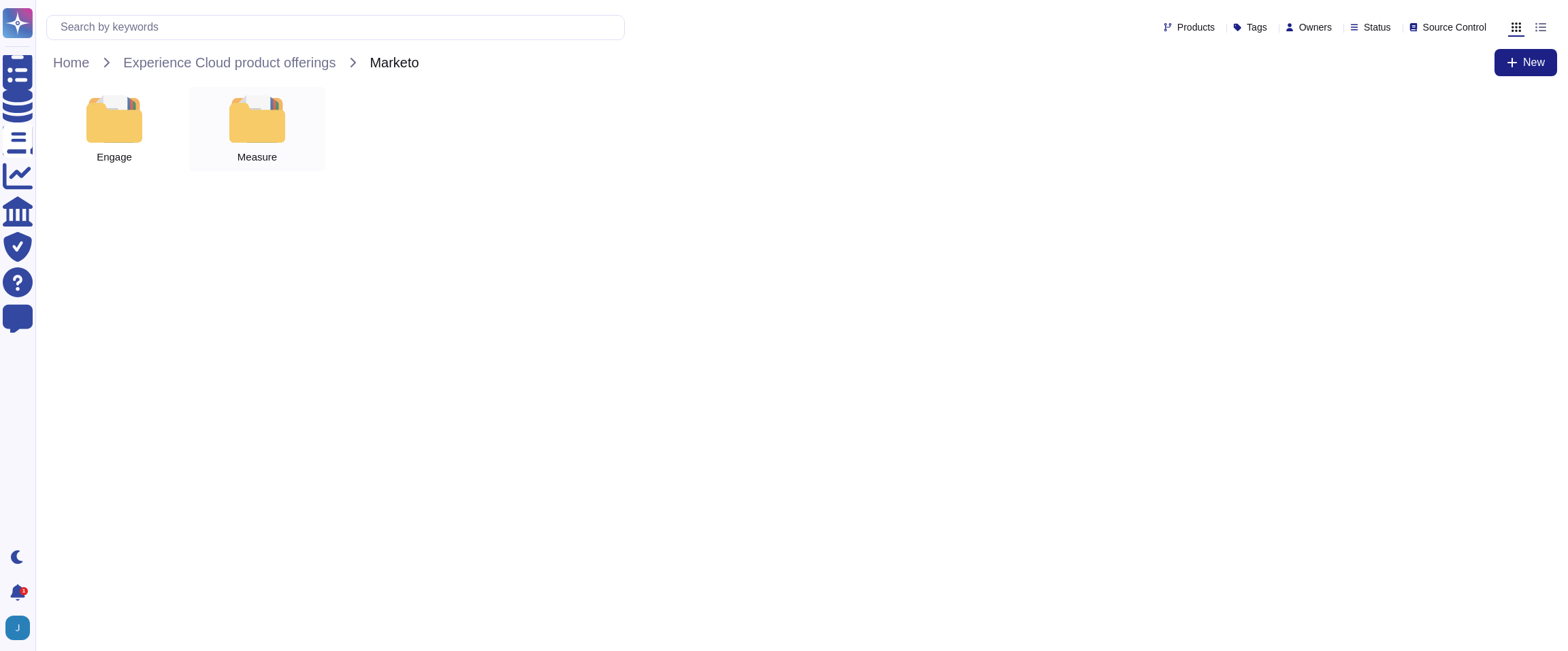
click at [257, 125] on div at bounding box center [257, 120] width 60 height 48
click at [252, 125] on icon at bounding box center [257, 120] width 40 height 49
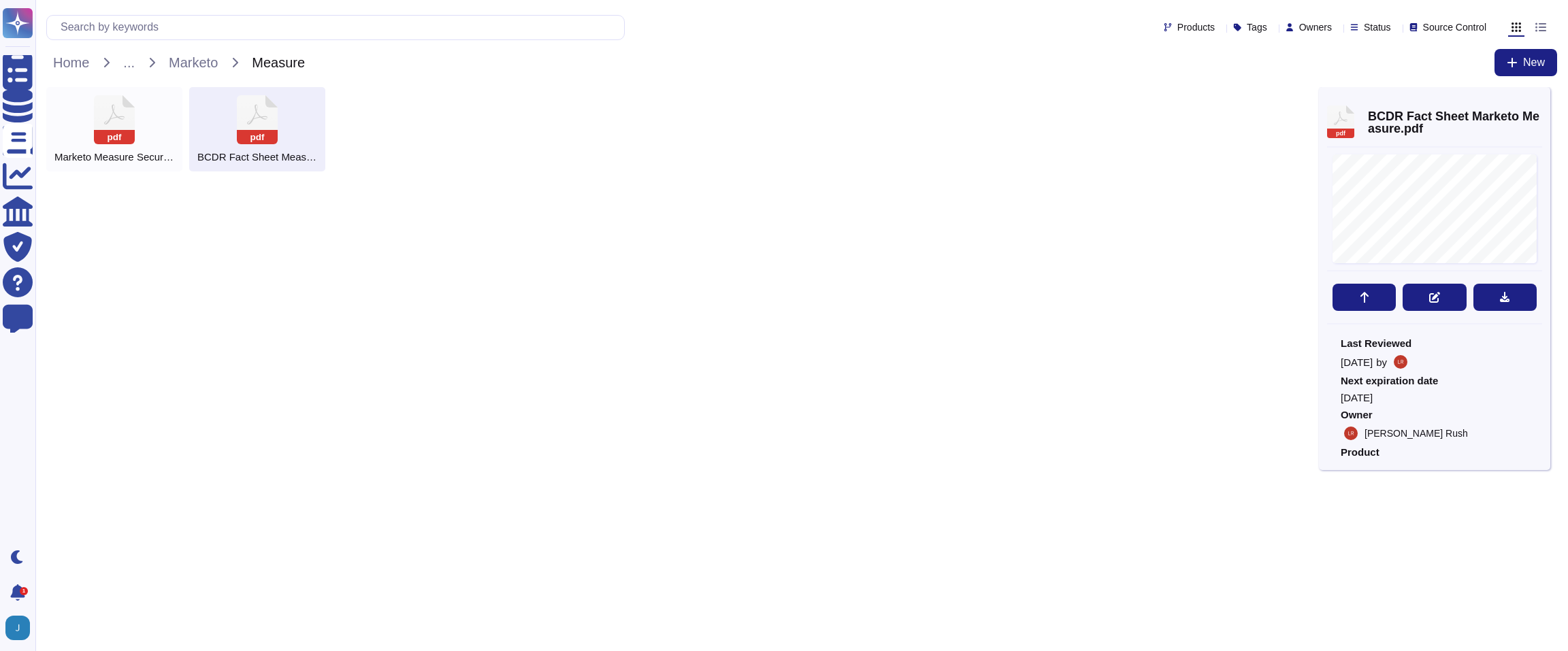
click at [181, 127] on div "pdf Marketo Measure Security Overview 2024" at bounding box center [114, 130] width 136 height 85
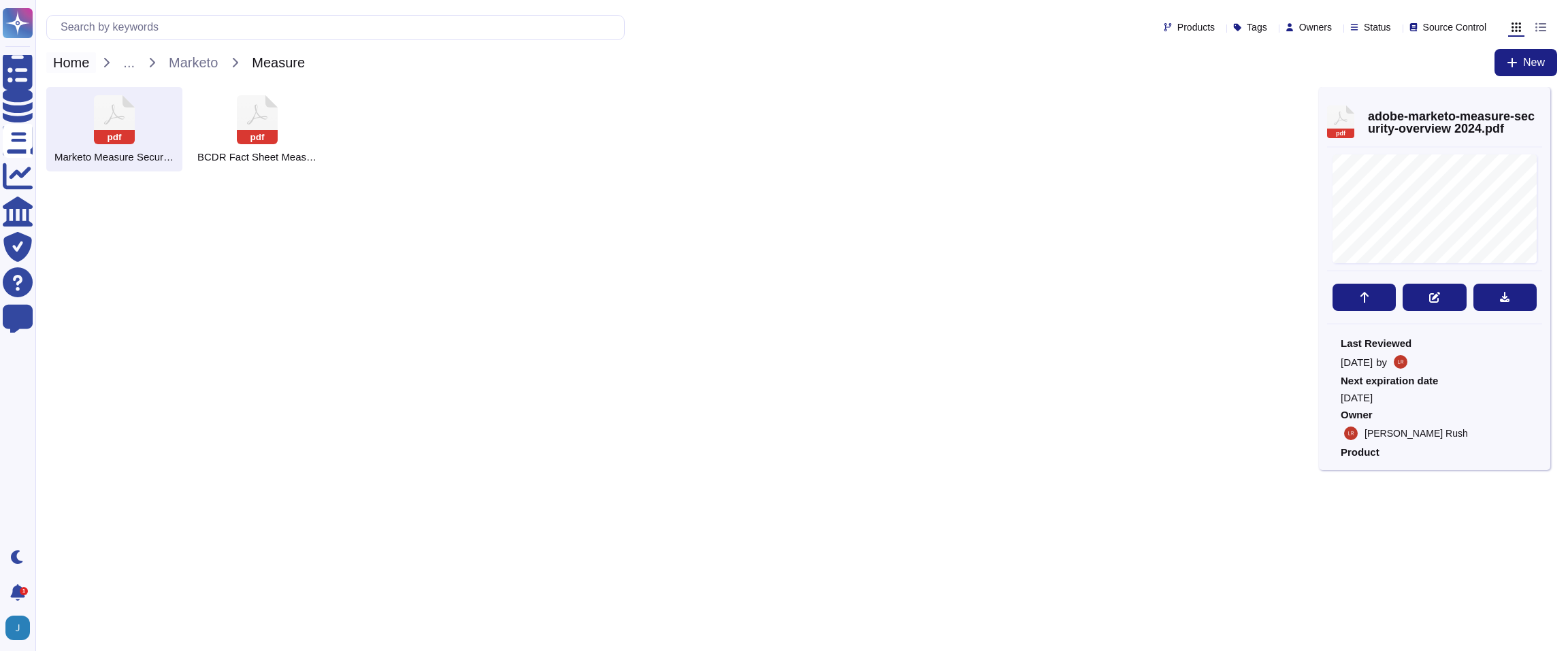
click at [86, 63] on span "Home" at bounding box center [71, 63] width 50 height 20
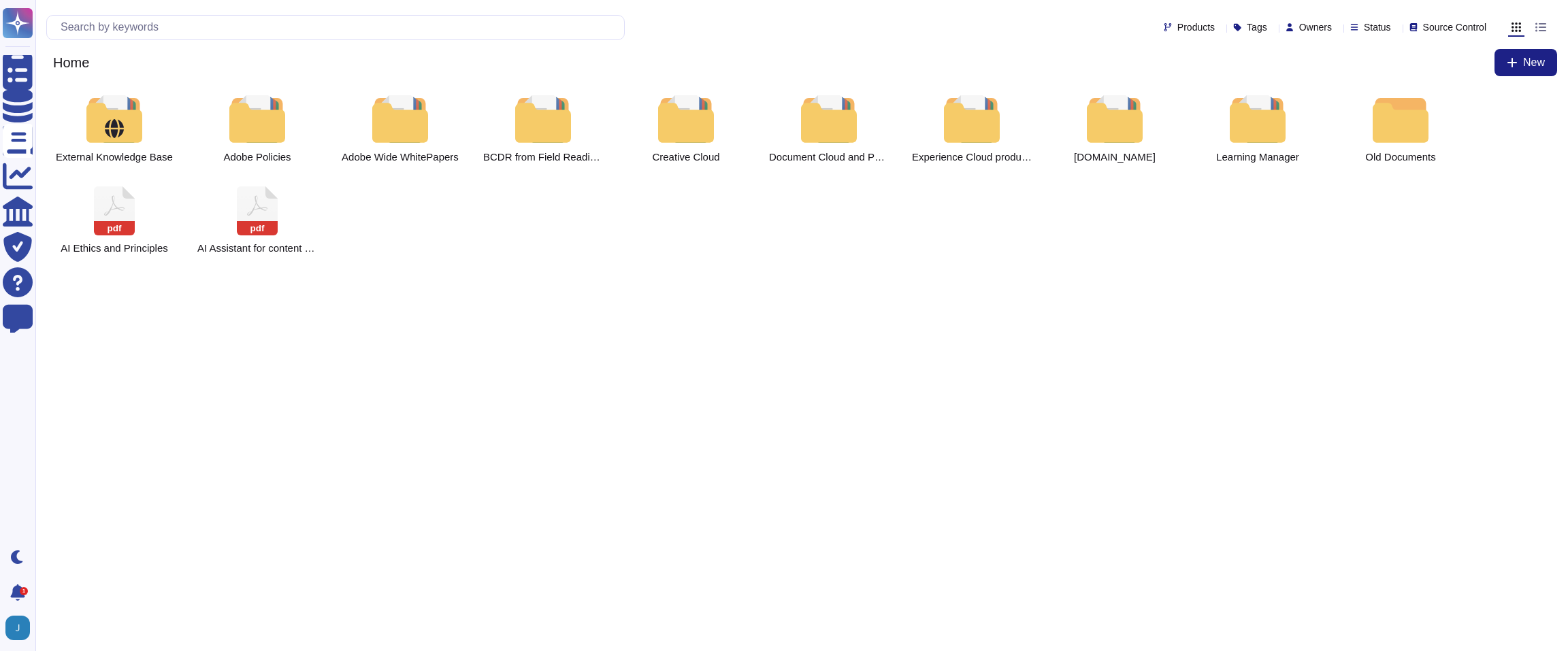
click at [1376, 28] on div "Status" at bounding box center [1373, 27] width 46 height 10
click at [1364, 121] on div at bounding box center [1361, 128] width 6 height 16
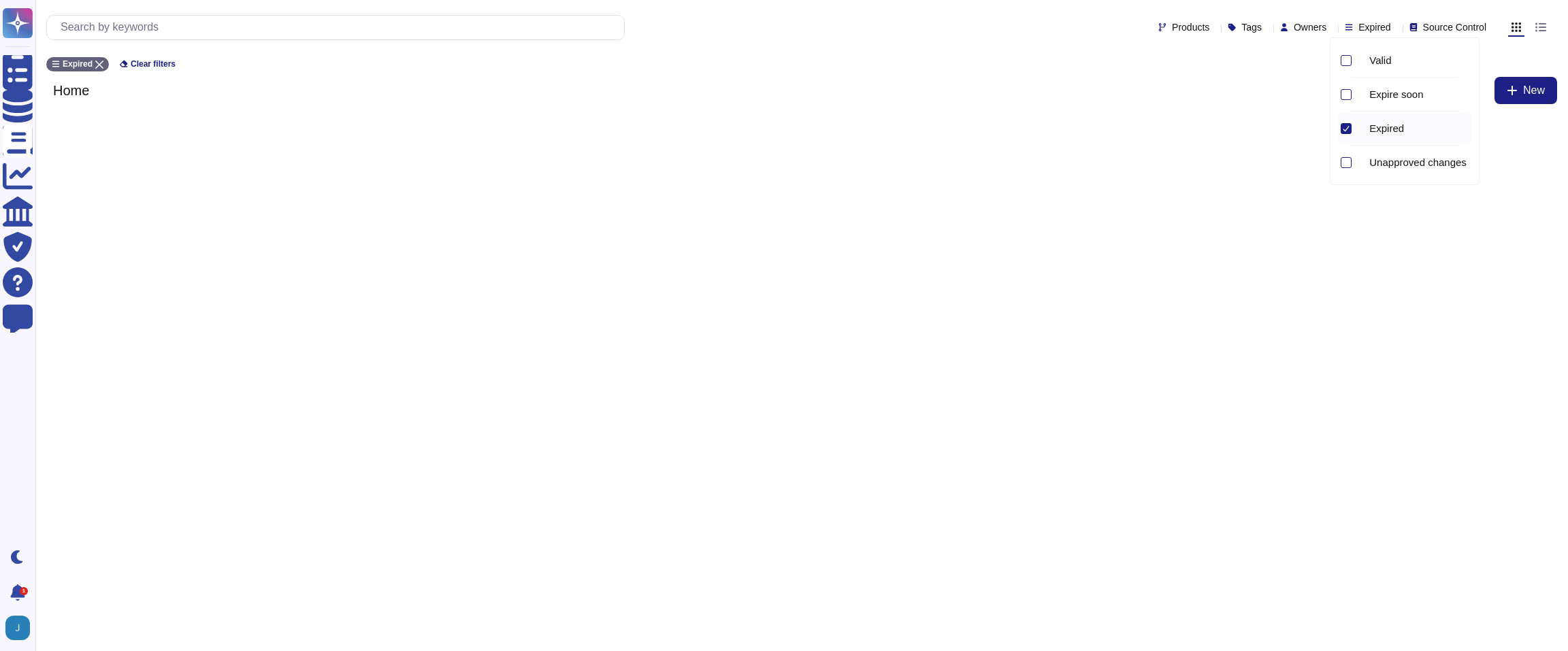
click at [959, 27] on div "Products Tags Owners Expired Source Control" at bounding box center [768, 27] width 1445 height 25
